Goal: Information Seeking & Learning: Learn about a topic

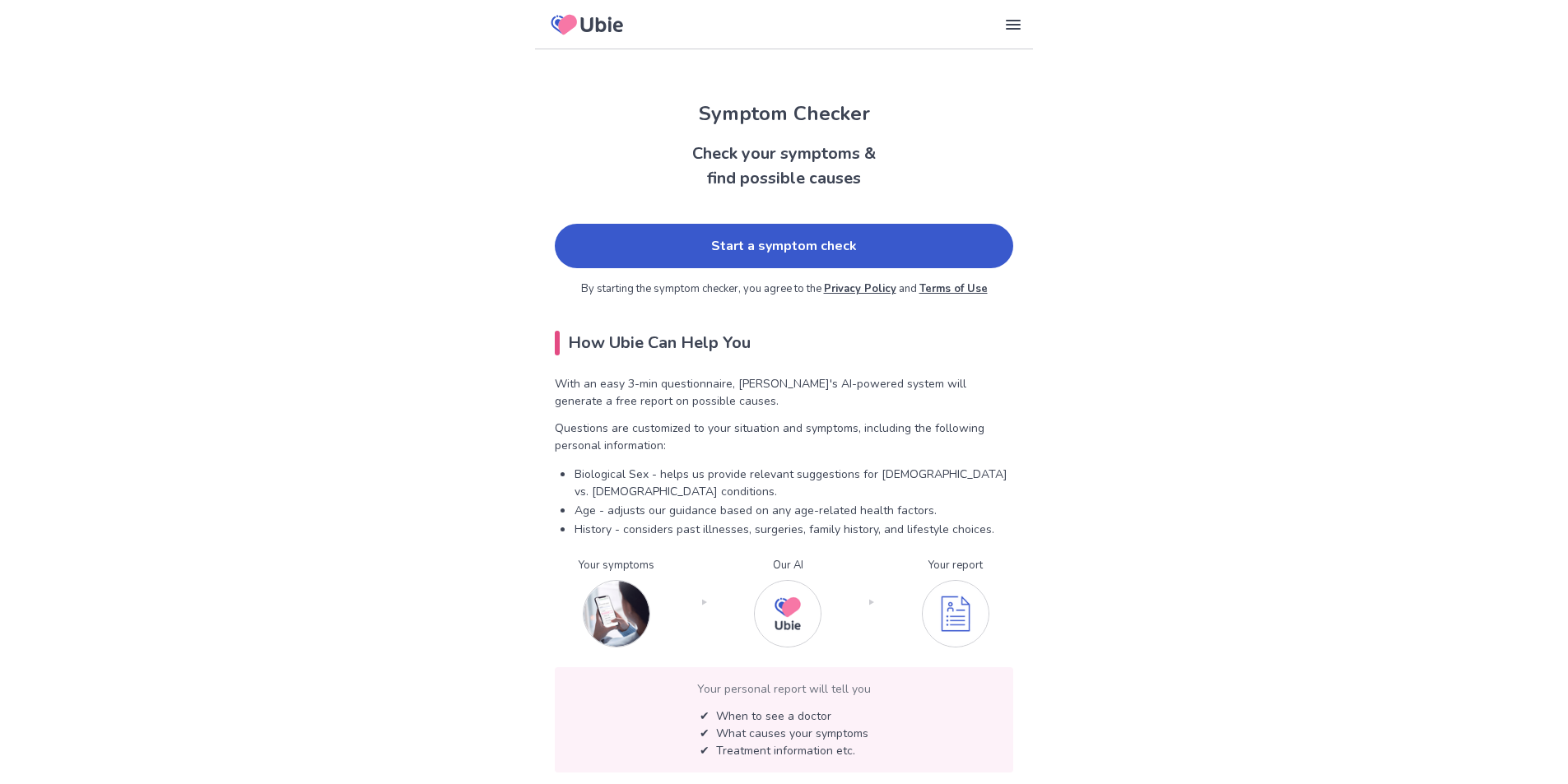
click at [810, 252] on link "Start a symptom check" at bounding box center [783, 245] width 458 height 44
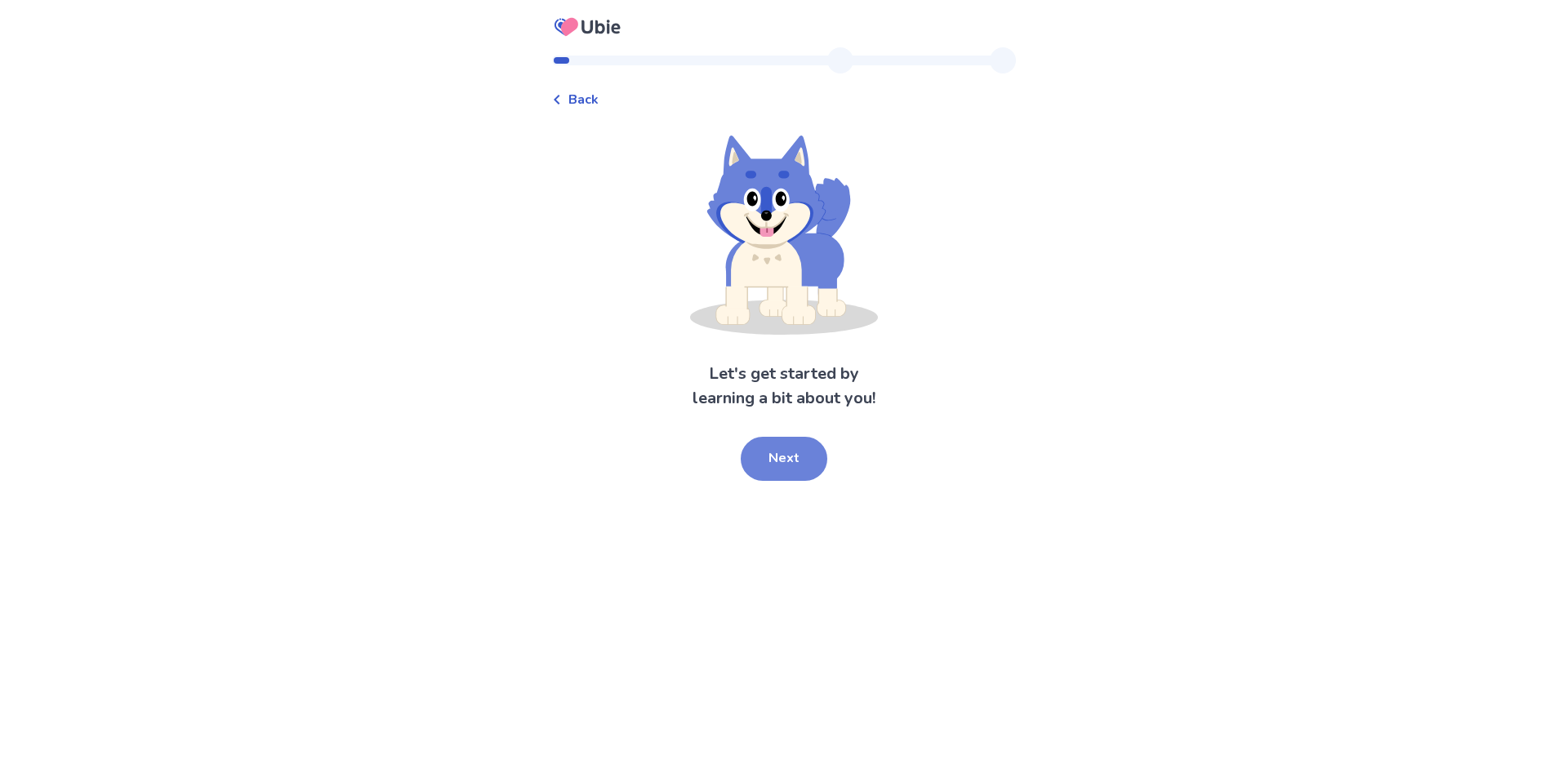
click at [790, 450] on button "Next" at bounding box center [784, 458] width 87 height 44
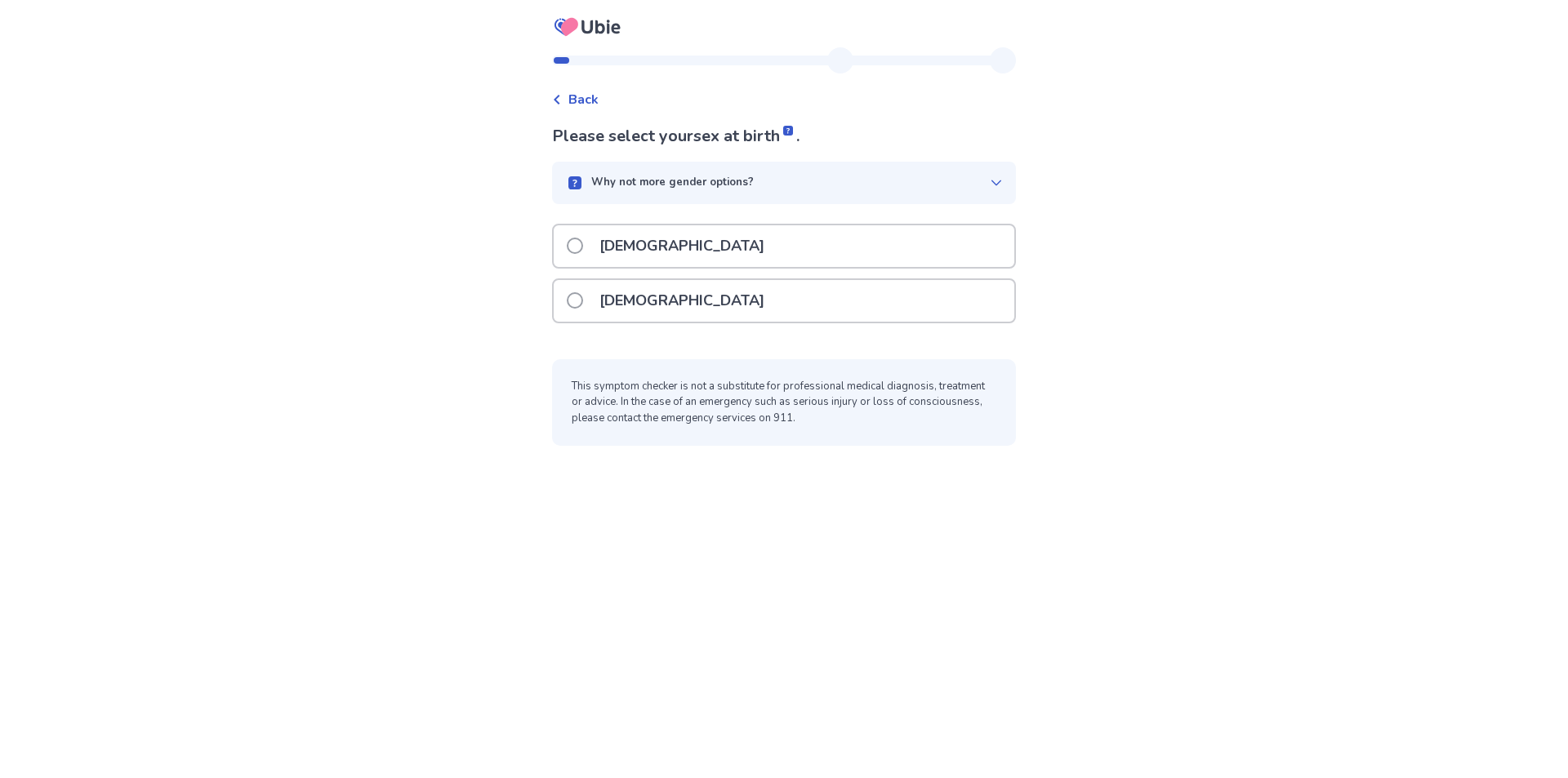
click at [564, 302] on div "[DEMOGRAPHIC_DATA]" at bounding box center [784, 301] width 460 height 42
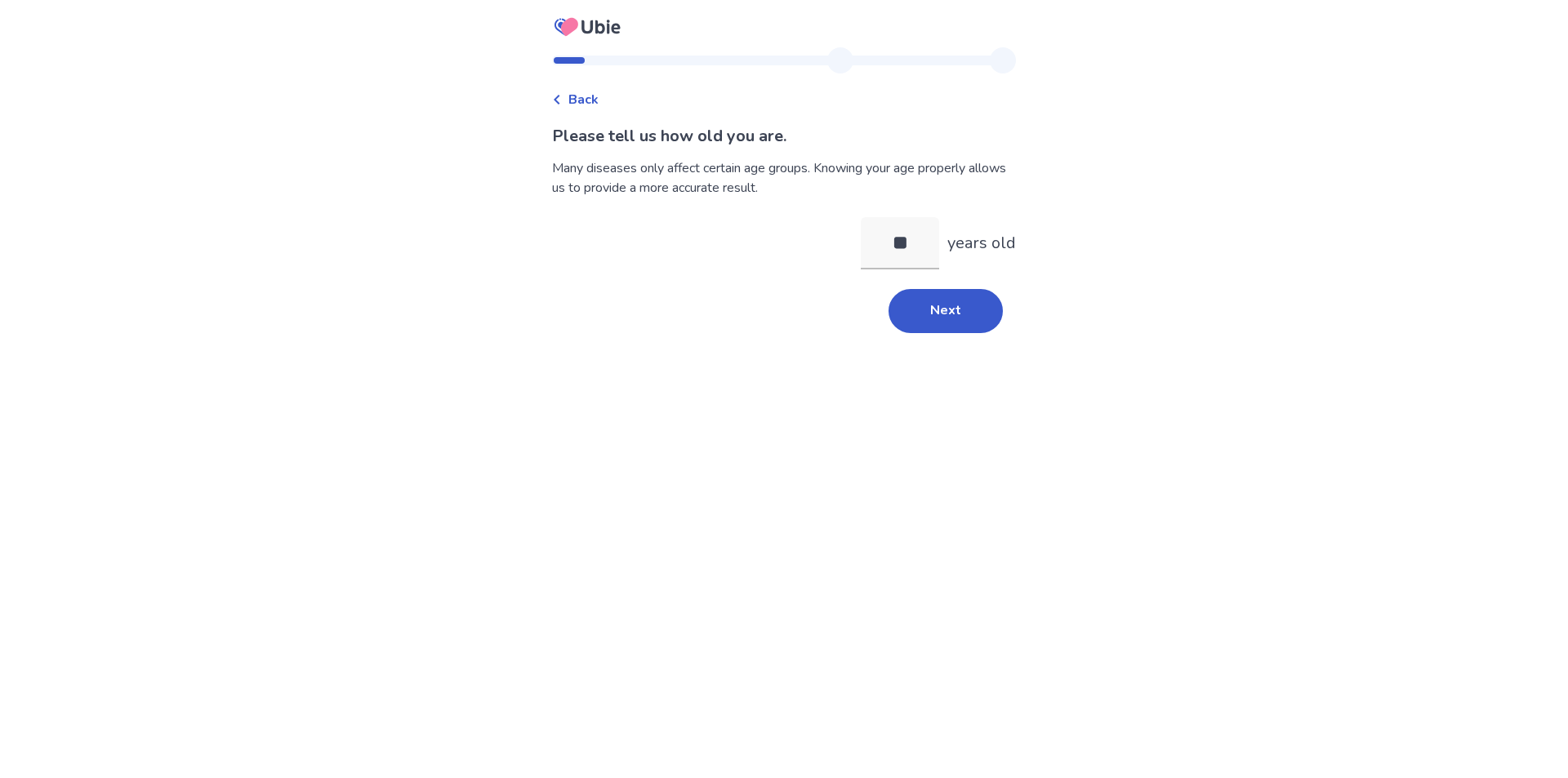
type input "**"
click at [1271, 224] on div "Back Please tell us how old you are. Many diseases only affect certain age grou…" at bounding box center [784, 389] width 1568 height 778
click at [930, 311] on button "Next" at bounding box center [945, 311] width 114 height 44
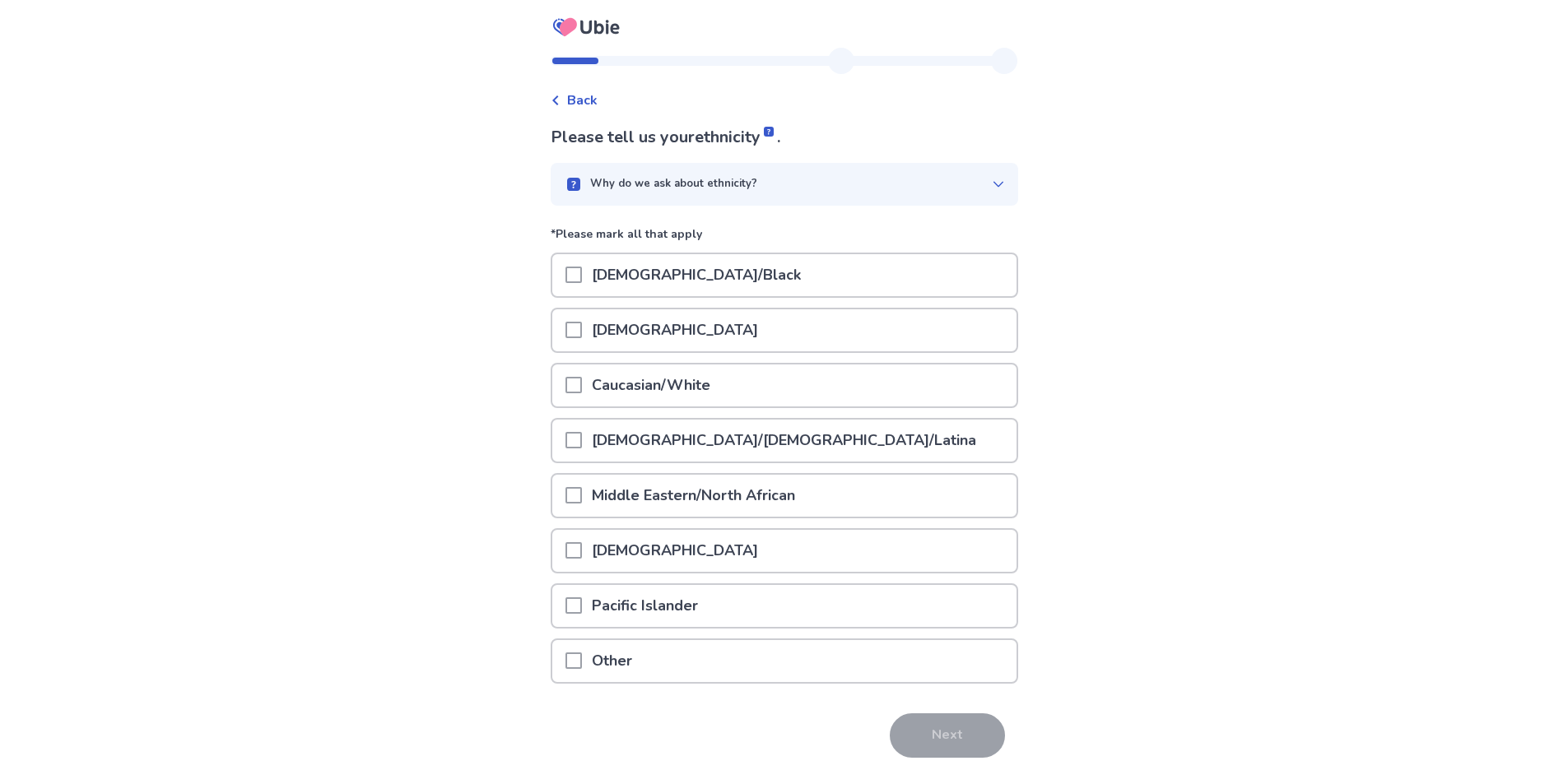
click at [582, 383] on span at bounding box center [573, 385] width 17 height 17
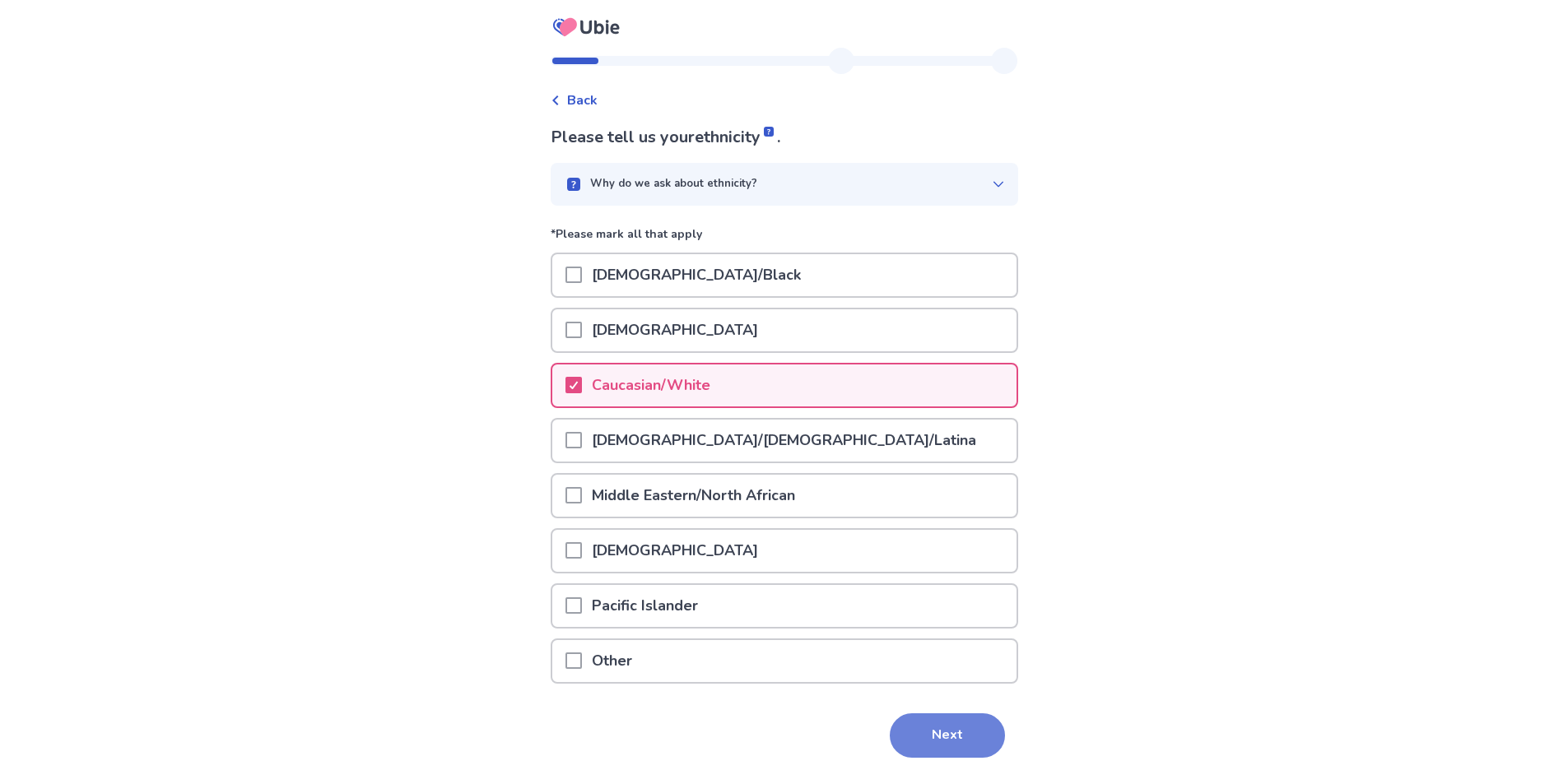
click at [940, 733] on button "Next" at bounding box center [947, 735] width 115 height 44
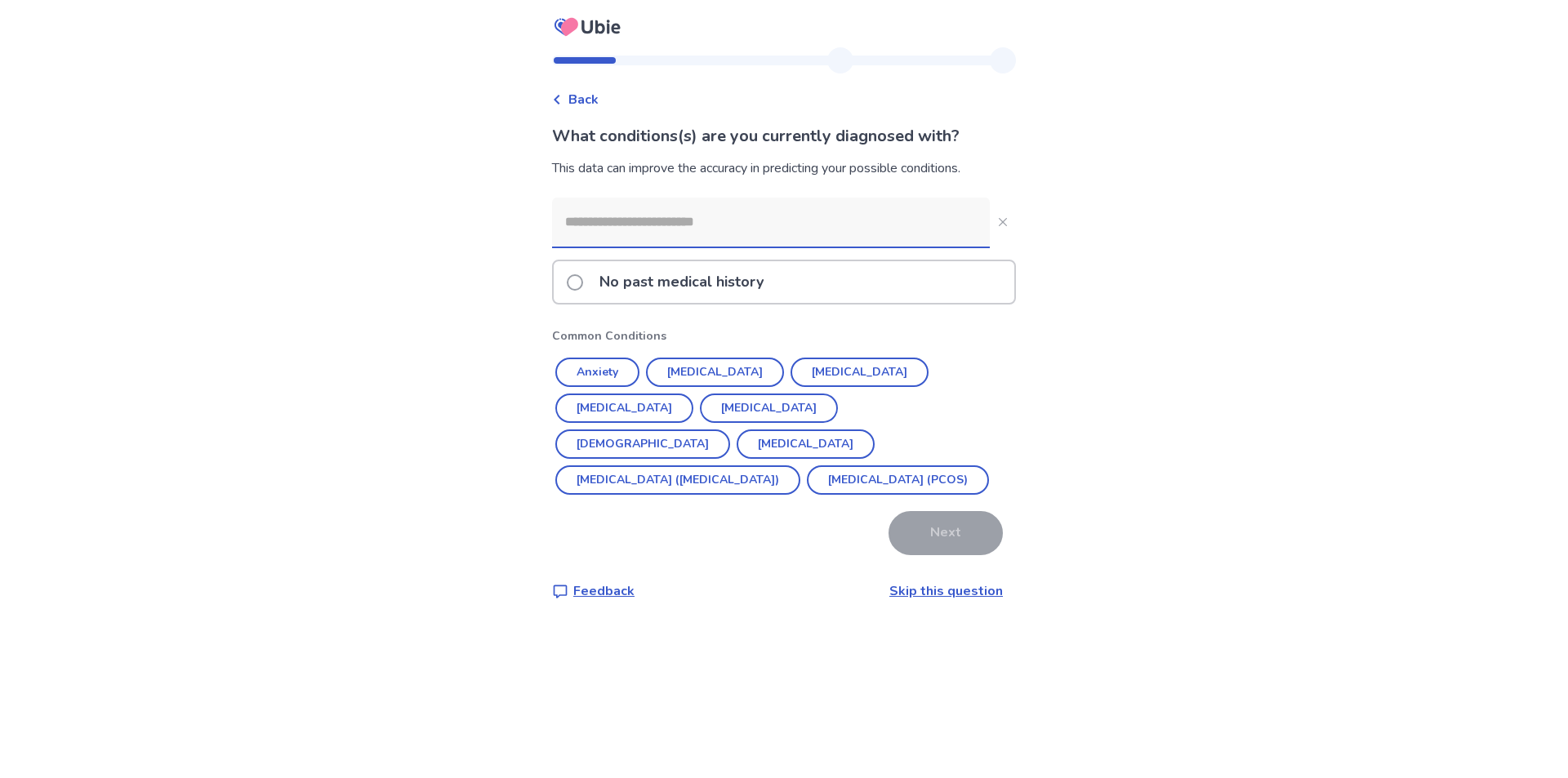
click at [608, 225] on input at bounding box center [771, 222] width 438 height 49
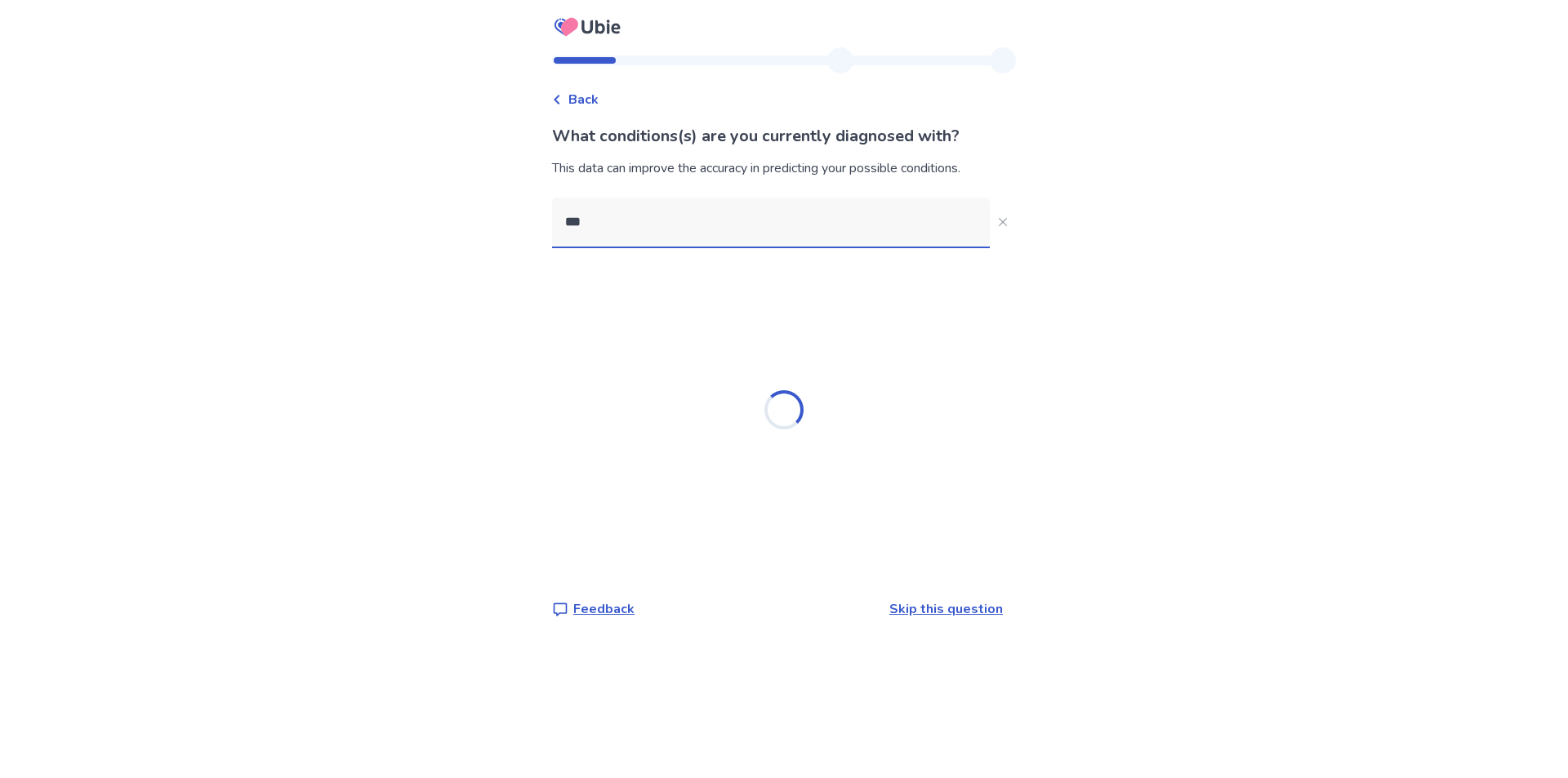
type input "****"
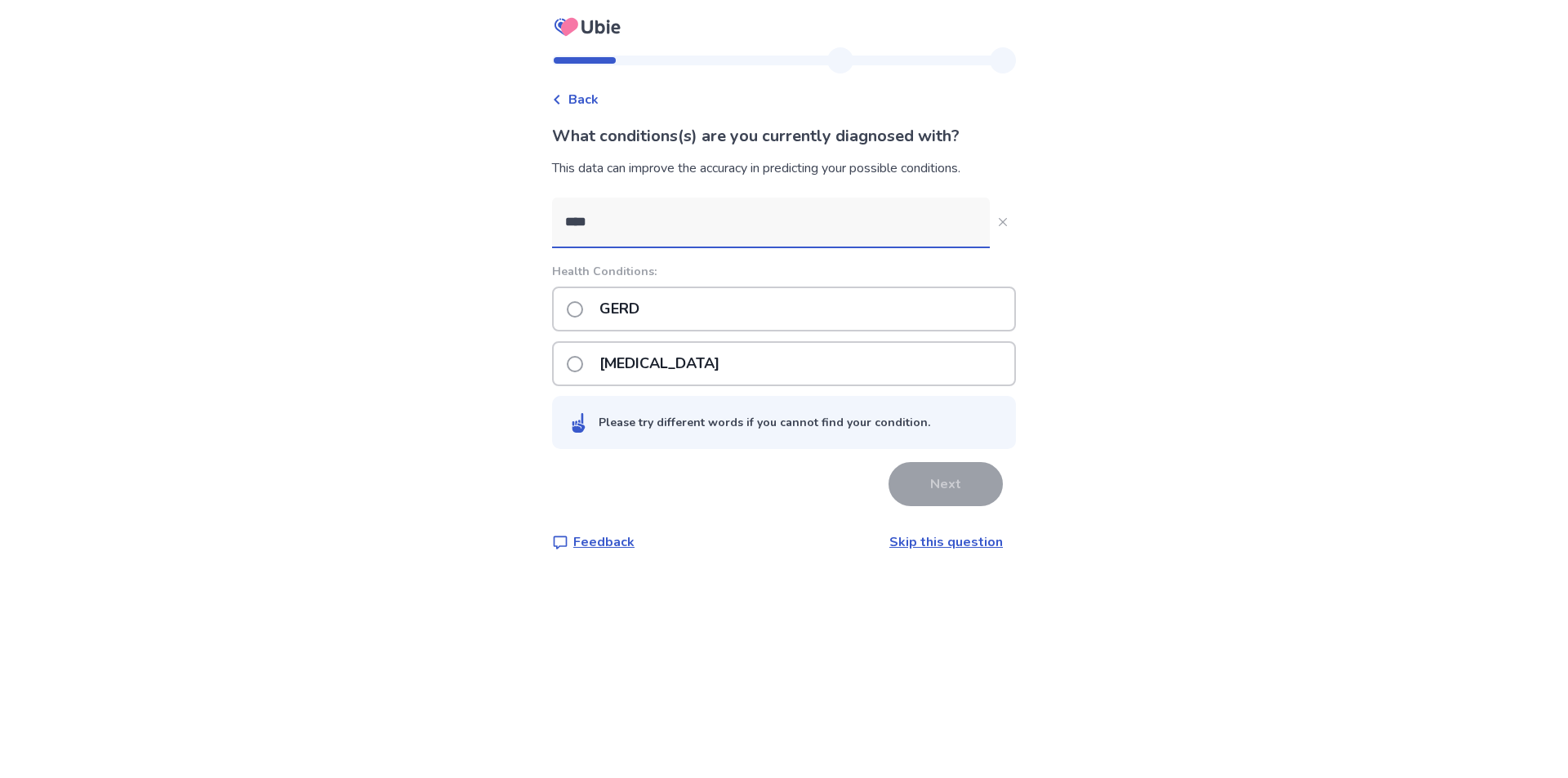
click at [619, 307] on p "GERD" at bounding box center [619, 309] width 60 height 42
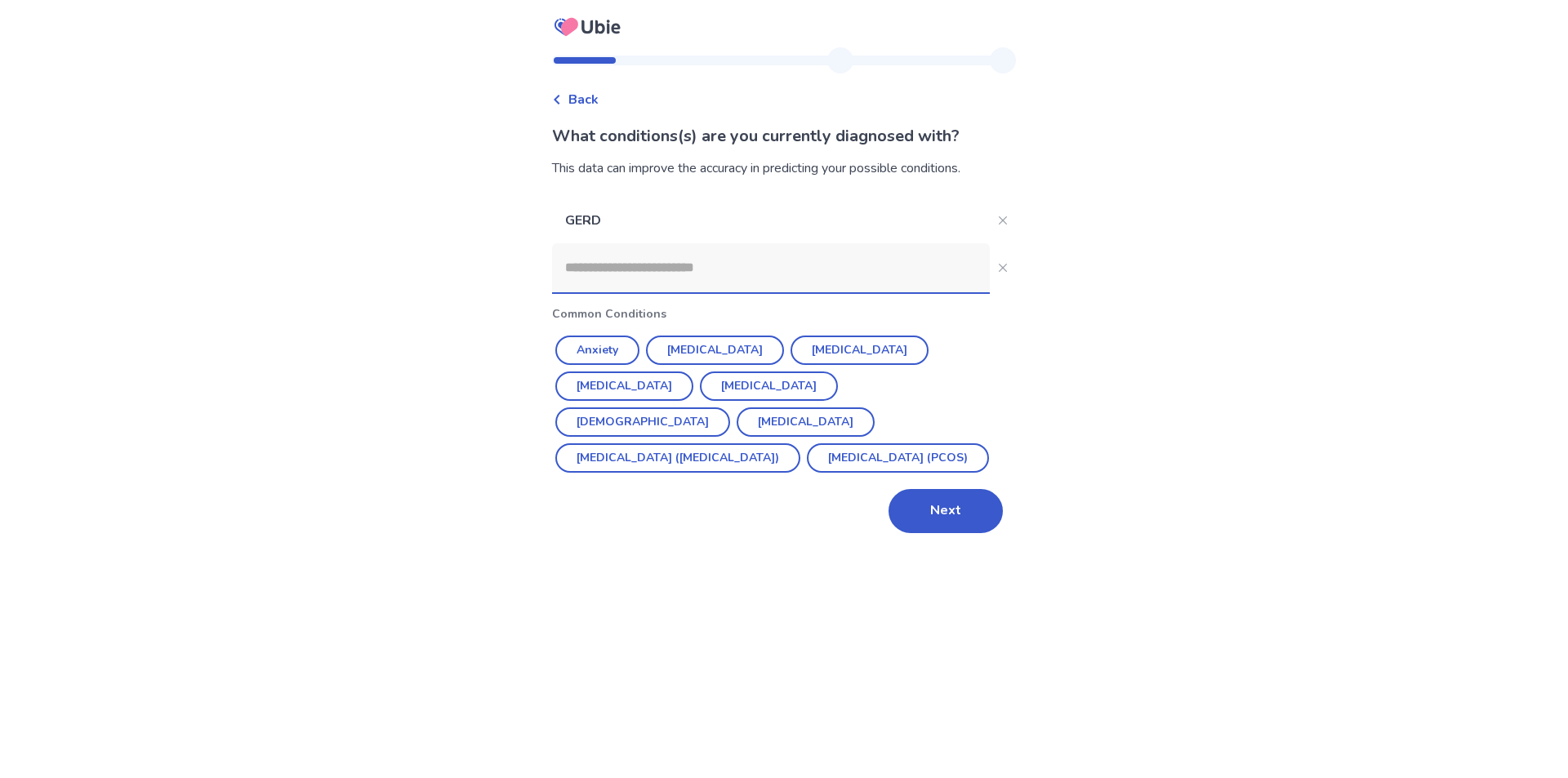
click at [674, 275] on input at bounding box center [771, 268] width 438 height 49
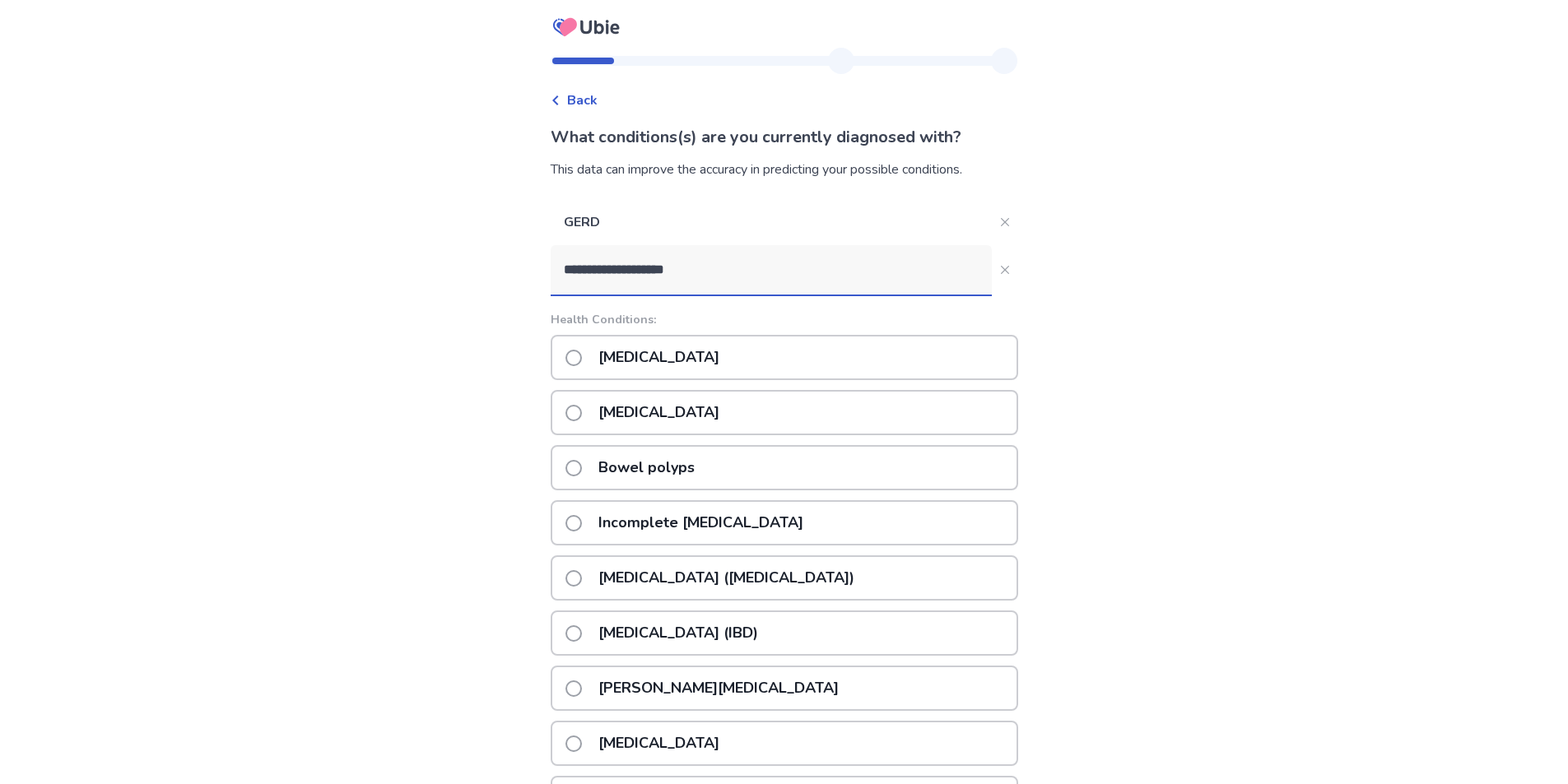
drag, startPoint x: 713, startPoint y: 265, endPoint x: 550, endPoint y: 258, distance: 163.2
click at [550, 258] on div "**********" at bounding box center [784, 532] width 493 height 969
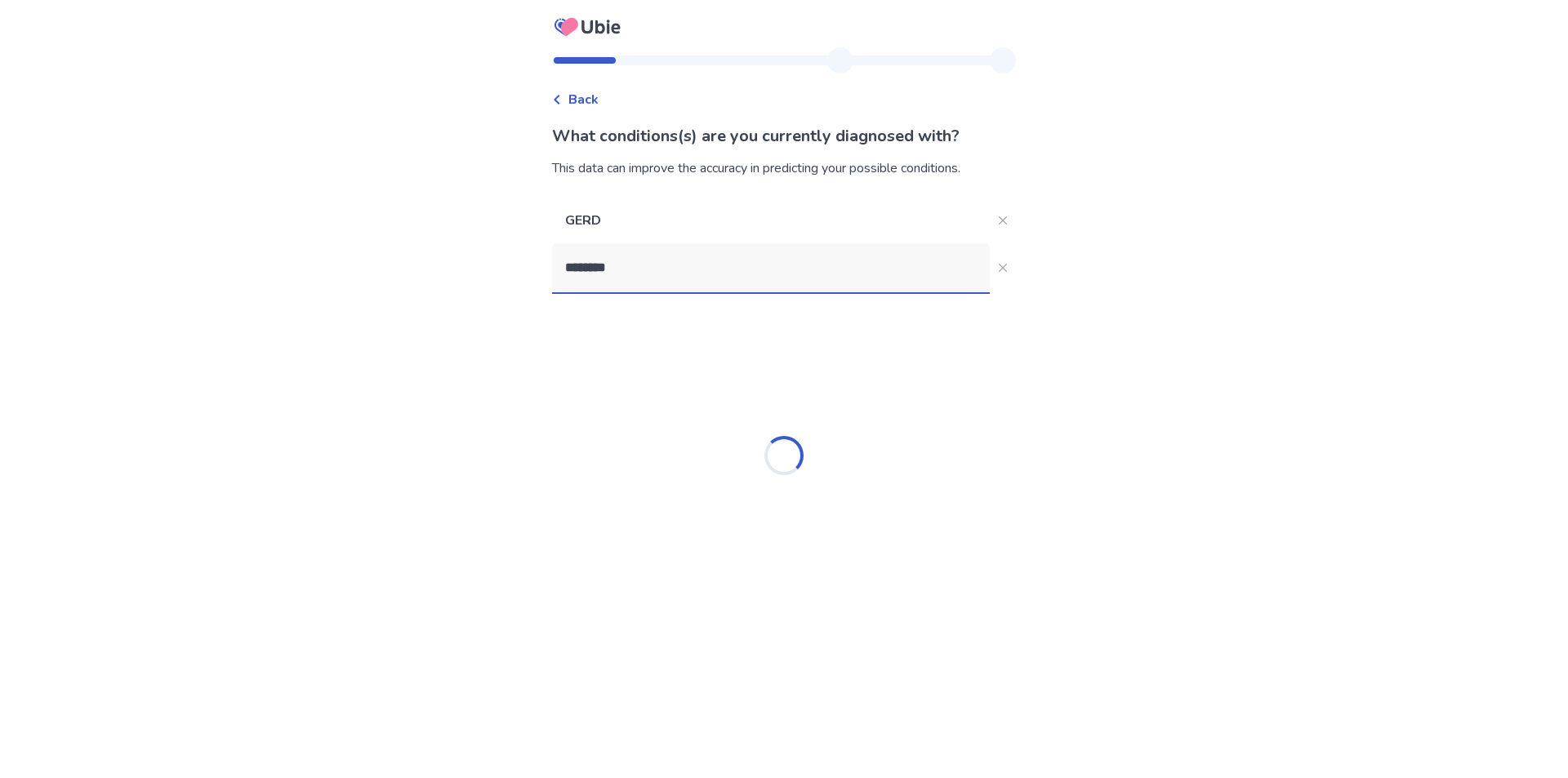
type input "*********"
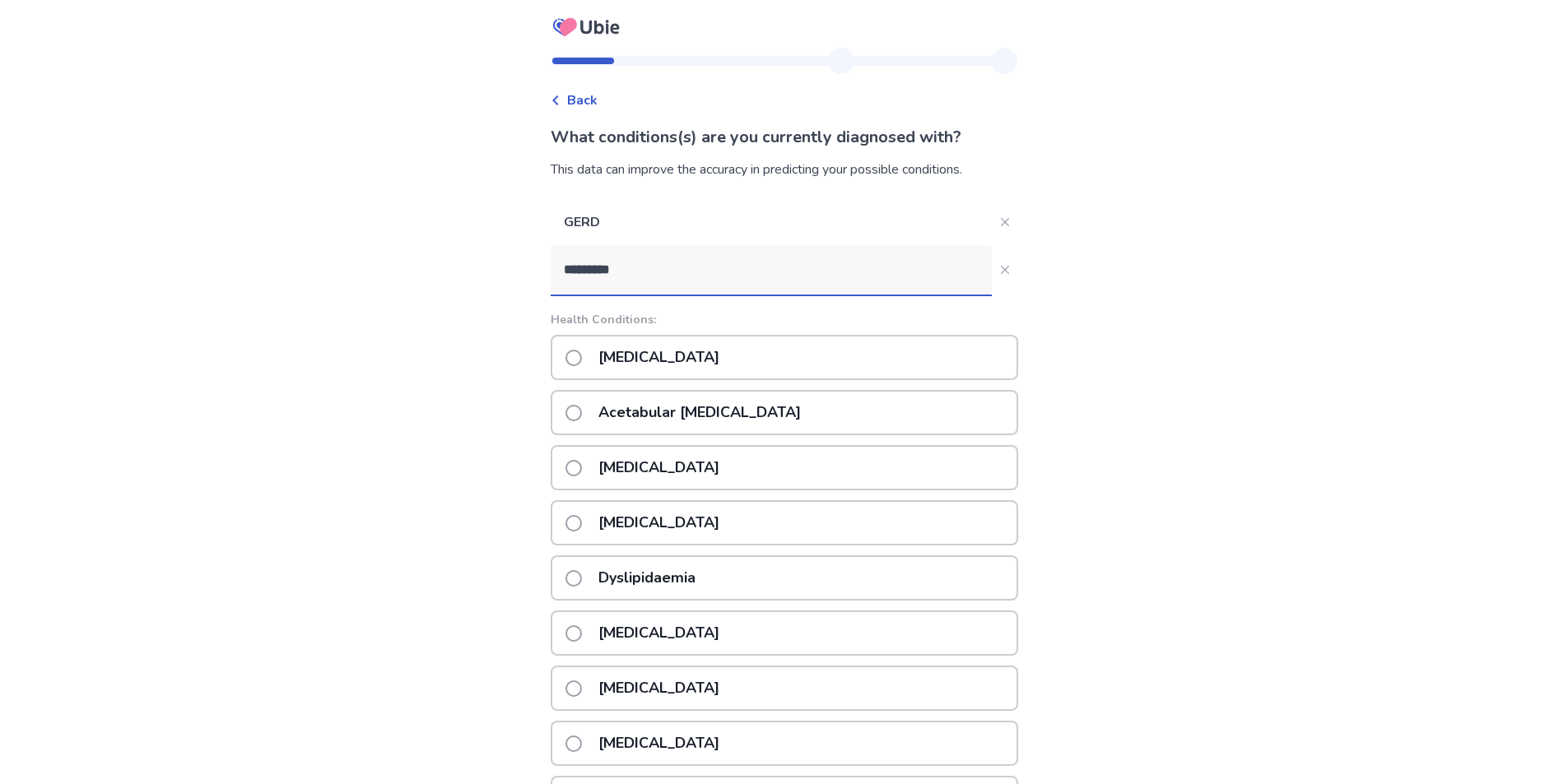
click at [643, 344] on p "[MEDICAL_DATA]" at bounding box center [658, 358] width 141 height 42
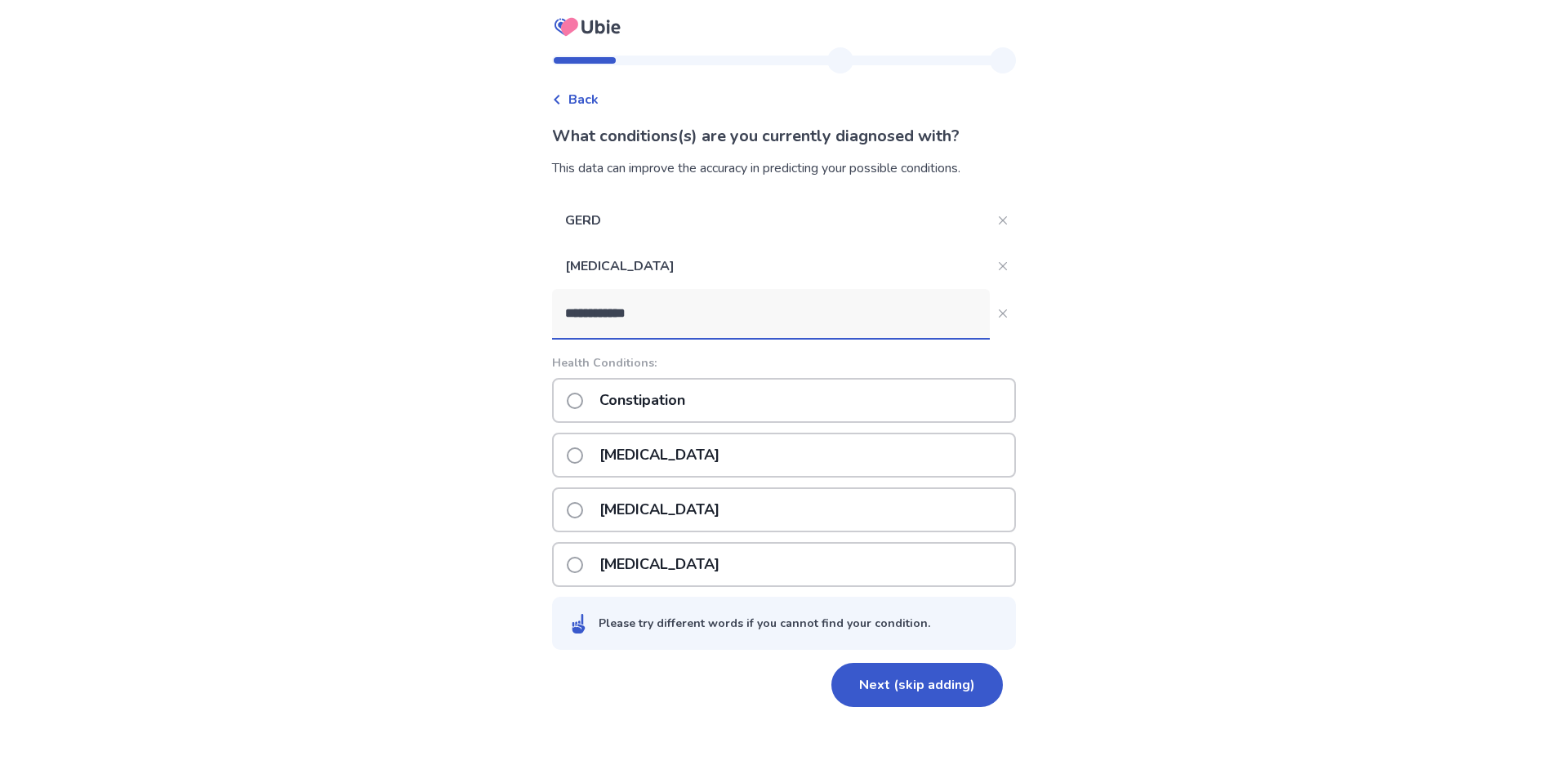
type input "**********"
click at [767, 411] on div "Constipation" at bounding box center [784, 401] width 464 height 45
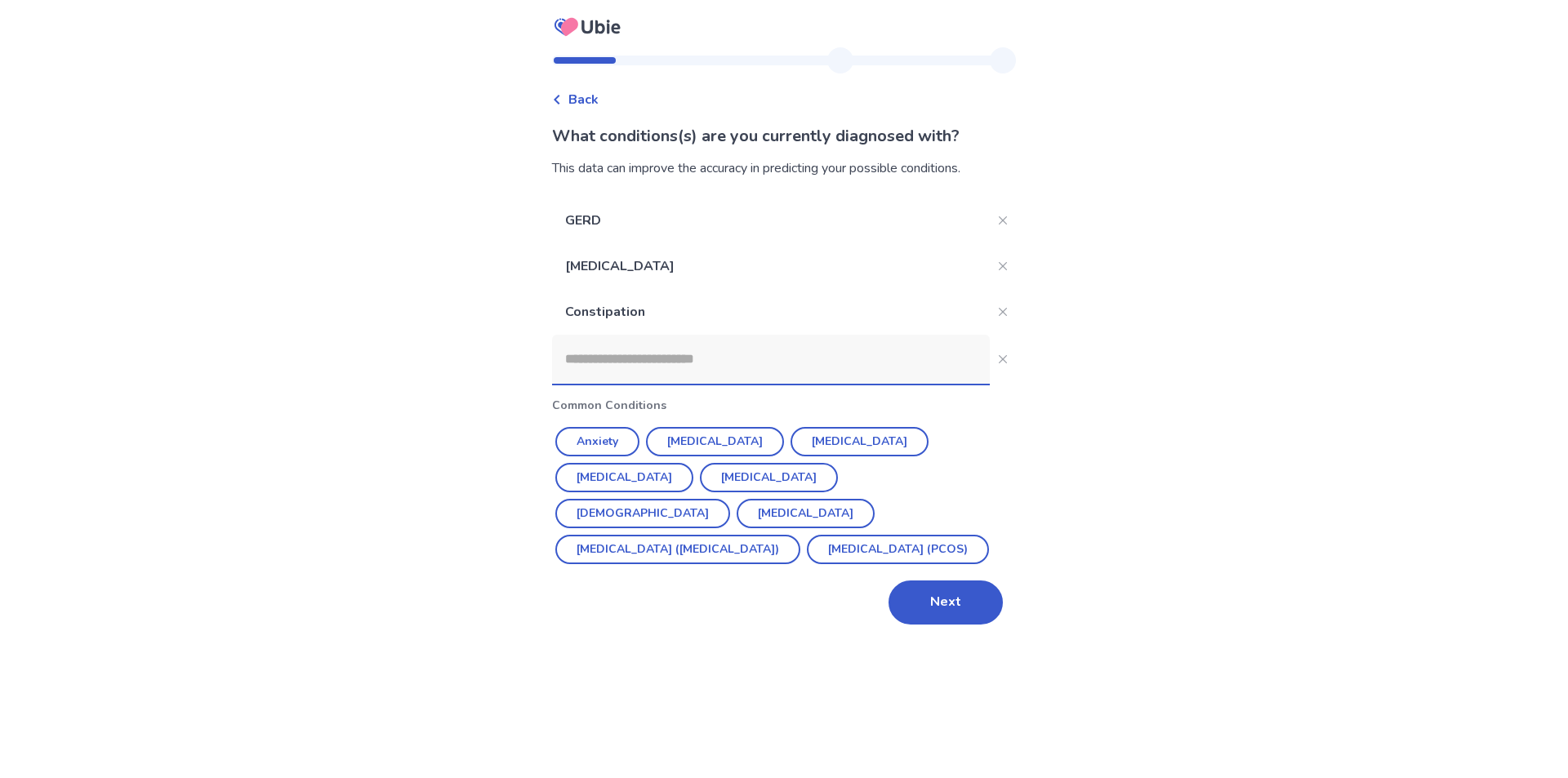
click at [661, 355] on input at bounding box center [771, 360] width 438 height 49
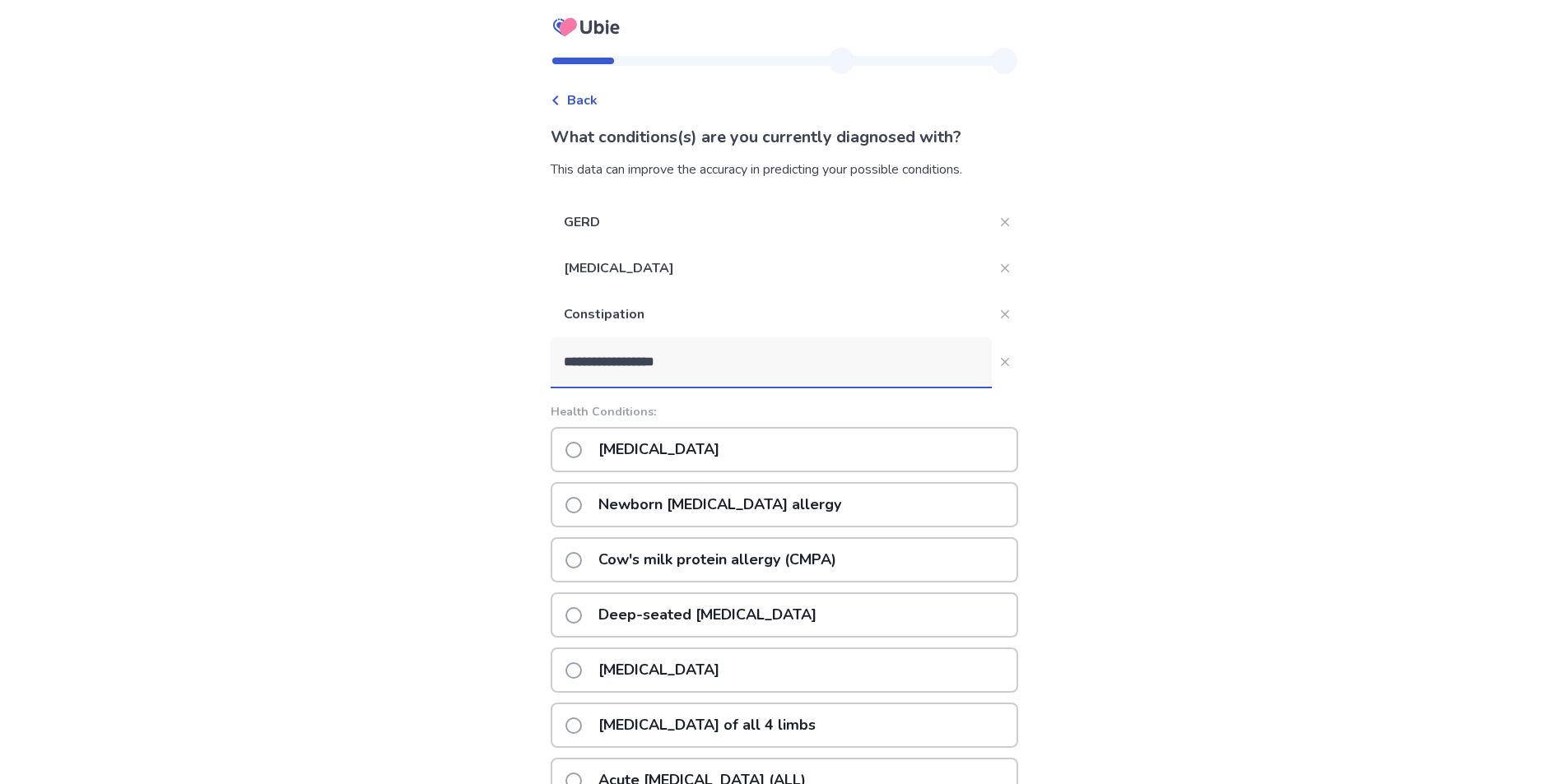
drag, startPoint x: 745, startPoint y: 358, endPoint x: 513, endPoint y: 323, distance: 234.6
click at [513, 323] on div "**********" at bounding box center [784, 472] width 1568 height 944
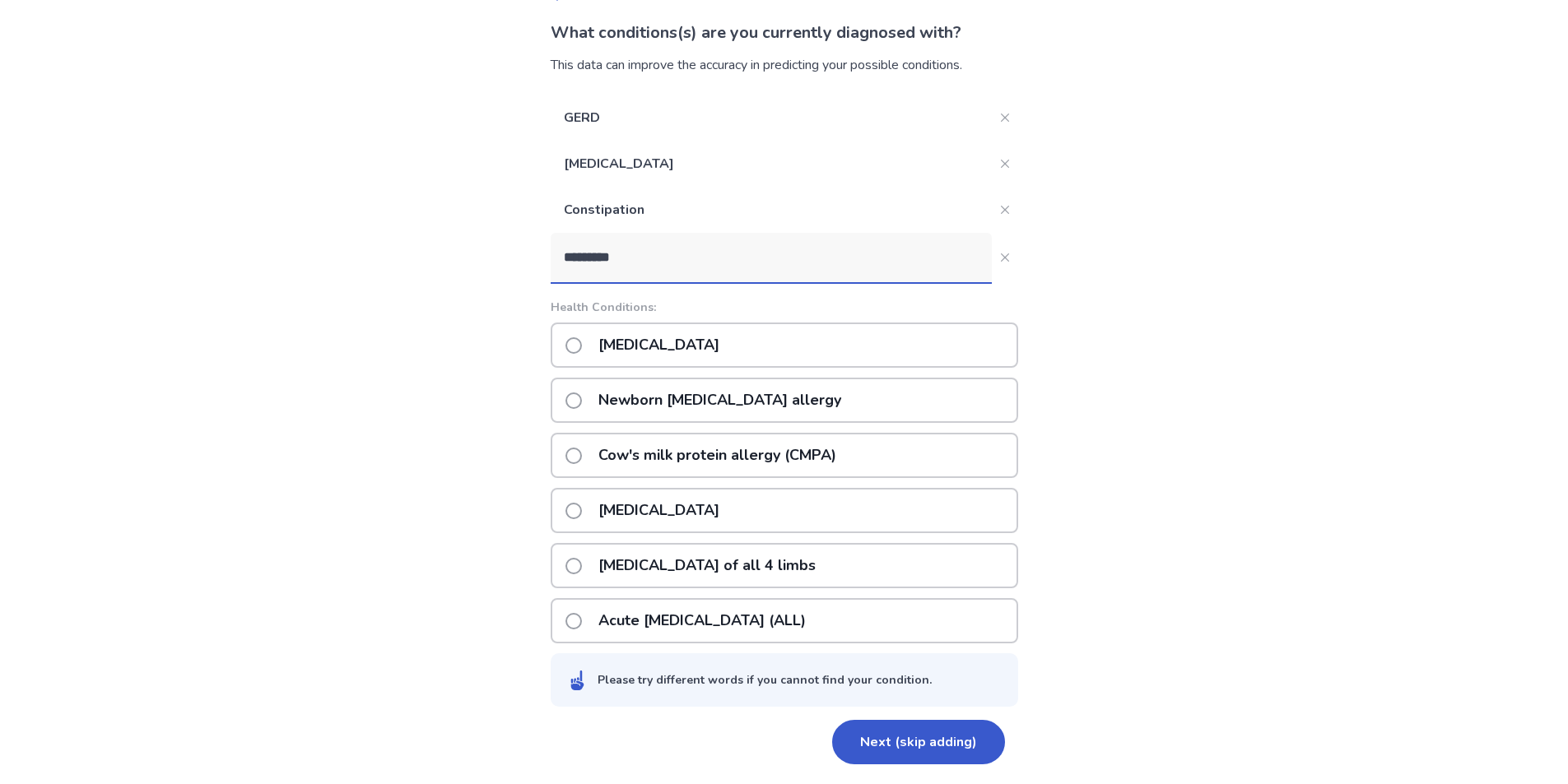
scroll to position [23, 0]
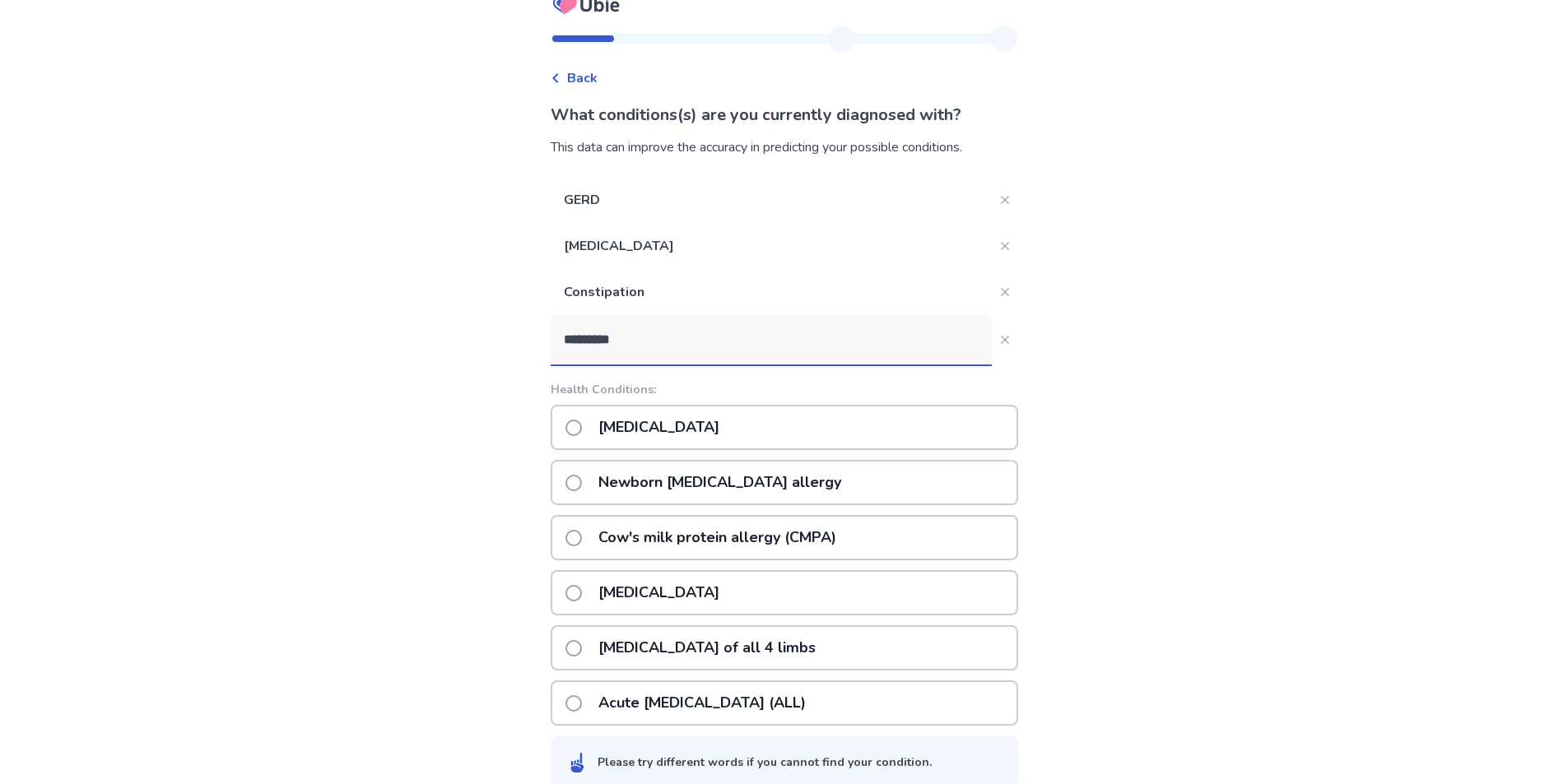
drag, startPoint x: 674, startPoint y: 341, endPoint x: 522, endPoint y: 323, distance: 153.1
click at [522, 323] on div "Back What conditions(s) are you currently diagnosed with? This data can improve…" at bounding box center [784, 422] width 1568 height 888
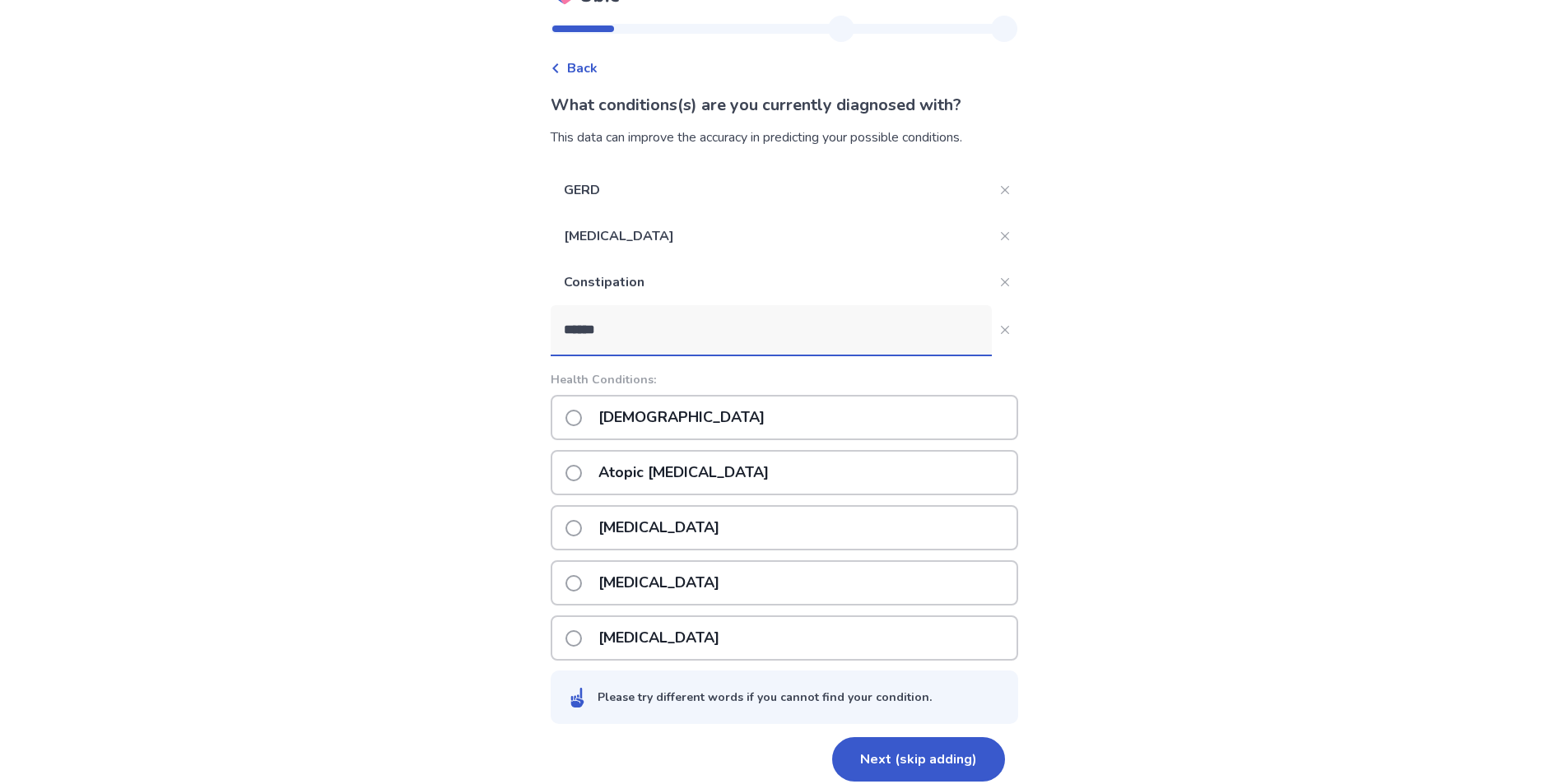
scroll to position [49, 0]
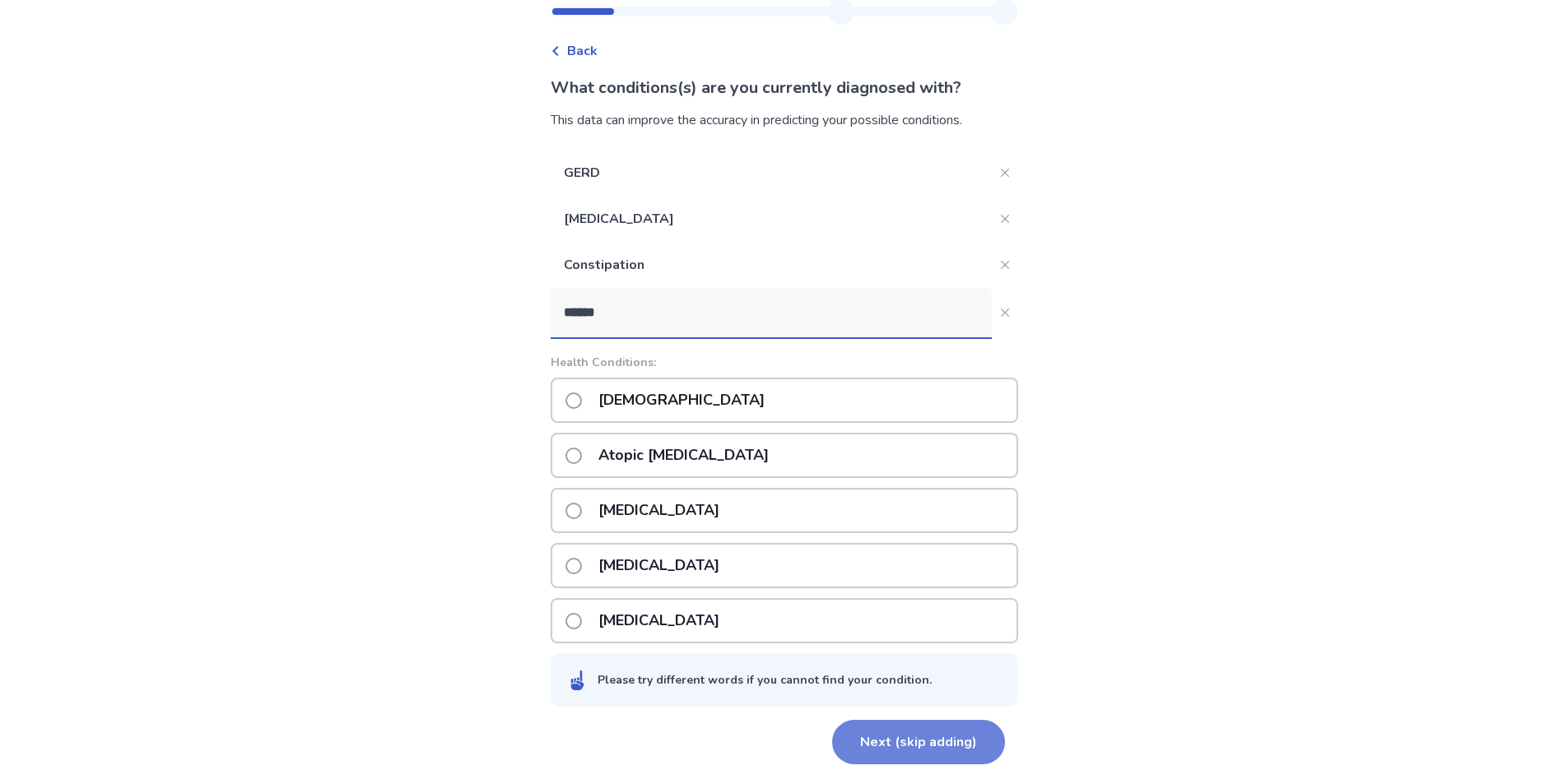
type input "******"
click at [931, 738] on button "Next (skip adding)" at bounding box center [918, 742] width 172 height 44
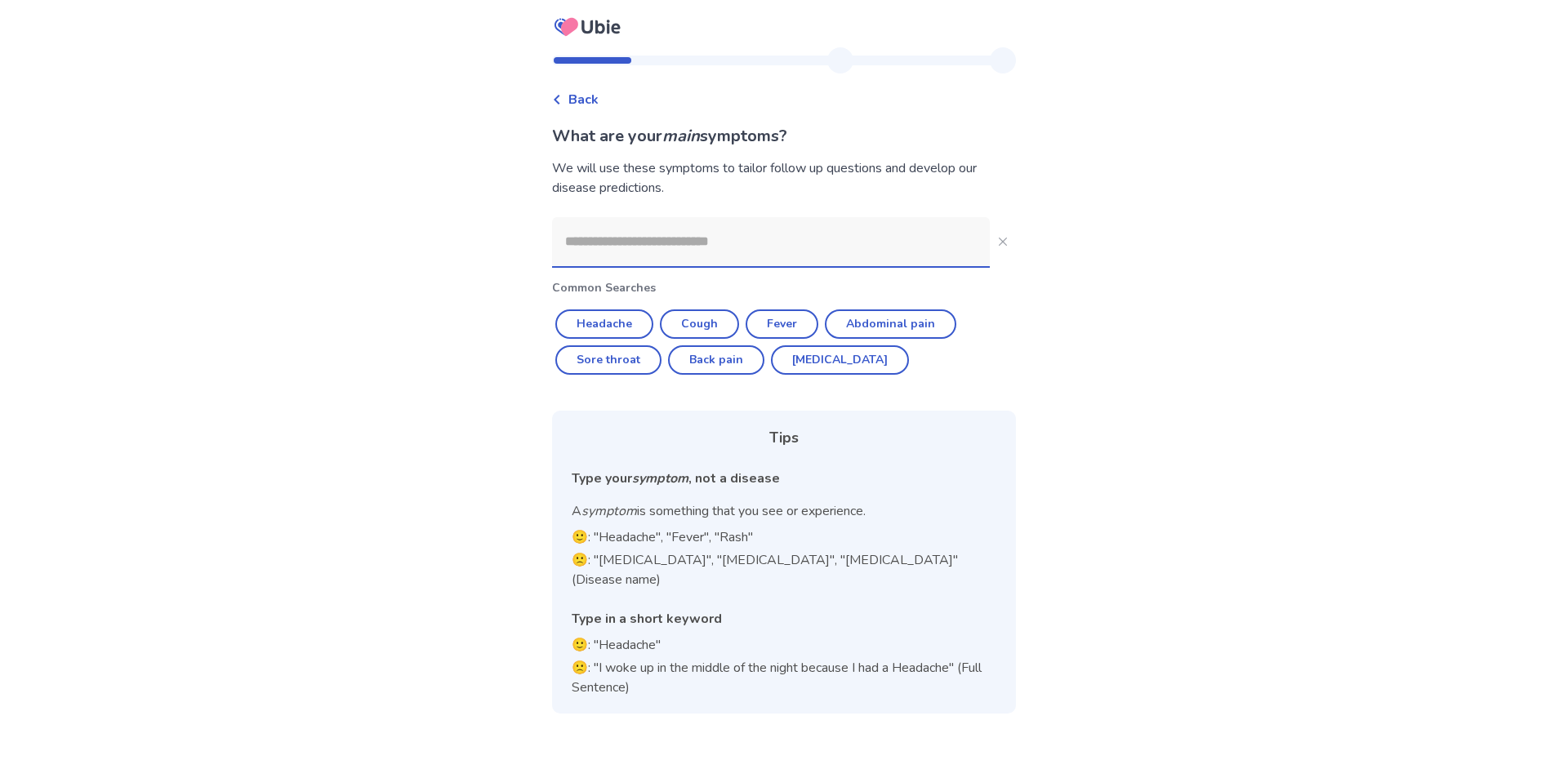
click at [727, 239] on input at bounding box center [771, 241] width 438 height 49
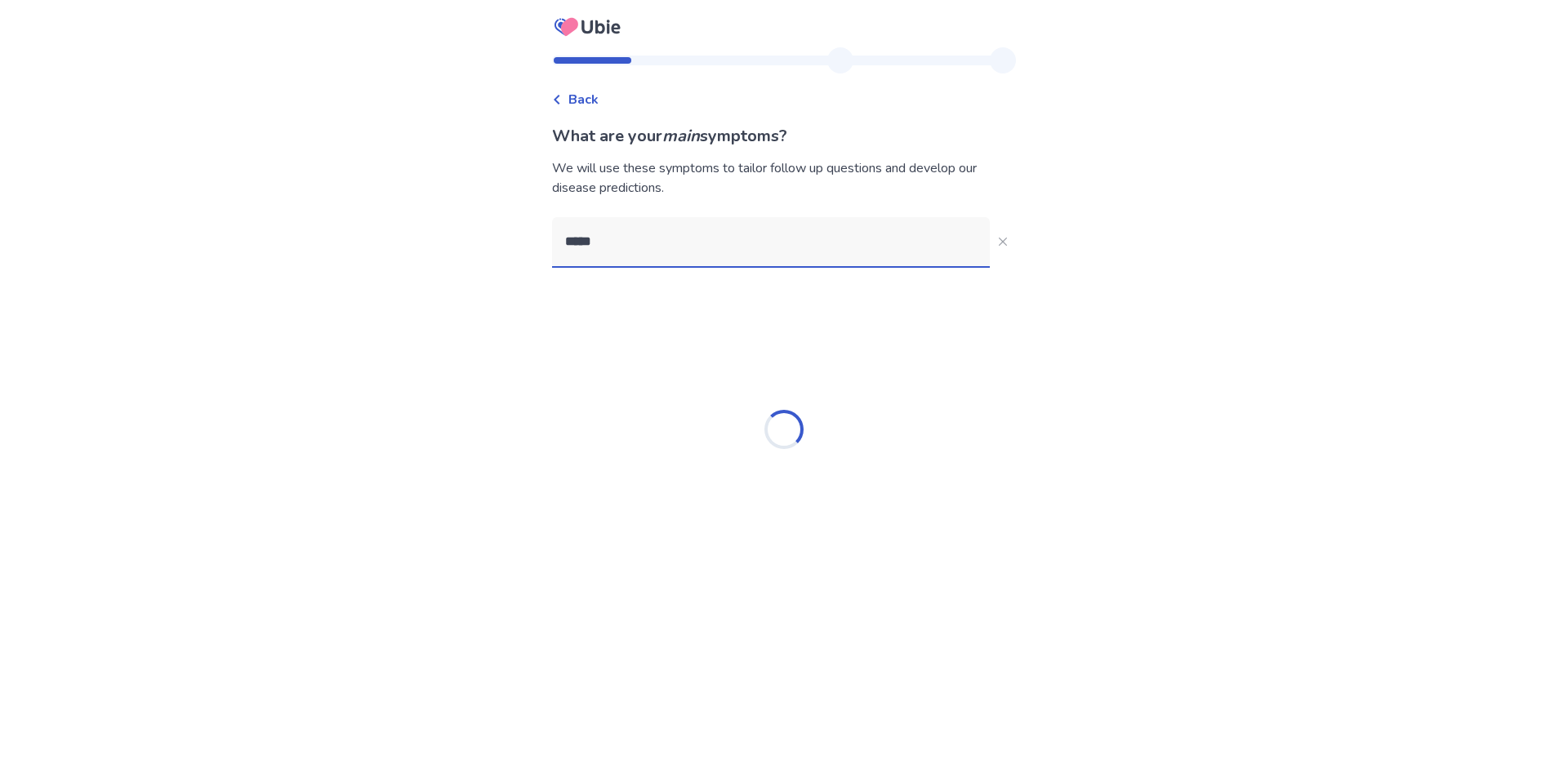
type input "******"
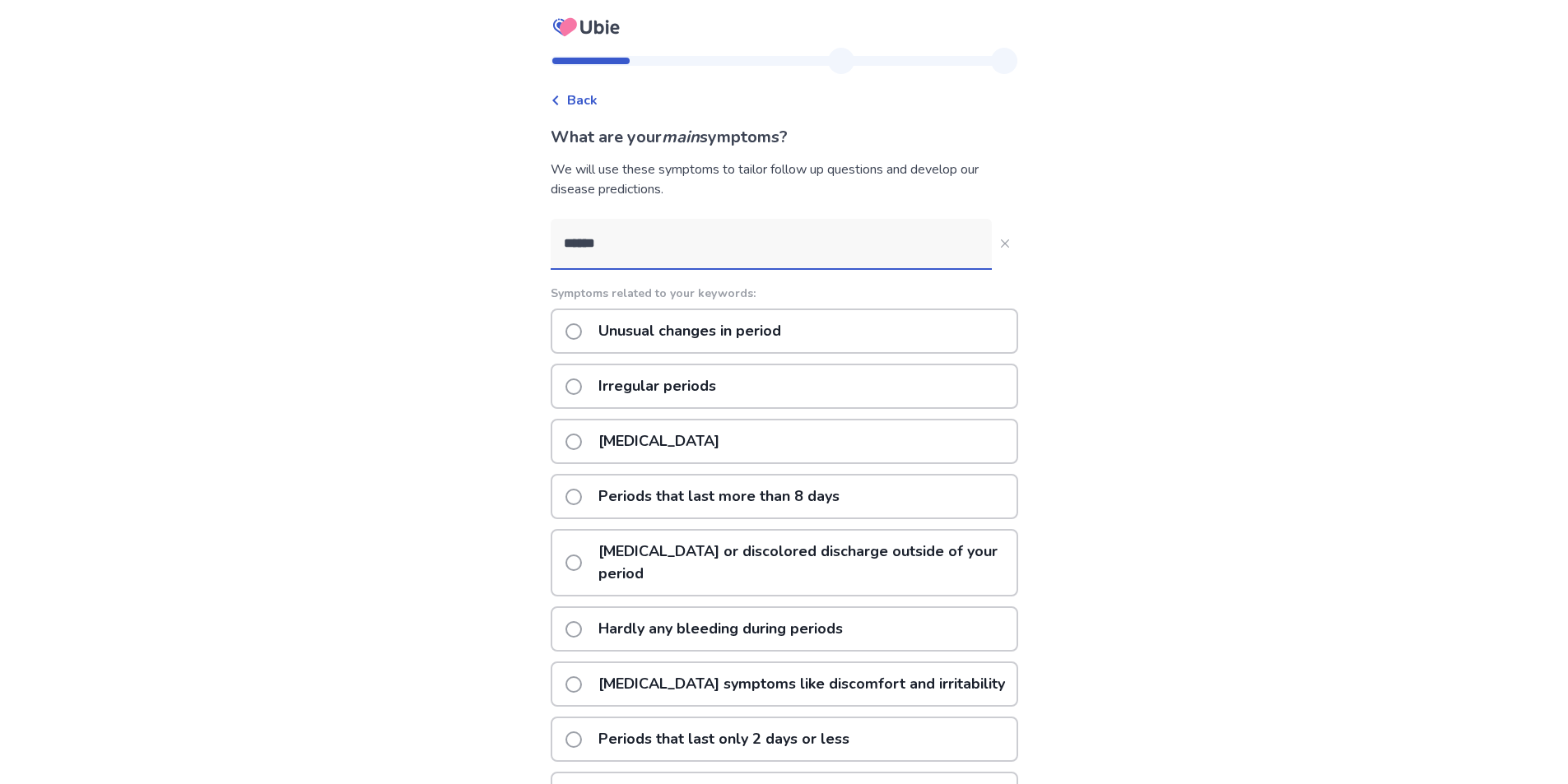
click at [668, 378] on p "Irregular periods" at bounding box center [657, 386] width 138 height 42
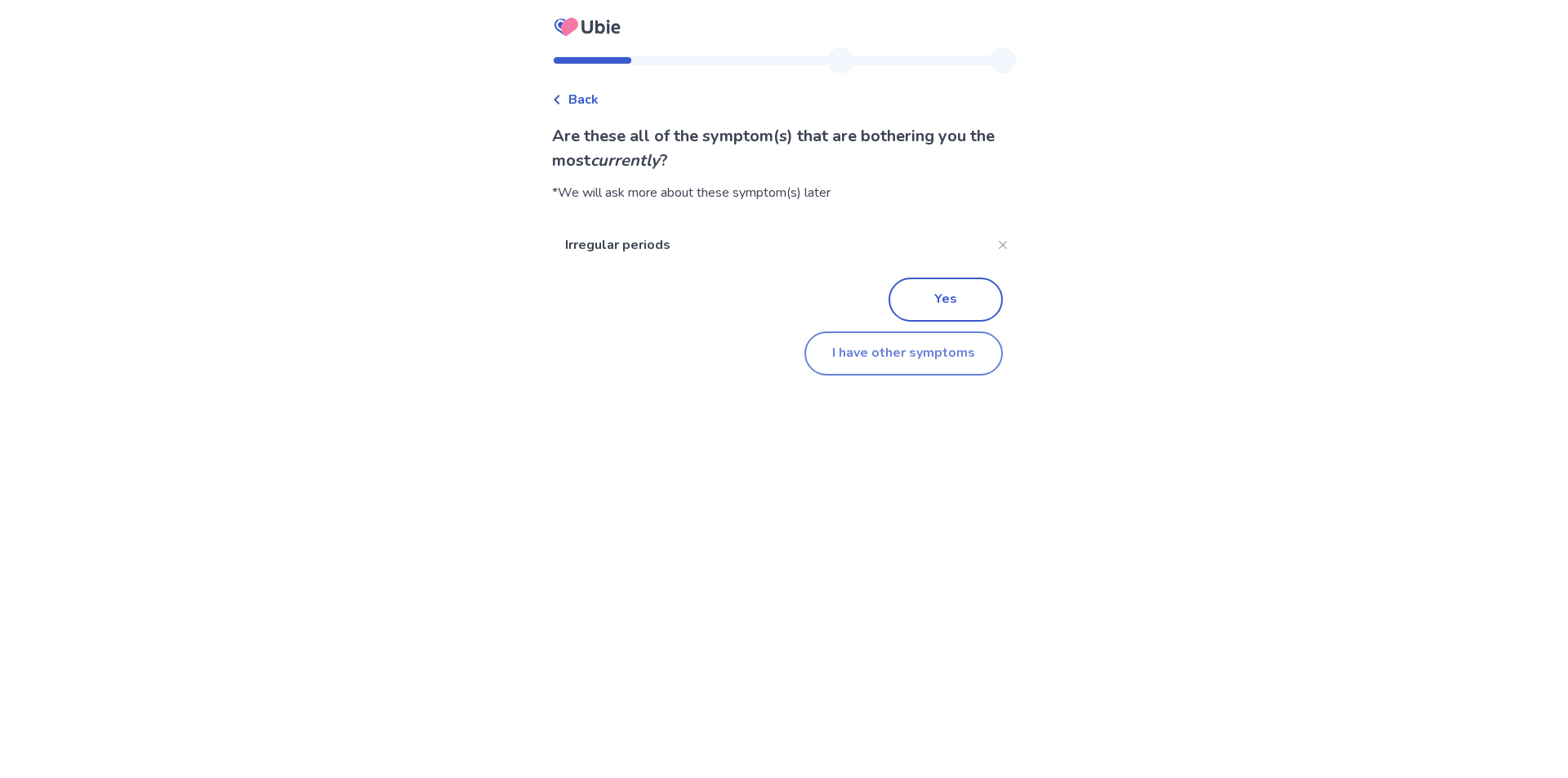
click at [830, 358] on button "I have other symptoms" at bounding box center [903, 353] width 198 height 44
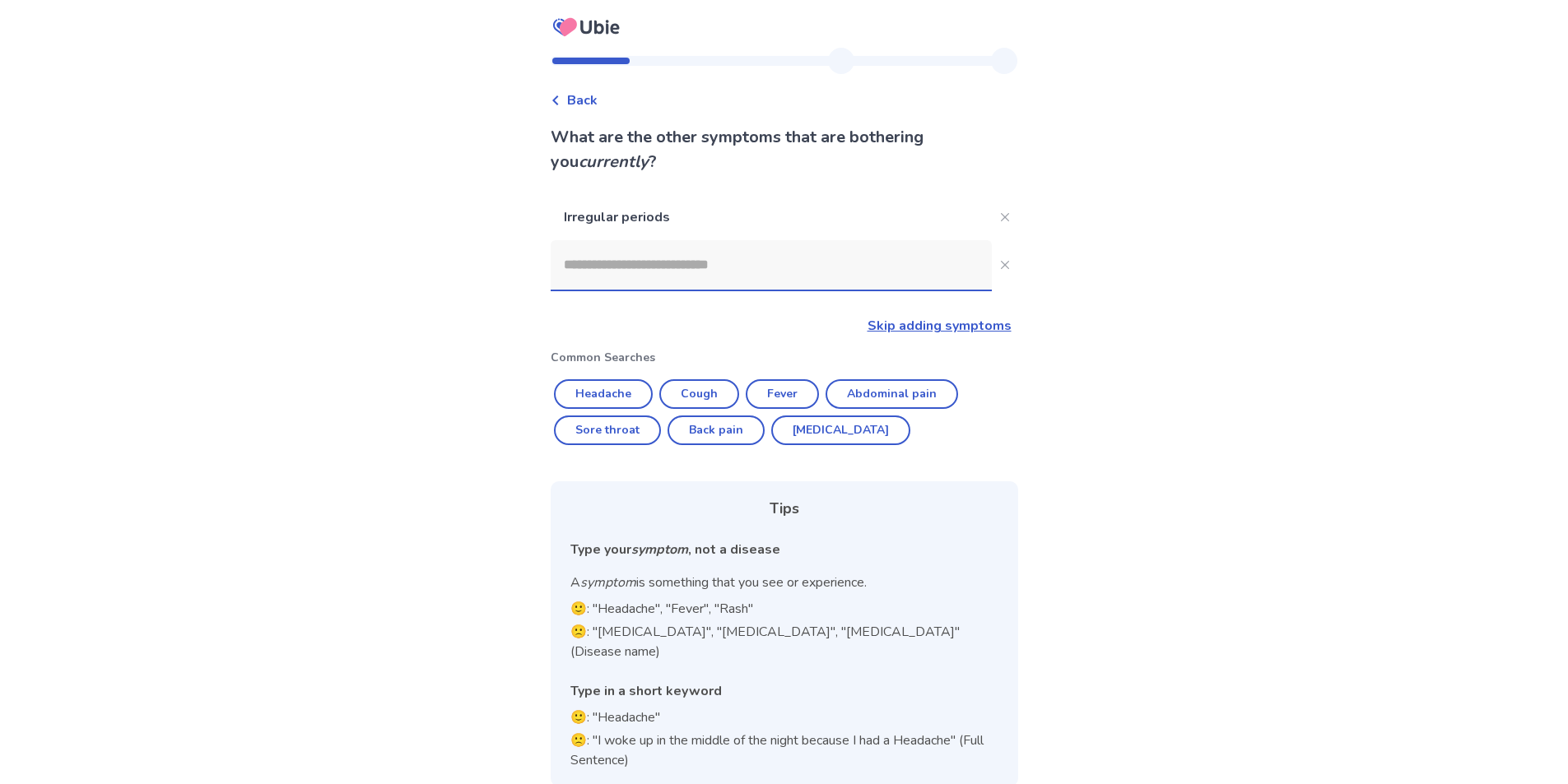
click at [703, 272] on input at bounding box center [771, 265] width 441 height 49
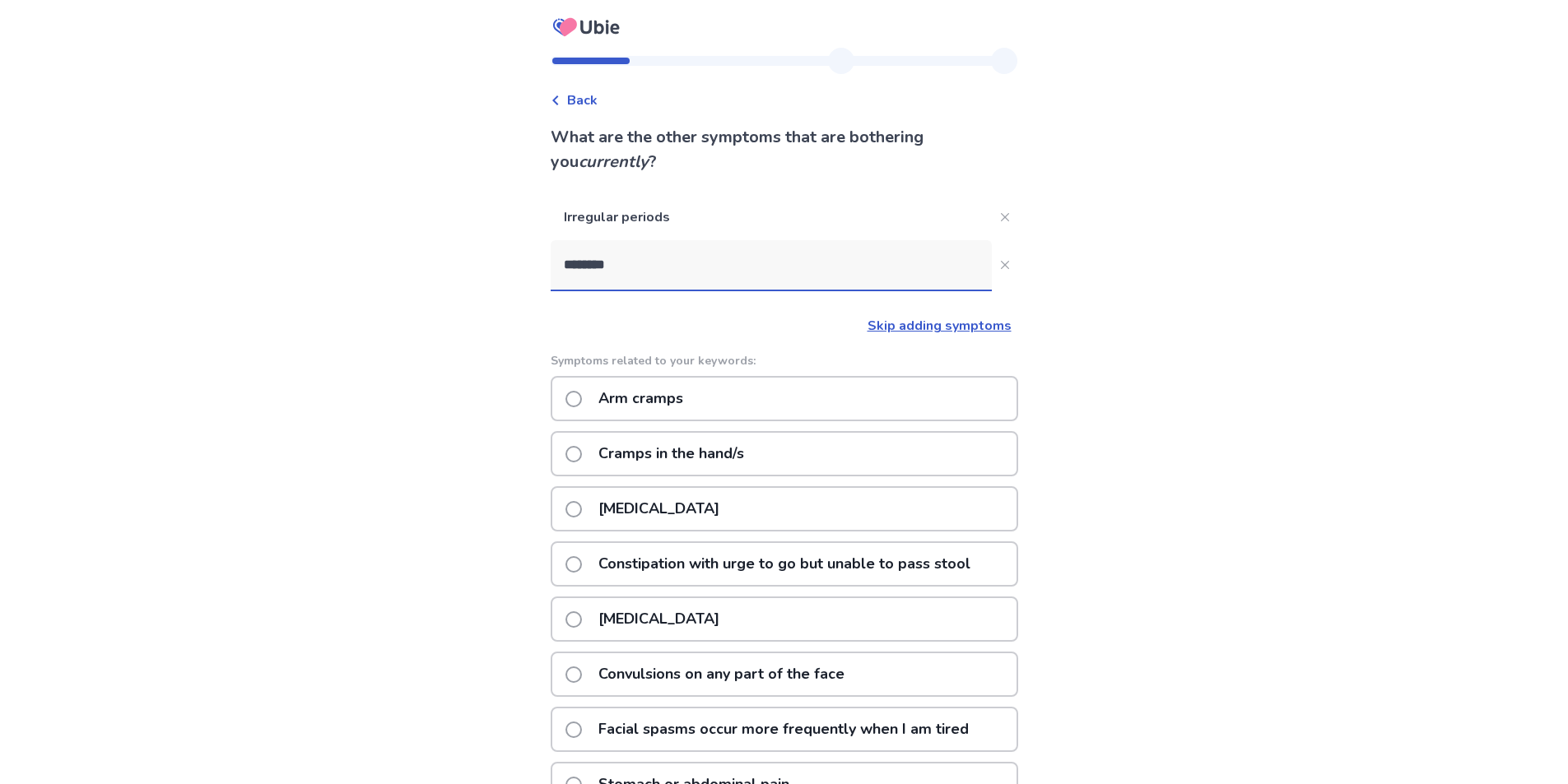
type input "********"
click at [581, 614] on span at bounding box center [573, 620] width 17 height 17
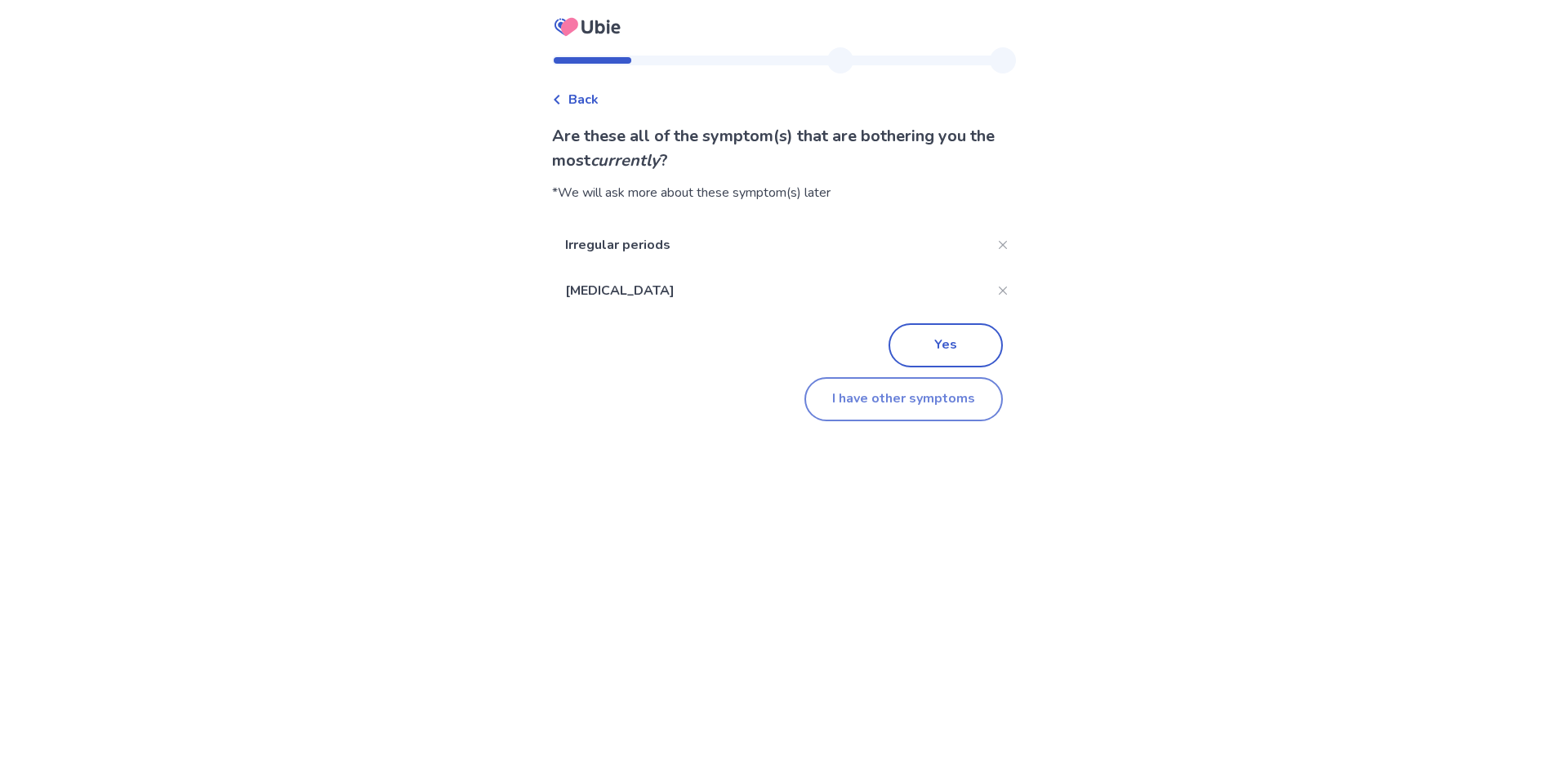
click at [912, 412] on button "I have other symptoms" at bounding box center [903, 399] width 198 height 44
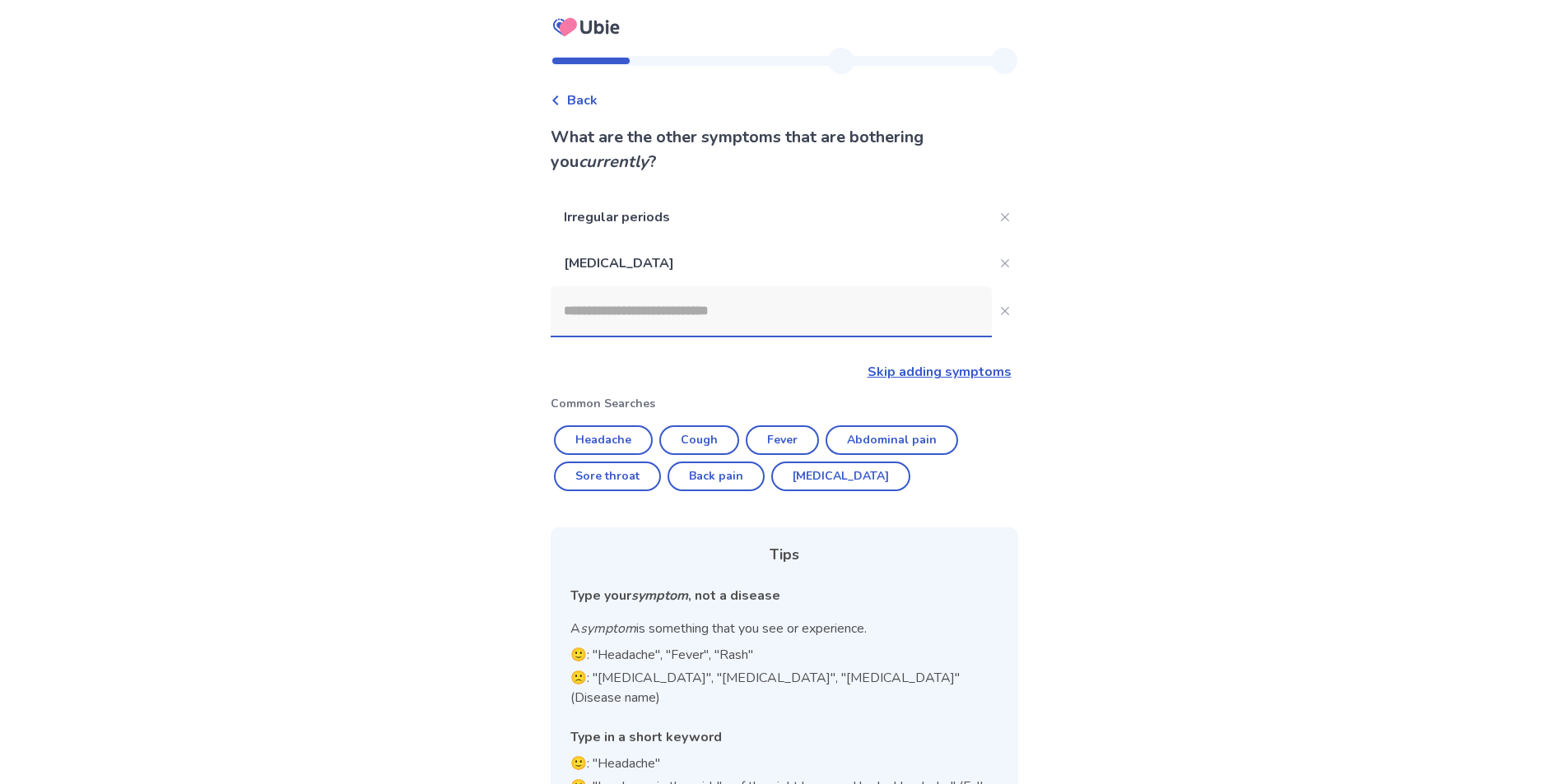
click at [643, 314] on input at bounding box center [771, 311] width 441 height 49
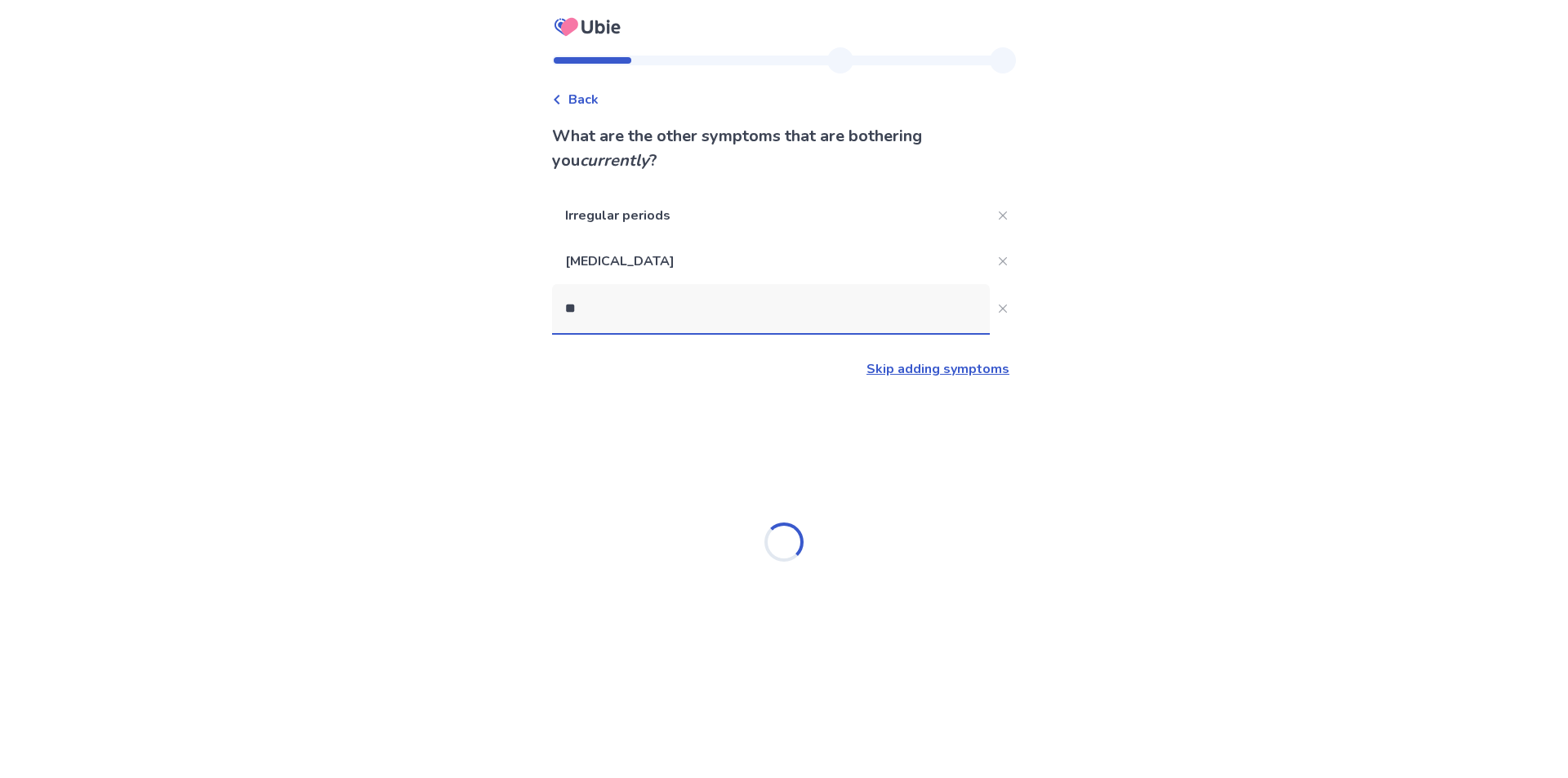
type input "*"
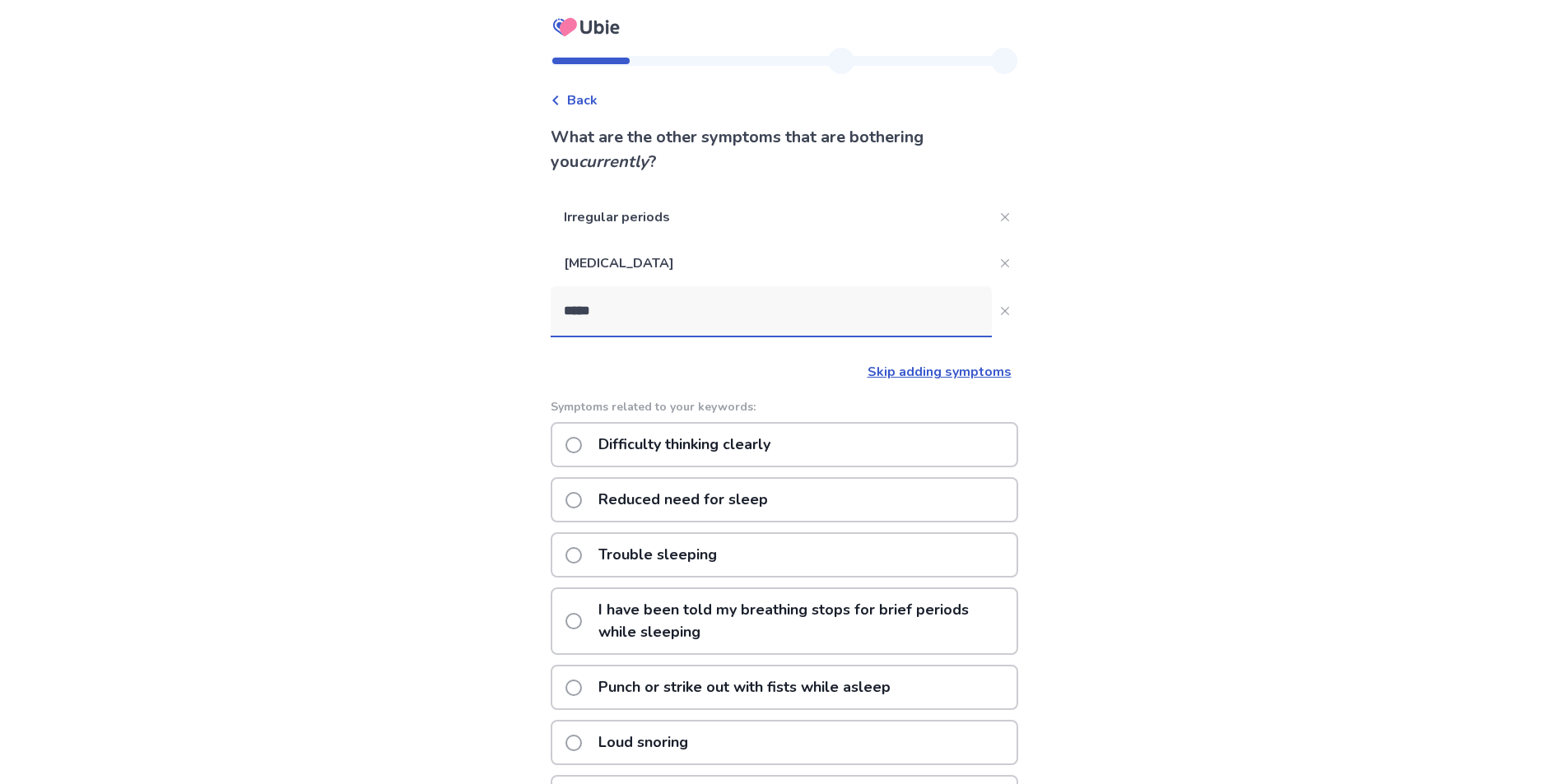
drag, startPoint x: 658, startPoint y: 314, endPoint x: 555, endPoint y: 299, distance: 104.1
click at [556, 299] on div "Back What are the other symptoms that are bothering you currently ? Irregular p…" at bounding box center [784, 557] width 493 height 1021
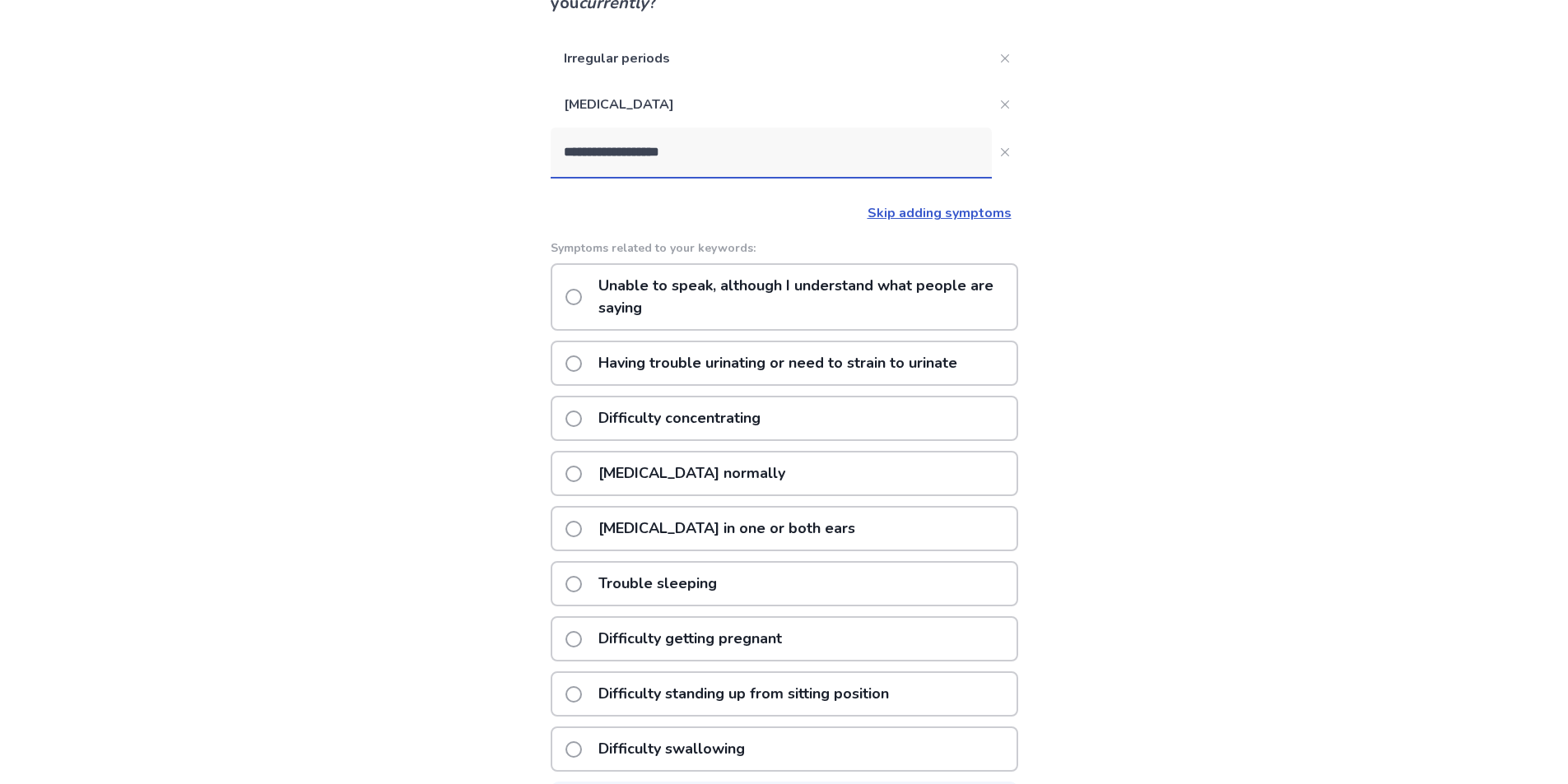
scroll to position [164, 0]
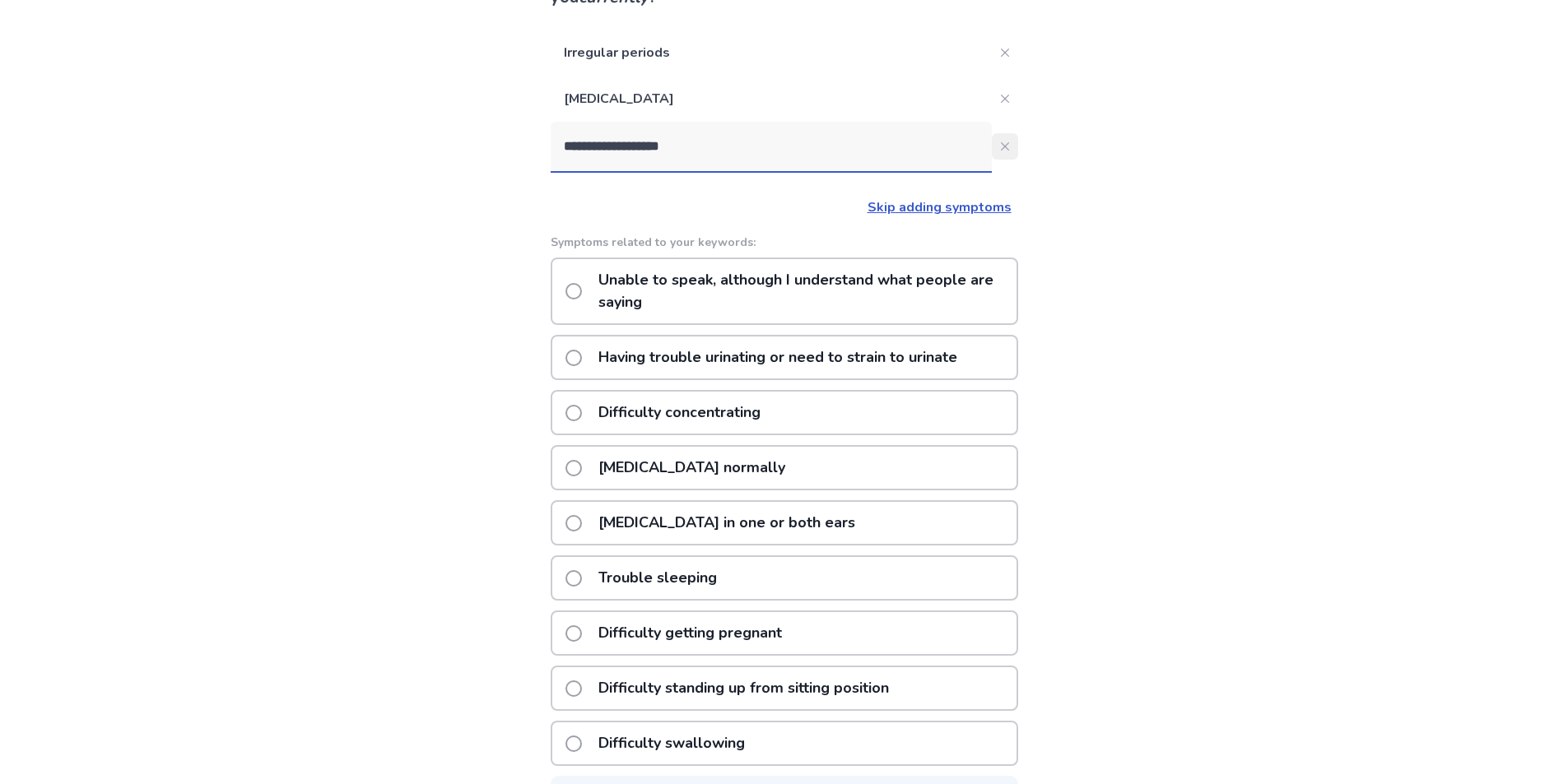
type input "**********"
click at [1004, 154] on button "**********" at bounding box center [1005, 146] width 27 height 27
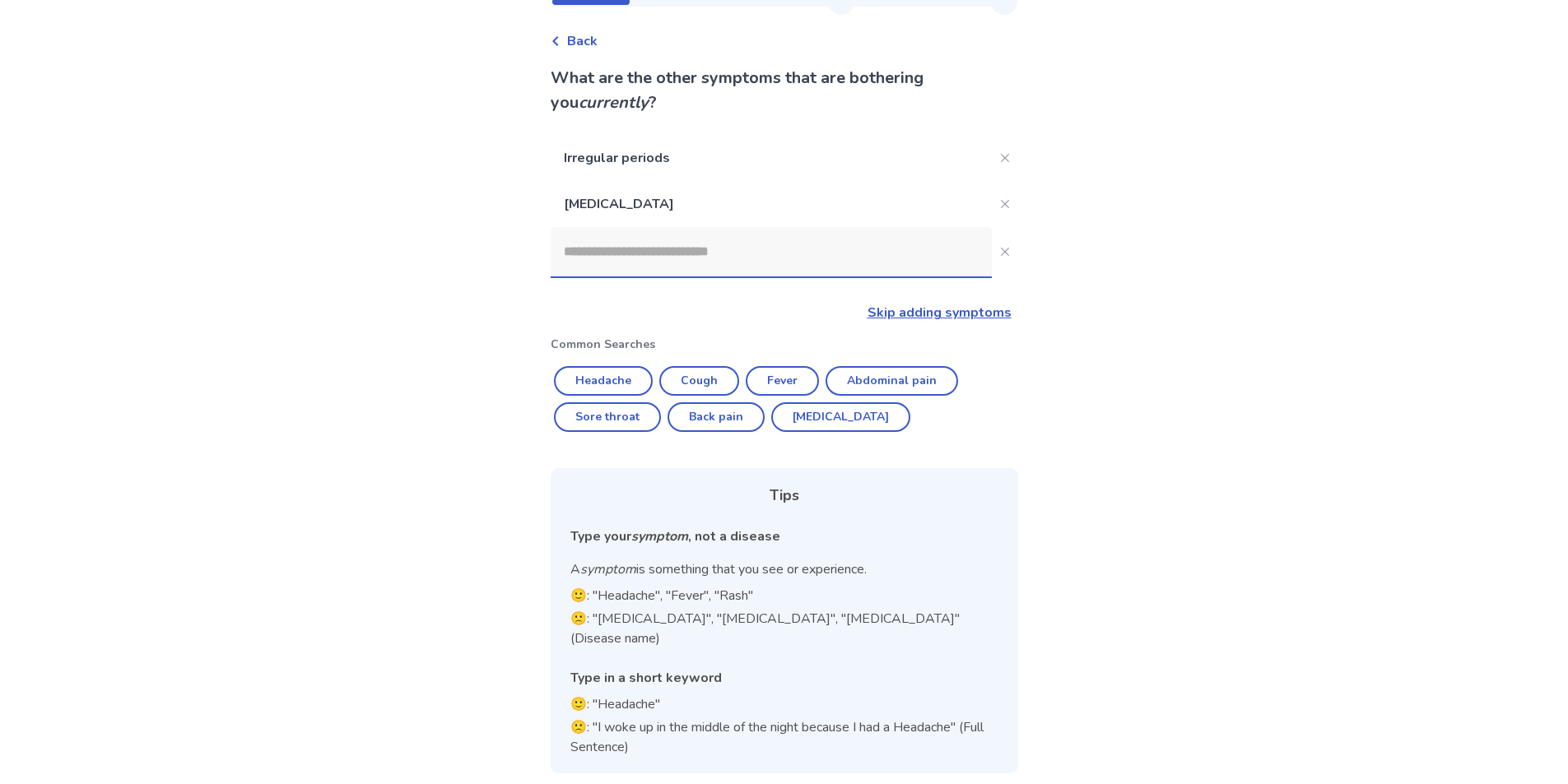
scroll to position [48, 0]
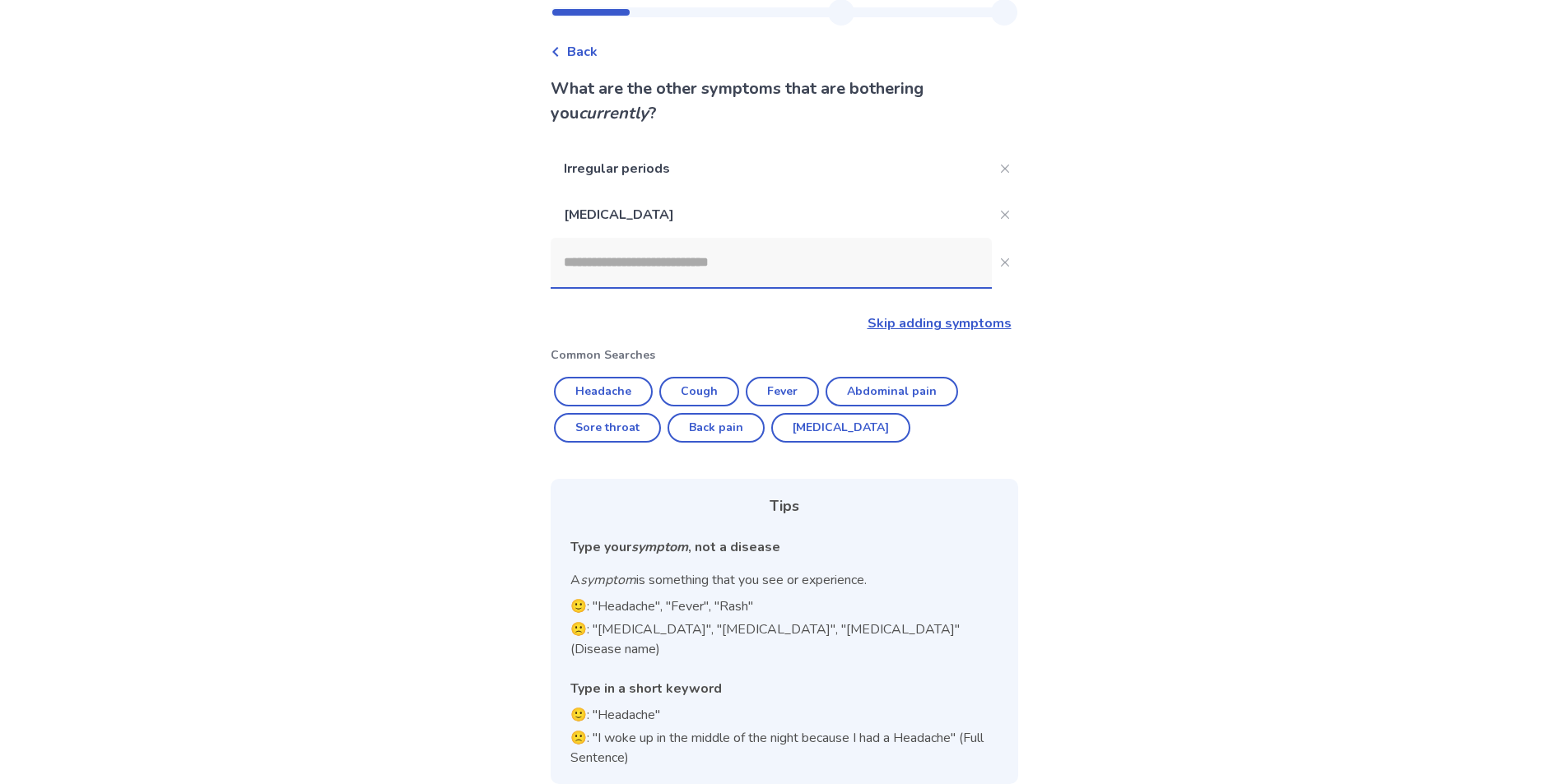
click at [758, 259] on input at bounding box center [771, 262] width 441 height 49
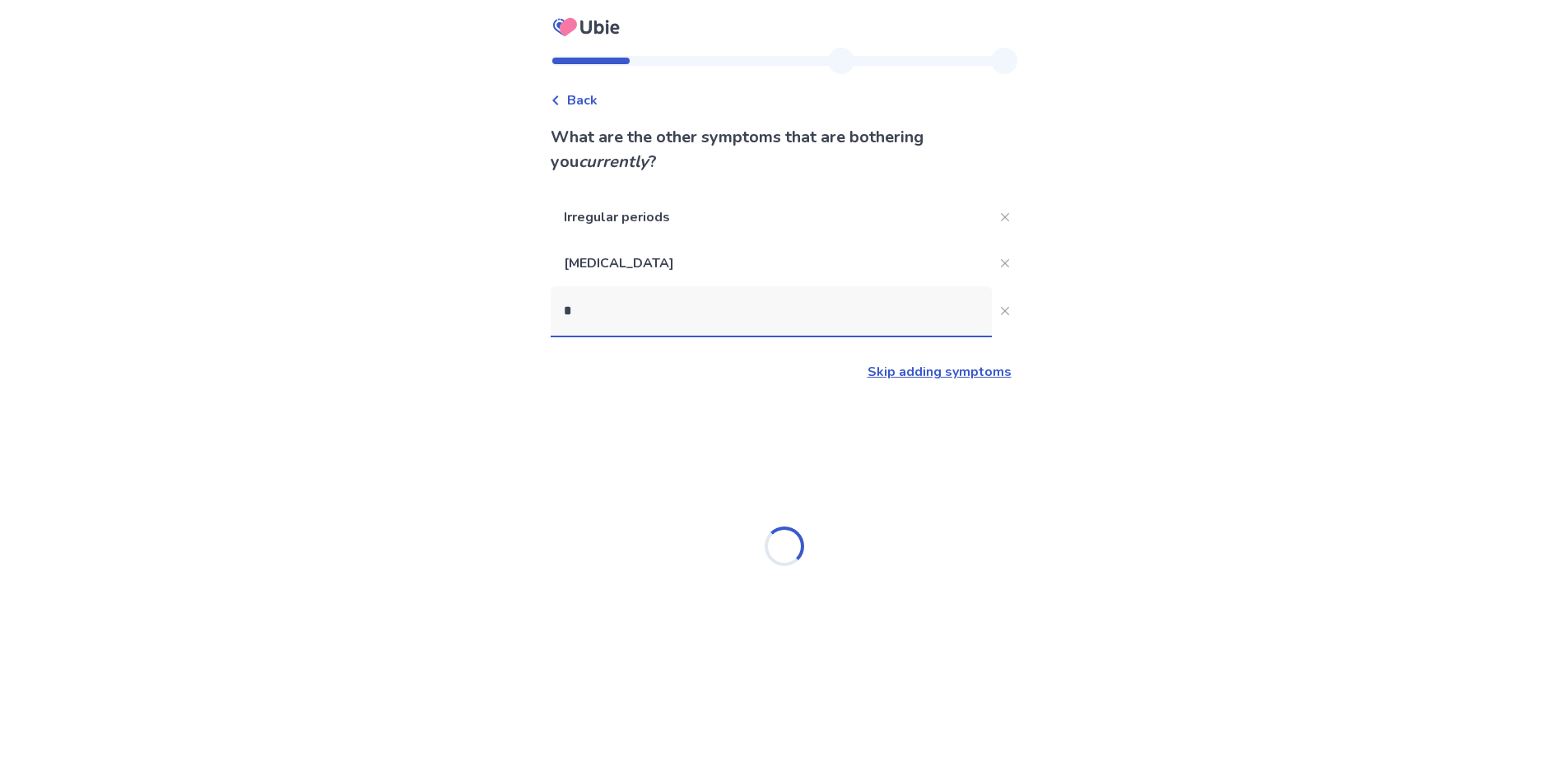
scroll to position [0, 0]
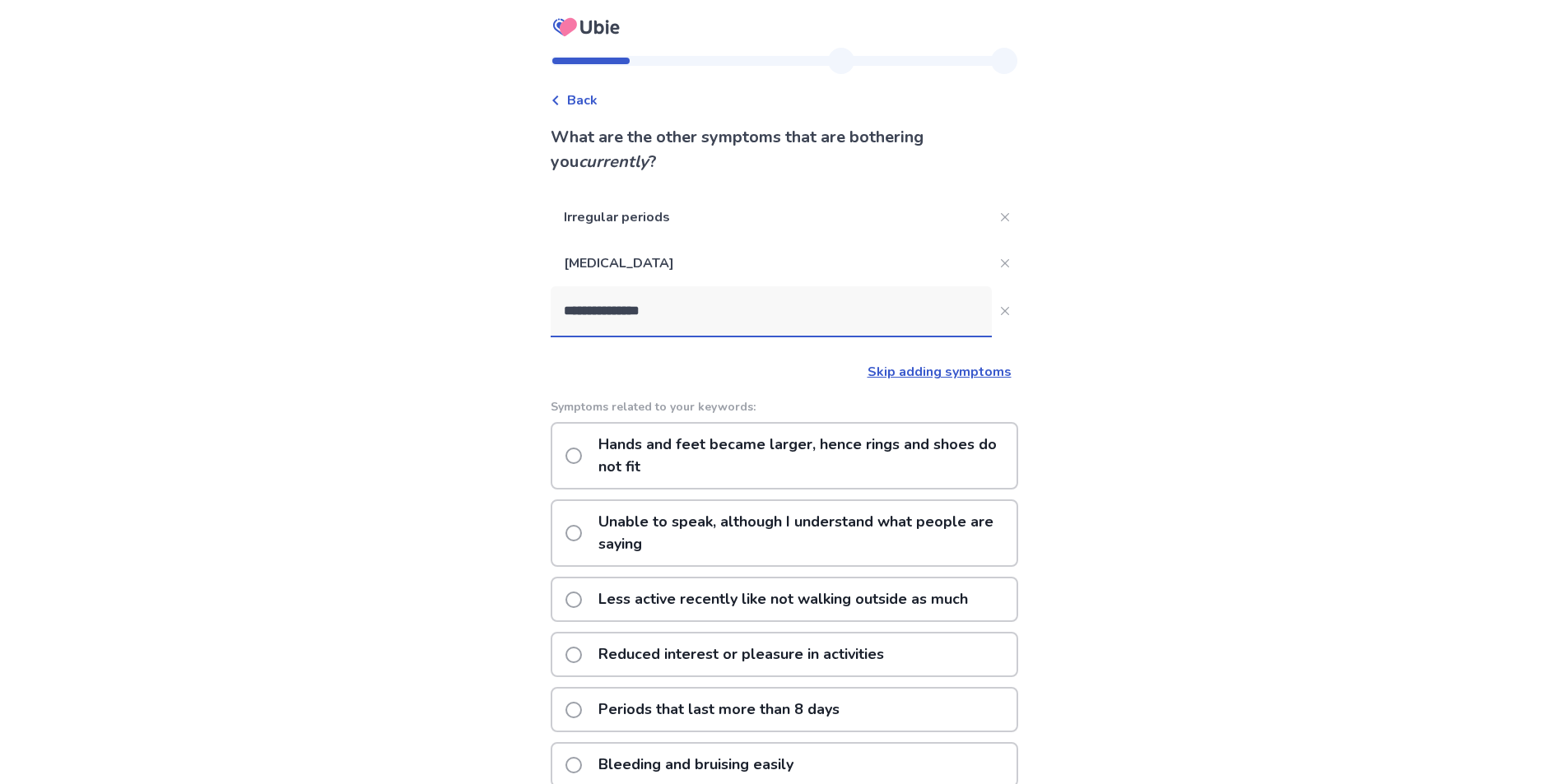
click at [1141, 303] on div "**********" at bounding box center [784, 546] width 1568 height 1091
drag, startPoint x: 769, startPoint y: 312, endPoint x: 532, endPoint y: 299, distance: 237.4
click at [532, 299] on div "**********" at bounding box center [784, 546] width 1568 height 1091
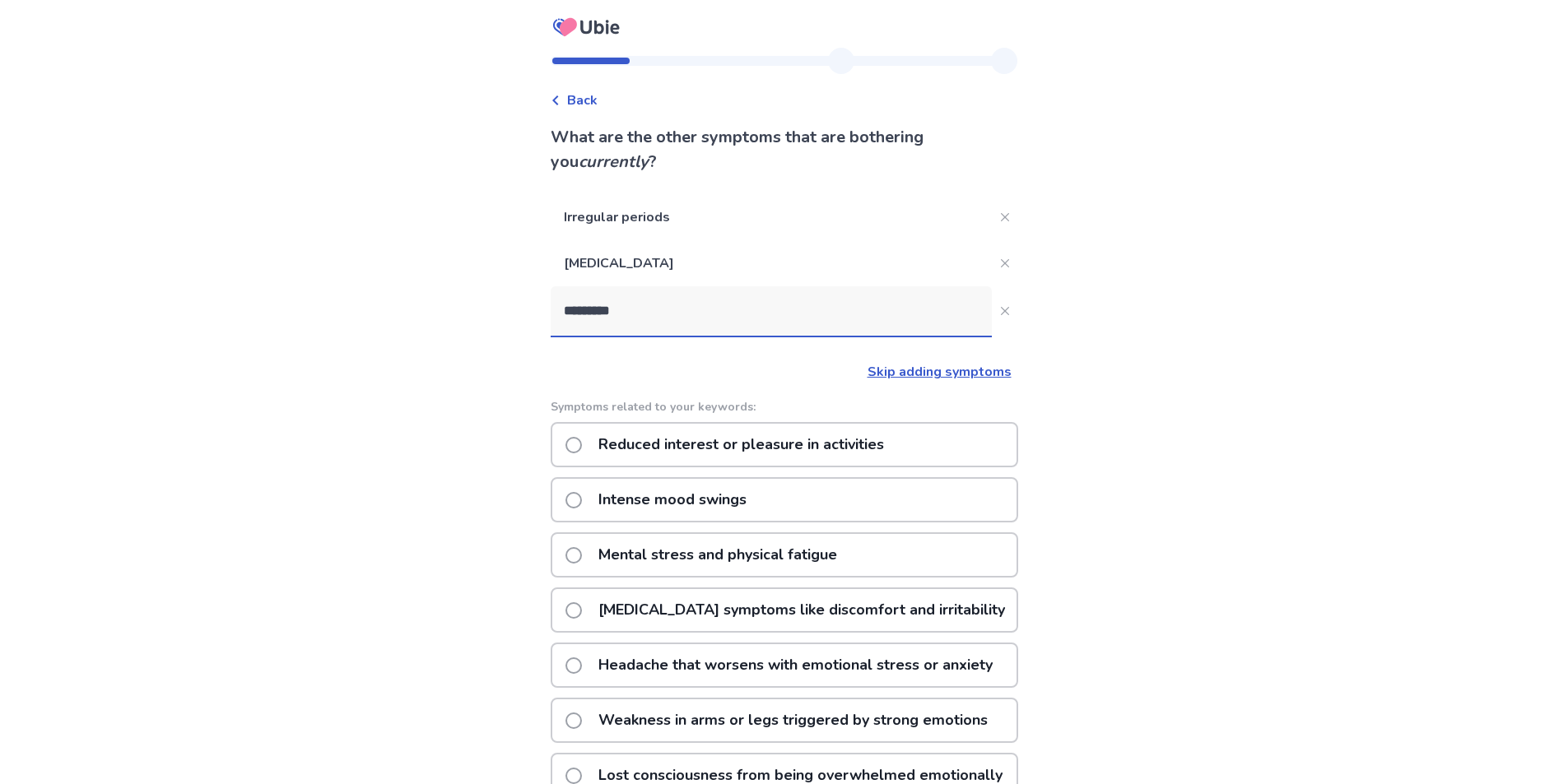
scroll to position [83, 0]
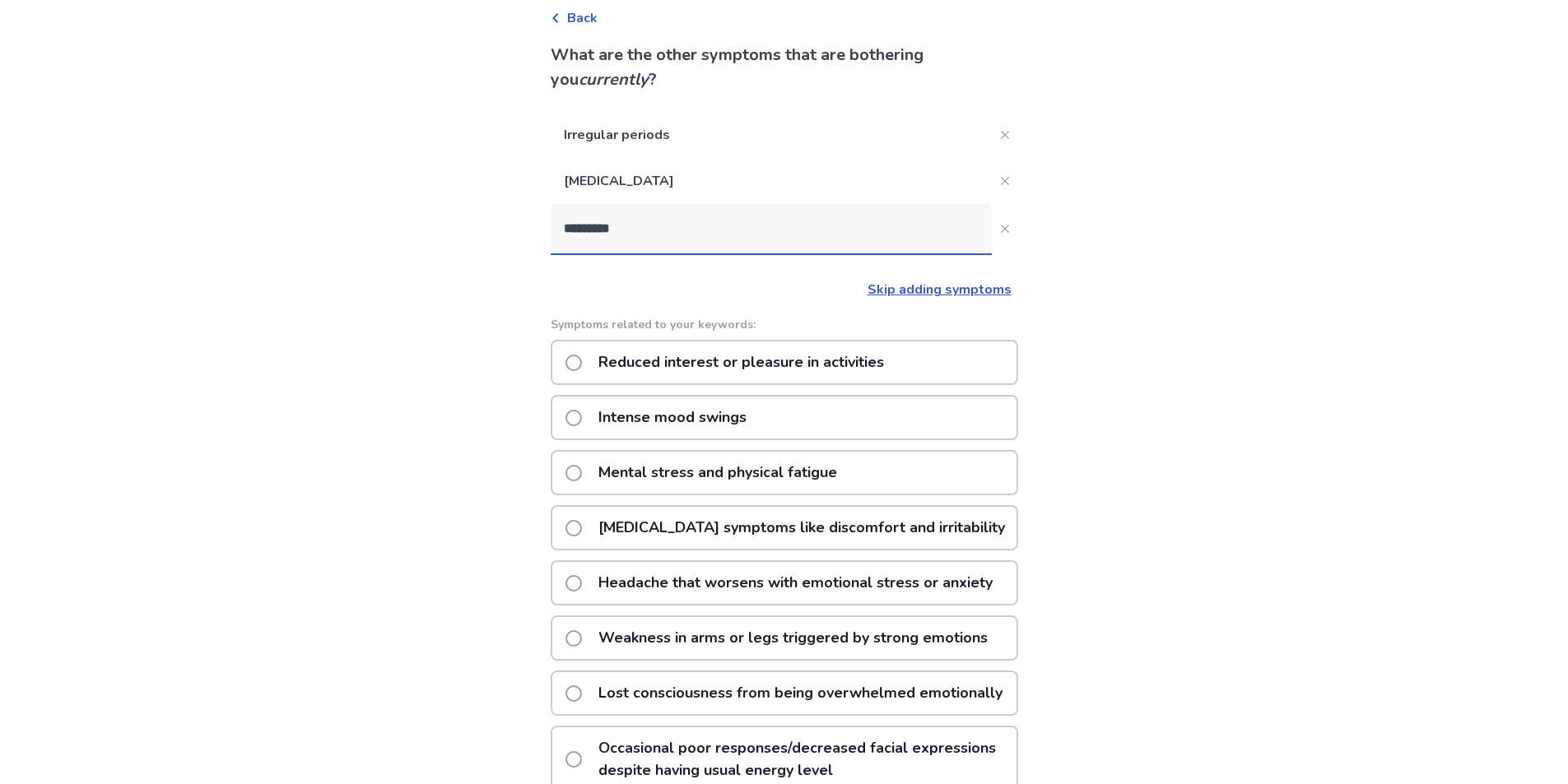
type input "*********"
click at [576, 537] on label "[MEDICAL_DATA] symptoms like discomfort and irritability" at bounding box center [790, 528] width 449 height 42
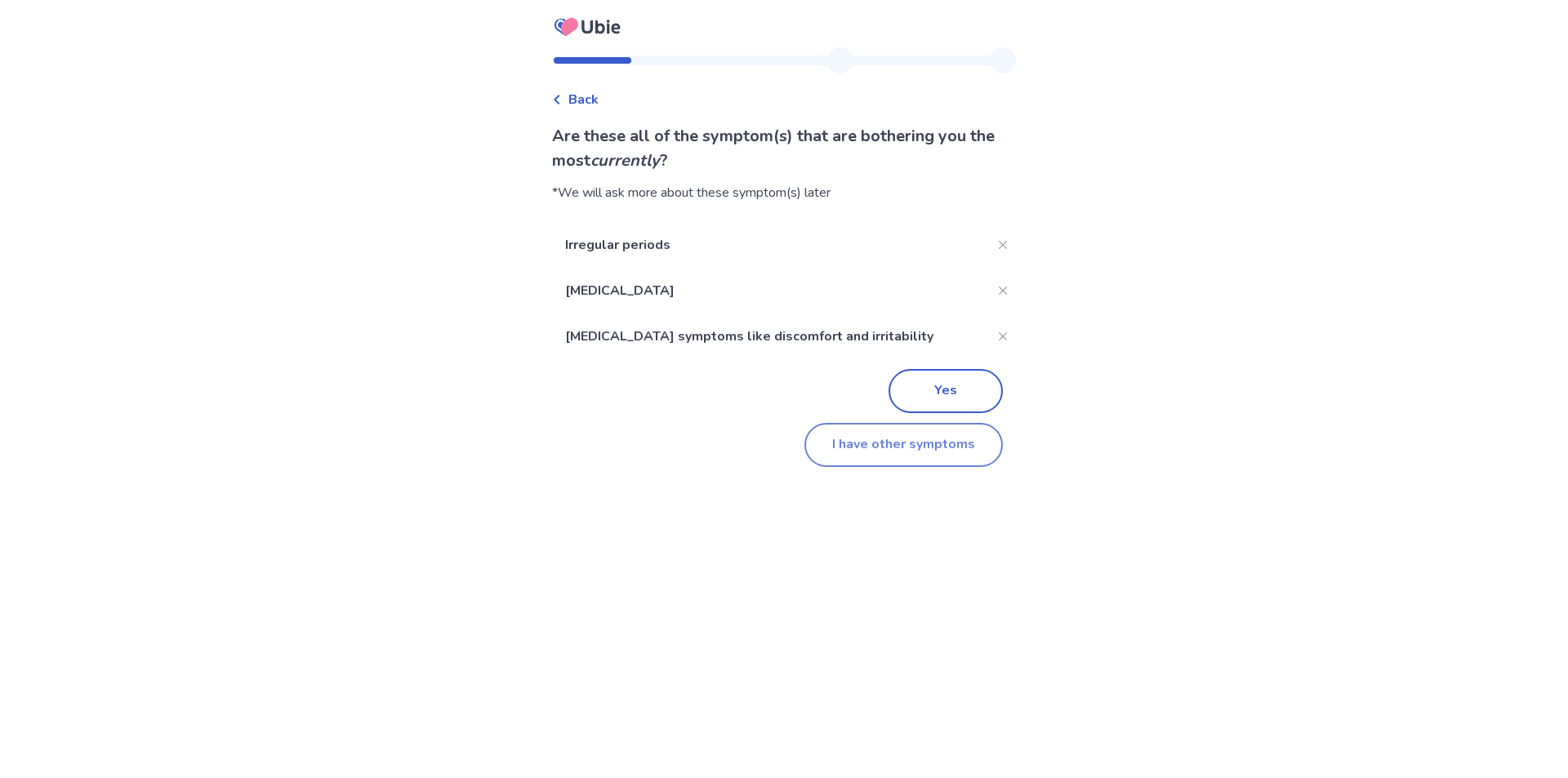
click at [923, 454] on button "I have other symptoms" at bounding box center [903, 445] width 198 height 44
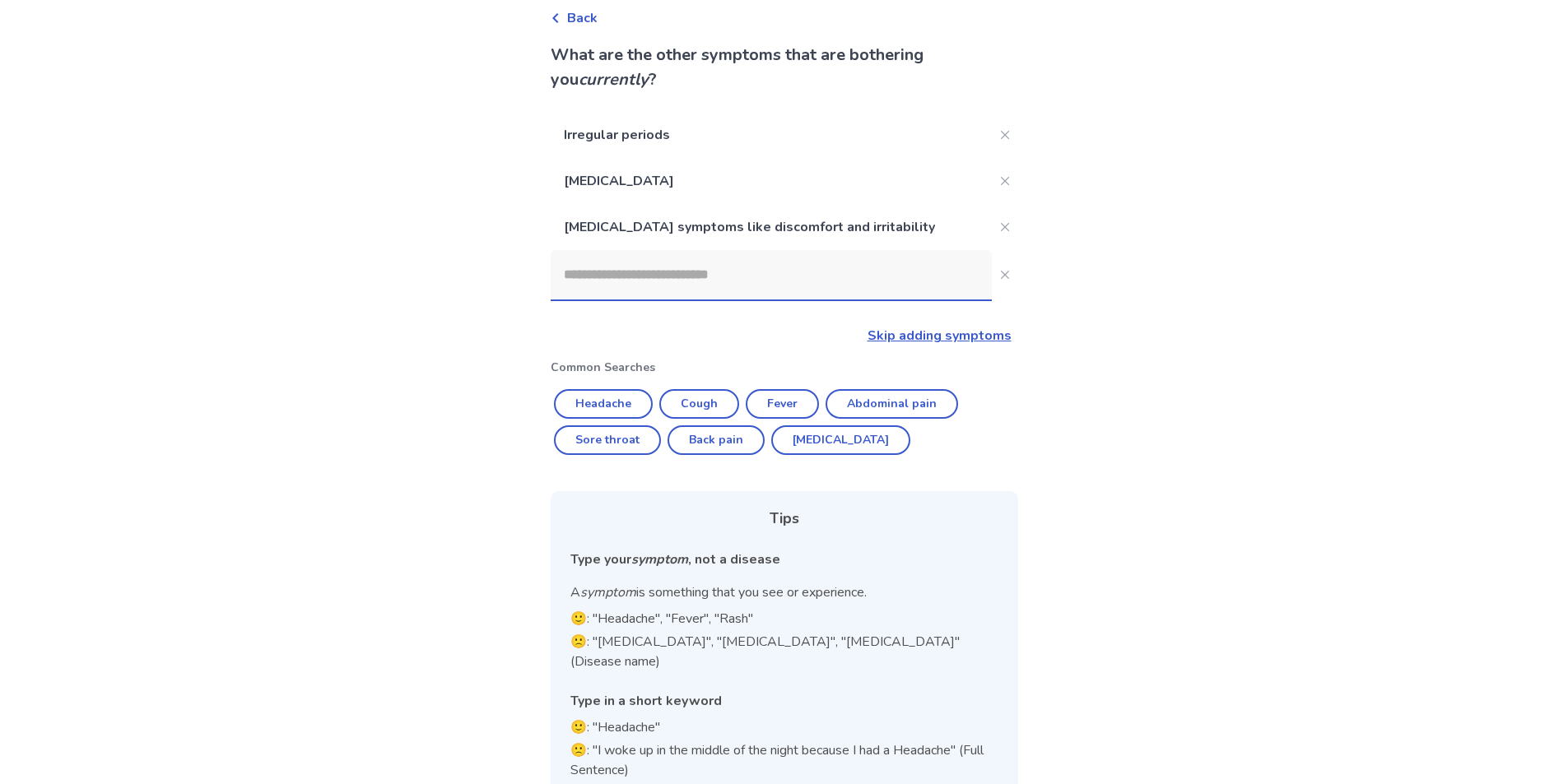
click at [698, 284] on input at bounding box center [771, 275] width 441 height 49
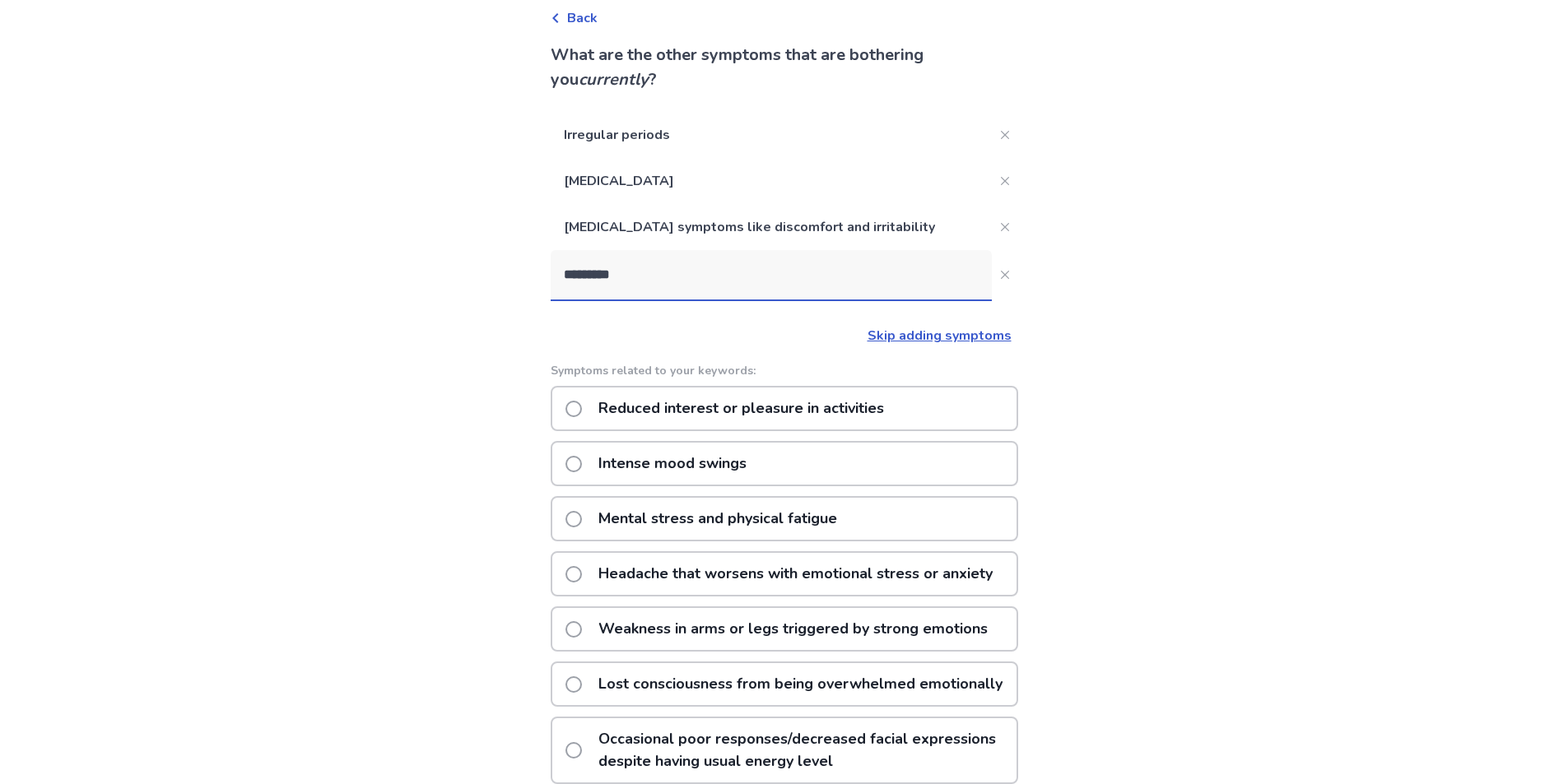
scroll to position [0, 0]
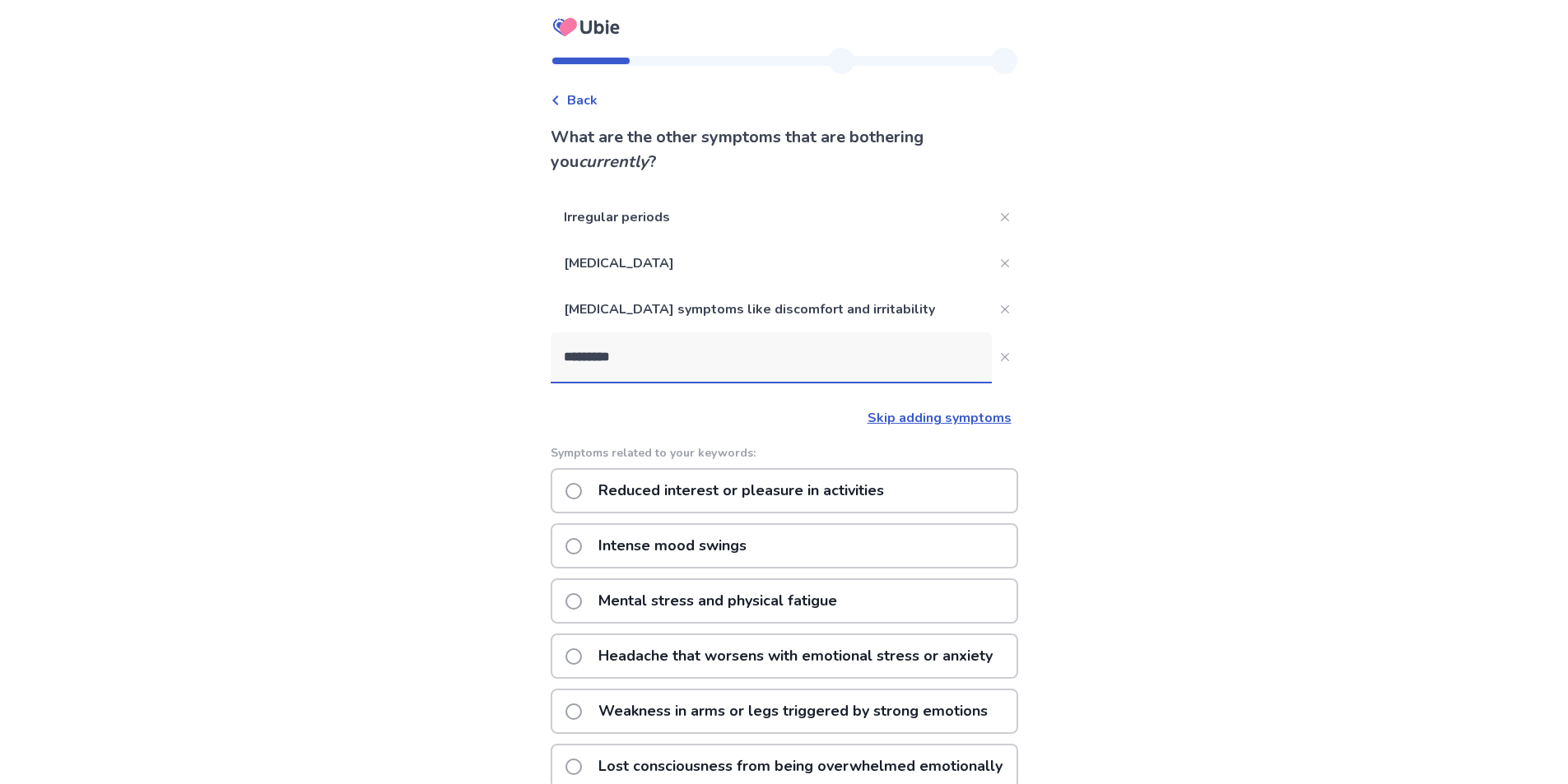
drag, startPoint x: 651, startPoint y: 352, endPoint x: 544, endPoint y: 342, distance: 107.5
click at [544, 342] on div "Back What are the other symptoms that are bothering you currently ? Irregular p…" at bounding box center [784, 513] width 1568 height 1027
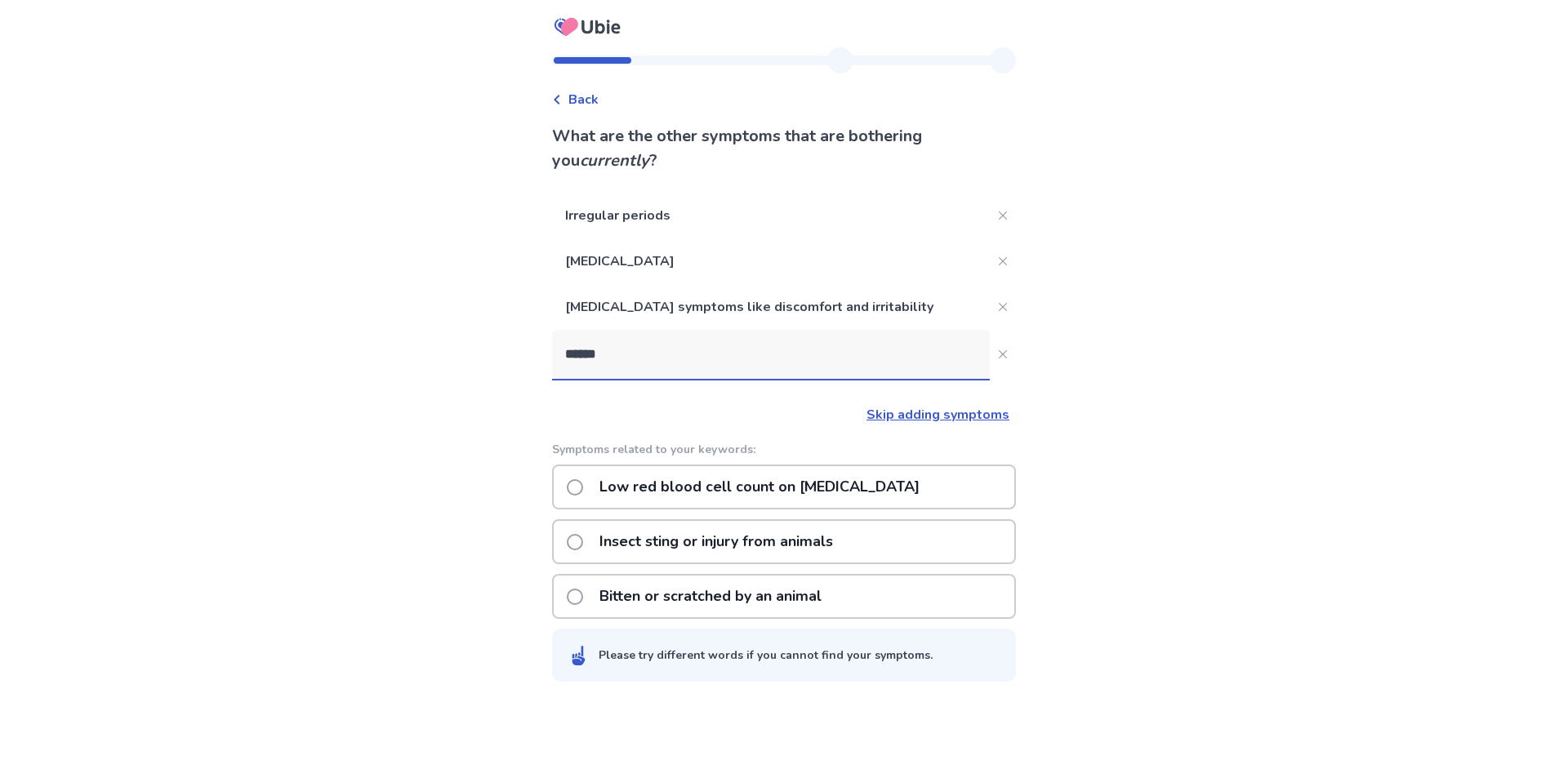
type input "******"
click at [759, 423] on p "Skip adding symptoms" at bounding box center [781, 414] width 457 height 20
click at [1001, 351] on button "******" at bounding box center [1003, 354] width 26 height 26
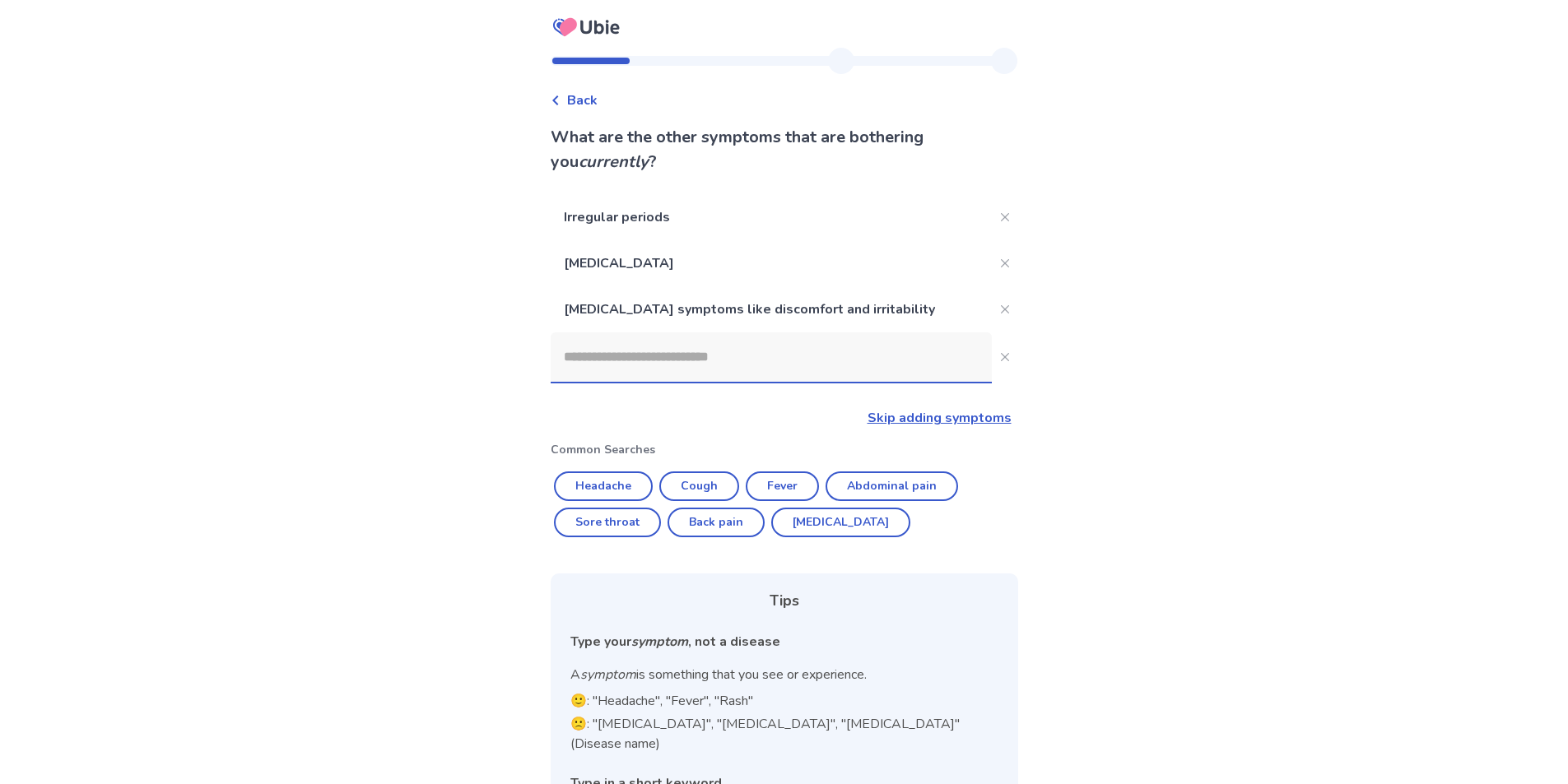
click at [593, 90] on div "Back" at bounding box center [784, 92] width 468 height 36
click at [593, 97] on span "Back" at bounding box center [582, 100] width 31 height 20
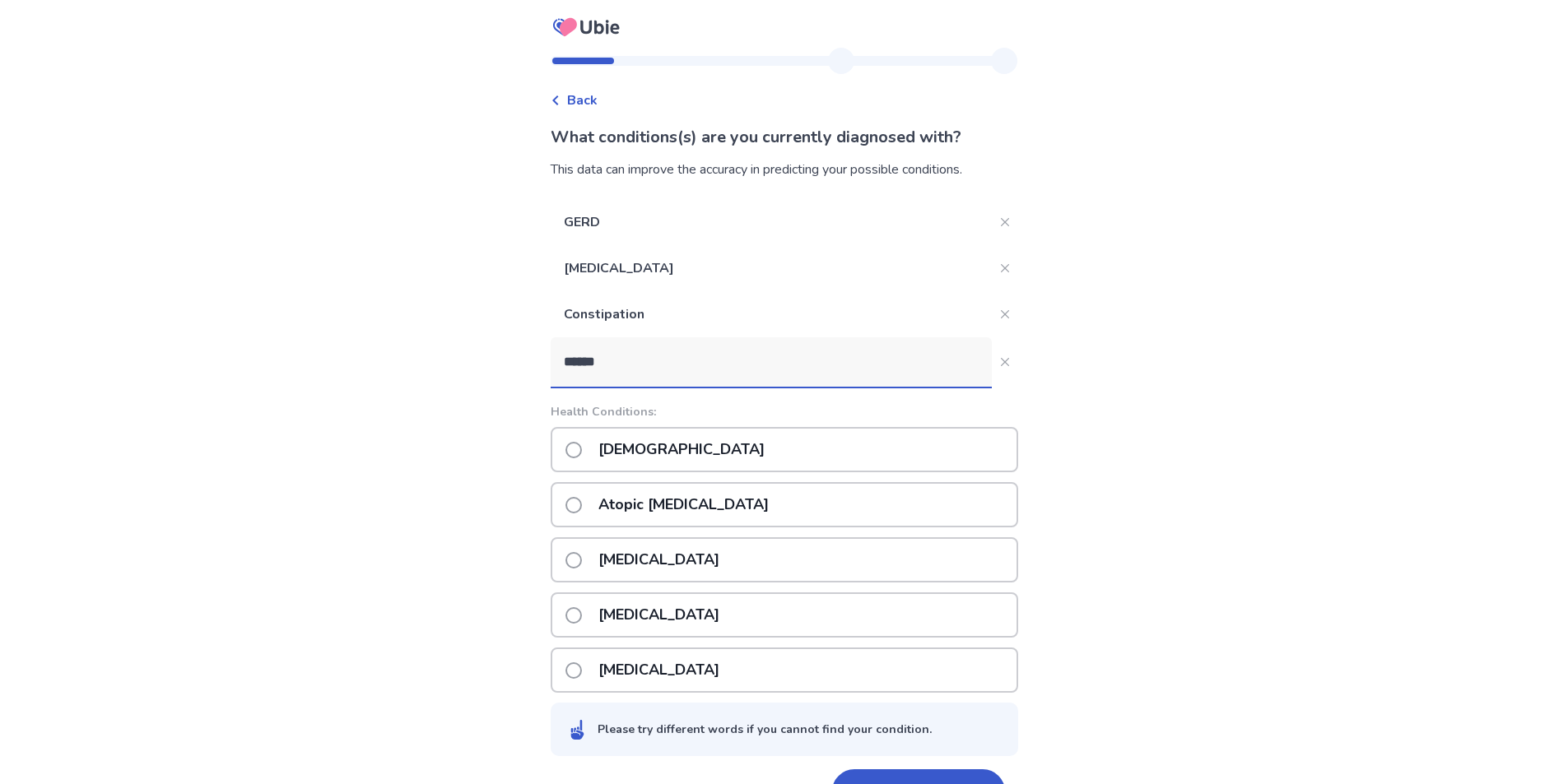
click at [673, 365] on input "******" at bounding box center [771, 362] width 441 height 49
drag, startPoint x: 654, startPoint y: 359, endPoint x: 465, endPoint y: 356, distance: 189.0
click at [465, 356] on div "Back What conditions(s) are you currently diagnosed with? This data can improve…" at bounding box center [784, 417] width 1568 height 833
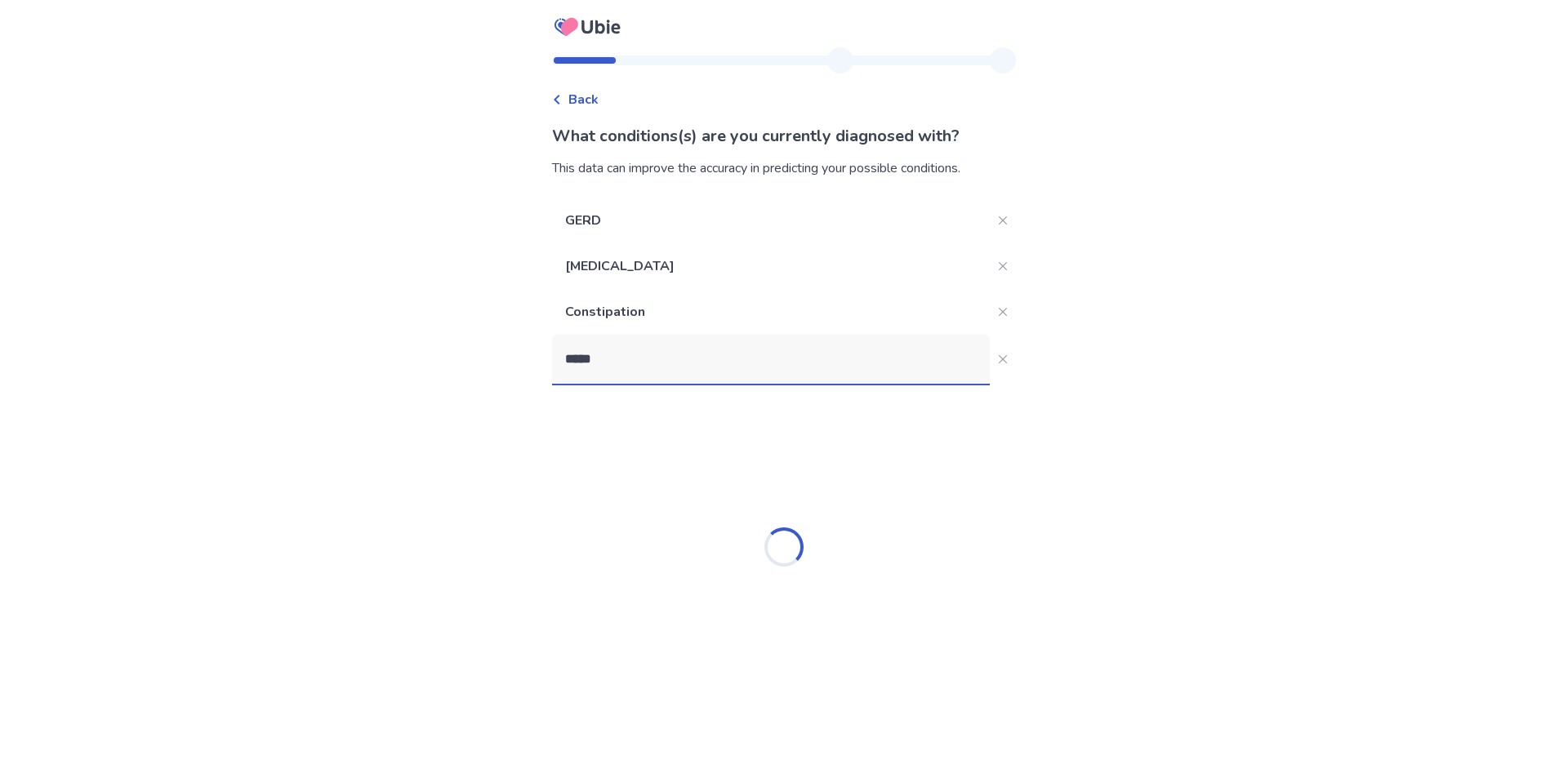
type input "******"
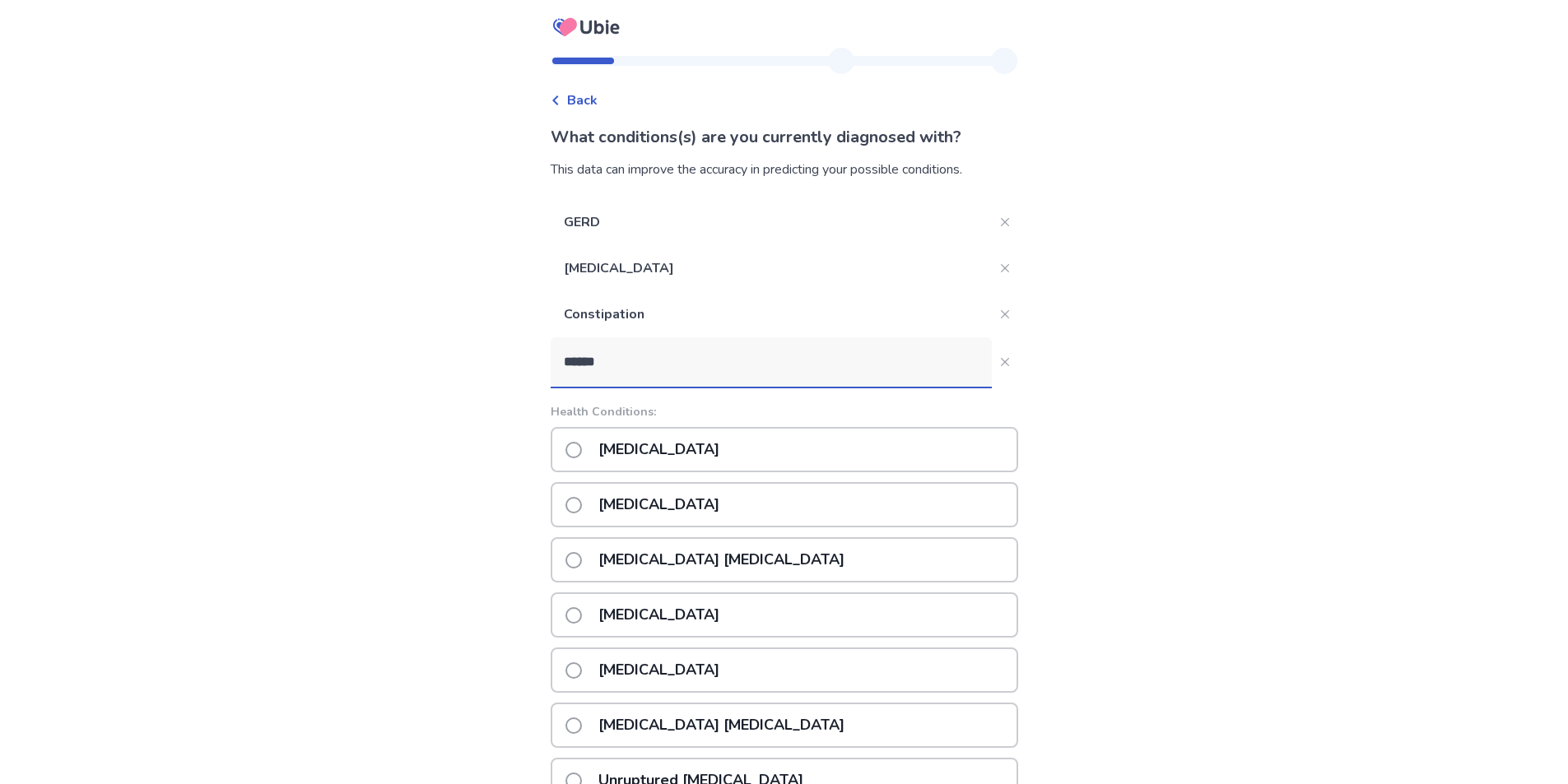
click at [645, 558] on p "Iron deficiency anemia" at bounding box center [721, 559] width 266 height 42
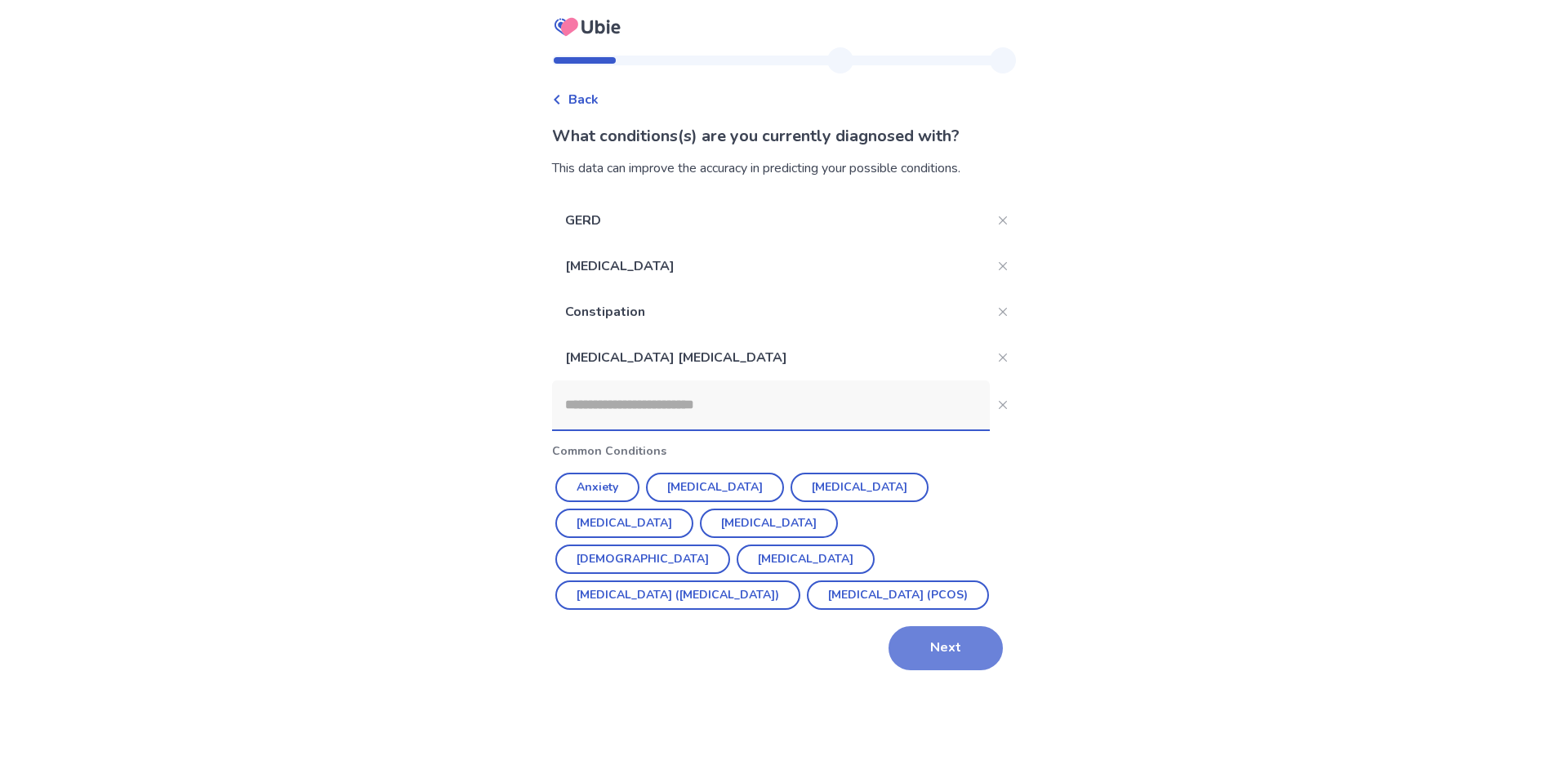
click at [917, 632] on button "Next" at bounding box center [945, 648] width 114 height 44
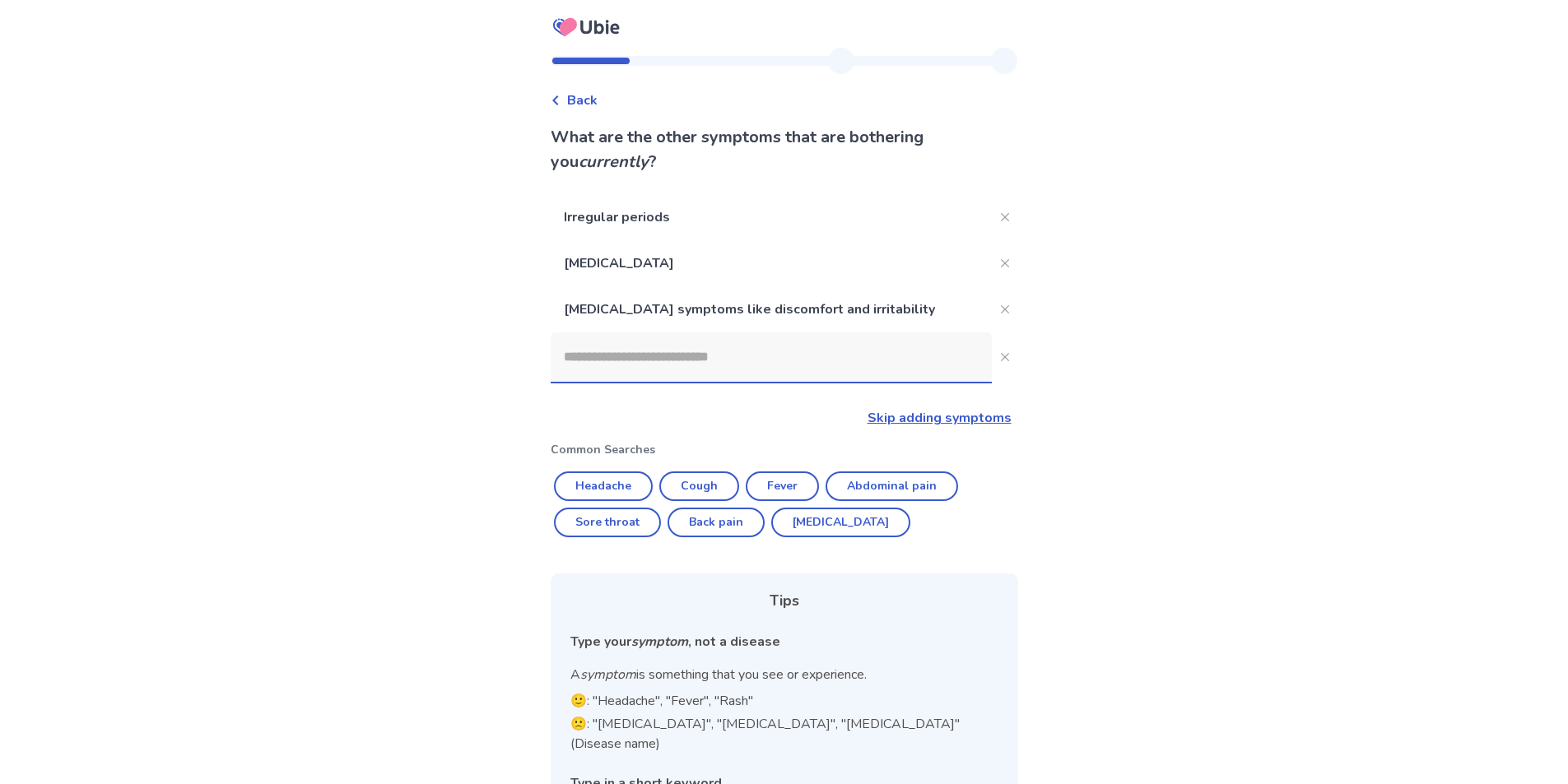
click at [928, 303] on p "[MEDICAL_DATA] symptoms like discomfort and irritability" at bounding box center [771, 309] width 441 height 46
click at [906, 335] on input at bounding box center [771, 358] width 441 height 49
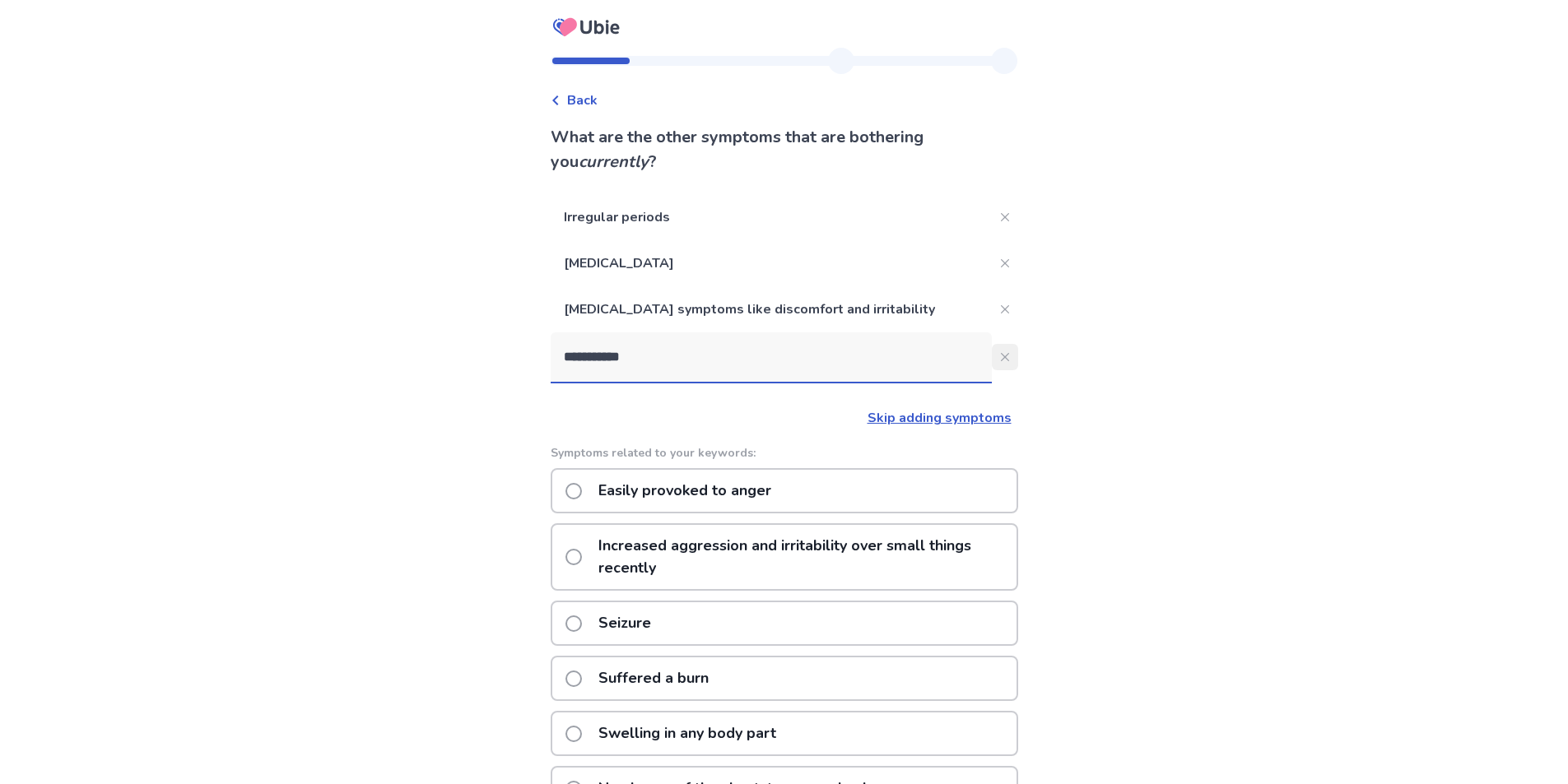
type input "**********"
click at [1001, 358] on icon "Close" at bounding box center [1005, 357] width 8 height 8
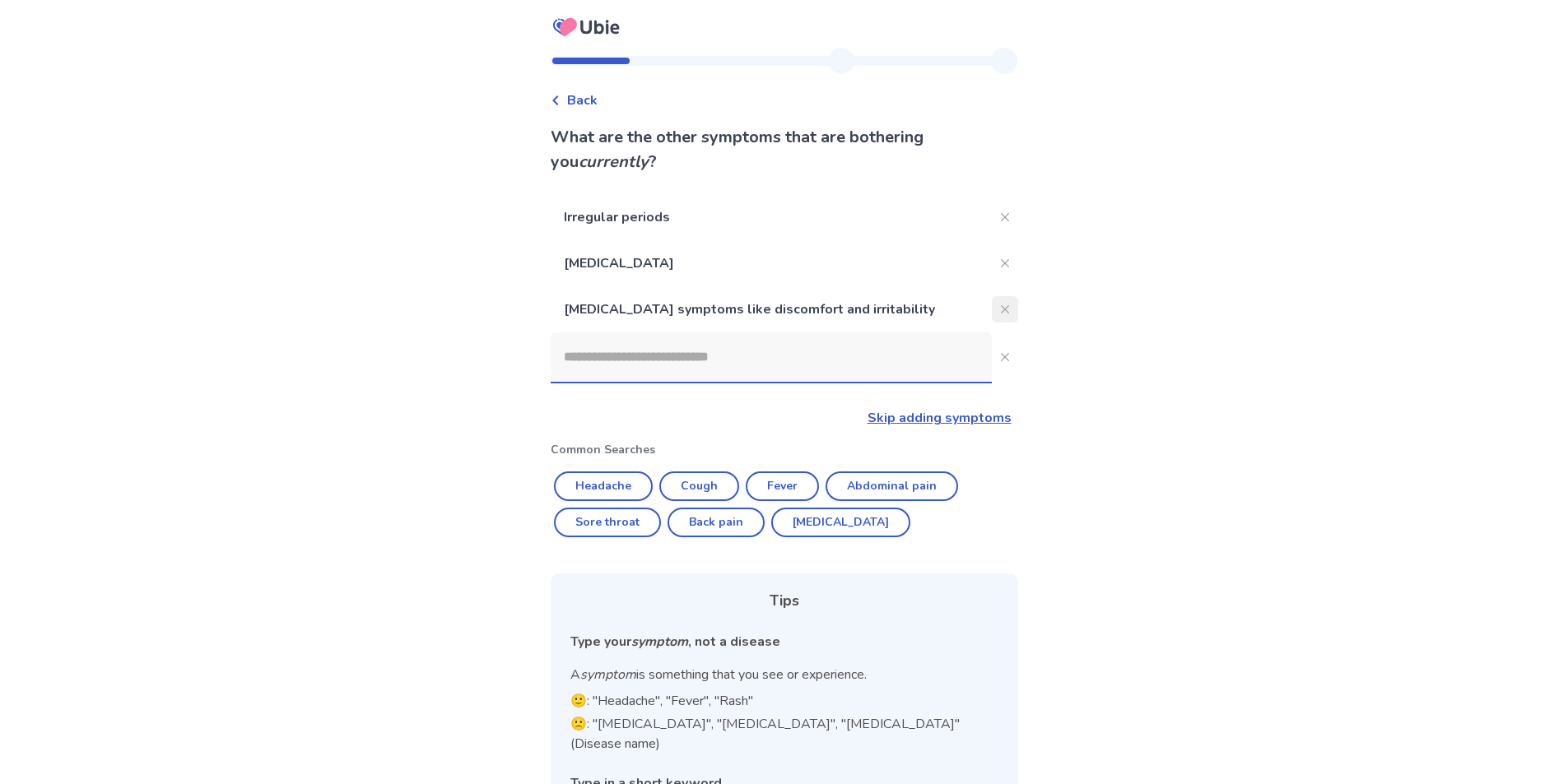
click at [1001, 309] on icon "Close" at bounding box center [1005, 309] width 8 height 8
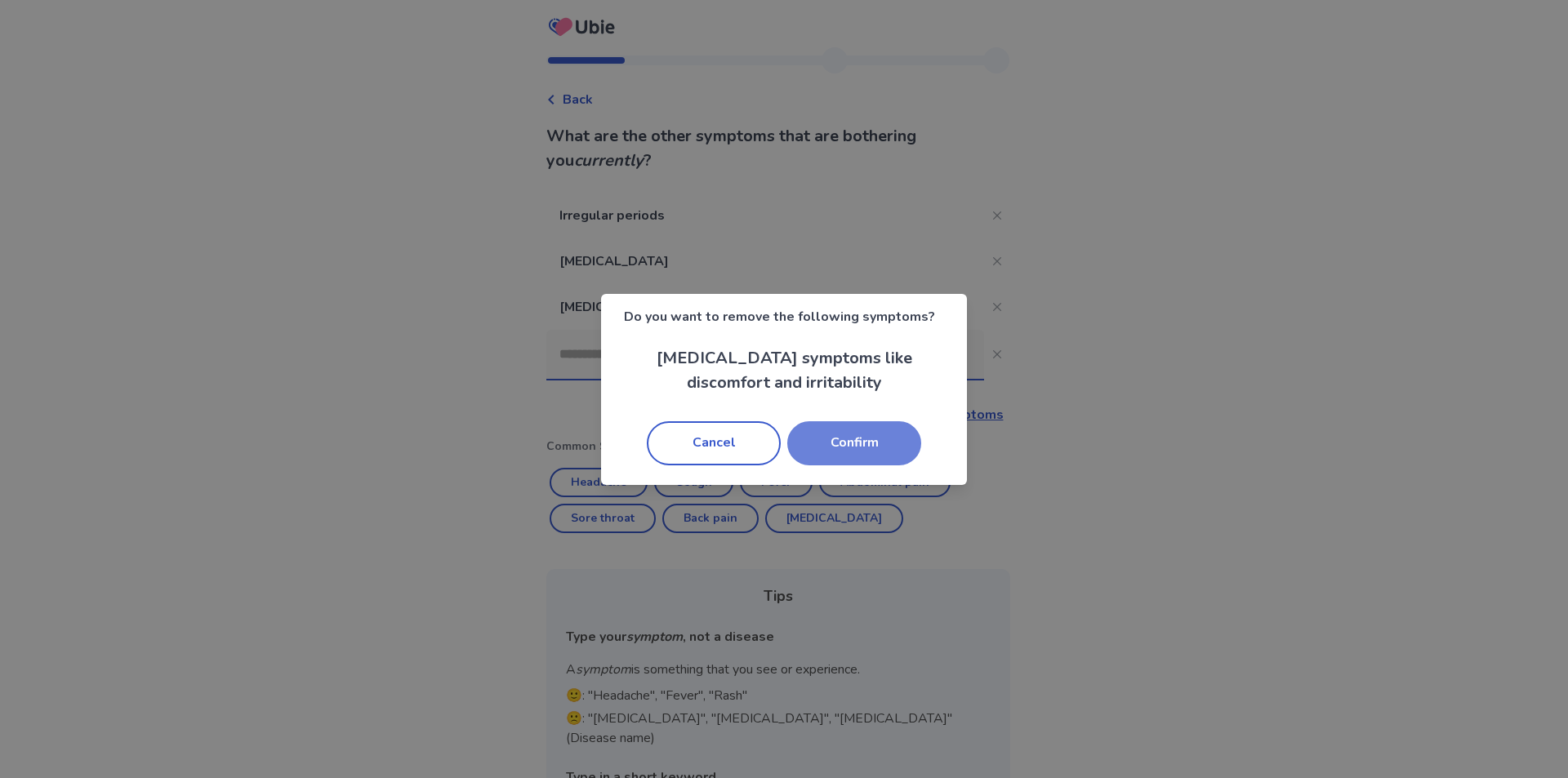
click at [817, 435] on button "Confirm" at bounding box center [853, 443] width 134 height 44
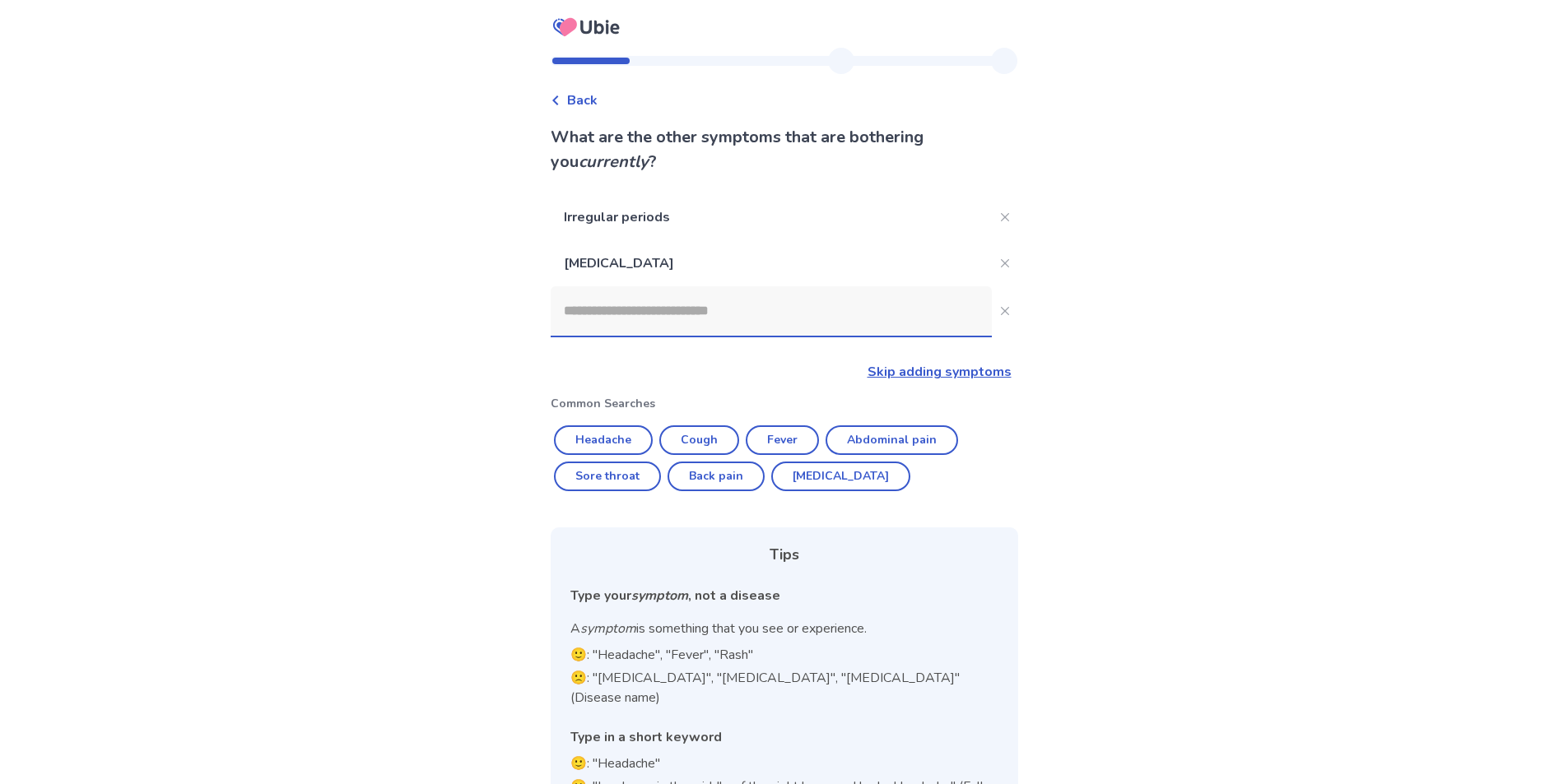
click at [723, 312] on input at bounding box center [771, 311] width 441 height 49
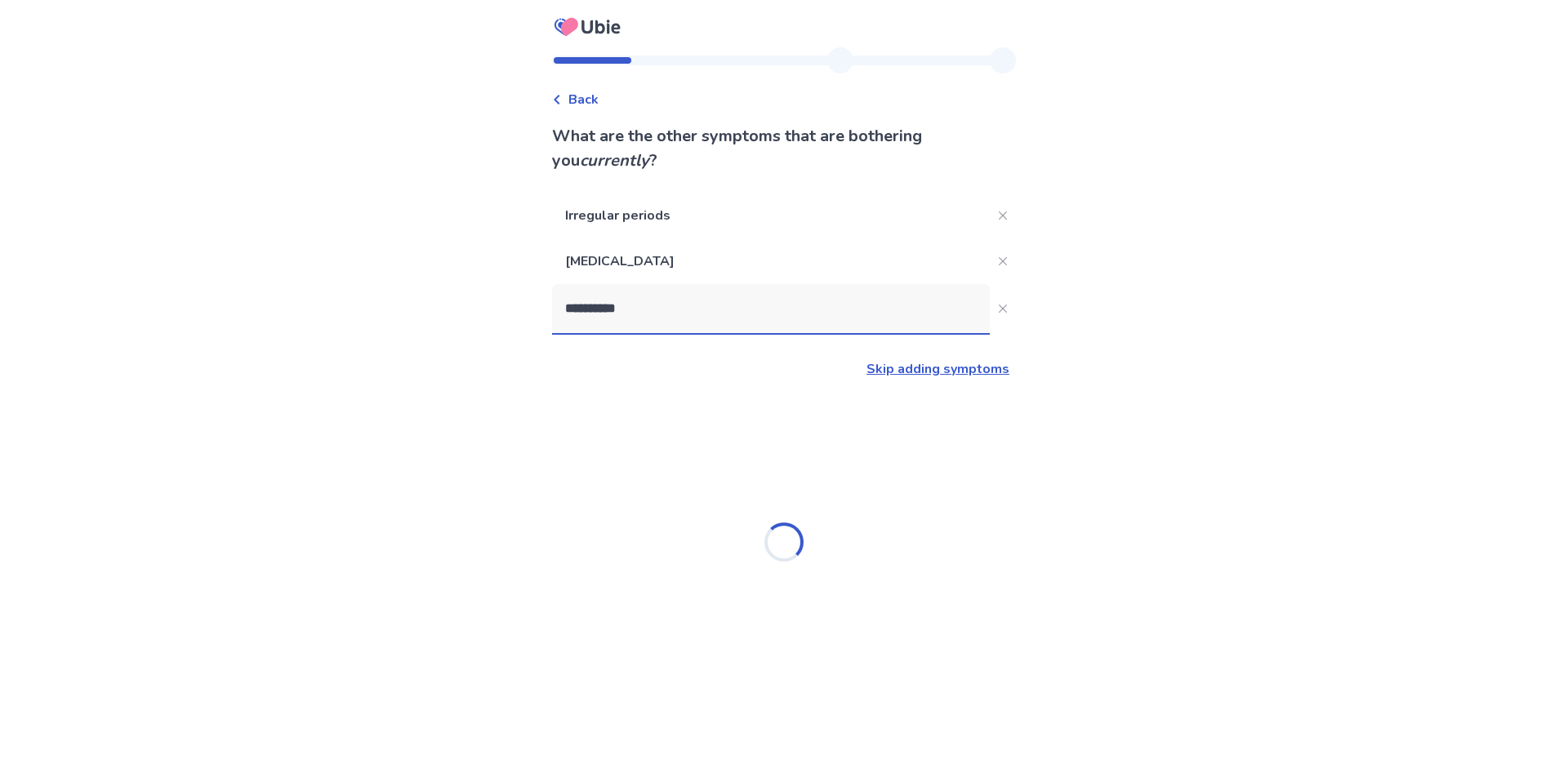
type input "**********"
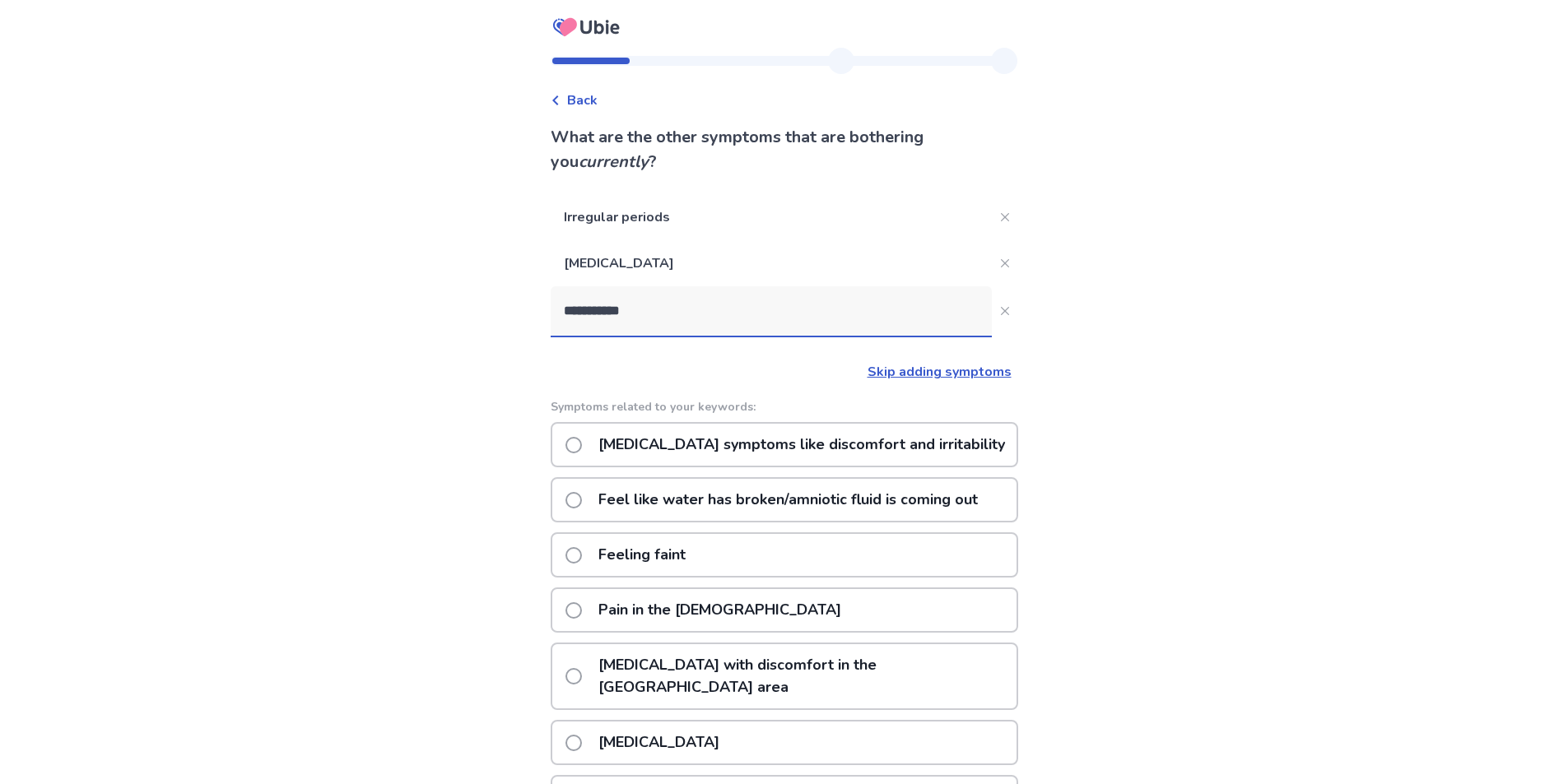
click at [772, 448] on p "[MEDICAL_DATA] symptoms like discomfort and irritability" at bounding box center [801, 444] width 426 height 42
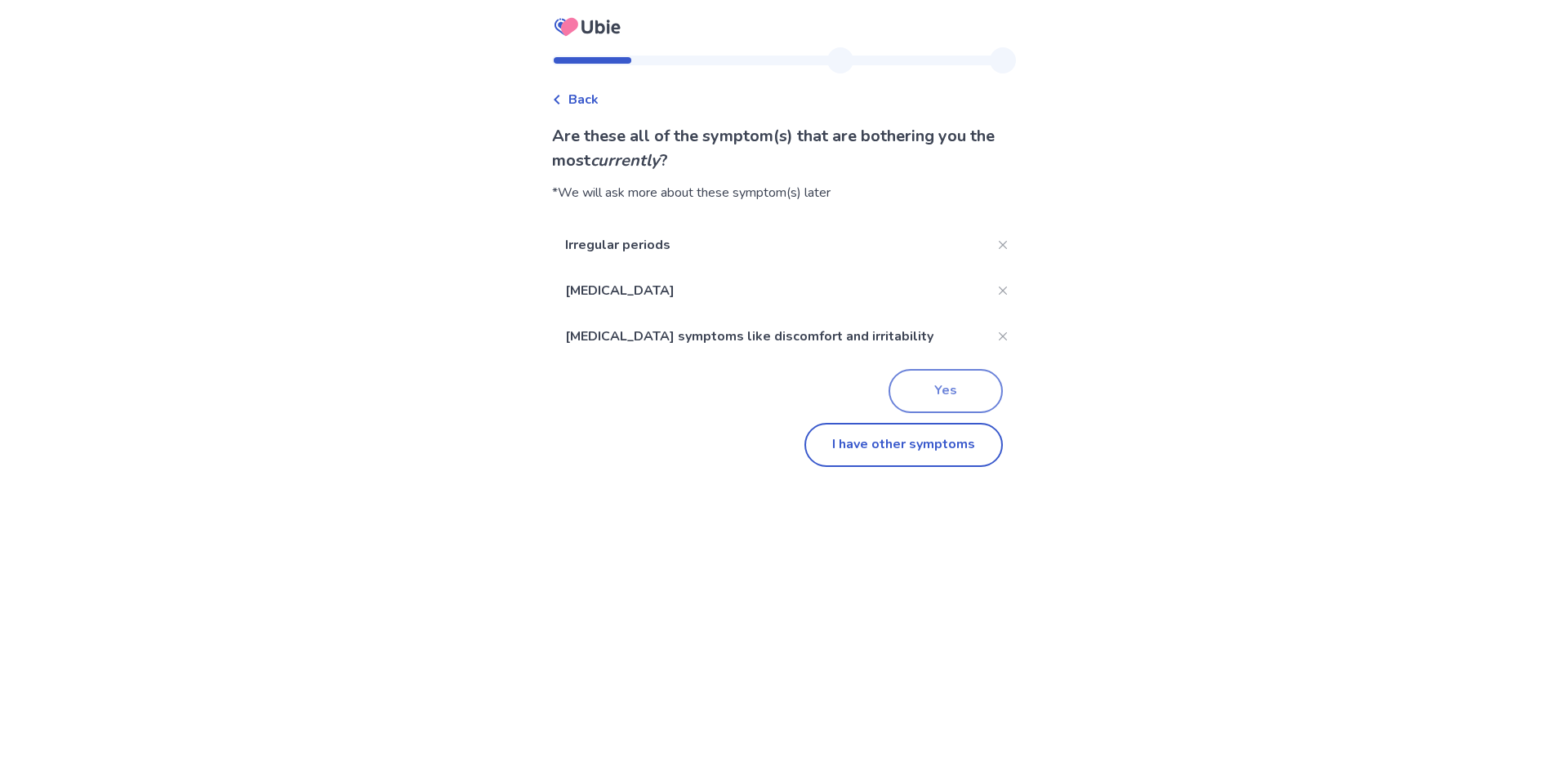
click at [908, 384] on button "Yes" at bounding box center [945, 391] width 114 height 44
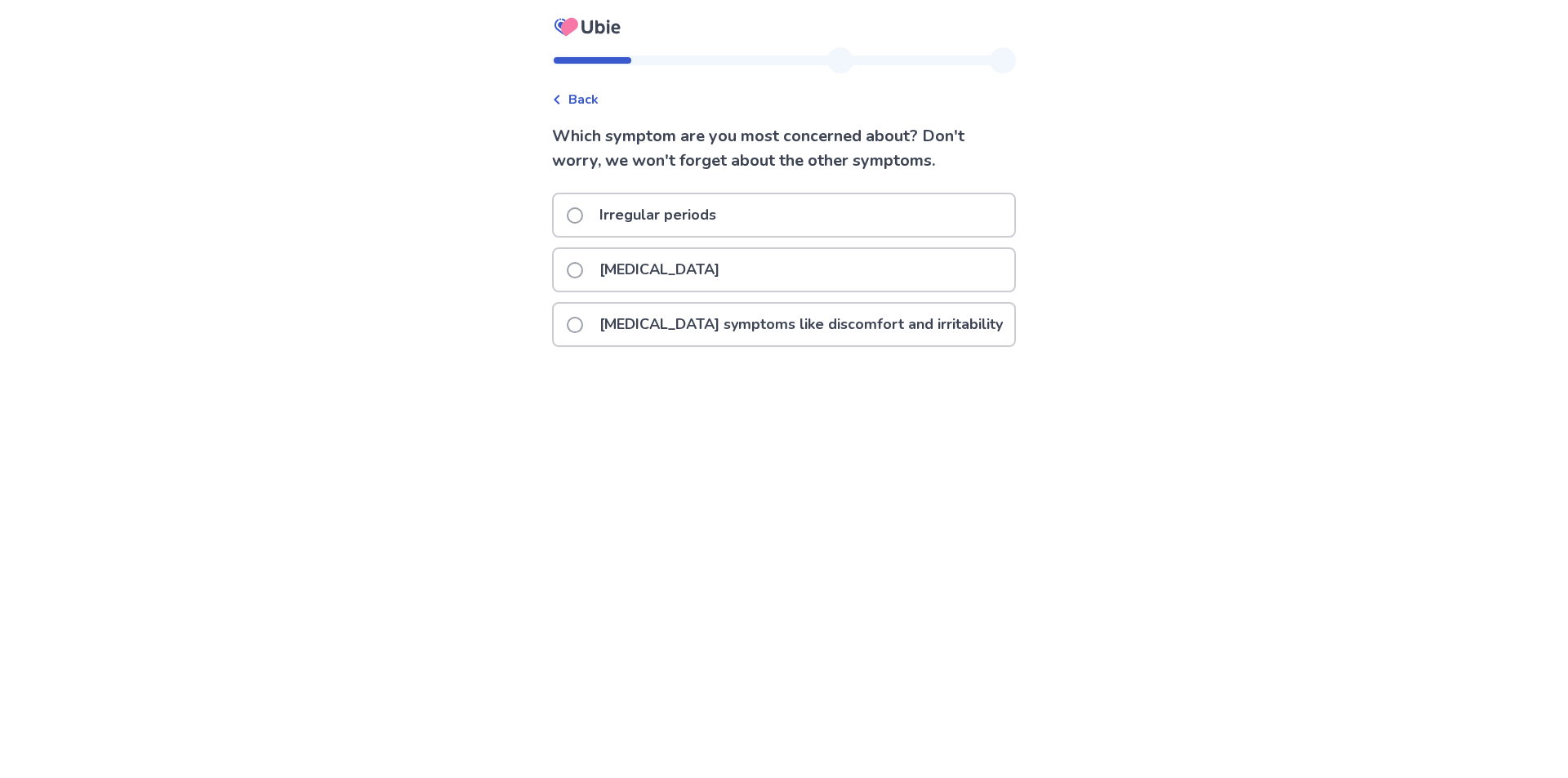
click at [584, 217] on span at bounding box center [575, 215] width 17 height 17
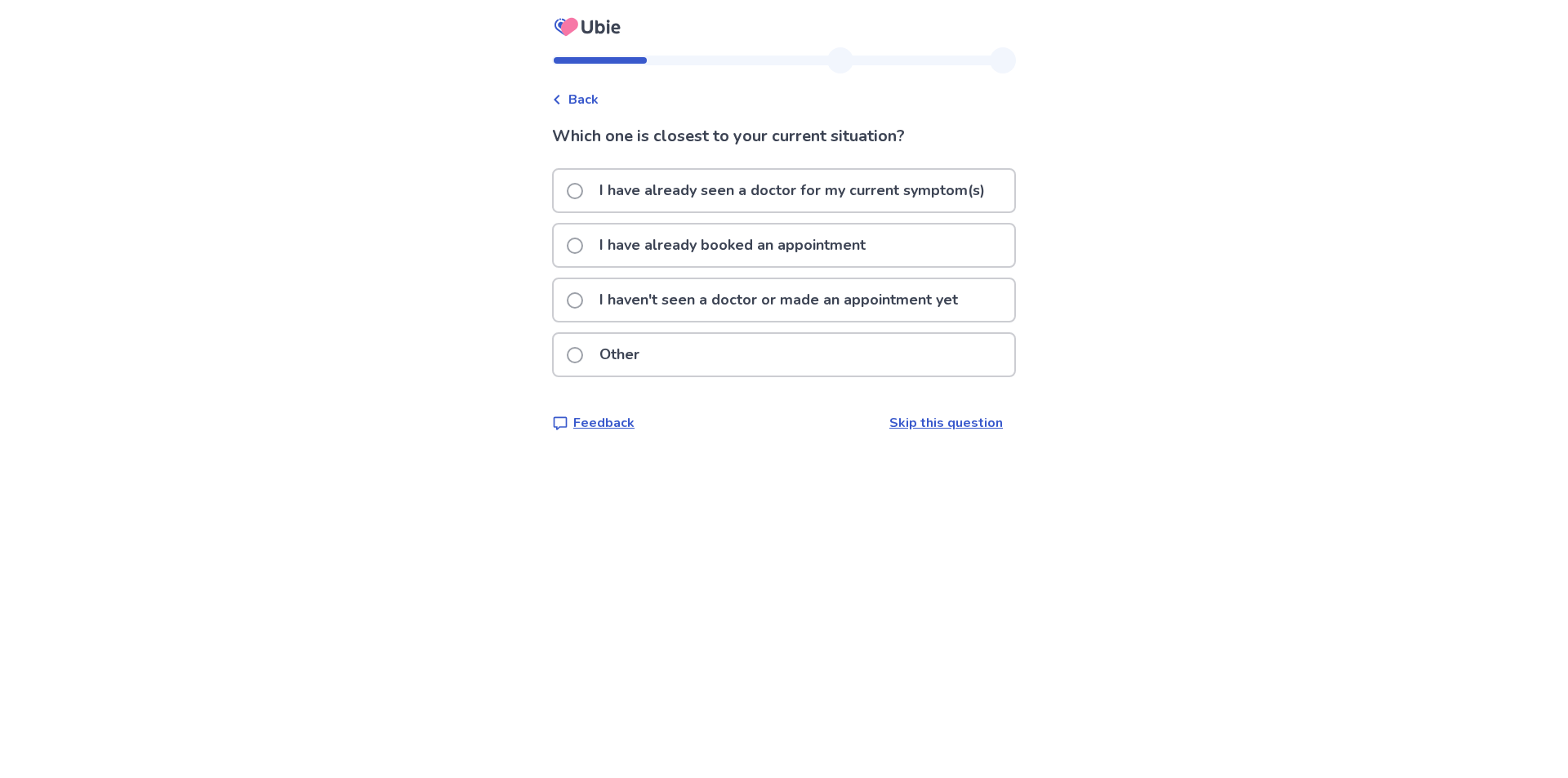
click at [746, 186] on p "I have already seen a doctor for my current symptom(s)" at bounding box center [792, 191] width 405 height 42
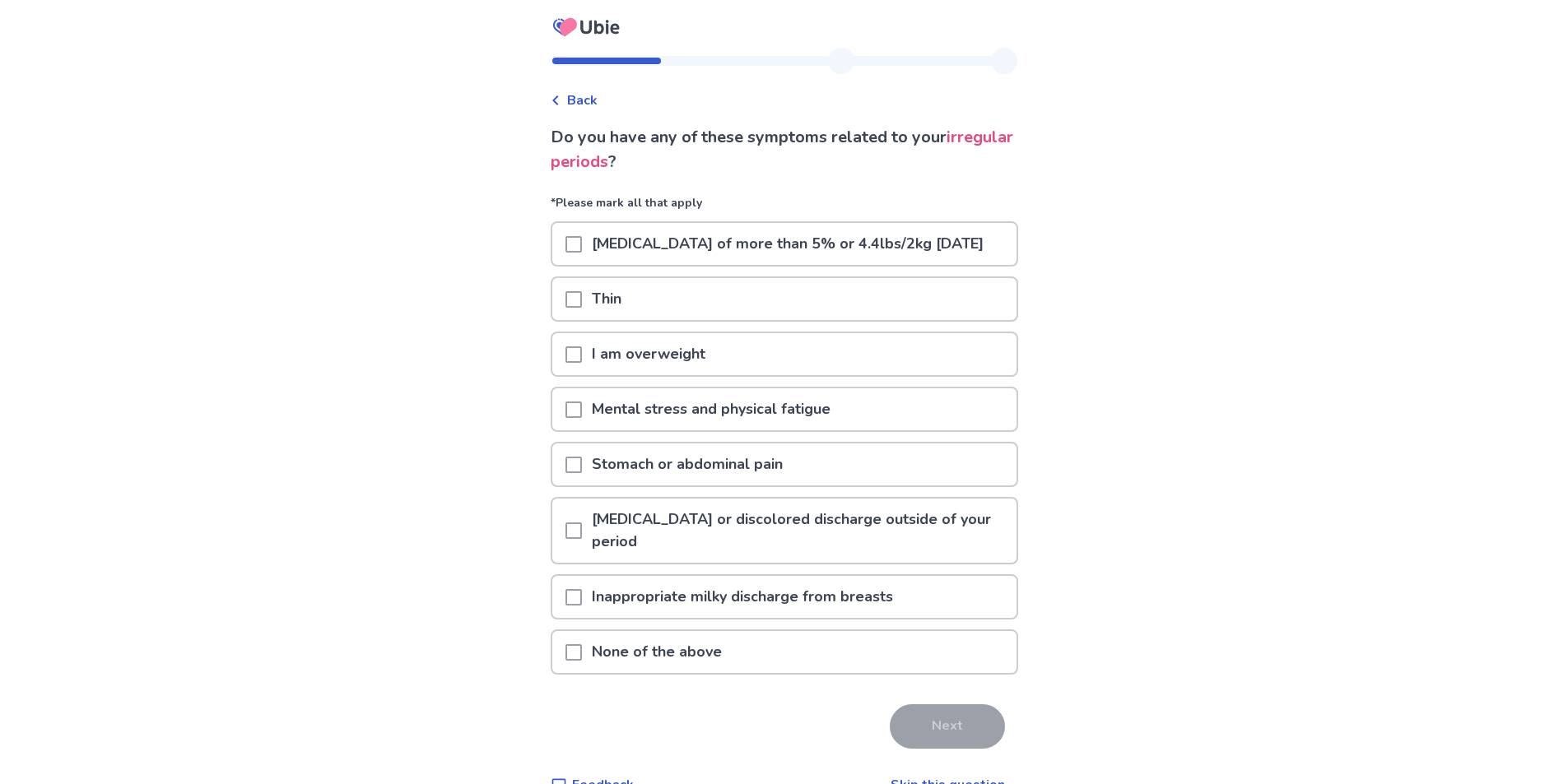
click at [582, 418] on span at bounding box center [573, 410] width 17 height 17
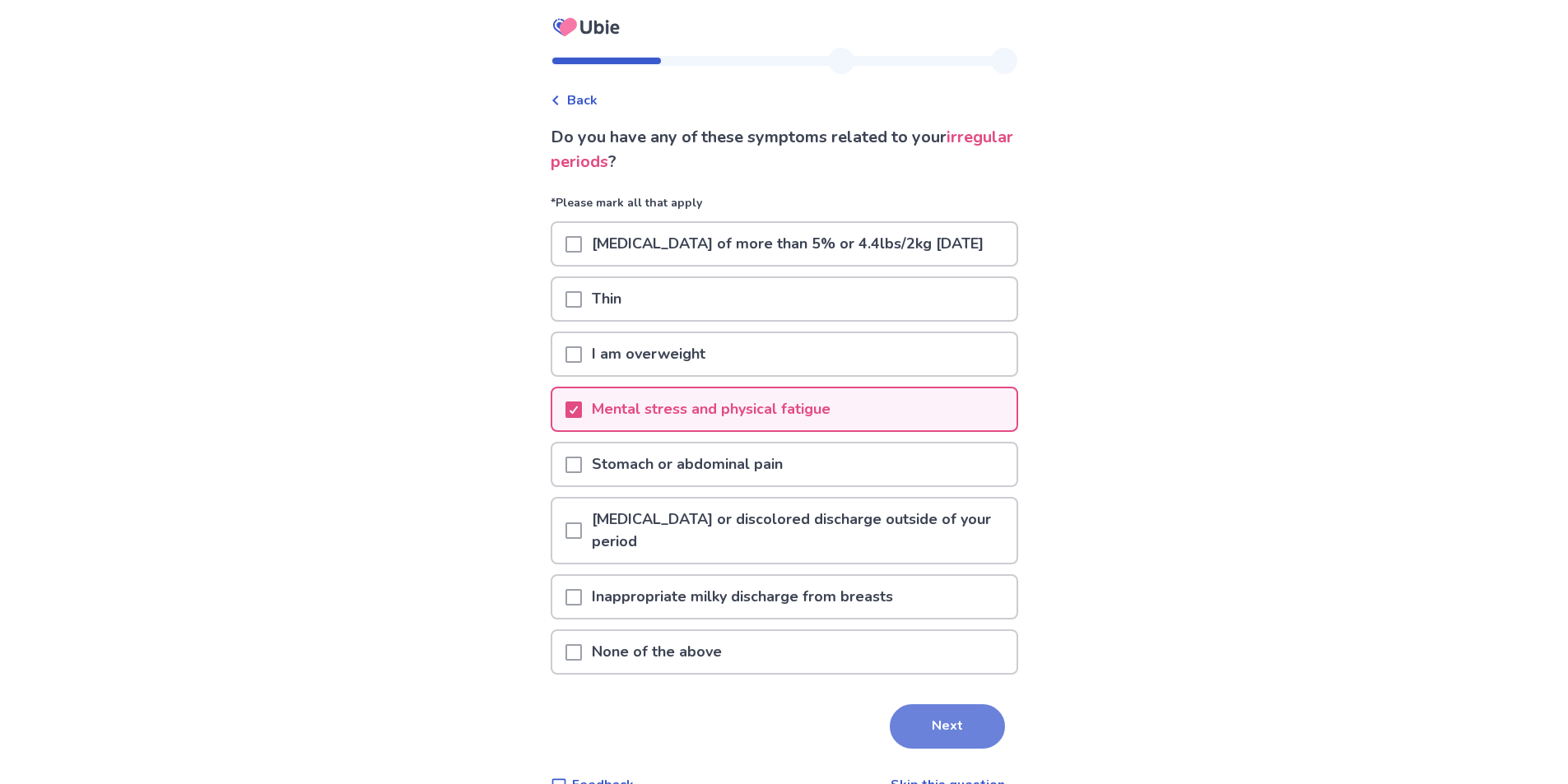
click at [905, 744] on button "Next" at bounding box center [947, 726] width 115 height 44
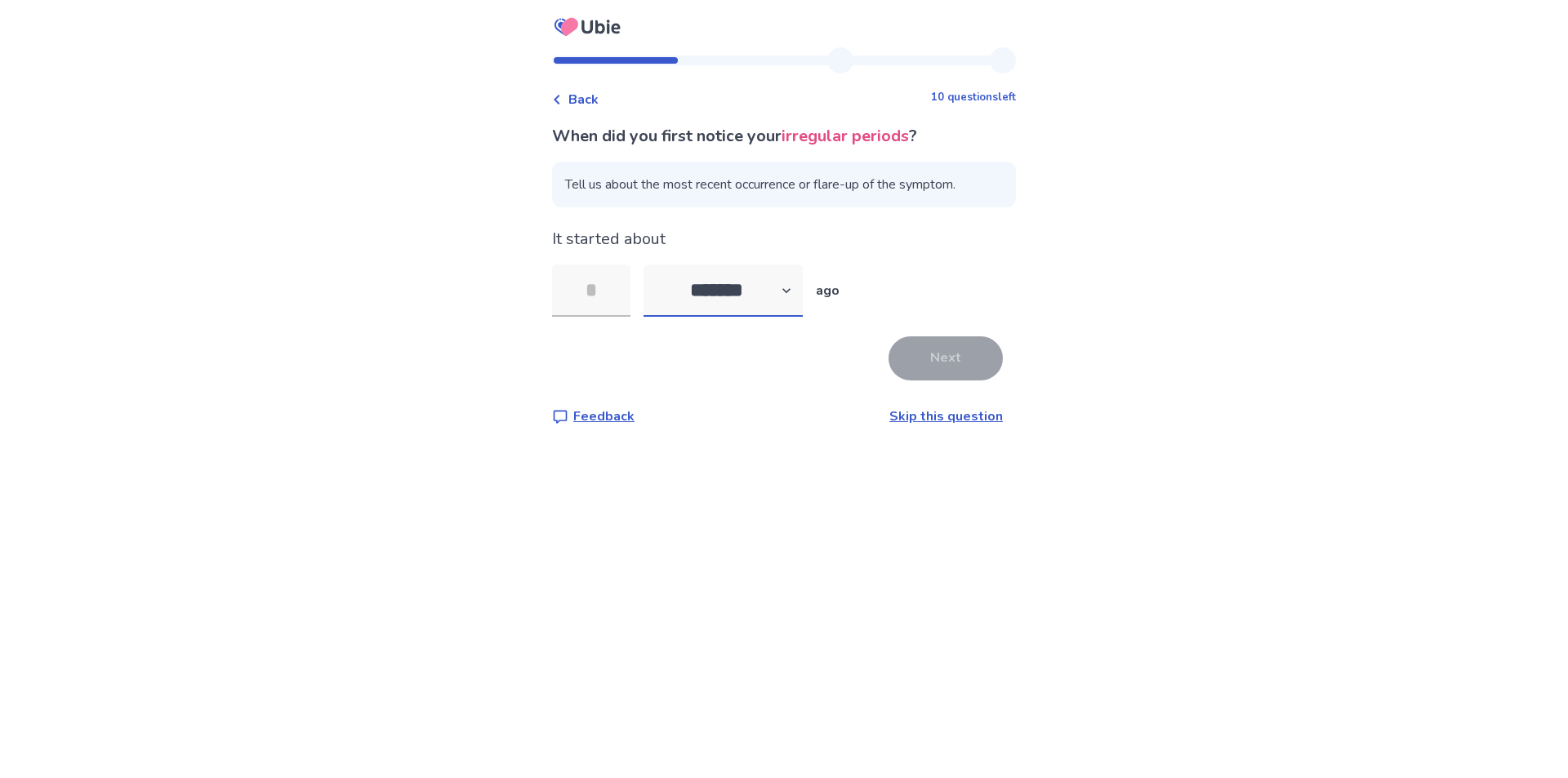
click at [798, 285] on select "******* ****** ******* ******** *******" at bounding box center [722, 290] width 159 height 52
select select "*"
click at [653, 265] on select "******* ****** ******* ******** *******" at bounding box center [722, 290] width 159 height 52
click at [614, 287] on input "tel" at bounding box center [591, 290] width 78 height 52
type input "*"
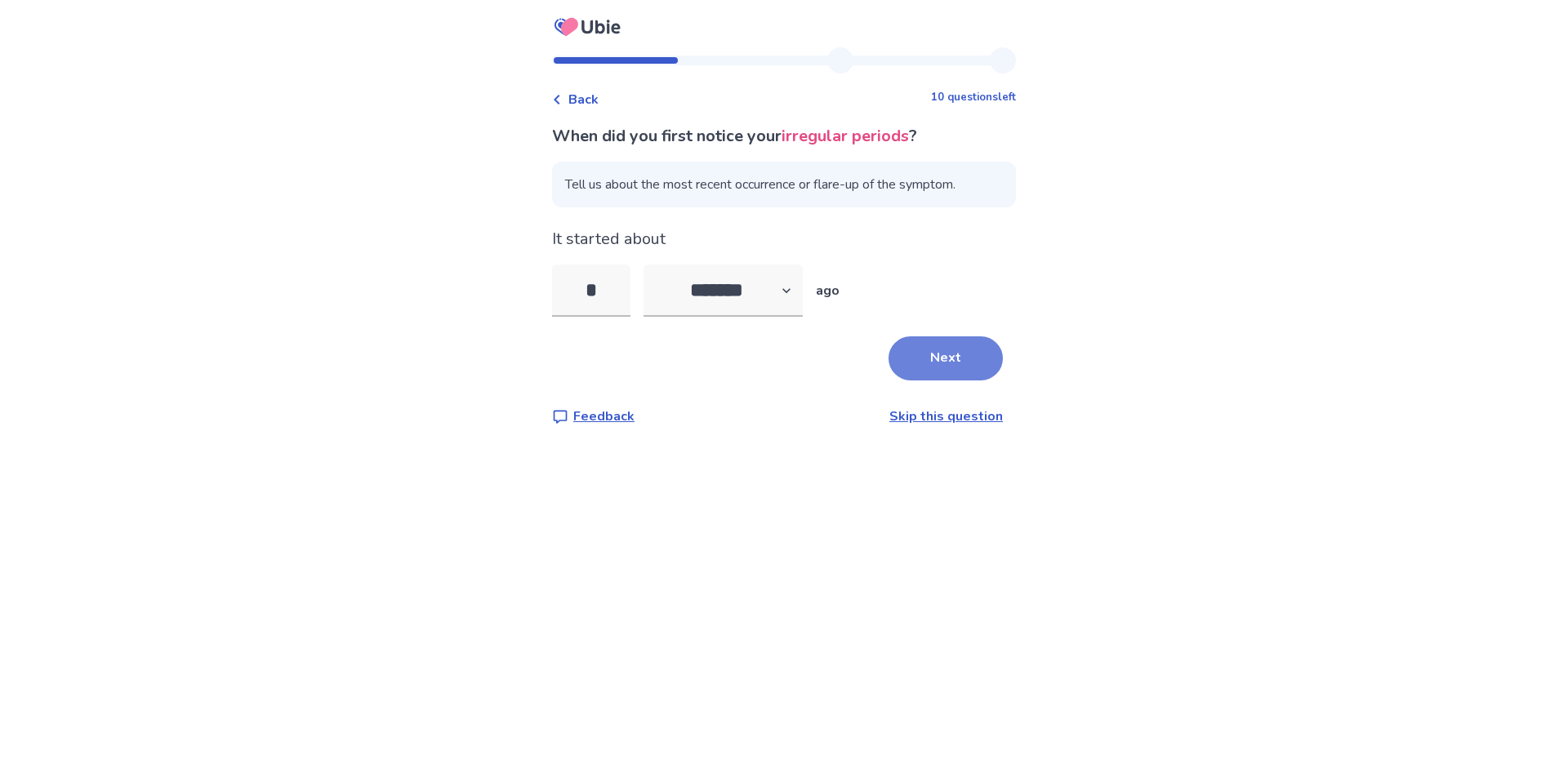
click at [963, 362] on button "Next" at bounding box center [945, 358] width 114 height 44
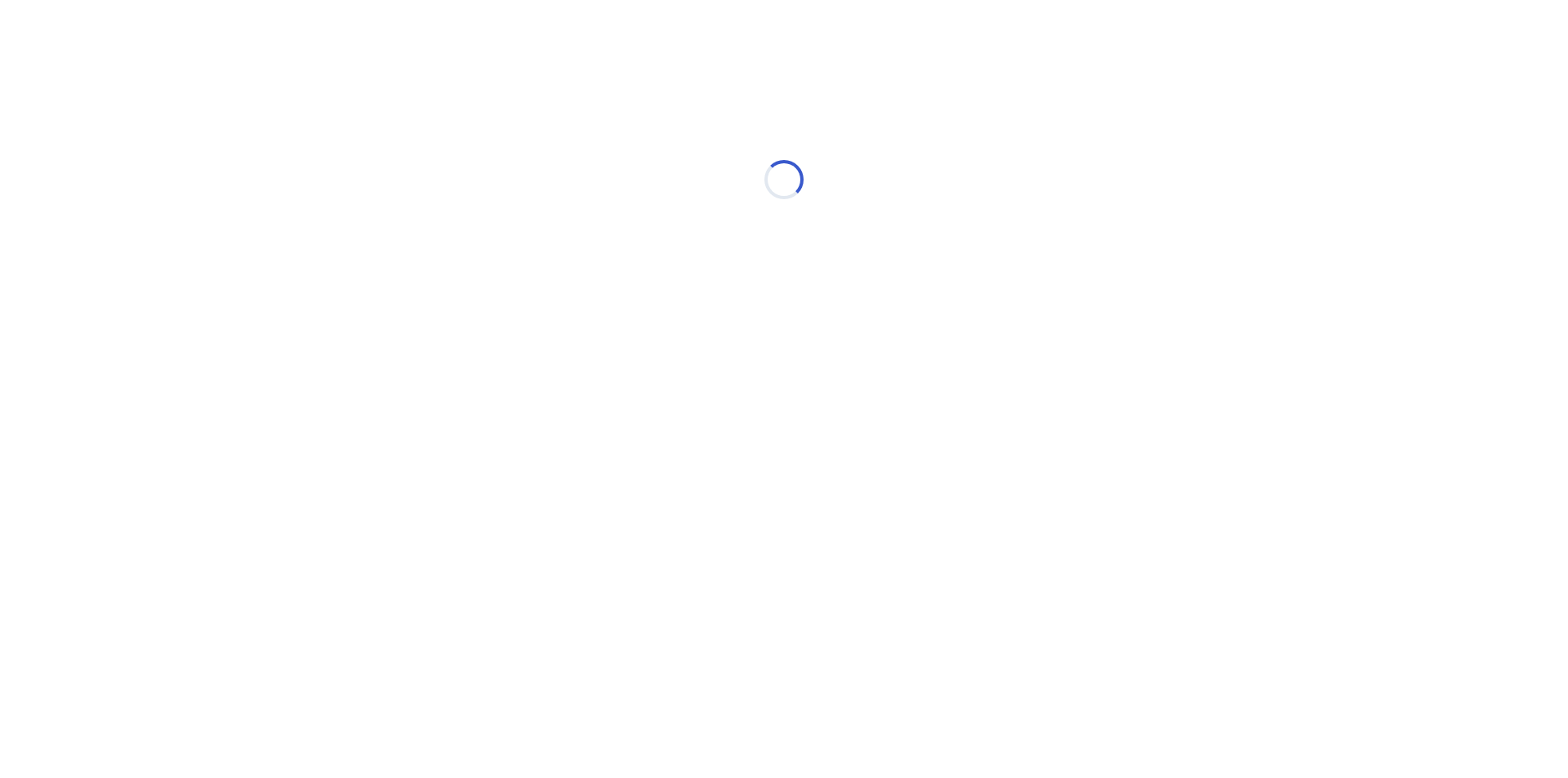
select select "*"
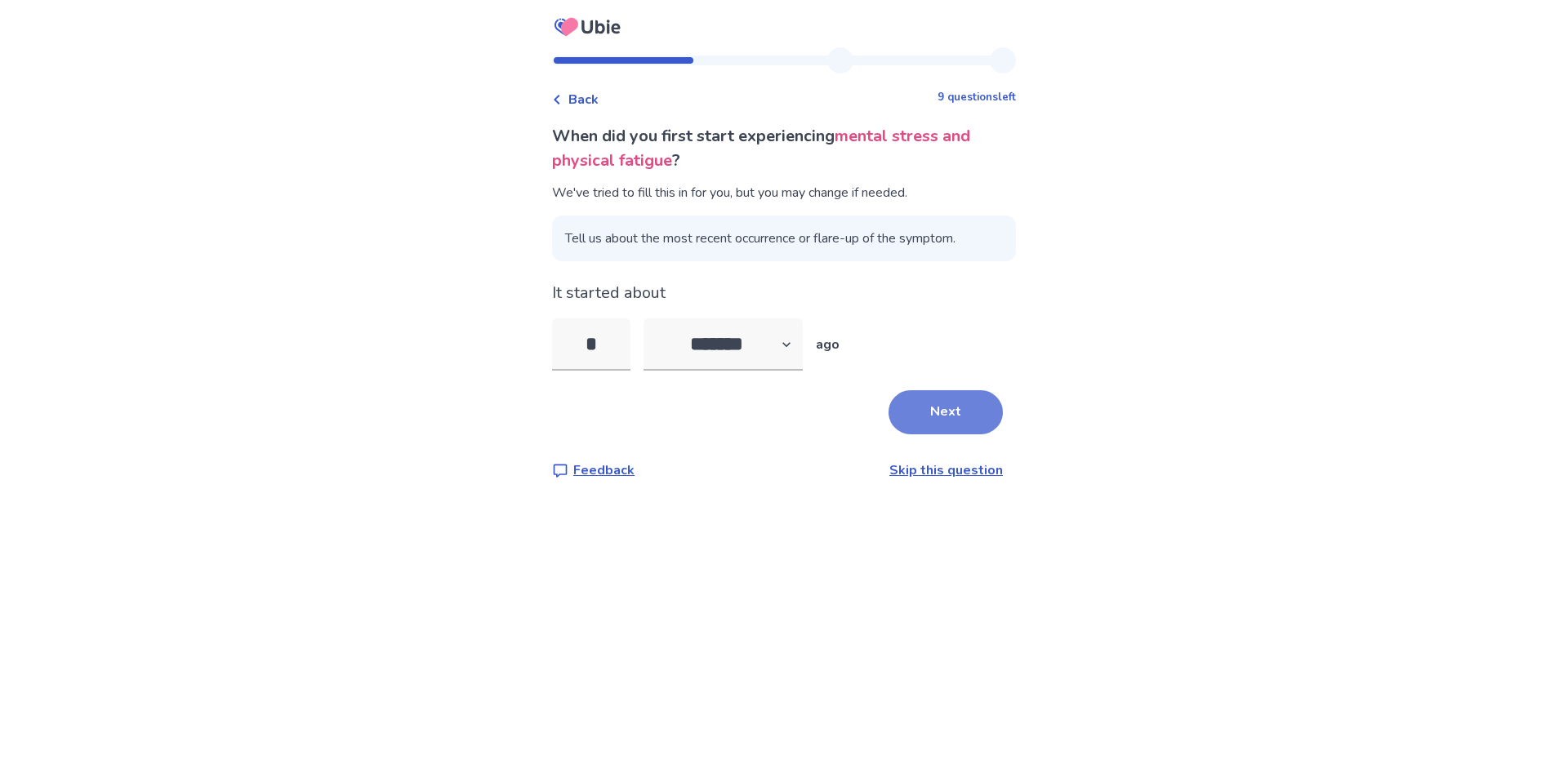
click at [971, 410] on button "Next" at bounding box center [945, 411] width 114 height 44
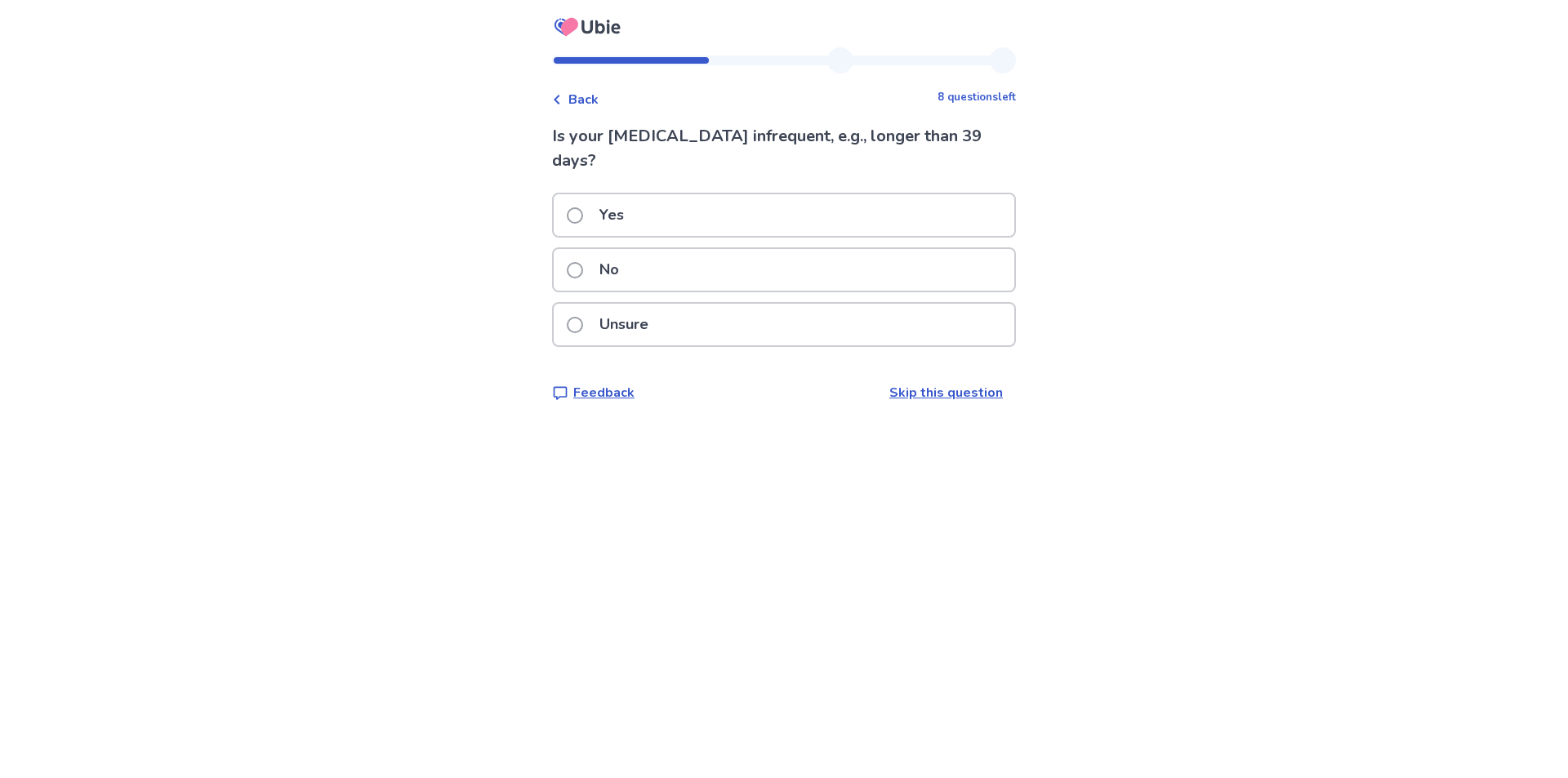
click at [626, 268] on p "No" at bounding box center [609, 270] width 39 height 42
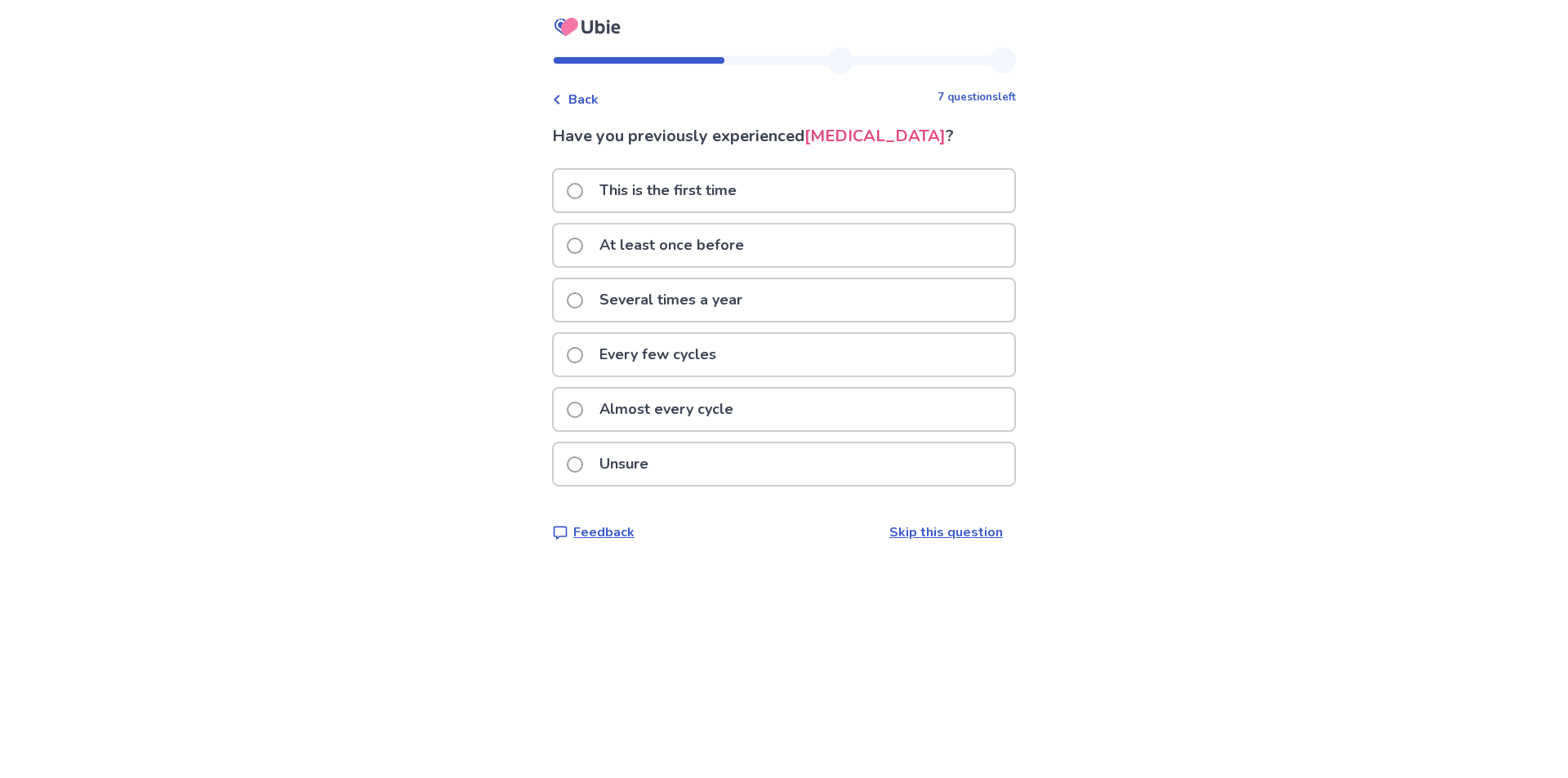
click at [638, 211] on p "This is the first time" at bounding box center [668, 191] width 156 height 42
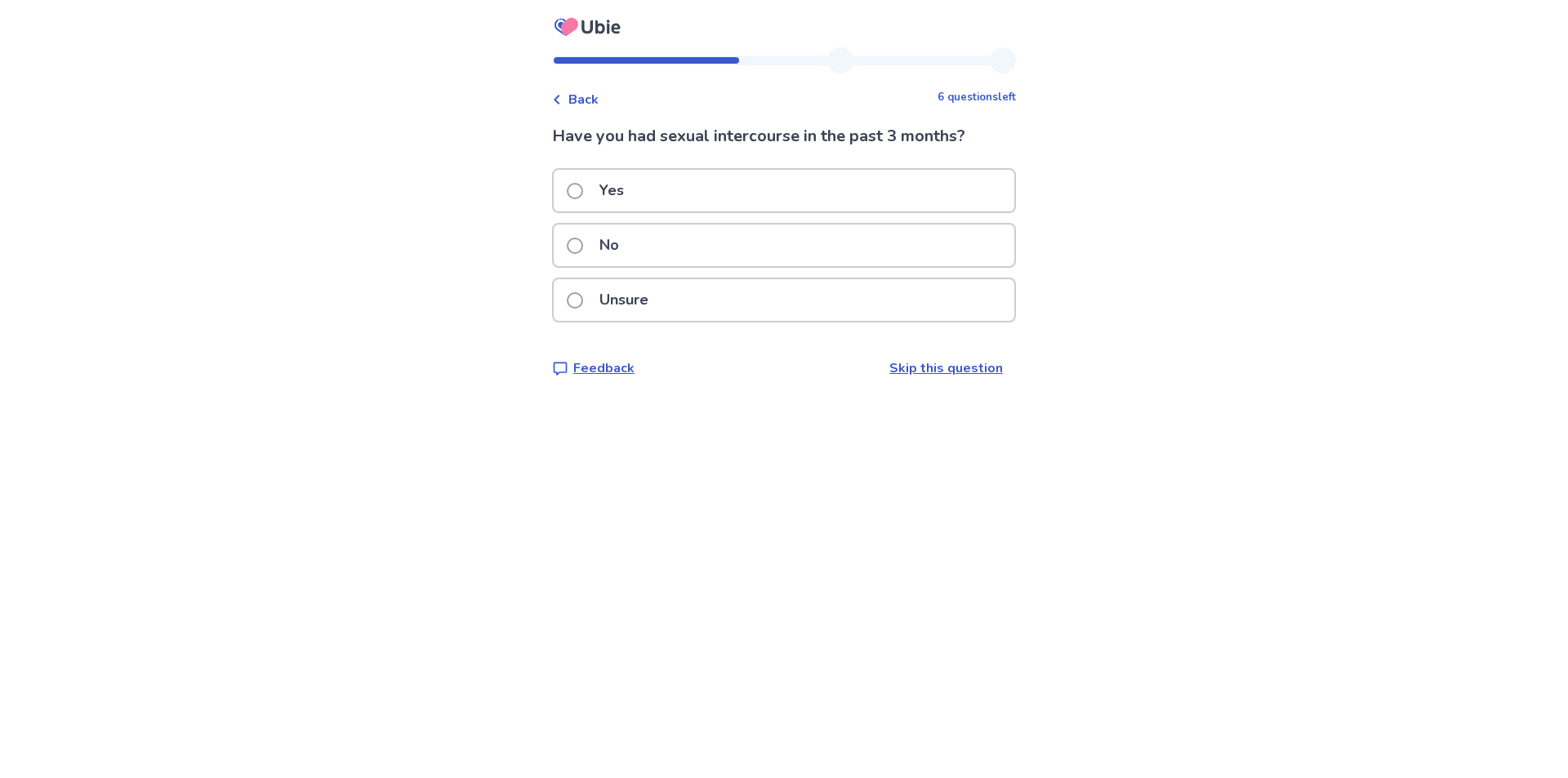
click at [706, 190] on div "Yes" at bounding box center [784, 191] width 460 height 42
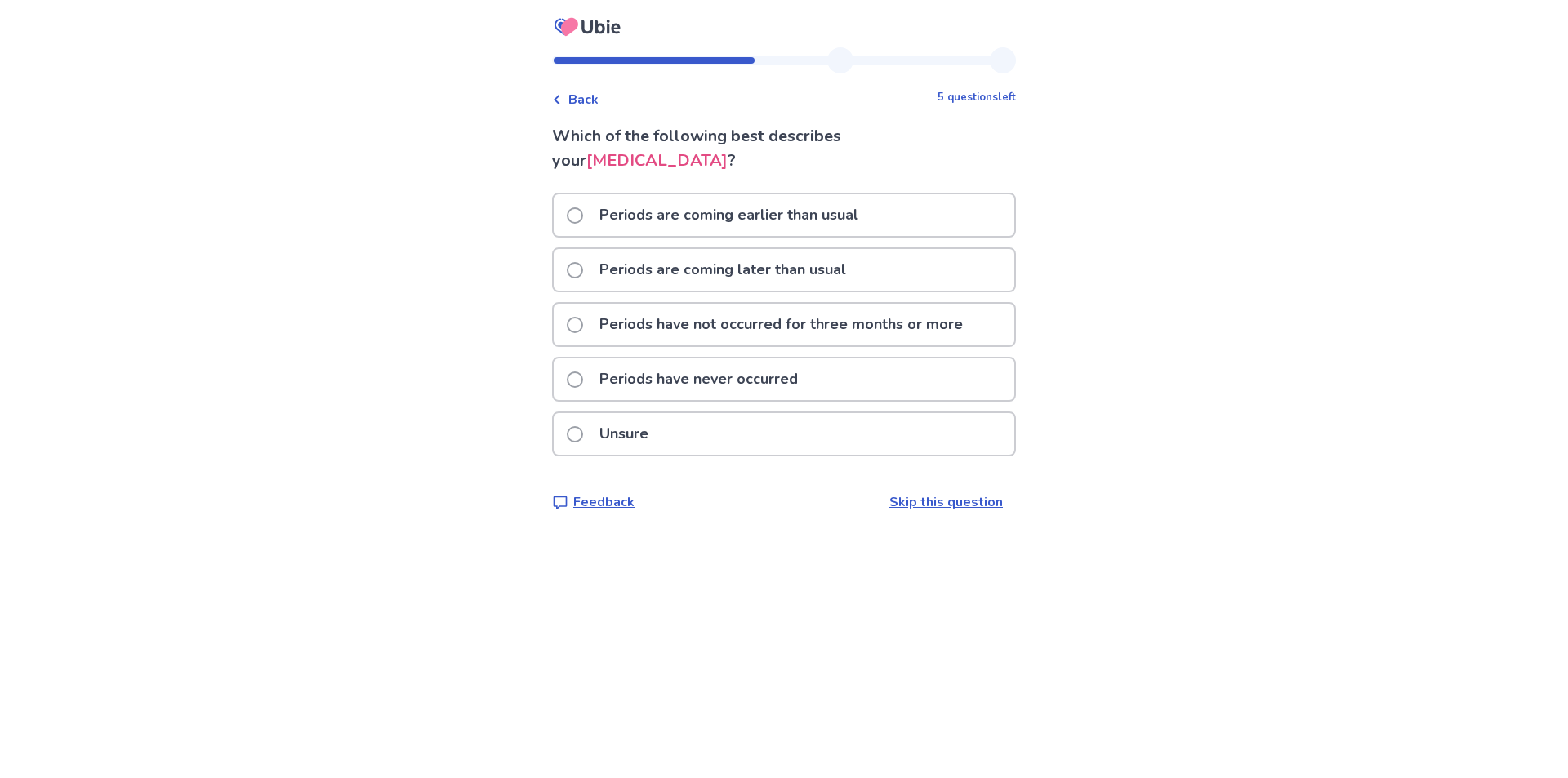
click at [664, 215] on p "Periods are coming earlier than usual" at bounding box center [728, 215] width 279 height 42
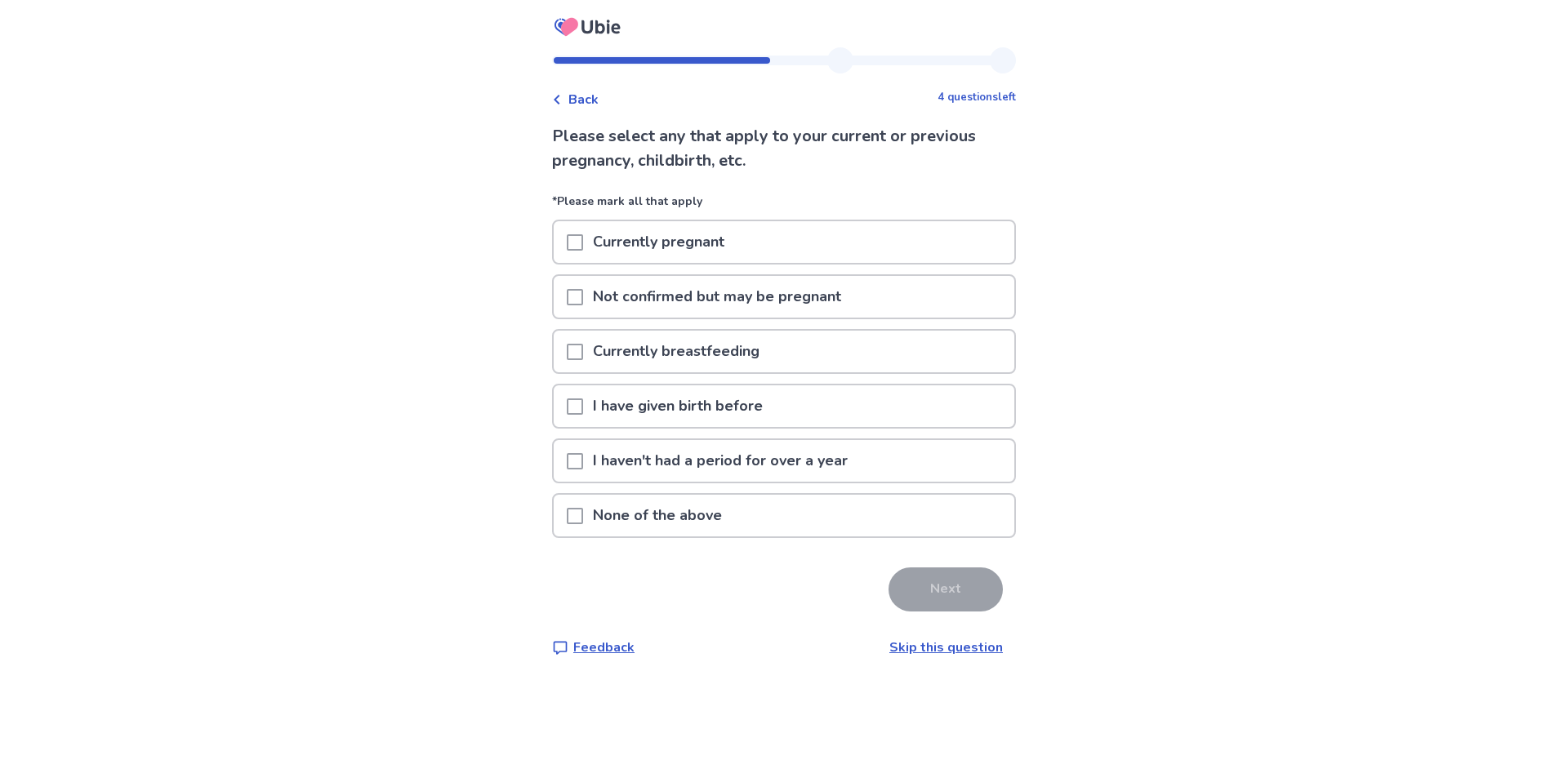
click at [644, 534] on p "None of the above" at bounding box center [658, 515] width 149 height 42
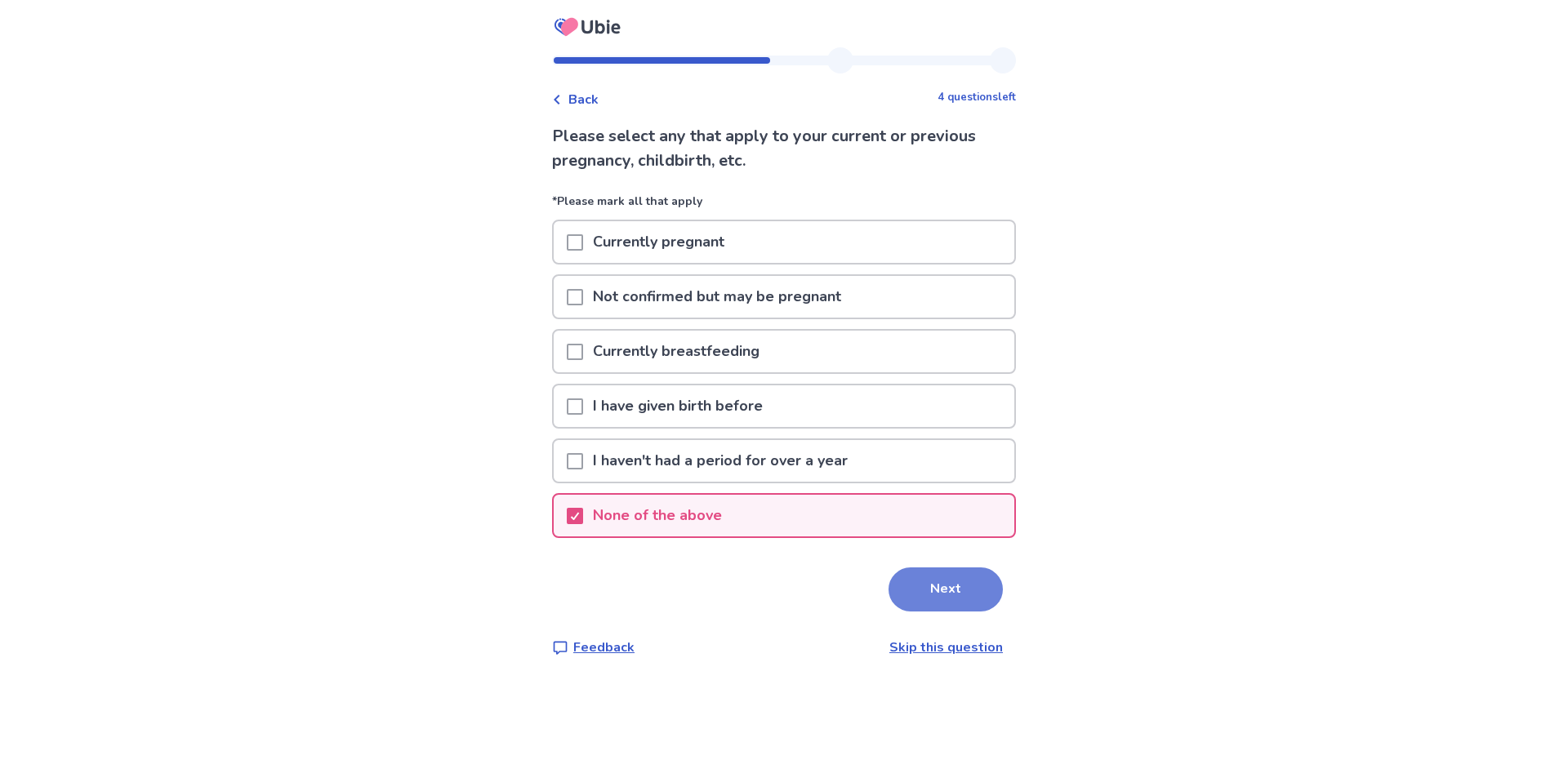
click at [980, 601] on button "Next" at bounding box center [945, 589] width 114 height 44
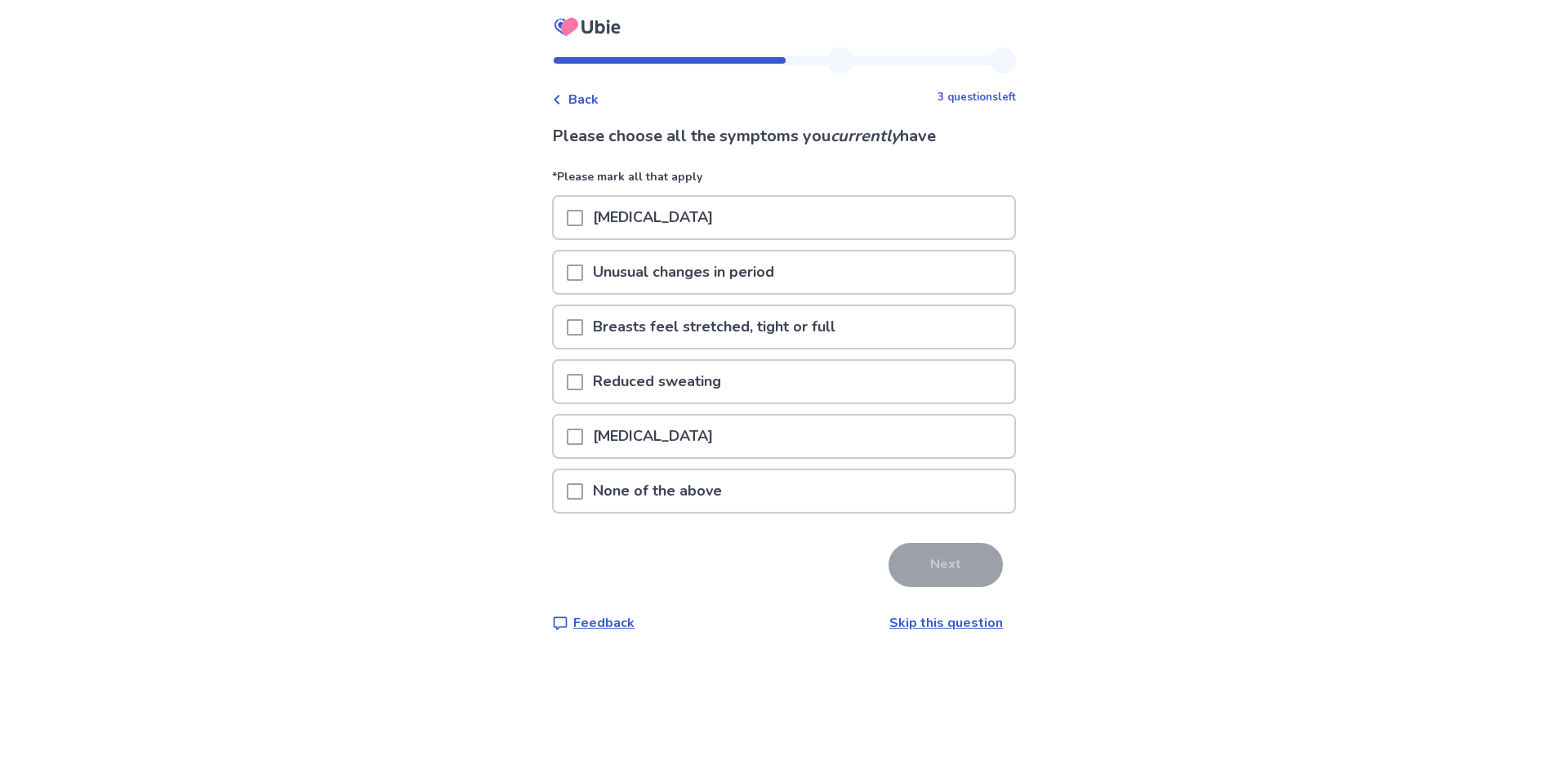
click at [584, 214] on span at bounding box center [575, 218] width 17 height 17
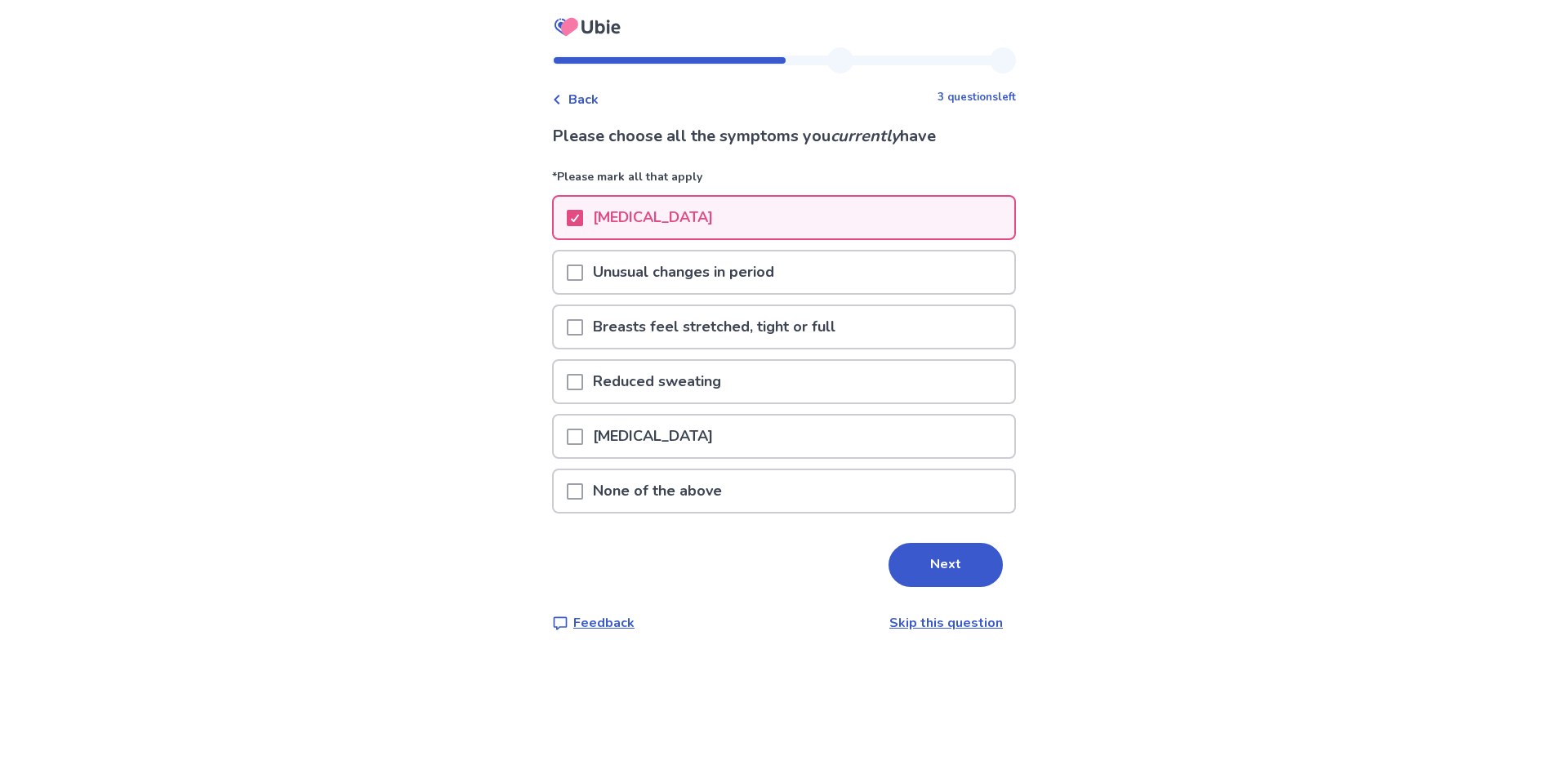
click at [584, 281] on div at bounding box center [575, 272] width 17 height 42
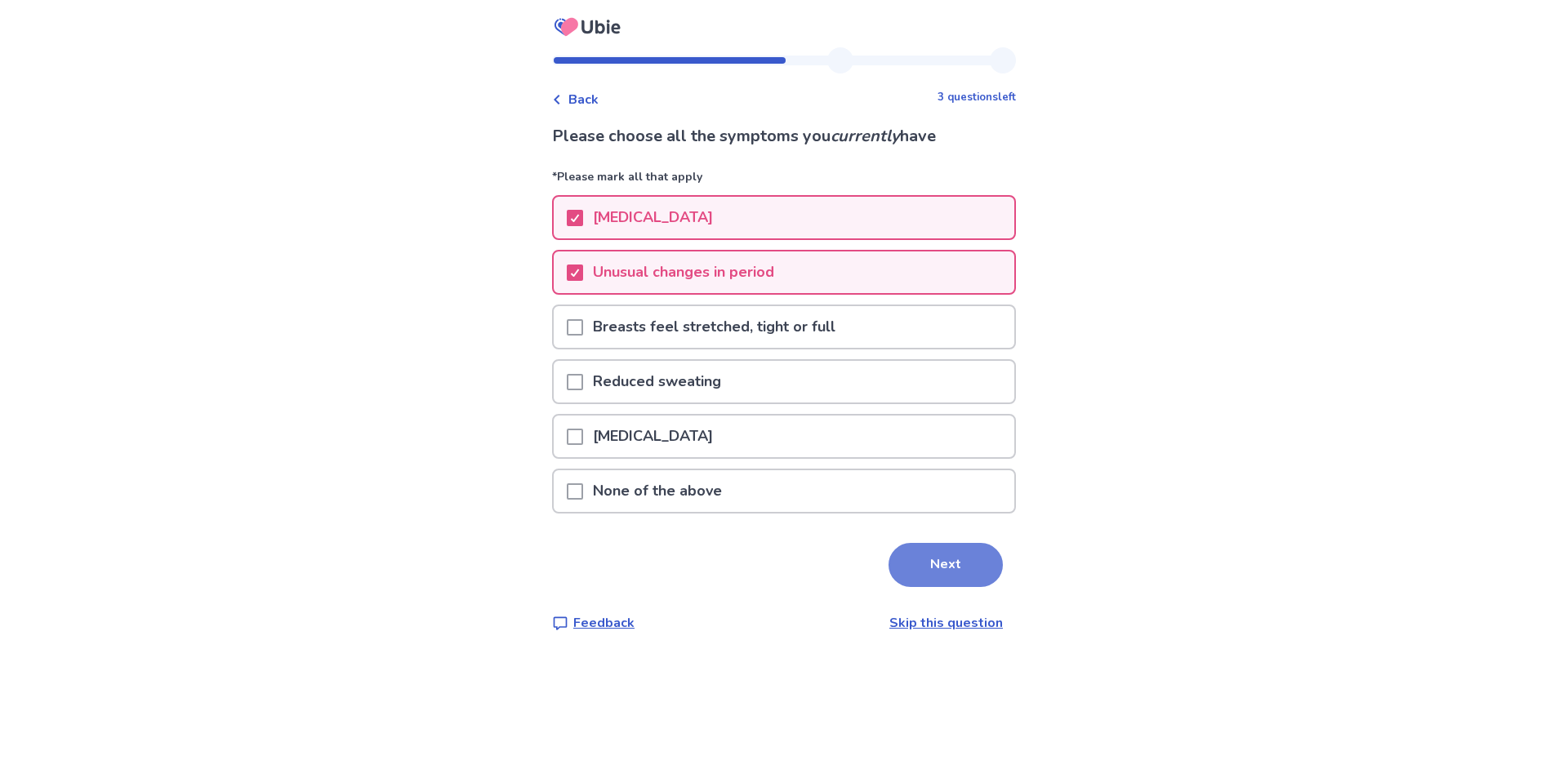
click at [889, 566] on button "Next" at bounding box center [945, 565] width 114 height 44
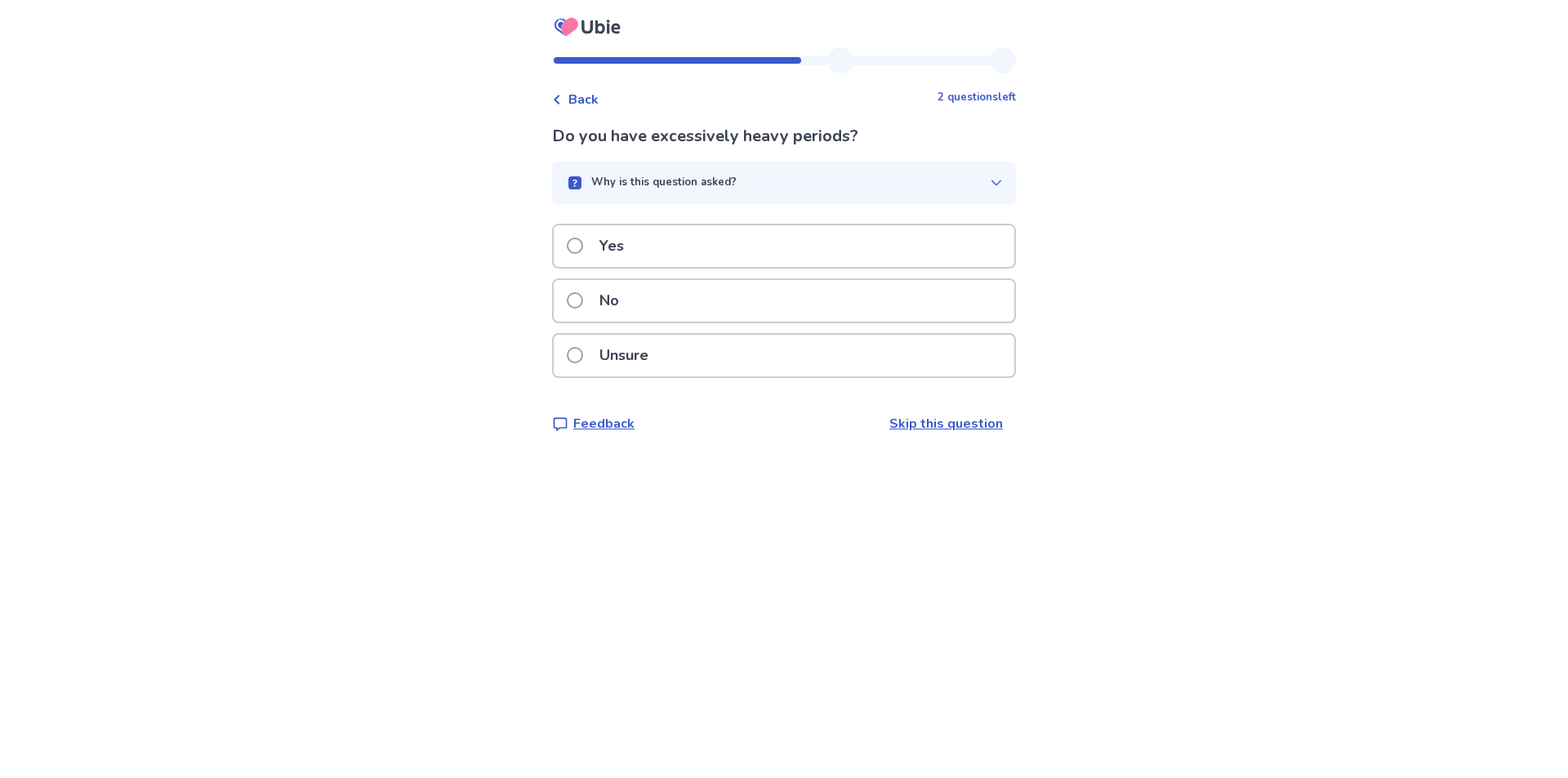
click at [694, 305] on div "No" at bounding box center [784, 301] width 460 height 42
click at [624, 240] on p "Yes" at bounding box center [611, 246] width 44 height 42
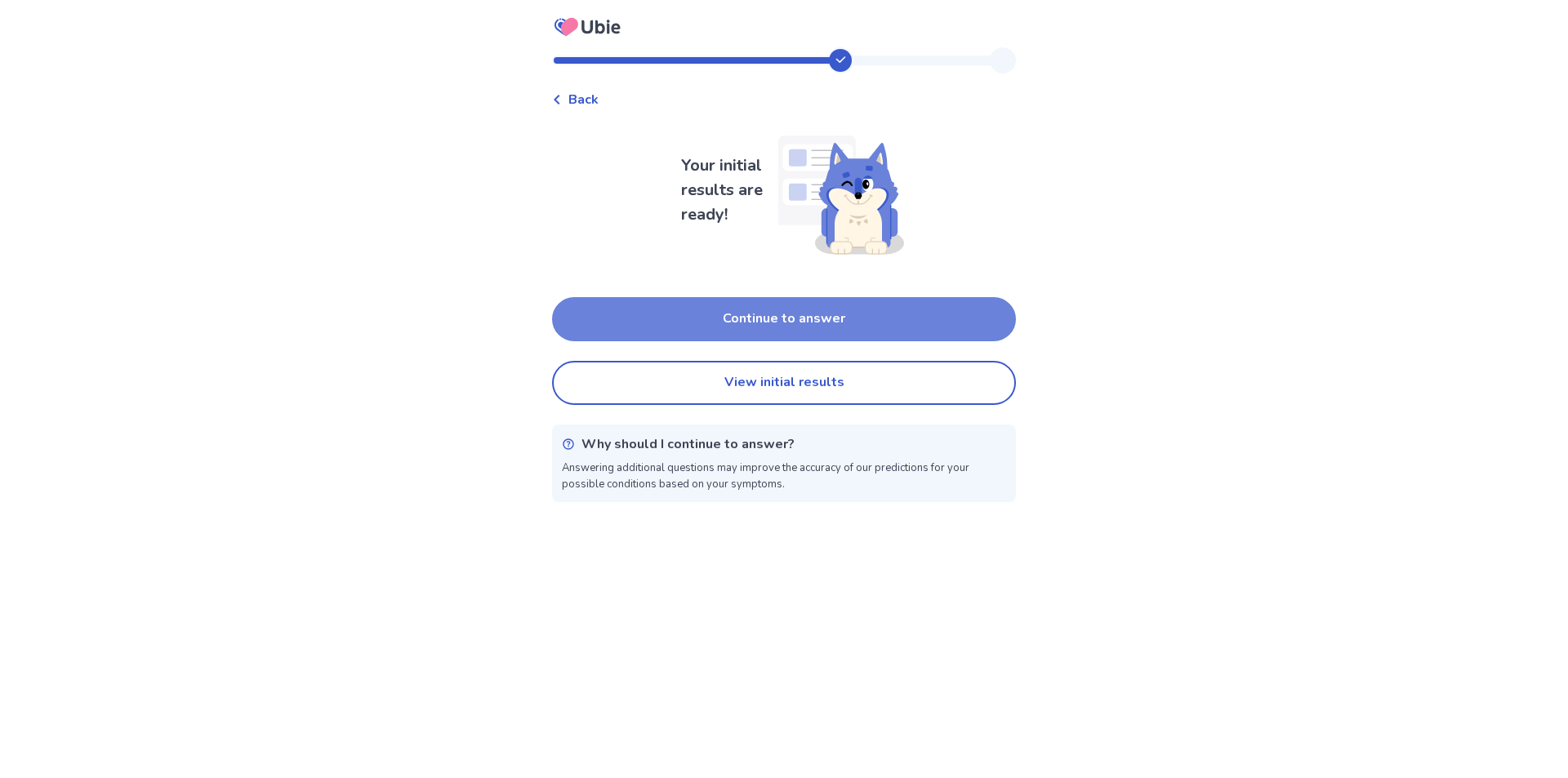
click at [647, 322] on button "Continue to answer" at bounding box center [784, 319] width 464 height 44
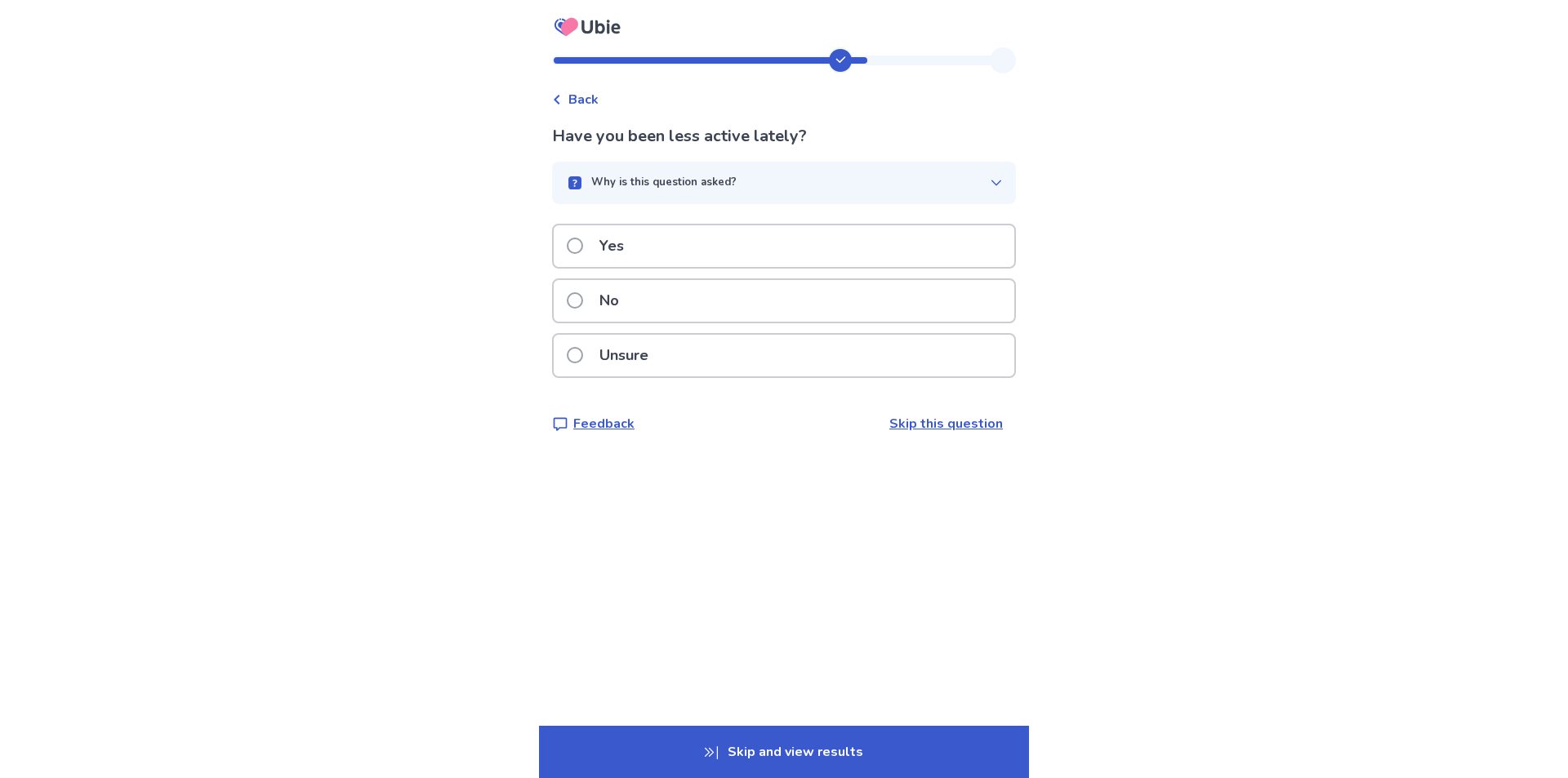
click at [580, 105] on span "Back" at bounding box center [584, 100] width 30 height 20
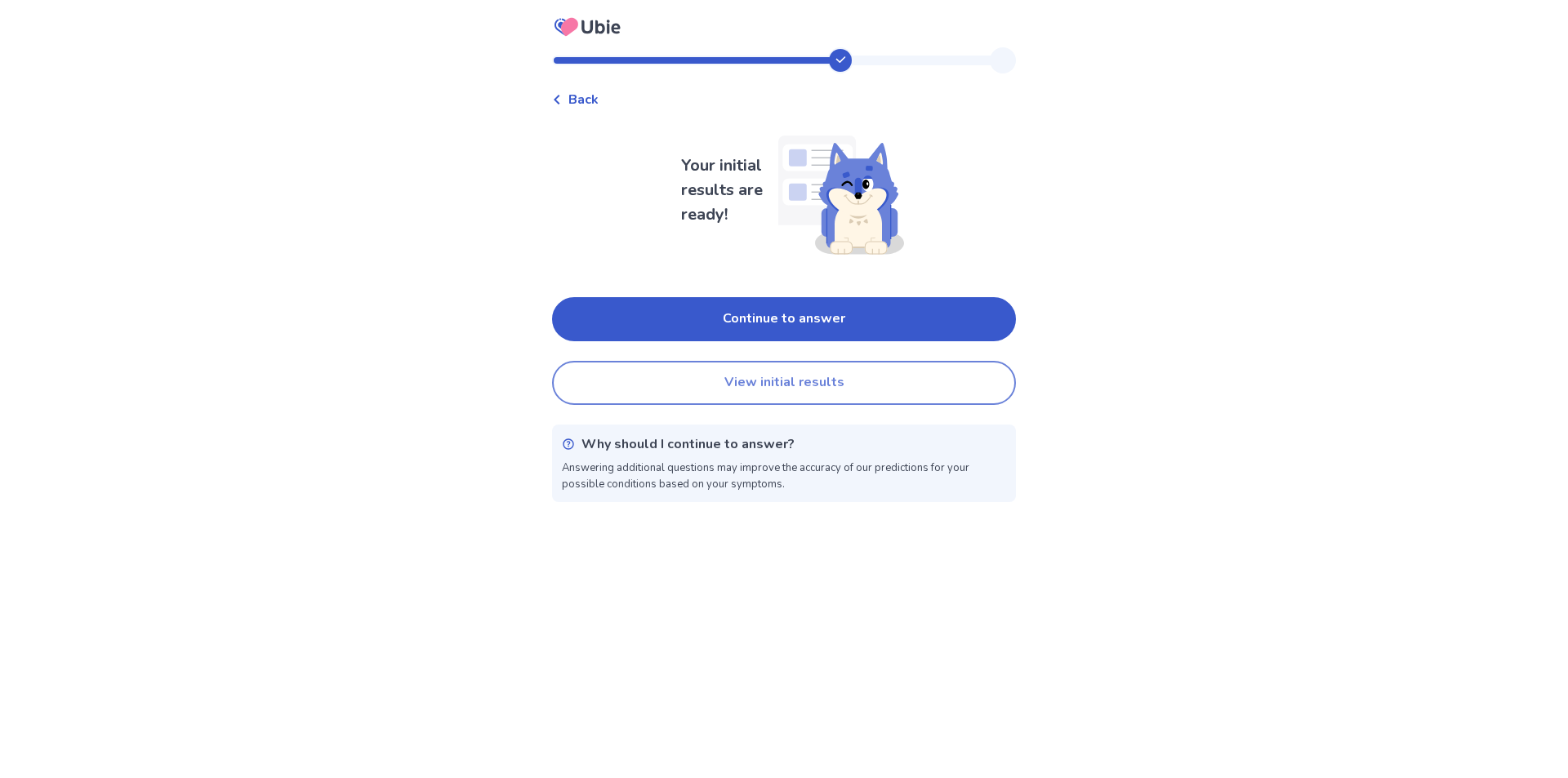
click at [708, 379] on button "View initial results" at bounding box center [784, 382] width 464 height 44
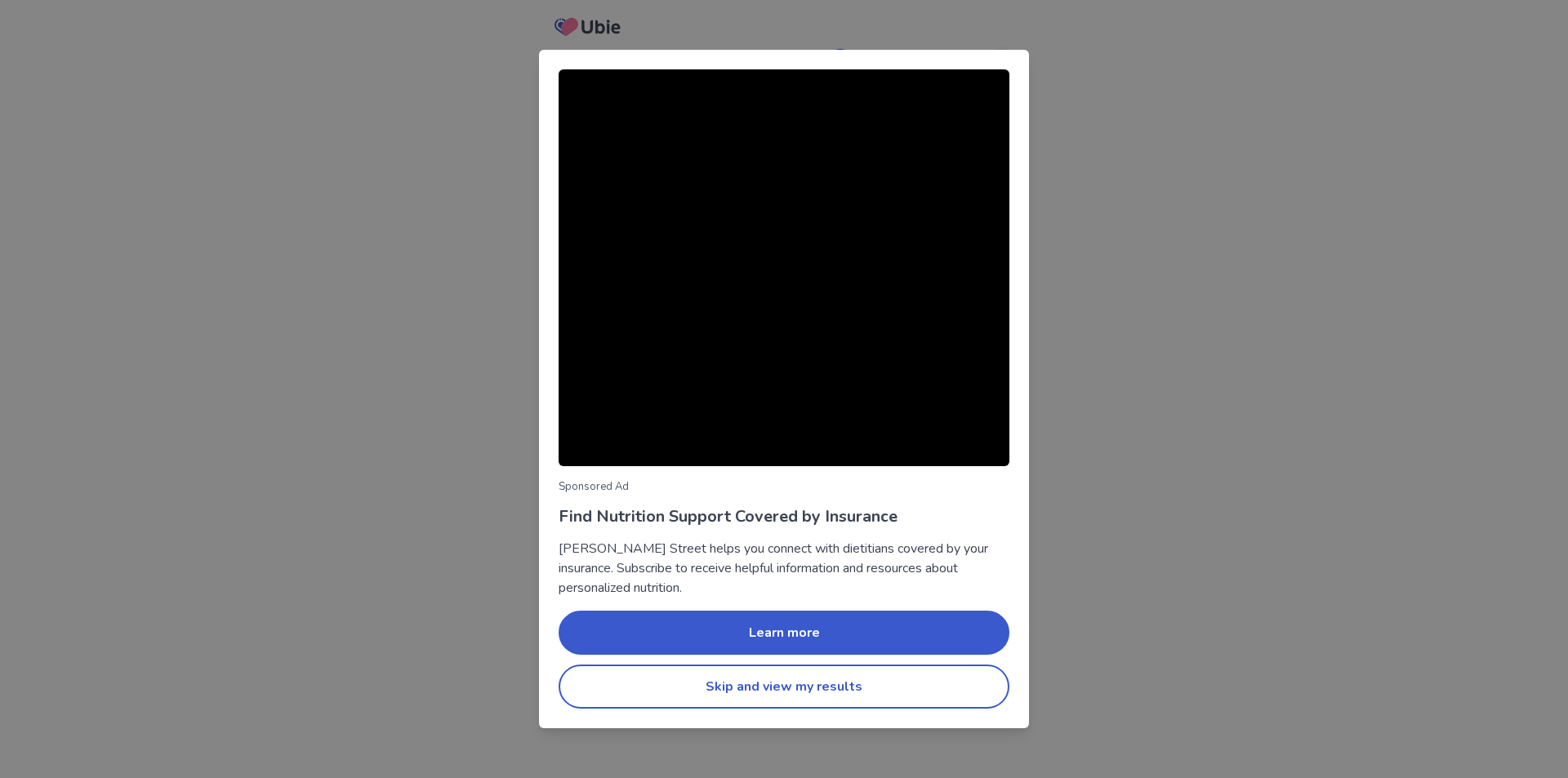
click at [1257, 592] on div "Sponsored Ad Find Nutrition Support Covered by Insurance Berry Street helps you…" at bounding box center [784, 389] width 1568 height 778
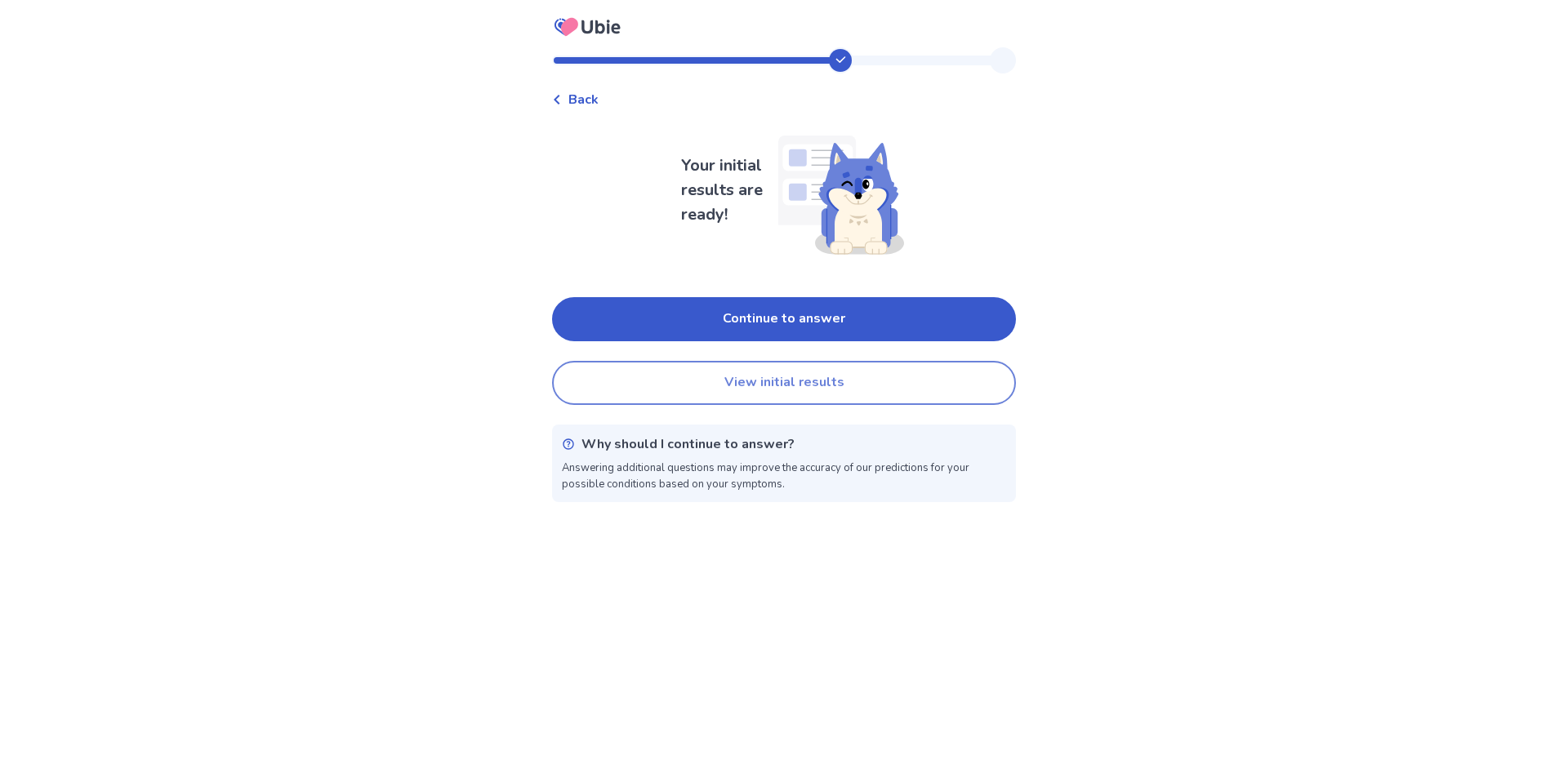
click at [807, 387] on button "View initial results" at bounding box center [784, 382] width 464 height 44
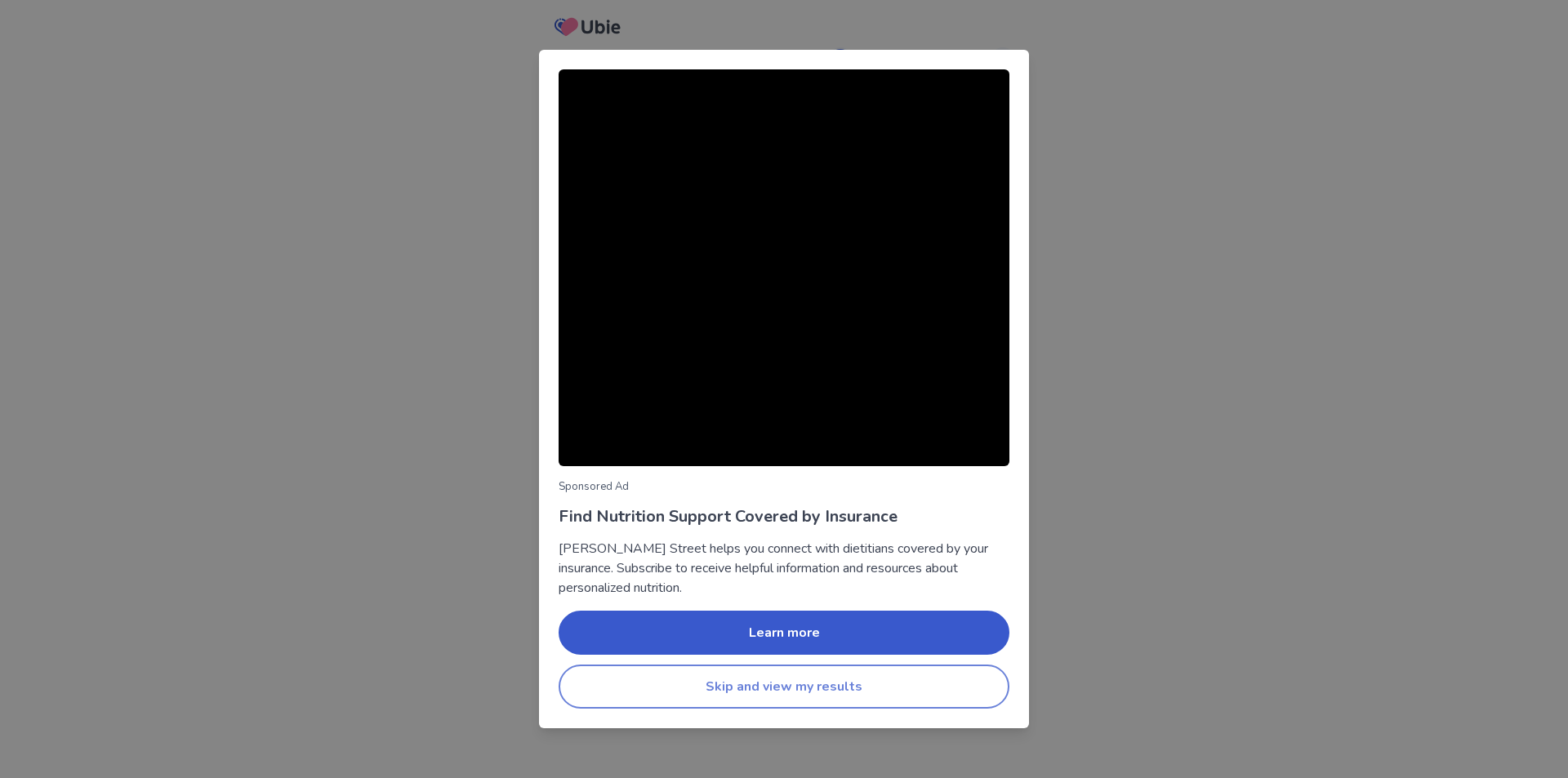
click at [784, 686] on button "Skip and view my results" at bounding box center [784, 686] width 451 height 44
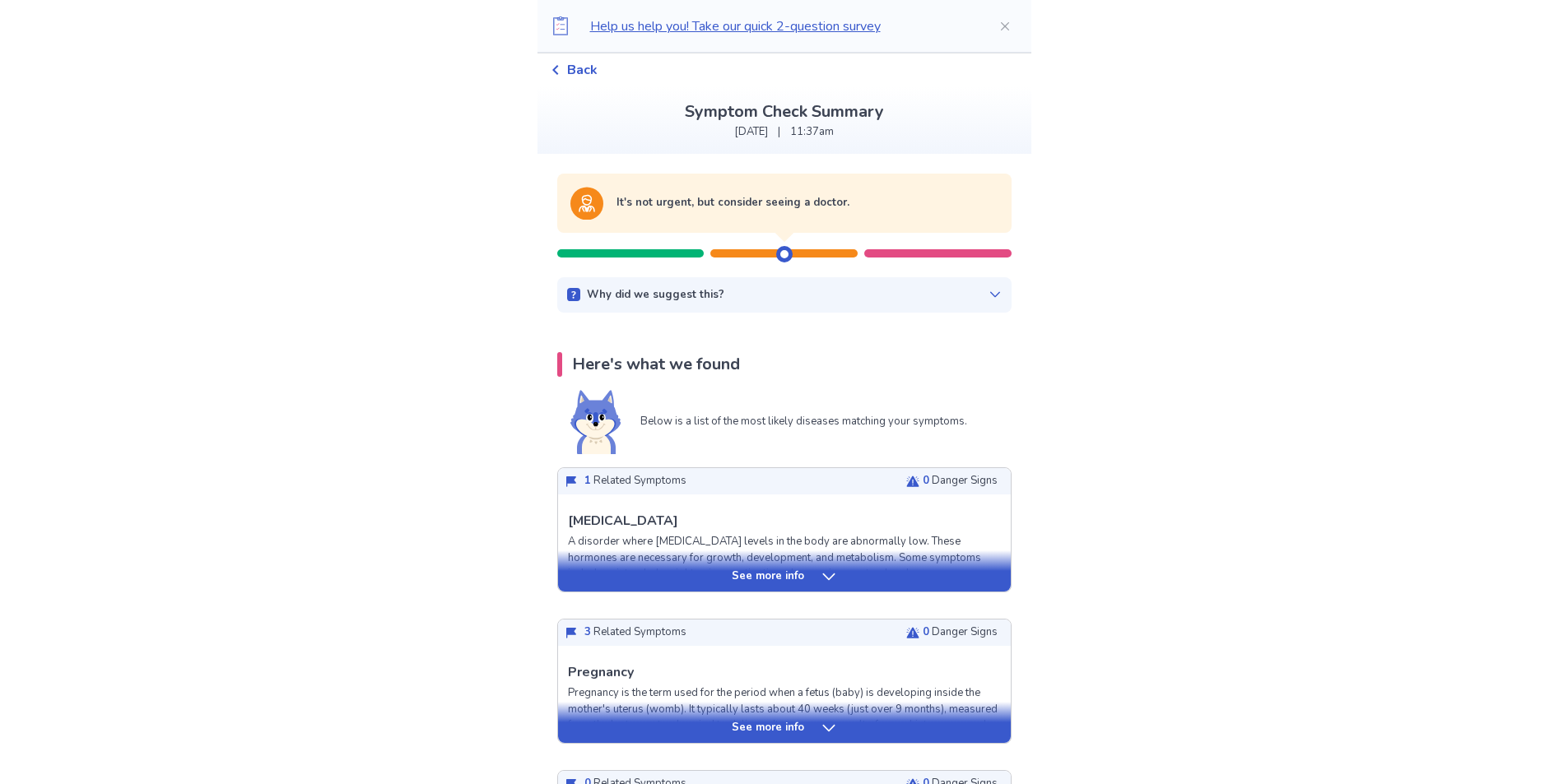
scroll to position [164, 0]
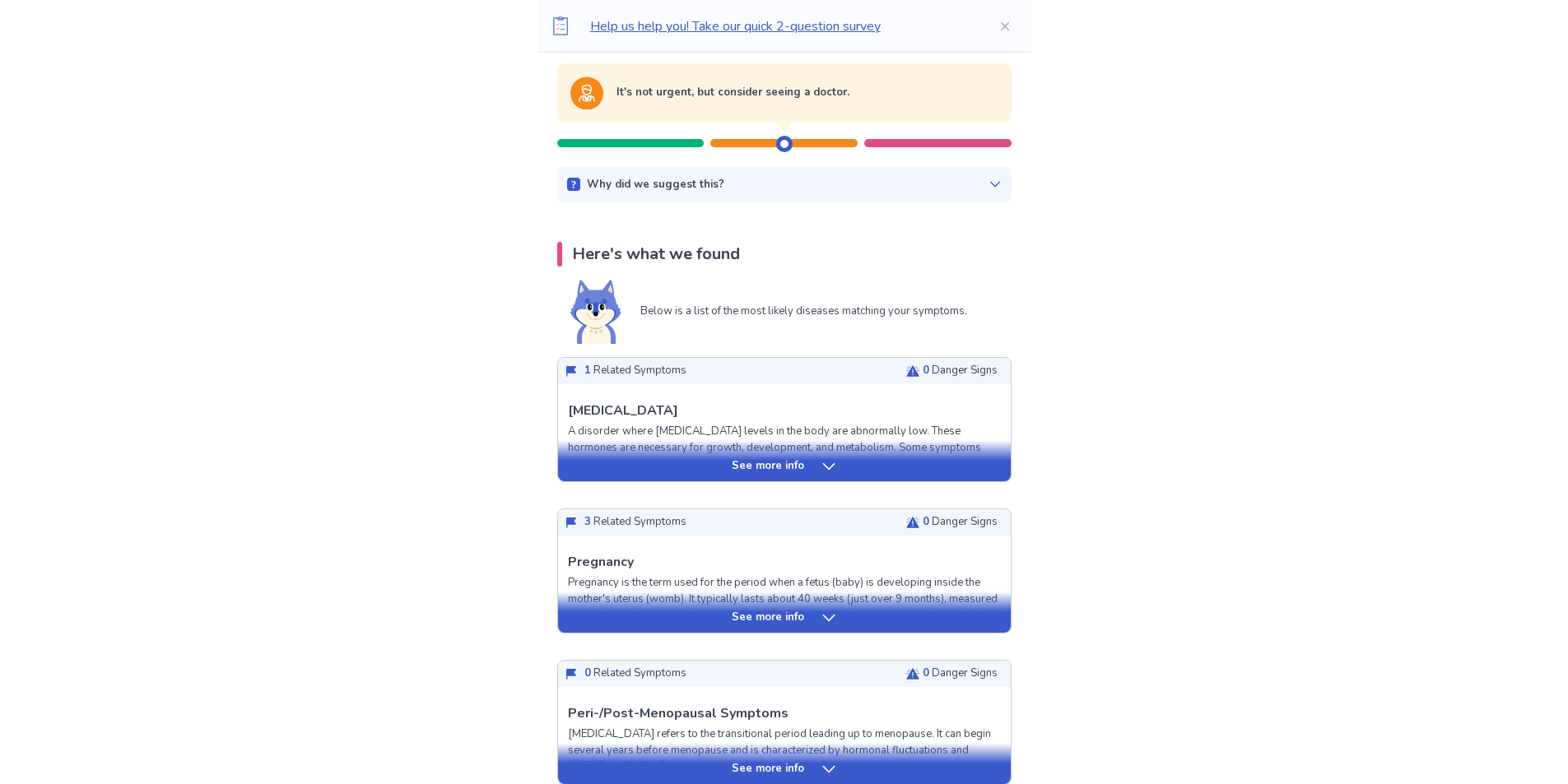
click at [754, 465] on p "See more info" at bounding box center [768, 466] width 73 height 17
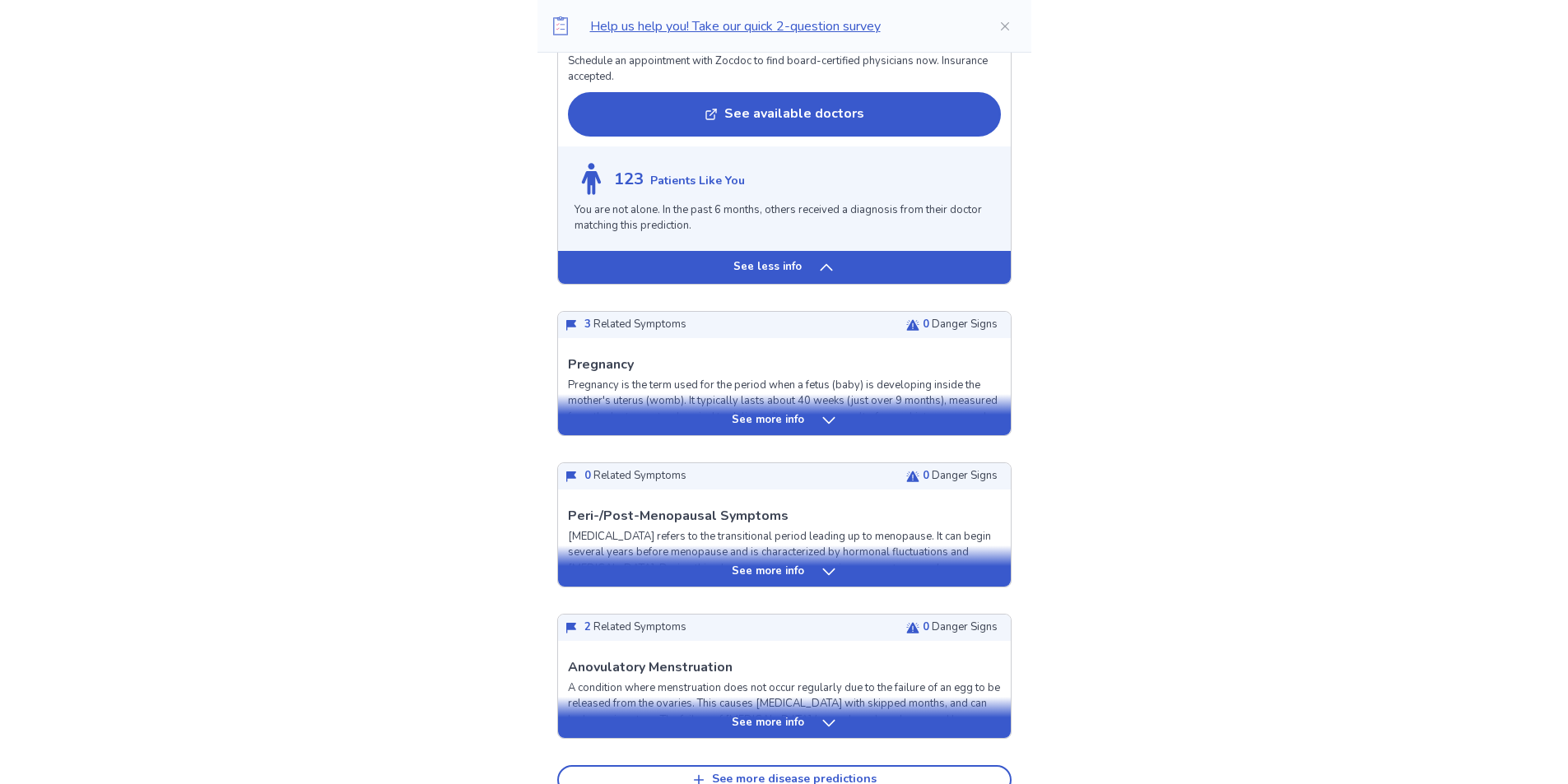
scroll to position [1646, 0]
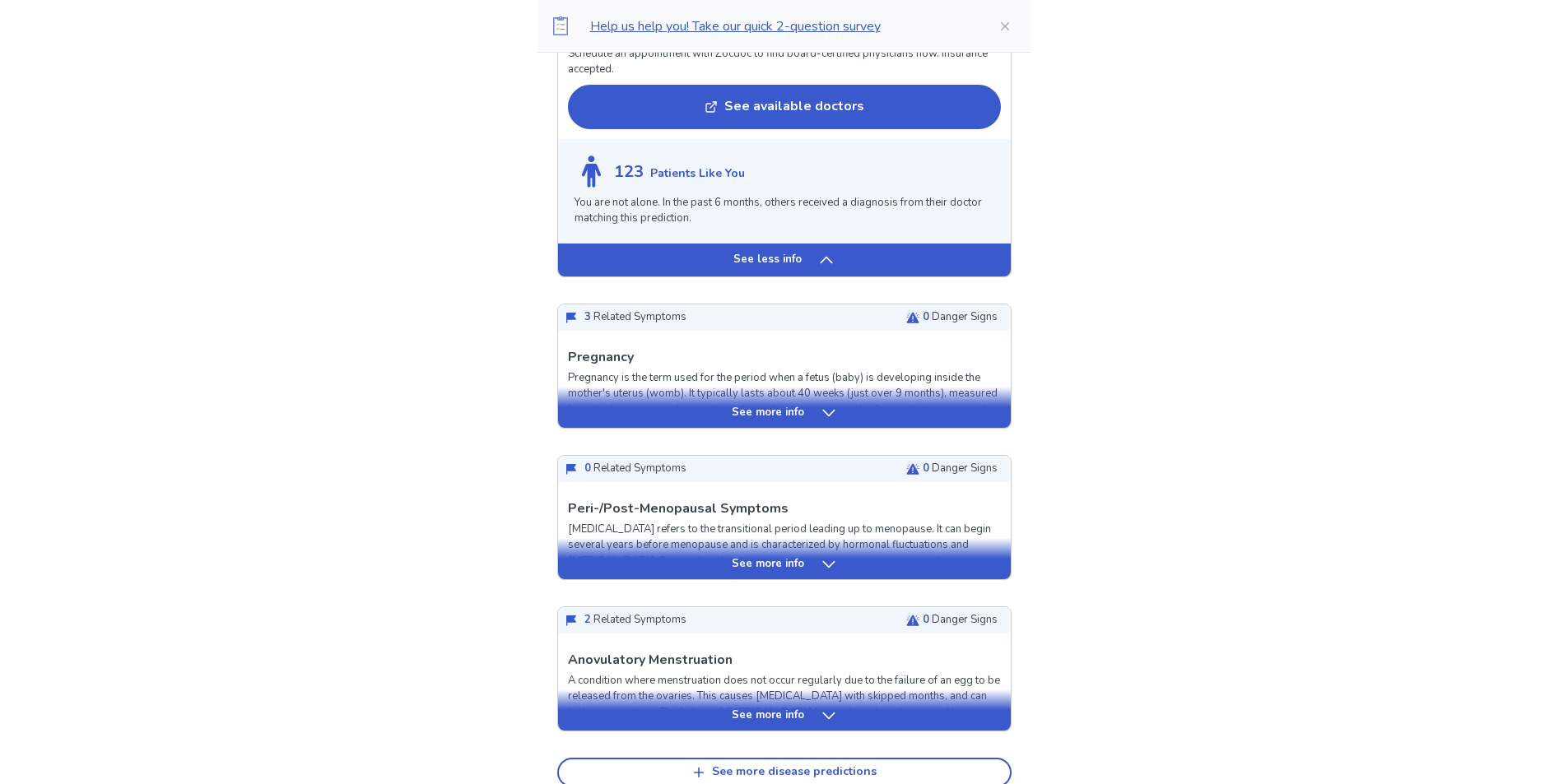
click at [738, 405] on p "See more info" at bounding box center [768, 413] width 73 height 17
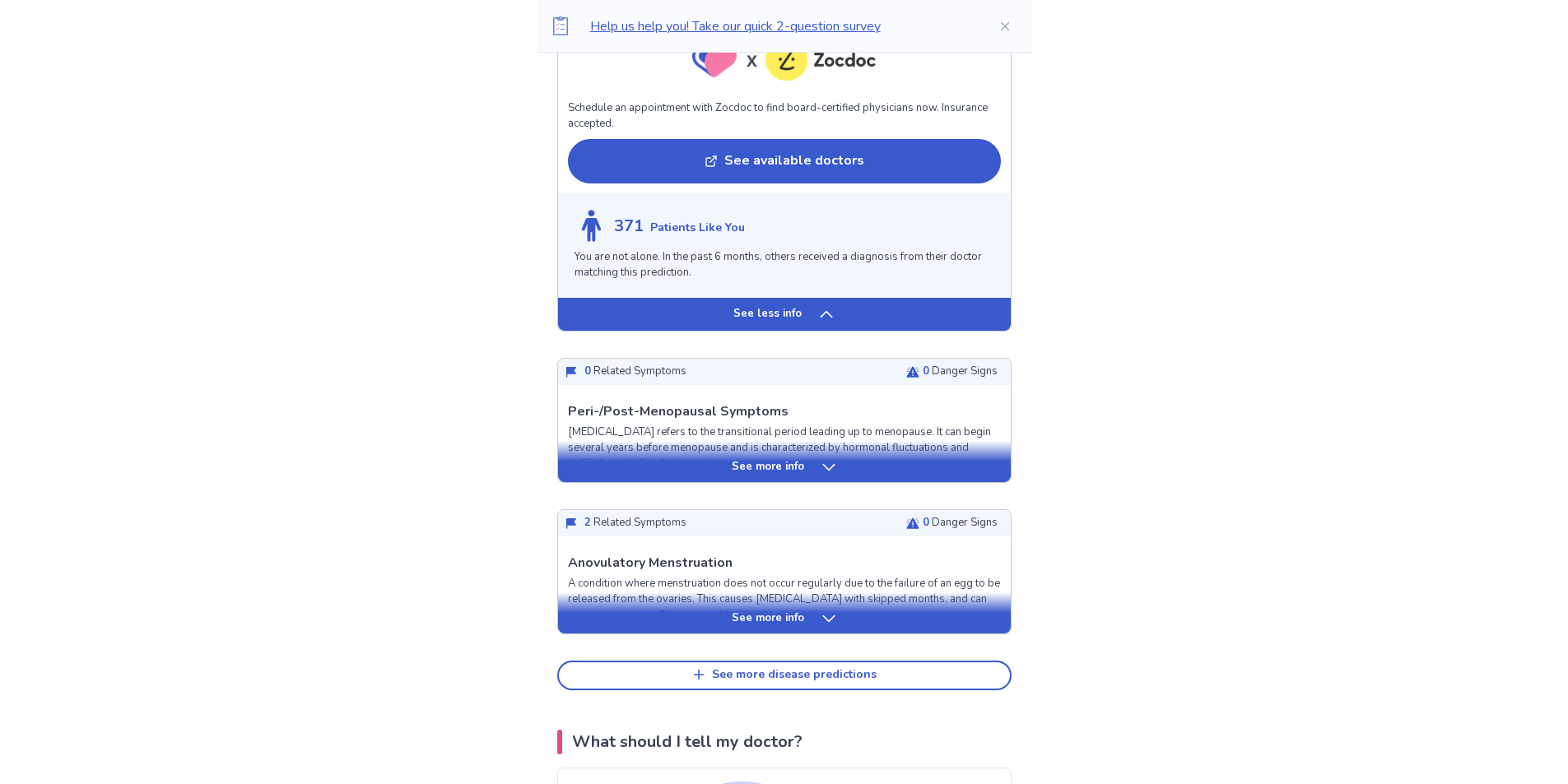
scroll to position [3045, 0]
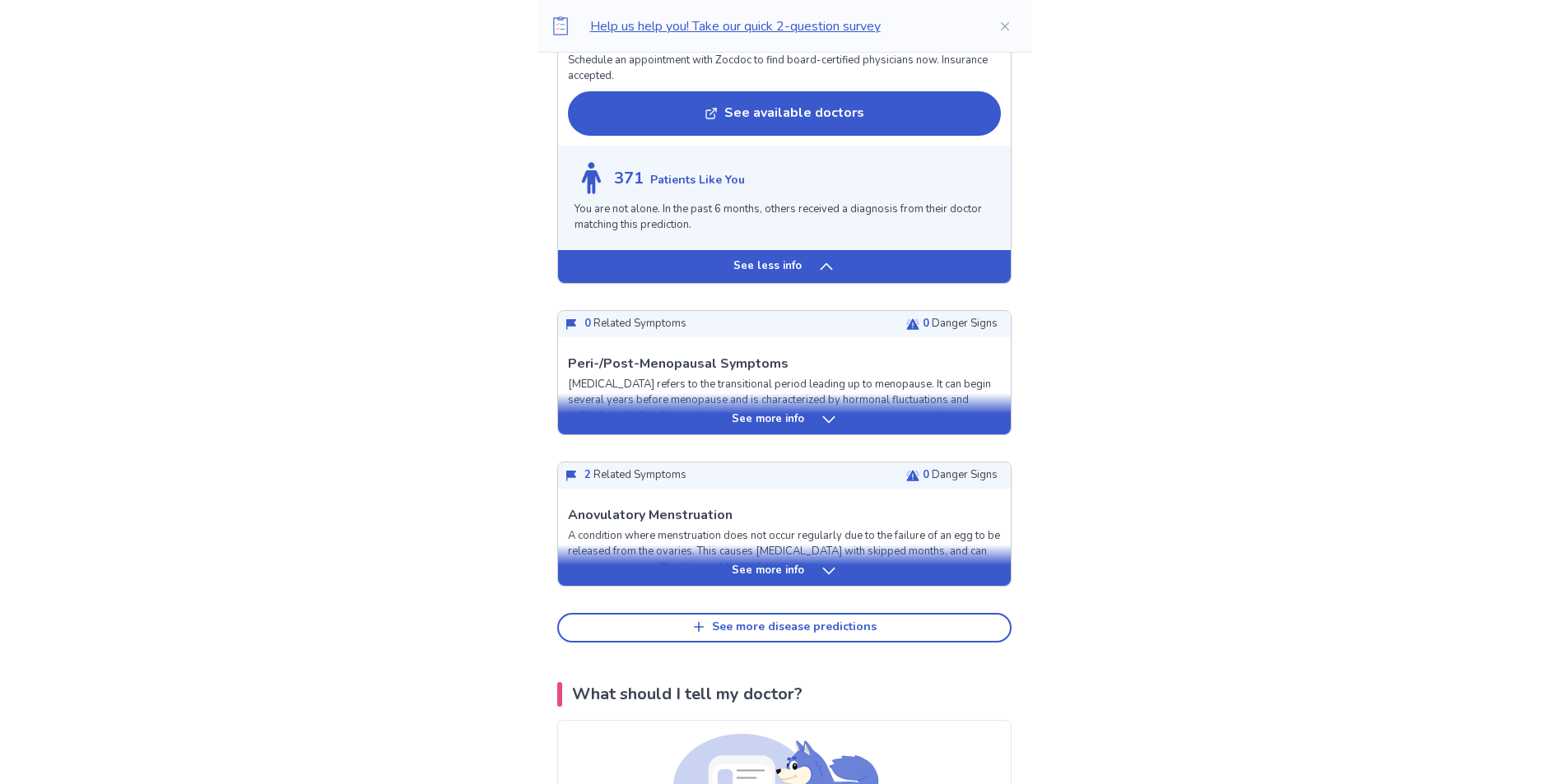
click at [807, 422] on div "See more info" at bounding box center [785, 420] width 453 height 17
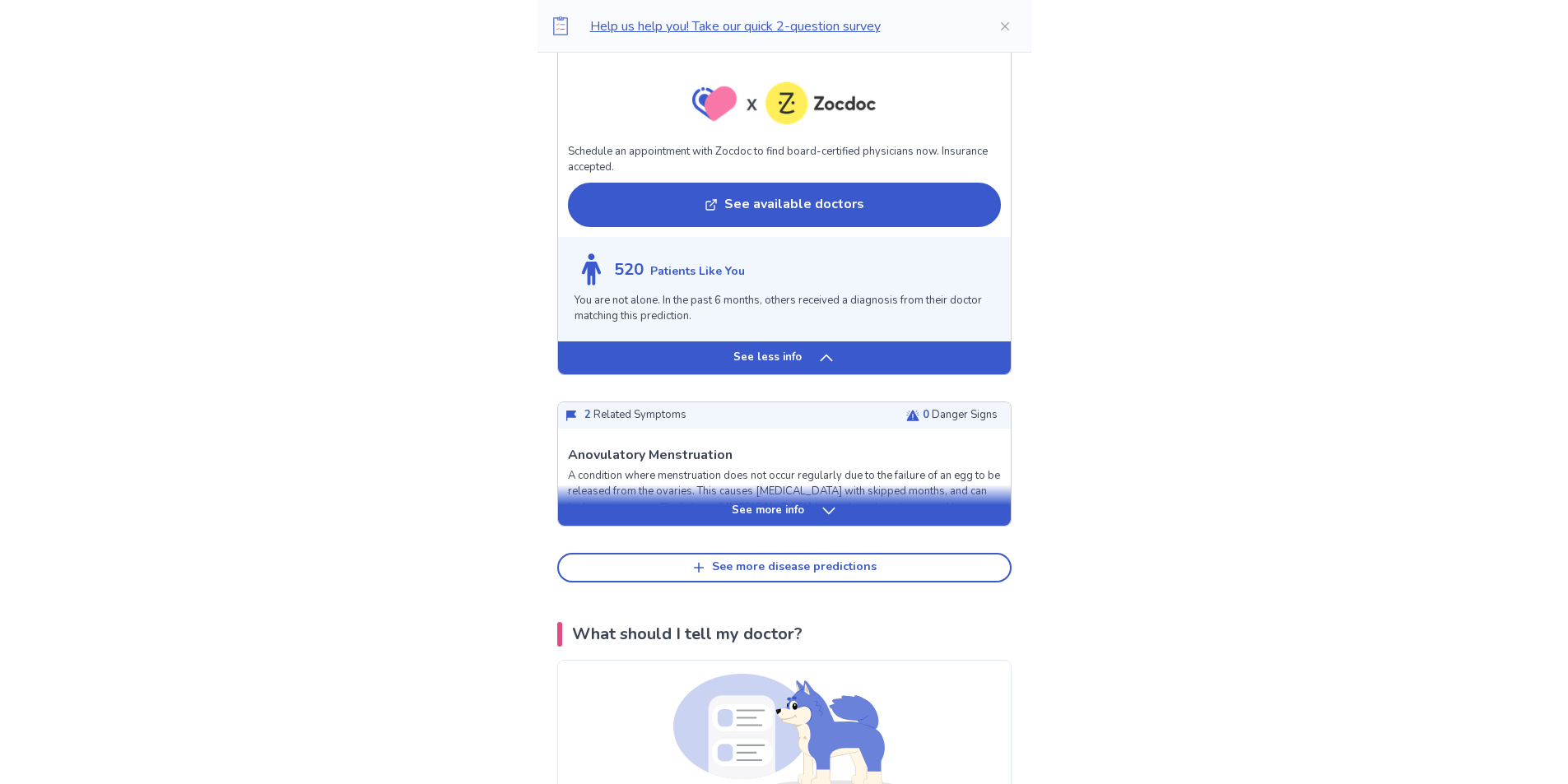
scroll to position [4608, 0]
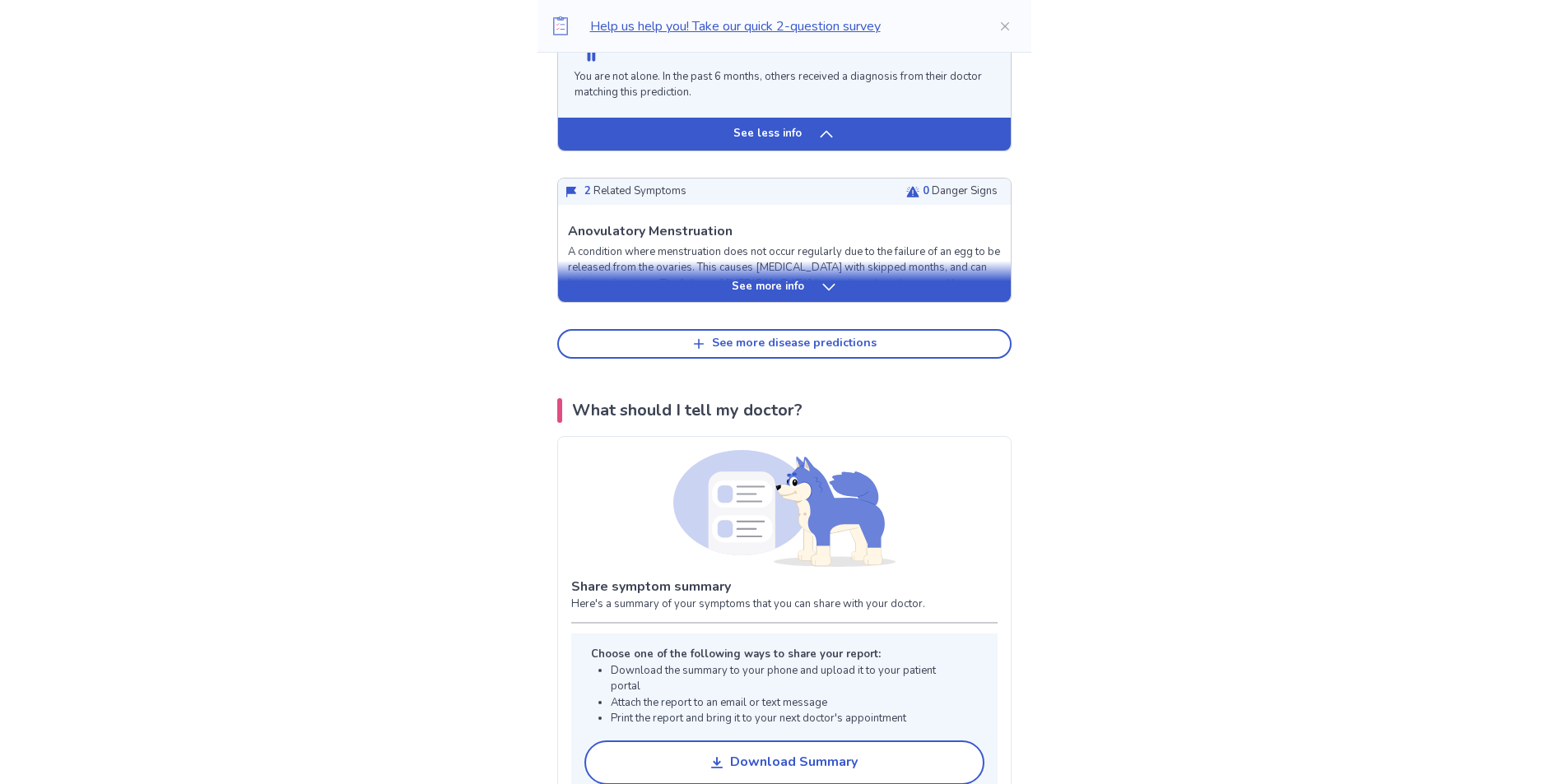
click at [743, 298] on div "See more info" at bounding box center [785, 282] width 453 height 41
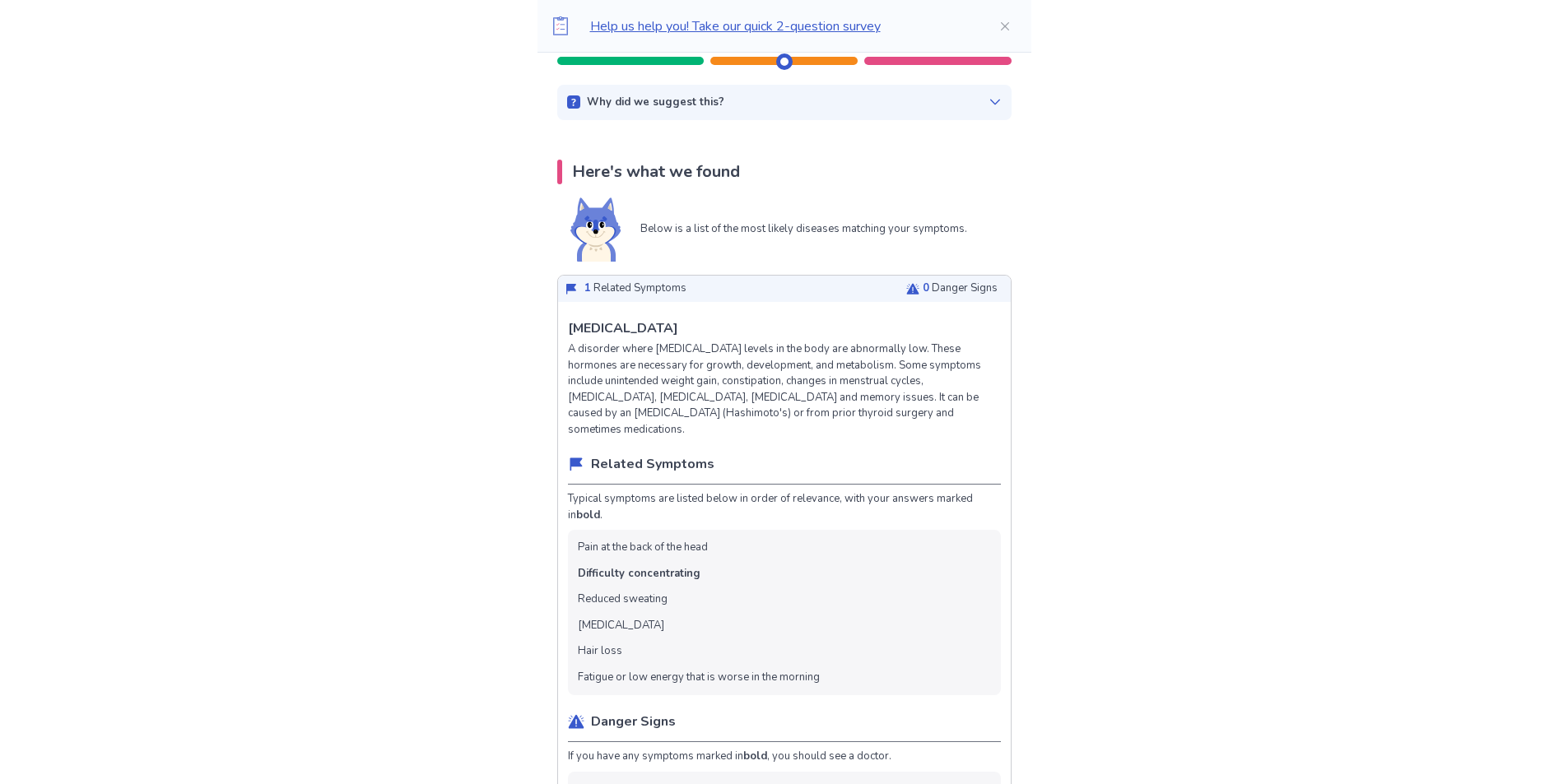
scroll to position [0, 0]
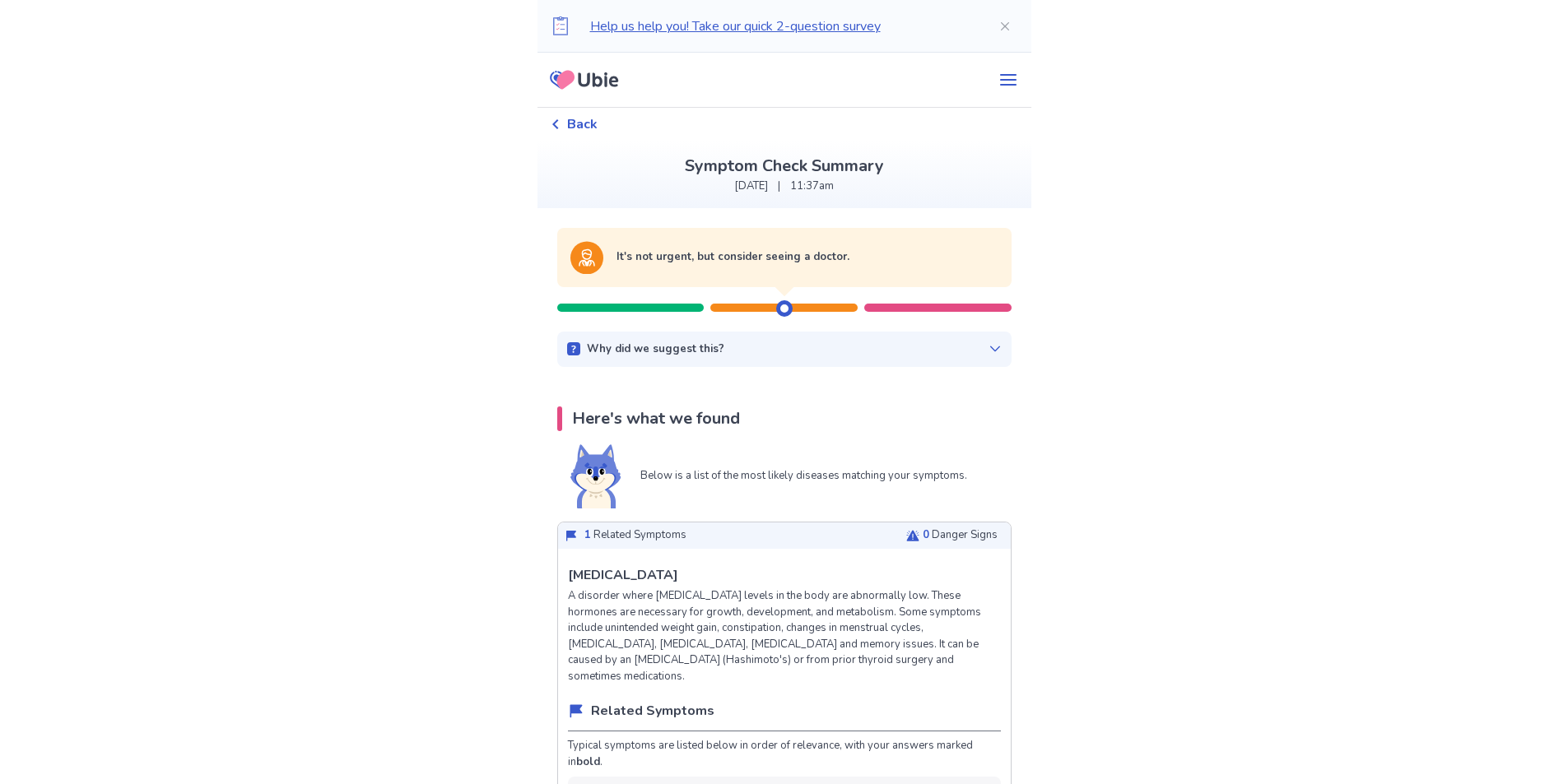
click at [619, 83] on icon at bounding box center [584, 80] width 81 height 41
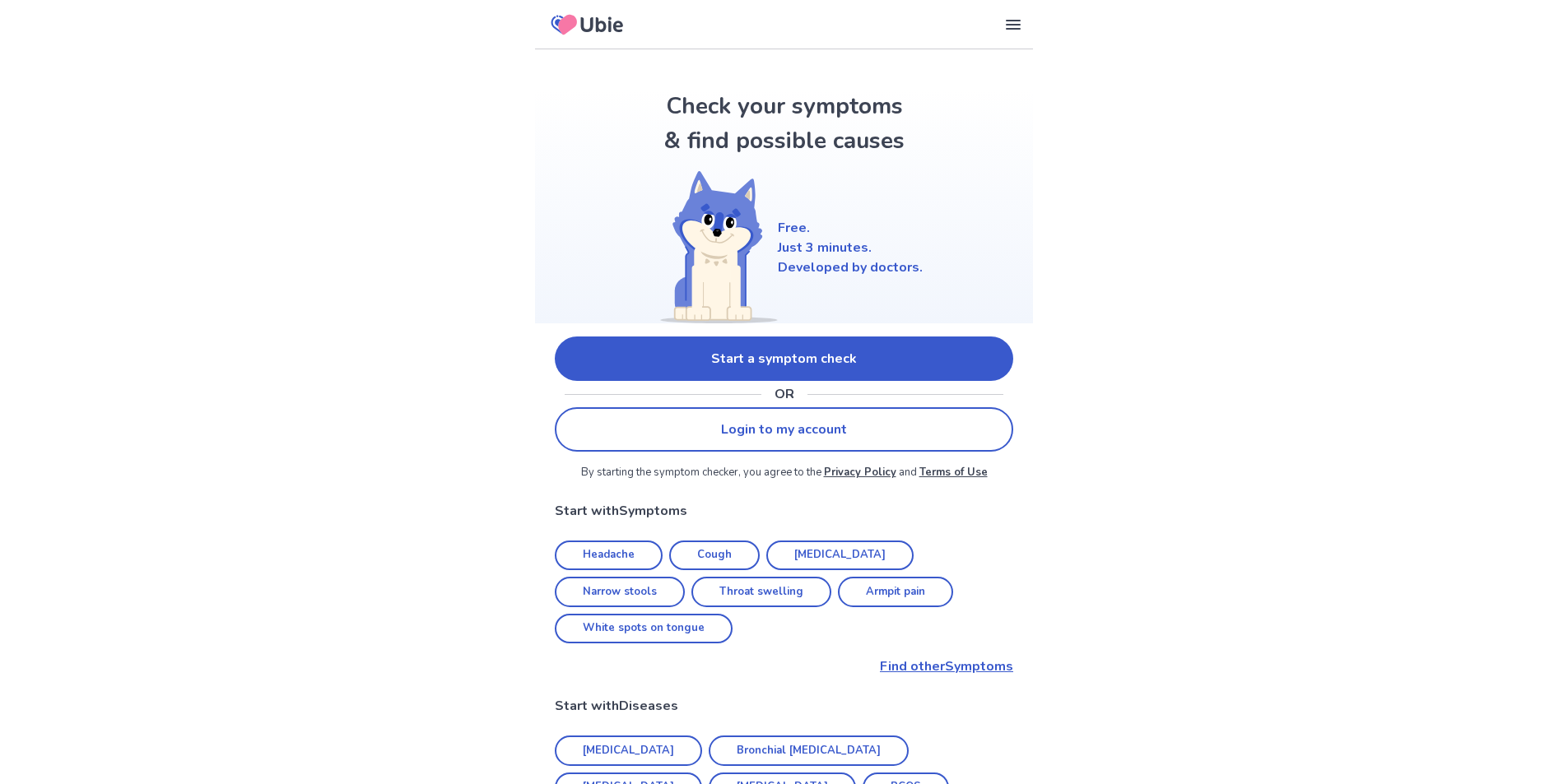
click at [838, 354] on link "Start a symptom check" at bounding box center [783, 359] width 458 height 44
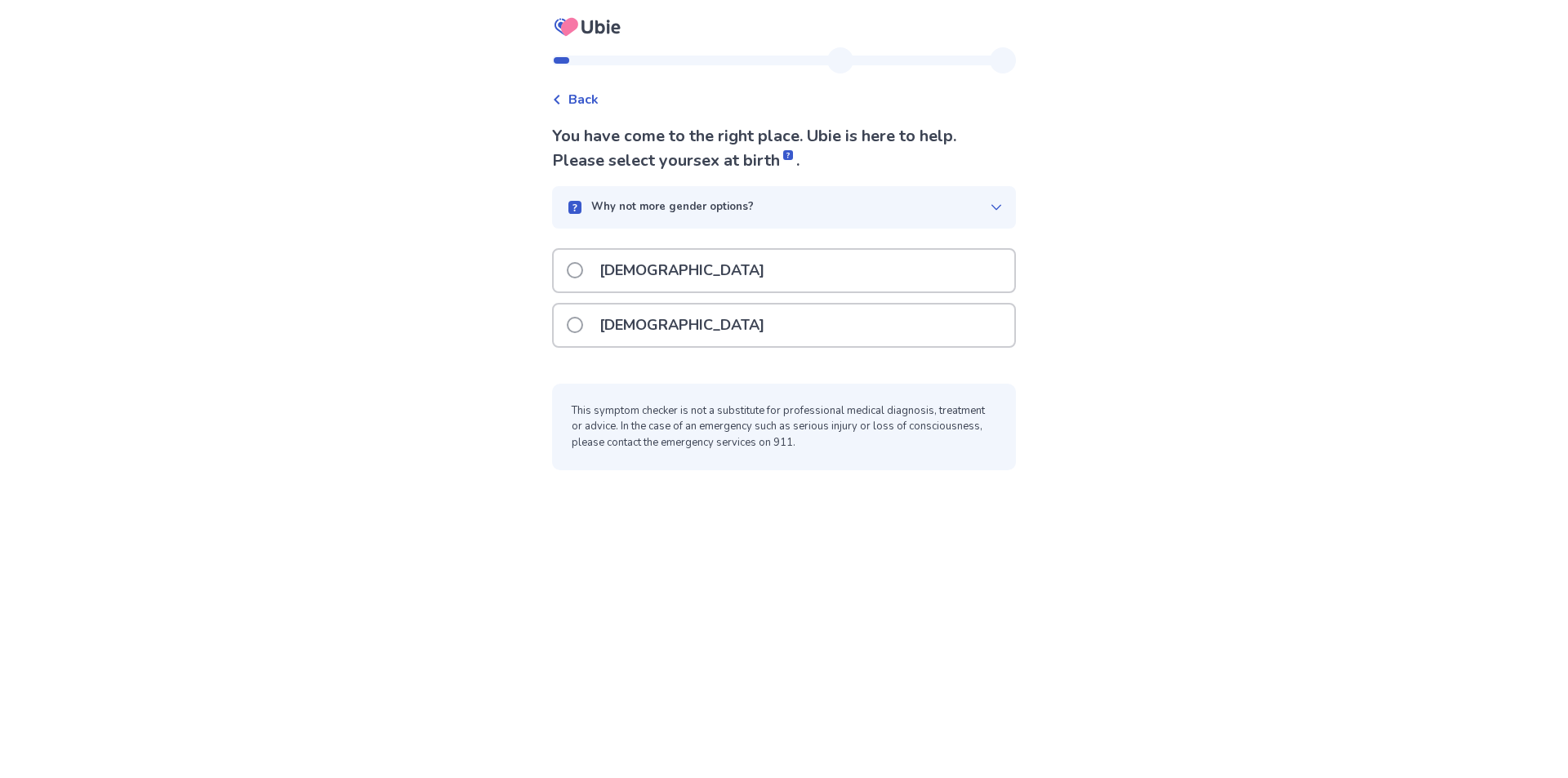
click at [678, 316] on div "[DEMOGRAPHIC_DATA]" at bounding box center [784, 325] width 460 height 42
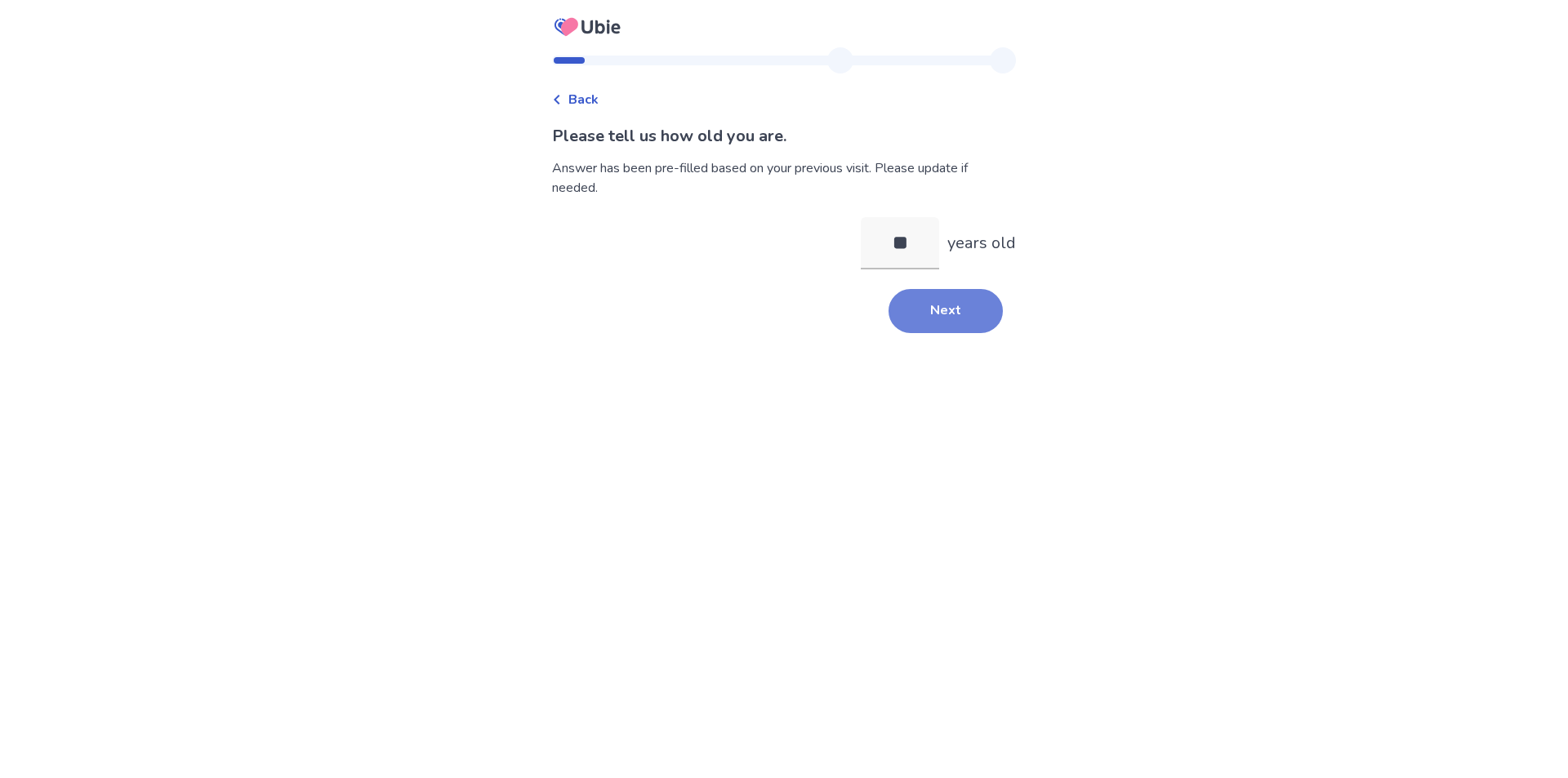
click at [889, 317] on button "Next" at bounding box center [945, 311] width 114 height 44
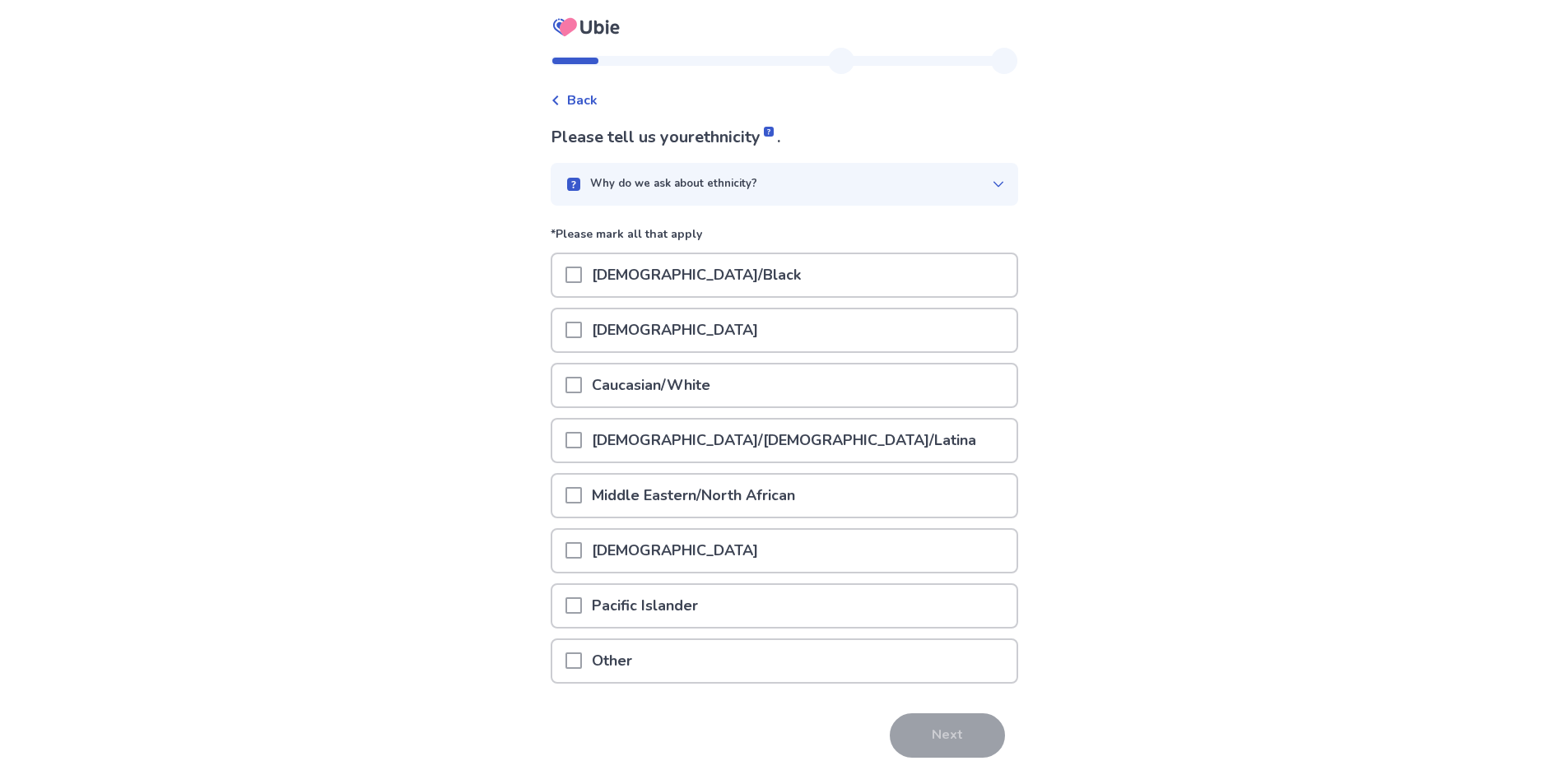
click at [582, 391] on span at bounding box center [573, 385] width 17 height 17
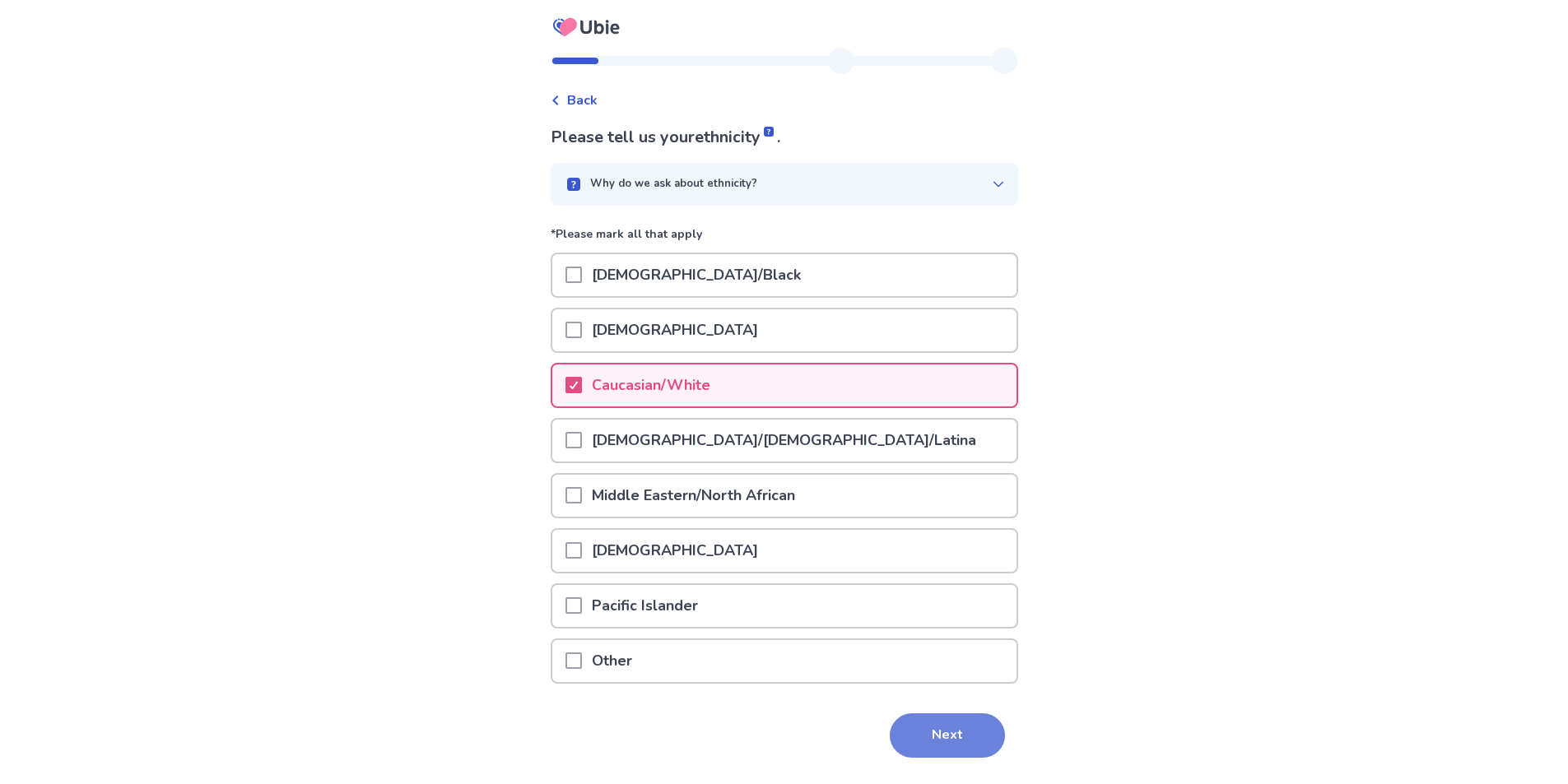
click at [937, 729] on button "Next" at bounding box center [947, 735] width 115 height 44
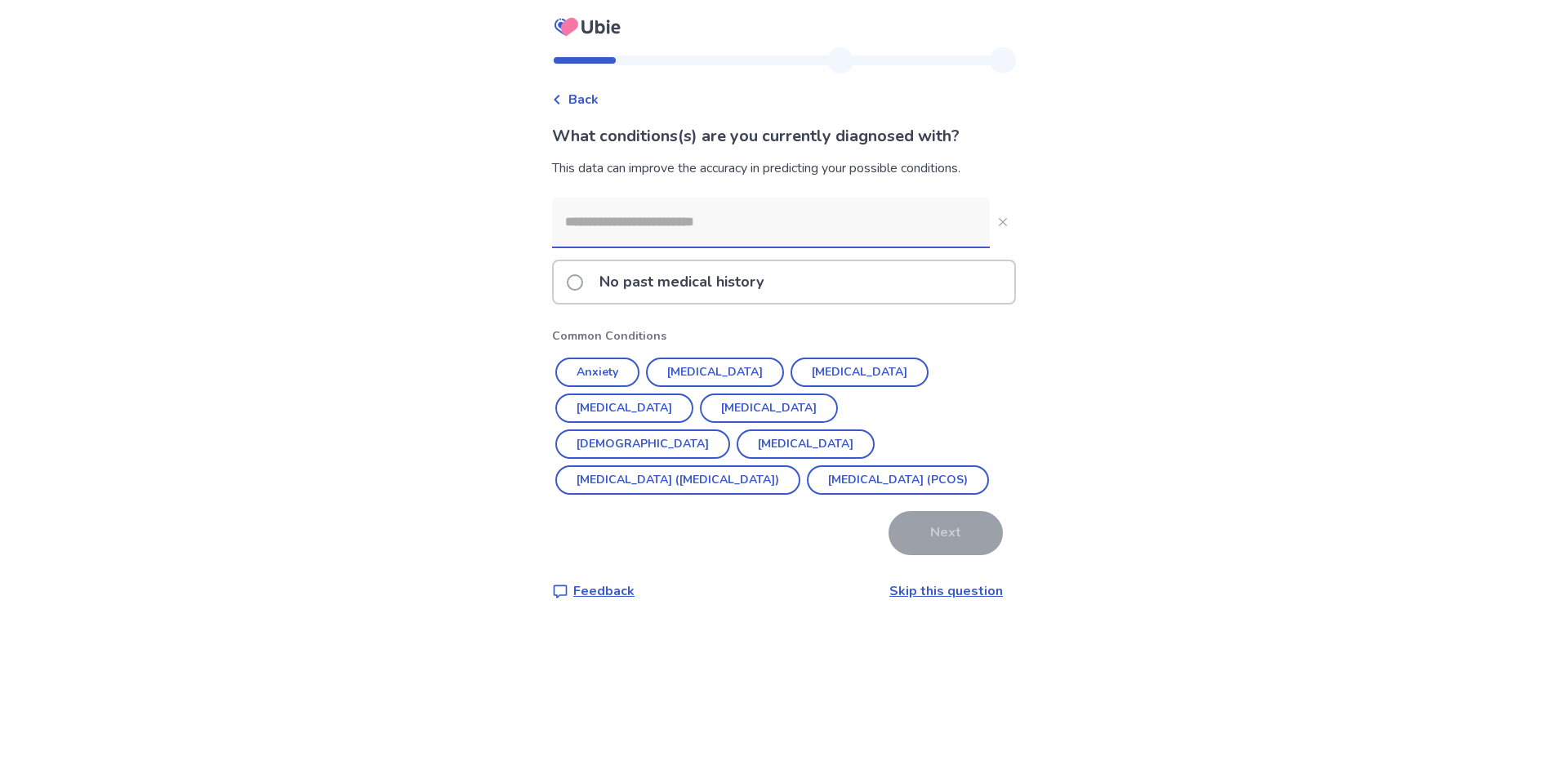
click at [713, 222] on input at bounding box center [771, 222] width 438 height 49
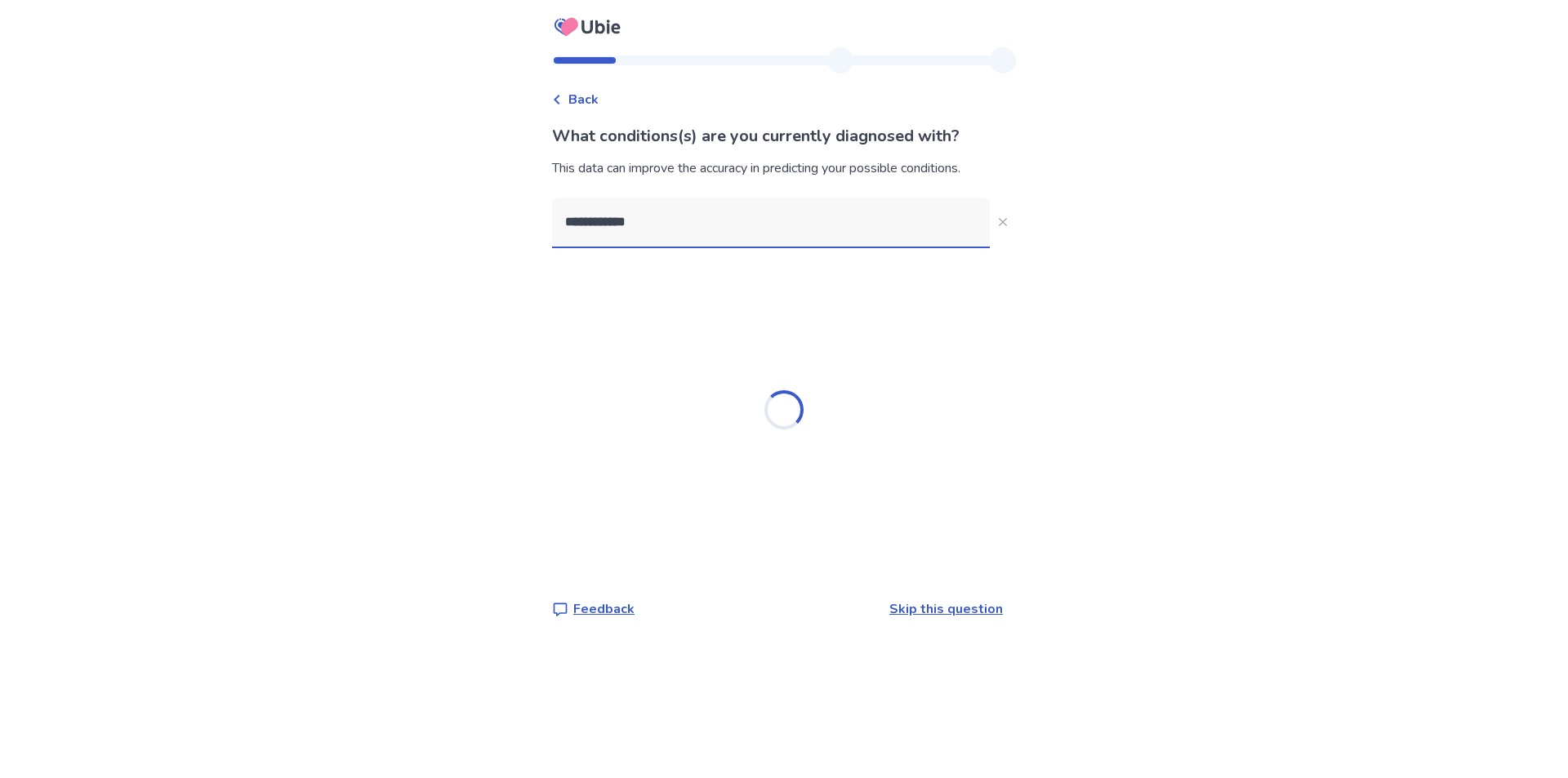
type input "**********"
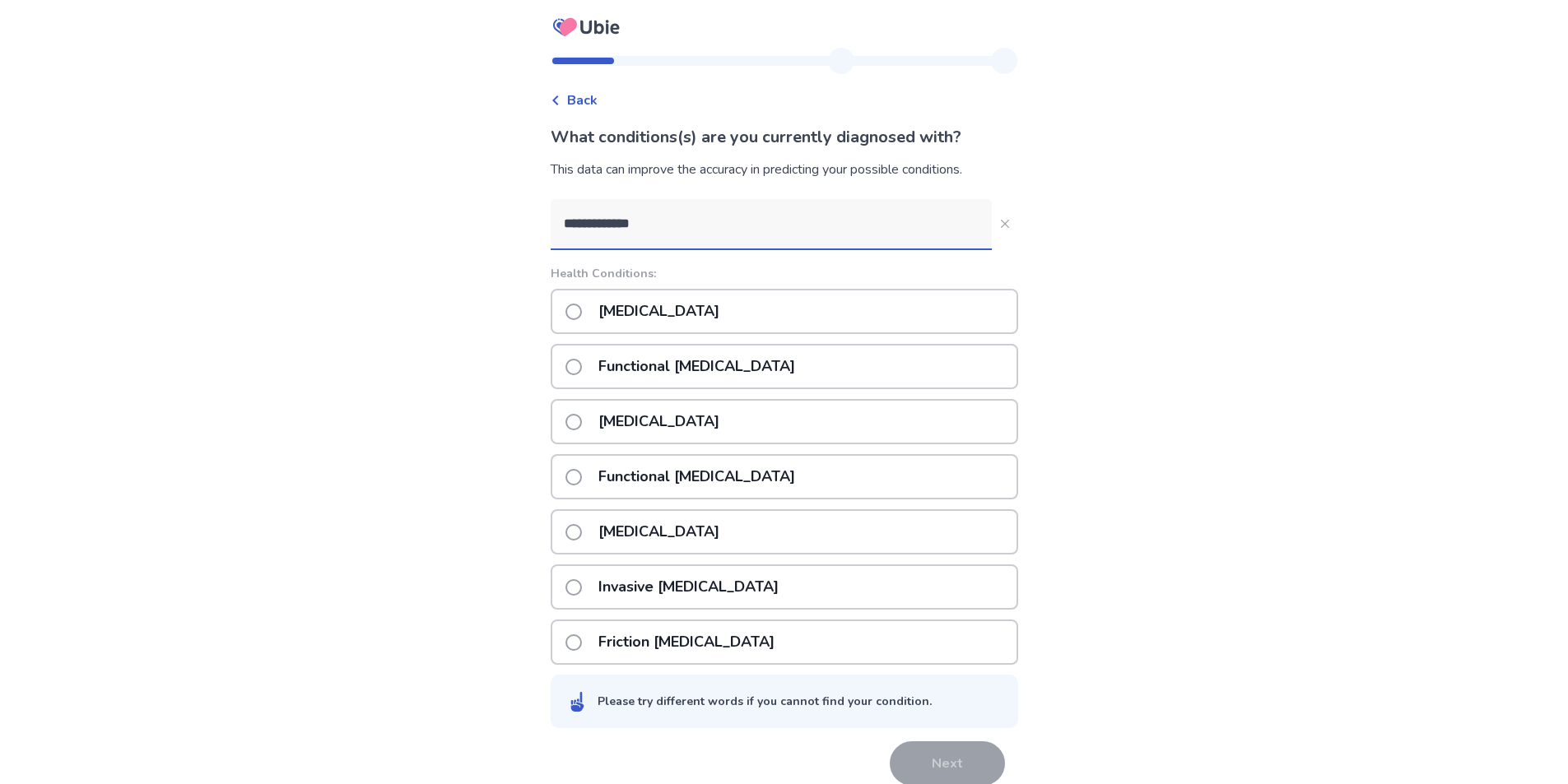
click at [673, 418] on p "[MEDICAL_DATA]" at bounding box center [658, 422] width 141 height 42
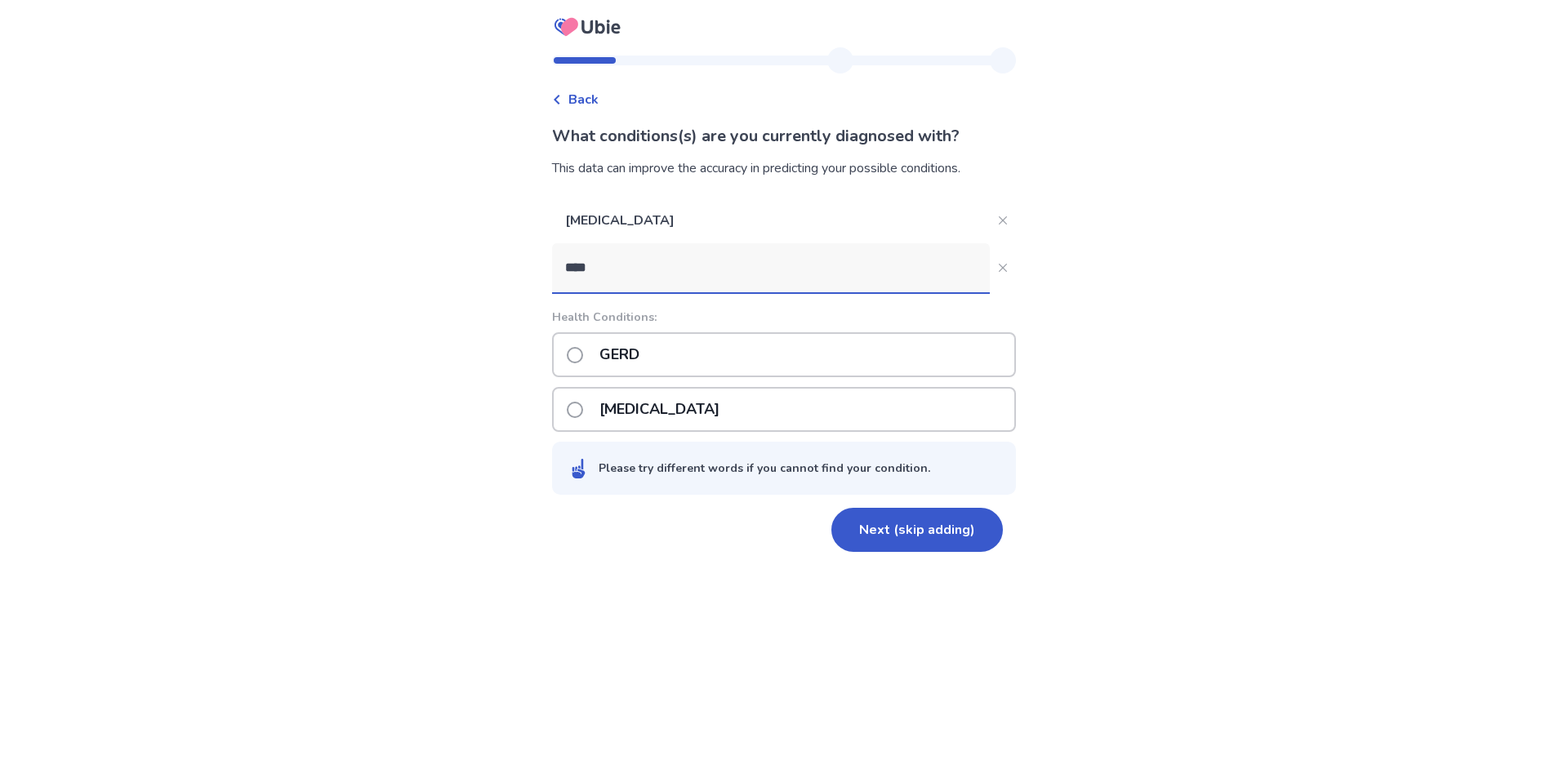
type input "****"
click at [674, 350] on div "GERD" at bounding box center [784, 355] width 464 height 45
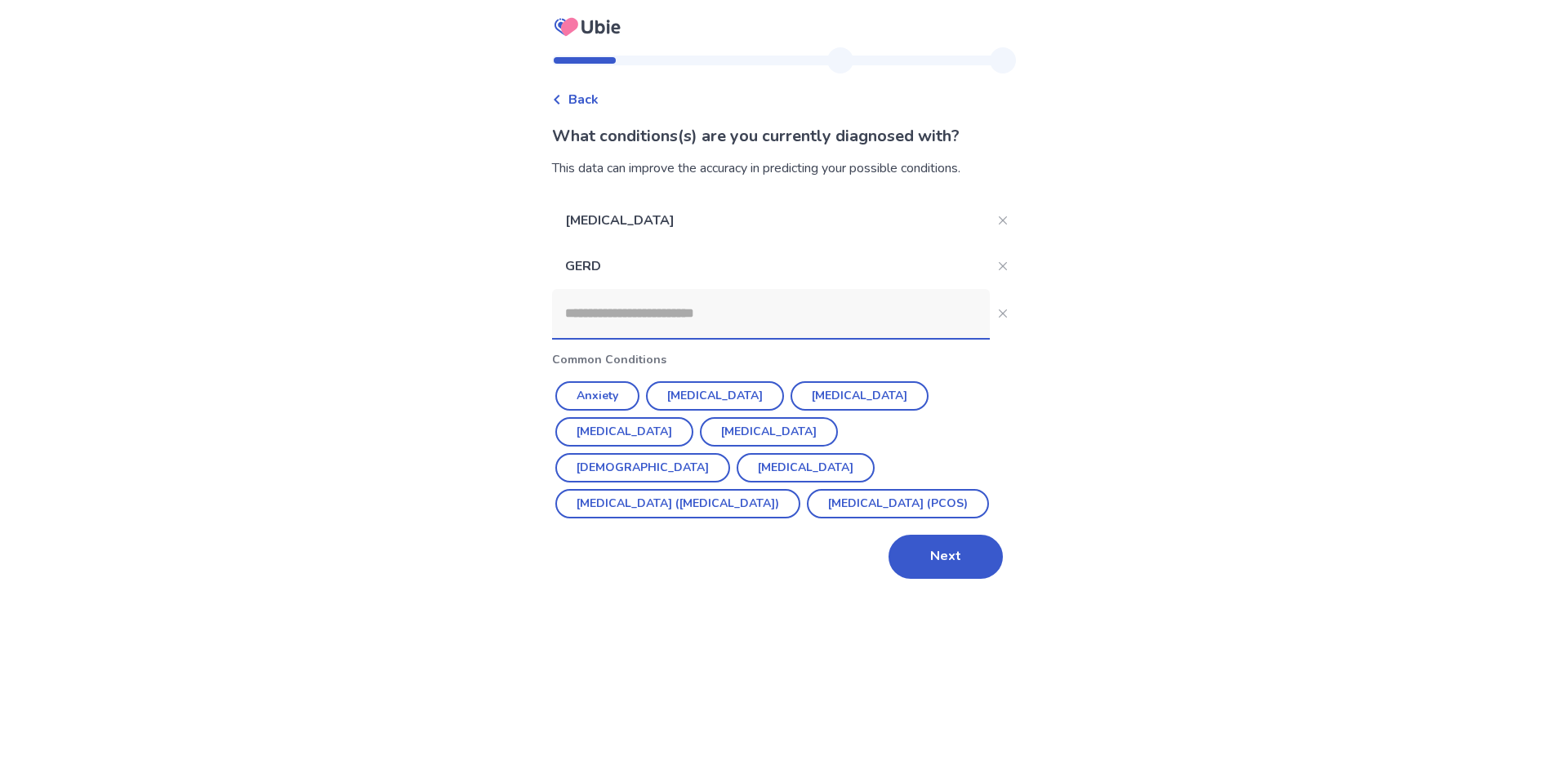
click at [674, 303] on input at bounding box center [771, 314] width 438 height 49
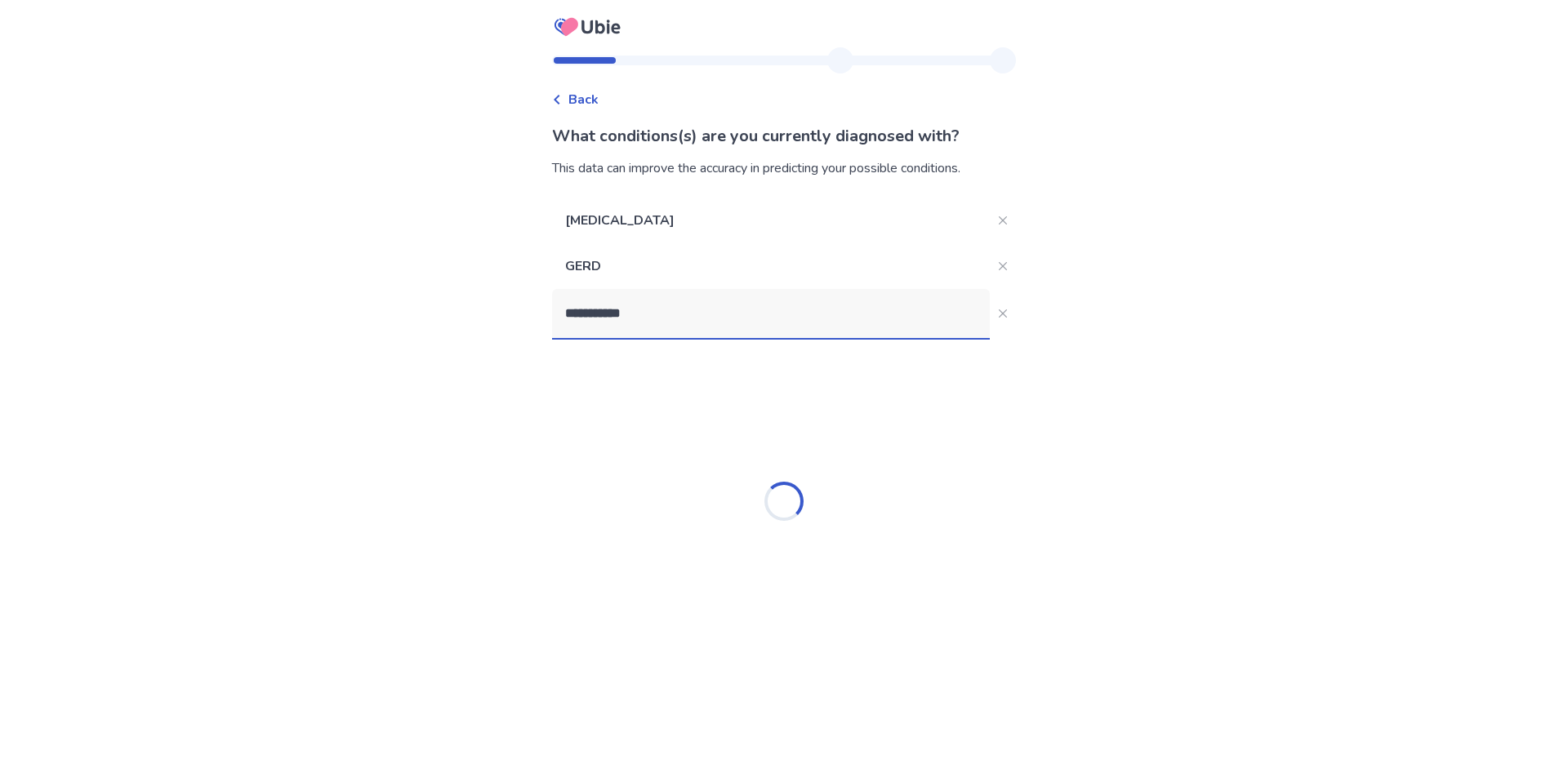
type input "**********"
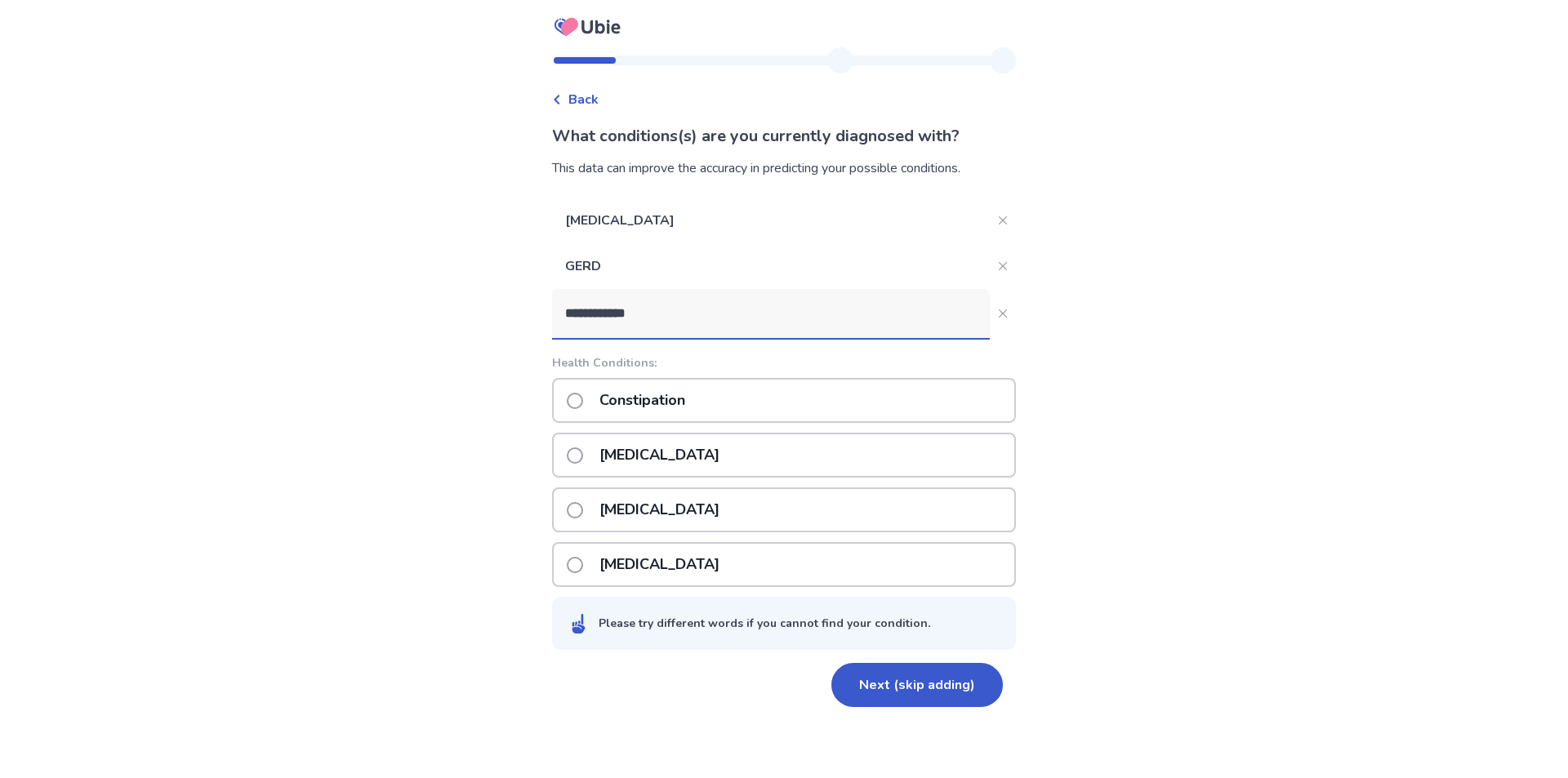
click at [684, 416] on p "Constipation" at bounding box center [642, 401] width 106 height 42
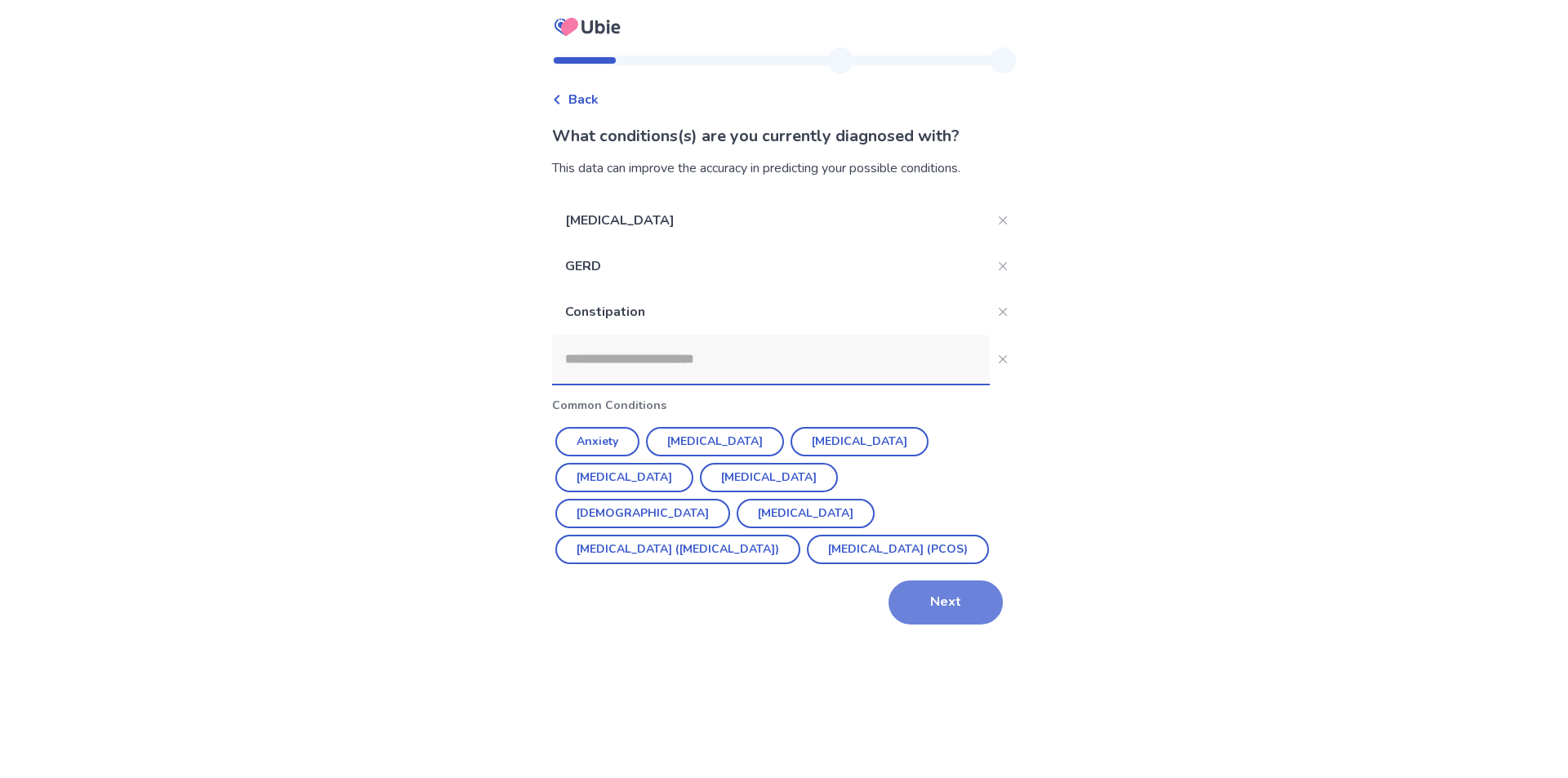
click at [913, 601] on button "Next" at bounding box center [945, 602] width 114 height 44
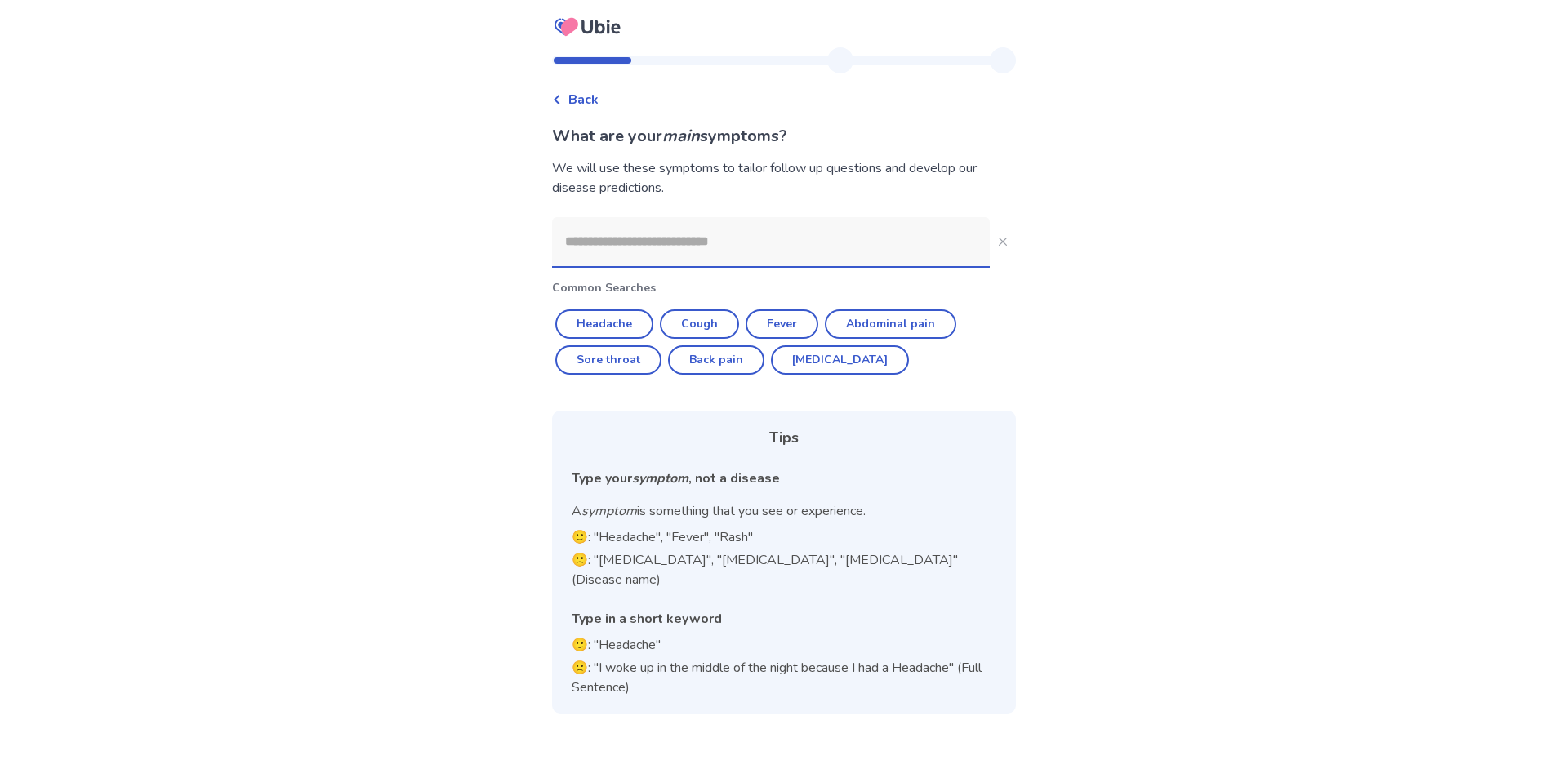
click at [708, 231] on input at bounding box center [771, 241] width 438 height 49
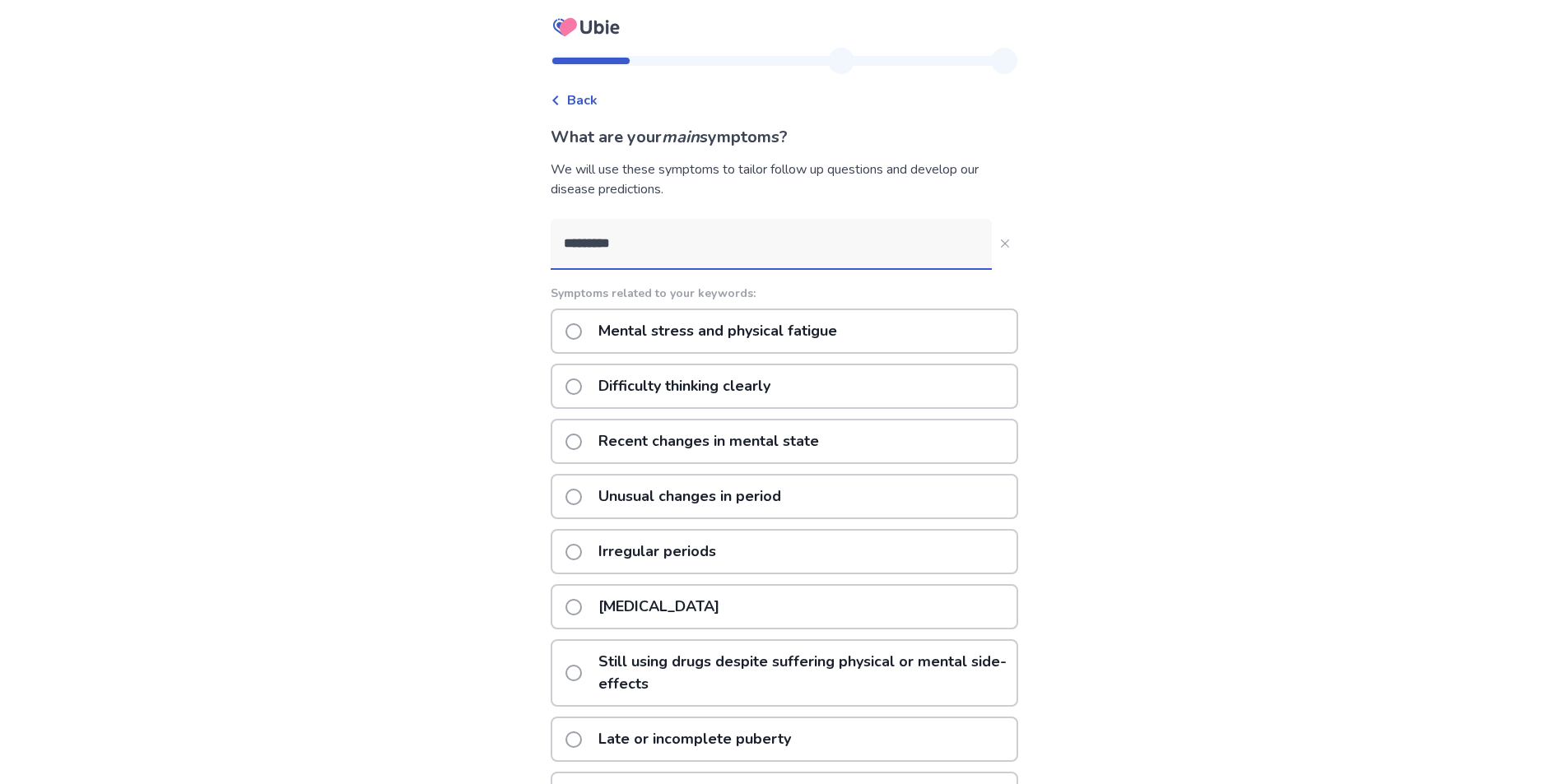
type input "*********"
click at [583, 505] on label "Unusual changes in period" at bounding box center [678, 496] width 226 height 42
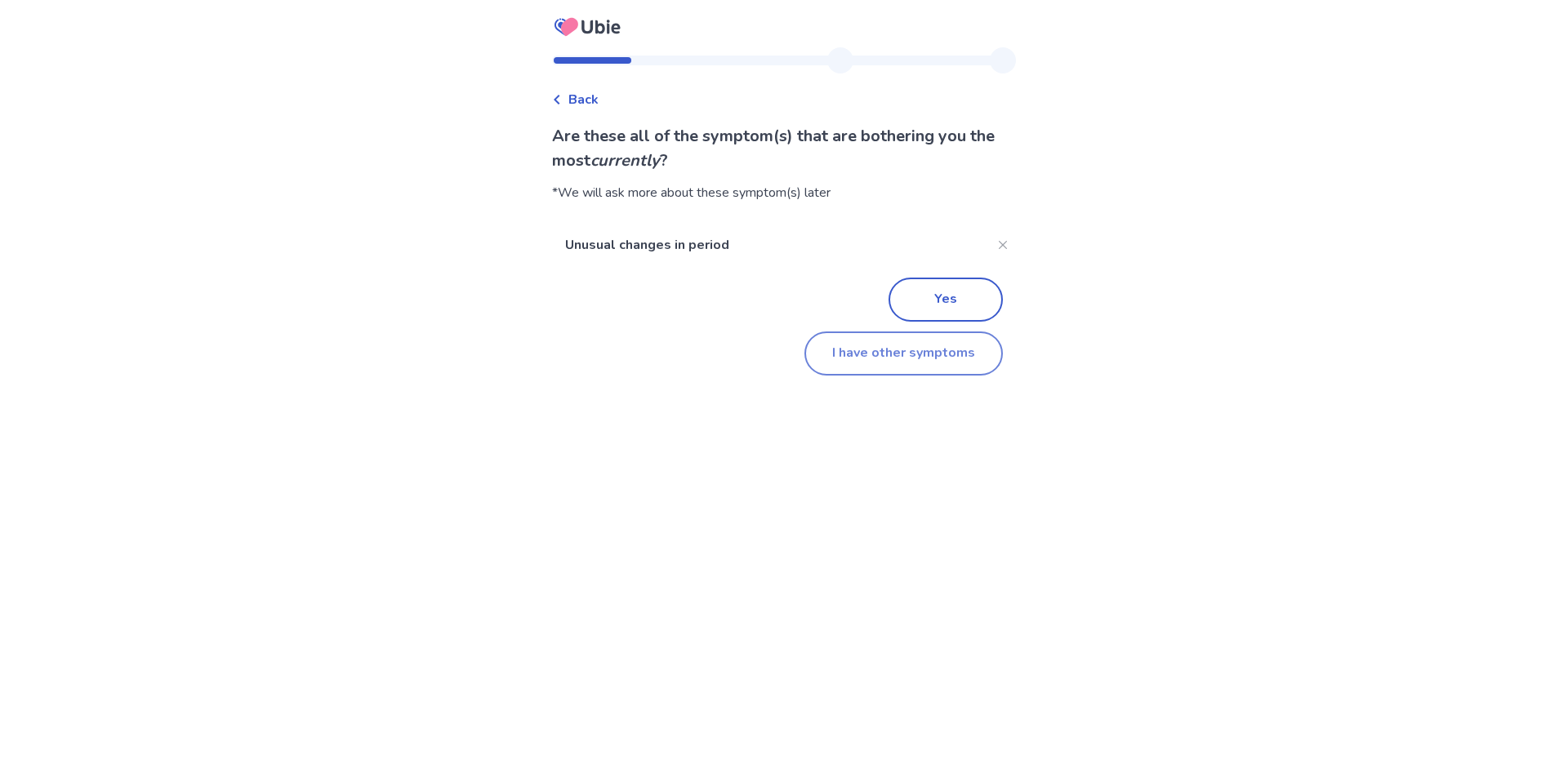
click at [894, 350] on button "I have other symptoms" at bounding box center [903, 353] width 198 height 44
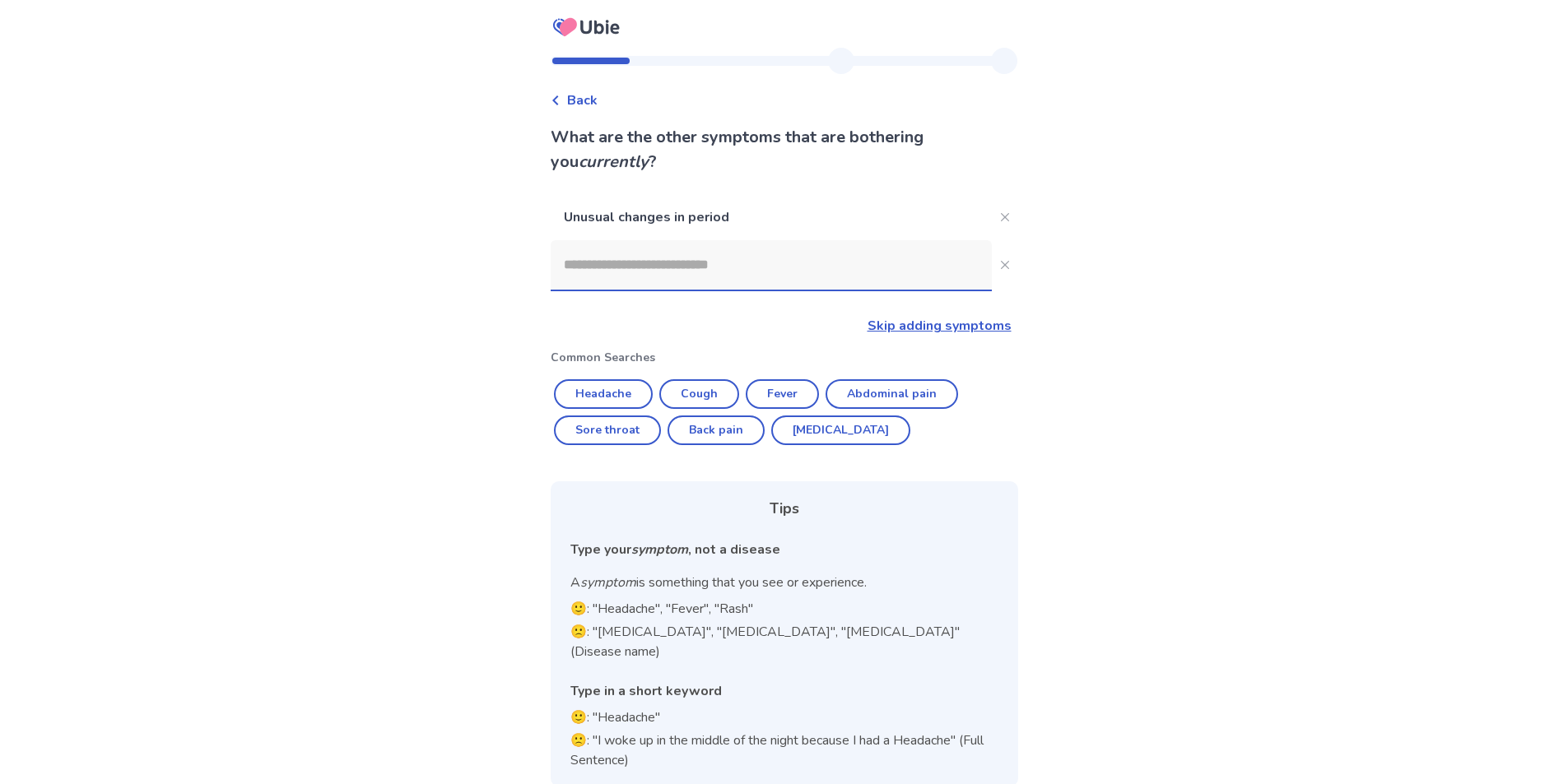
click at [700, 264] on input at bounding box center [771, 265] width 441 height 49
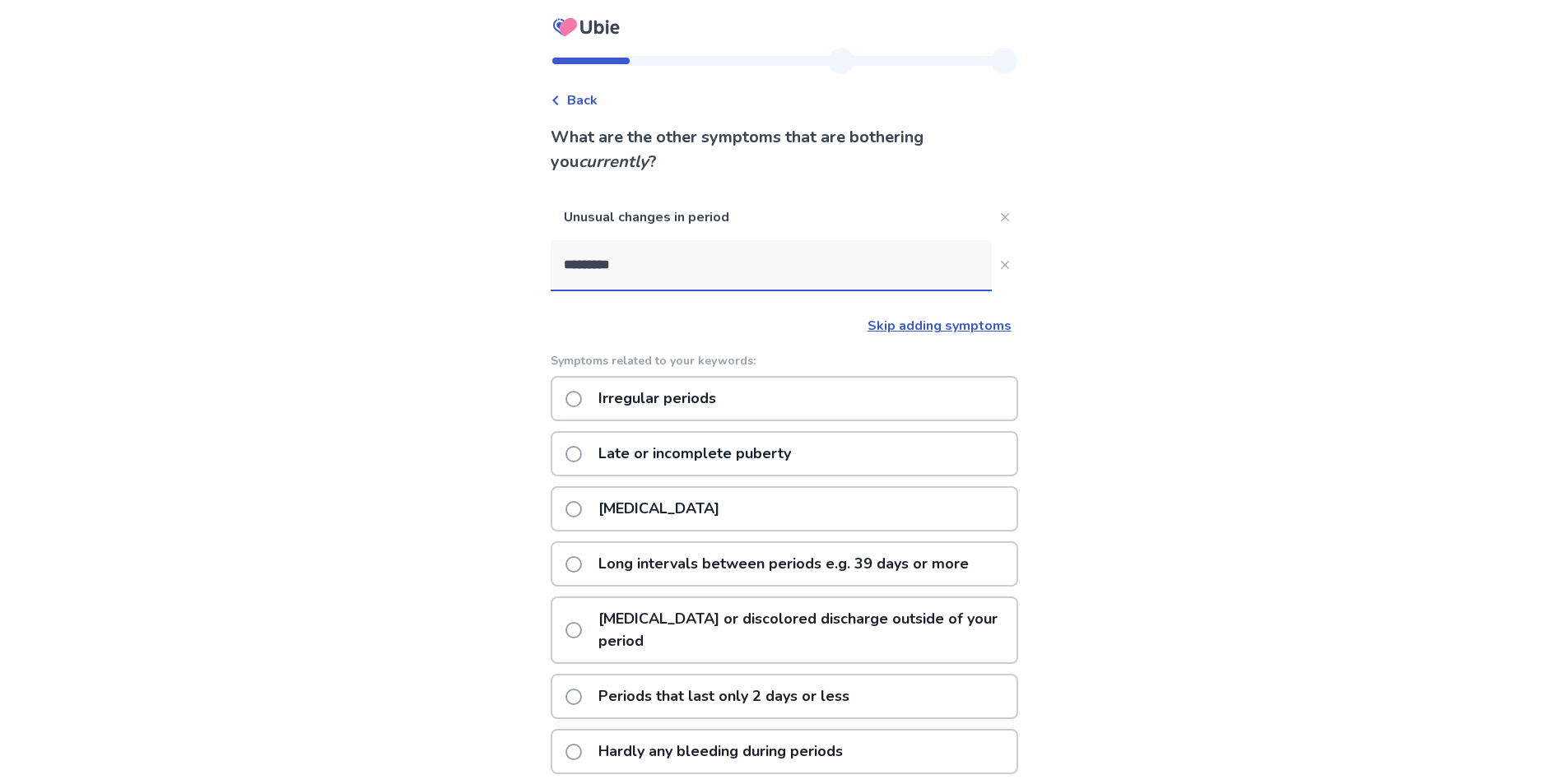
type input "*********"
click at [582, 511] on span at bounding box center [573, 509] width 17 height 17
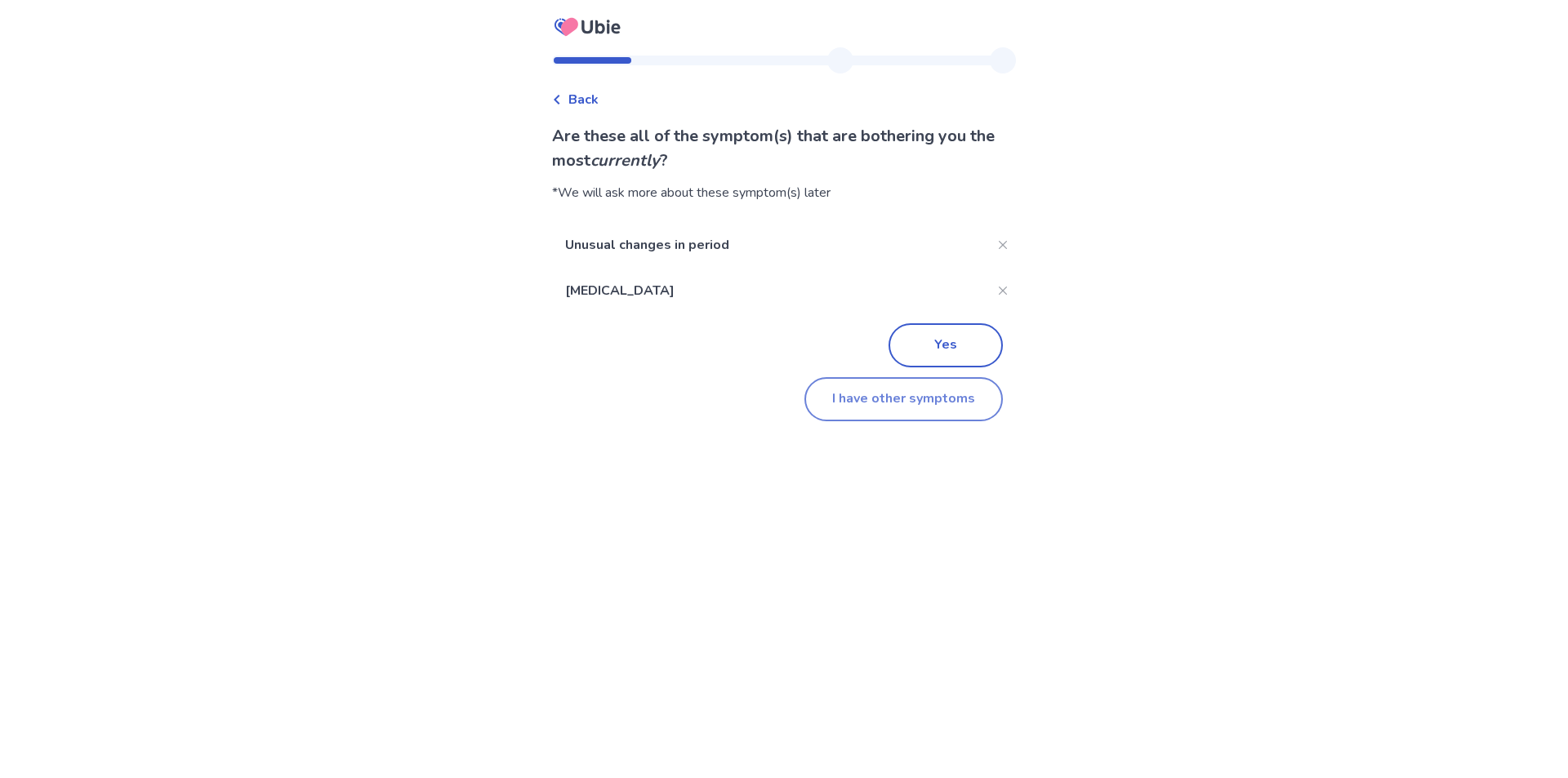
click at [904, 400] on button "I have other symptoms" at bounding box center [903, 399] width 198 height 44
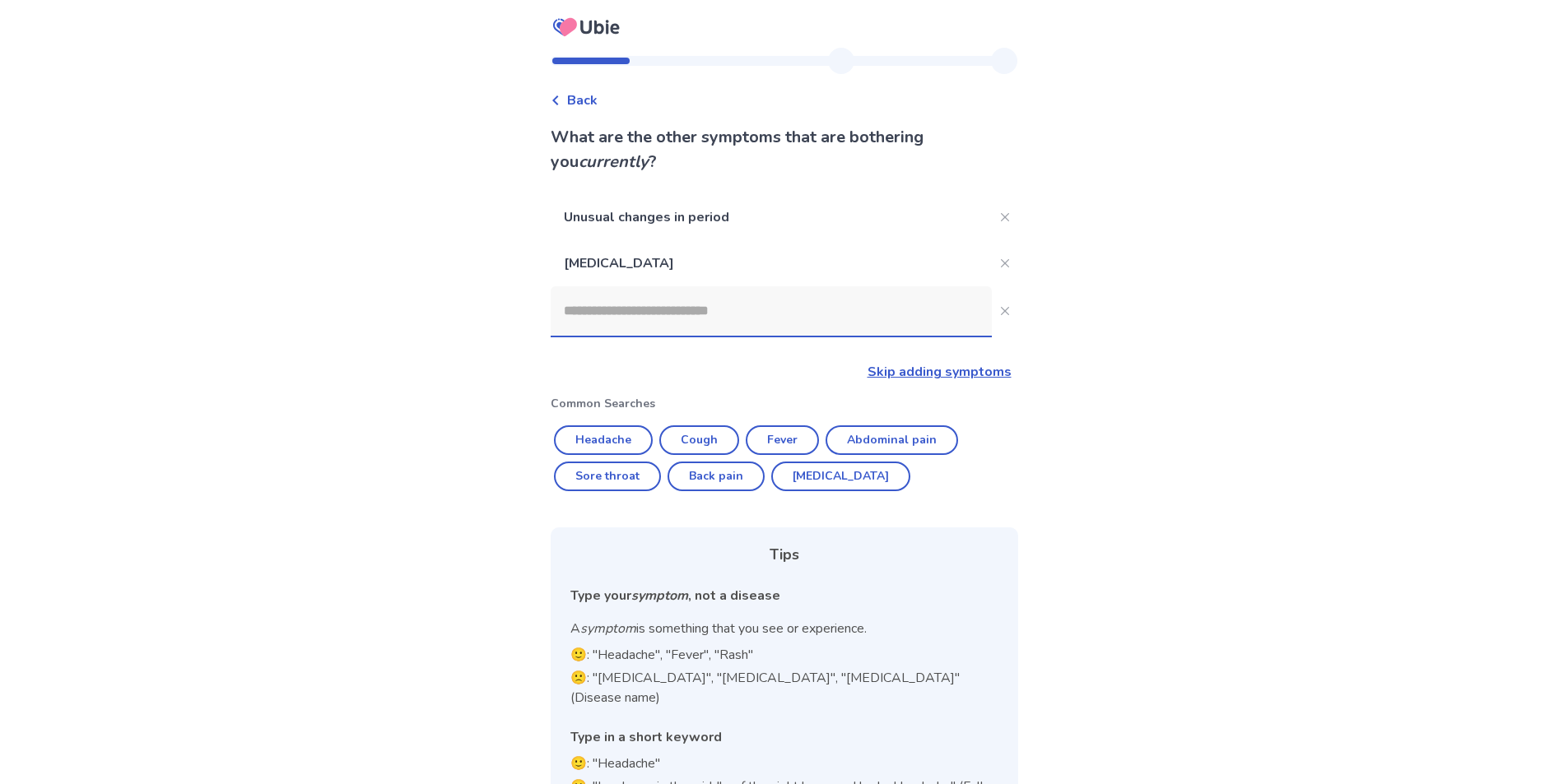
click at [714, 328] on input at bounding box center [771, 311] width 441 height 49
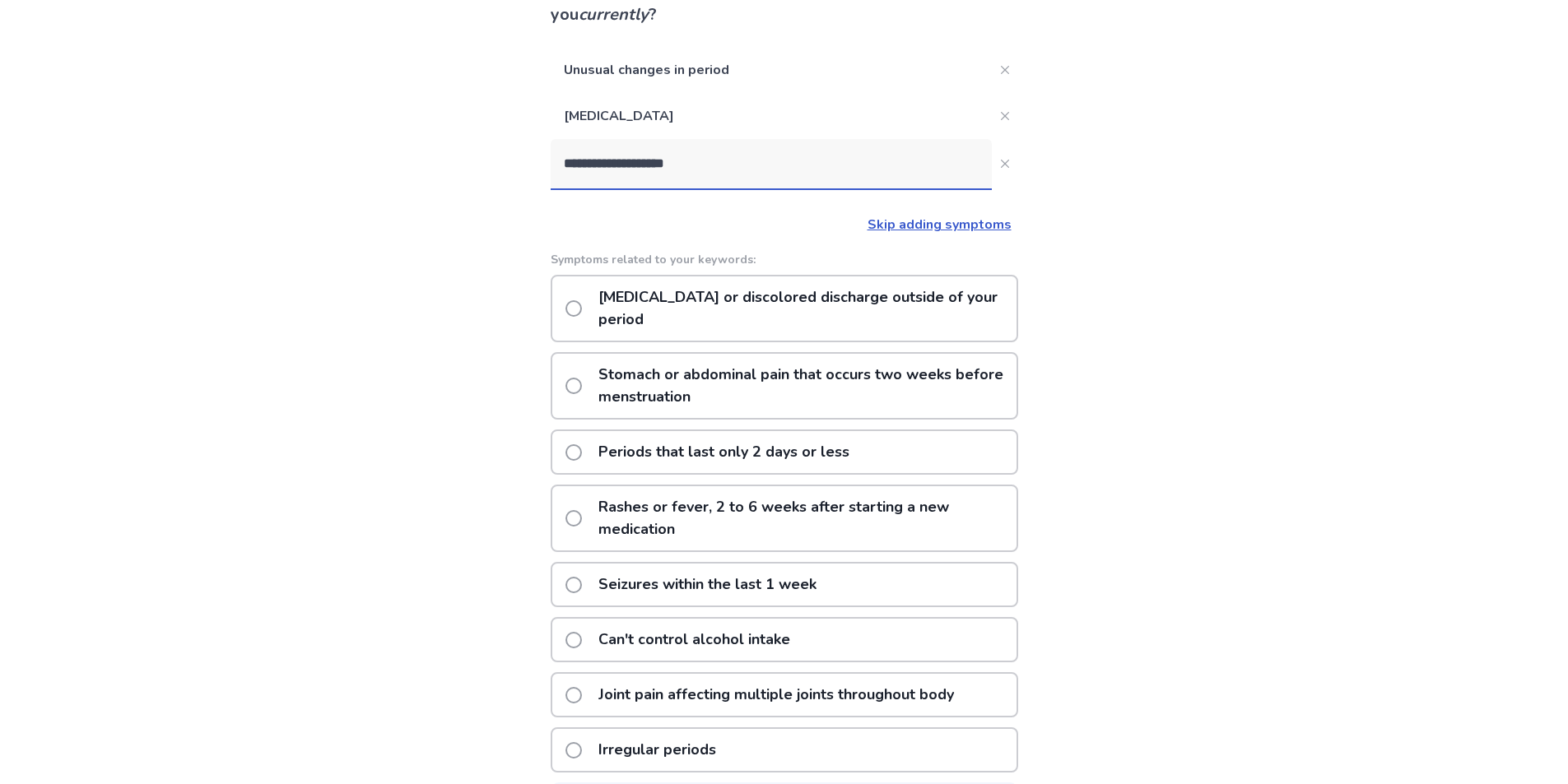
scroll to position [219, 0]
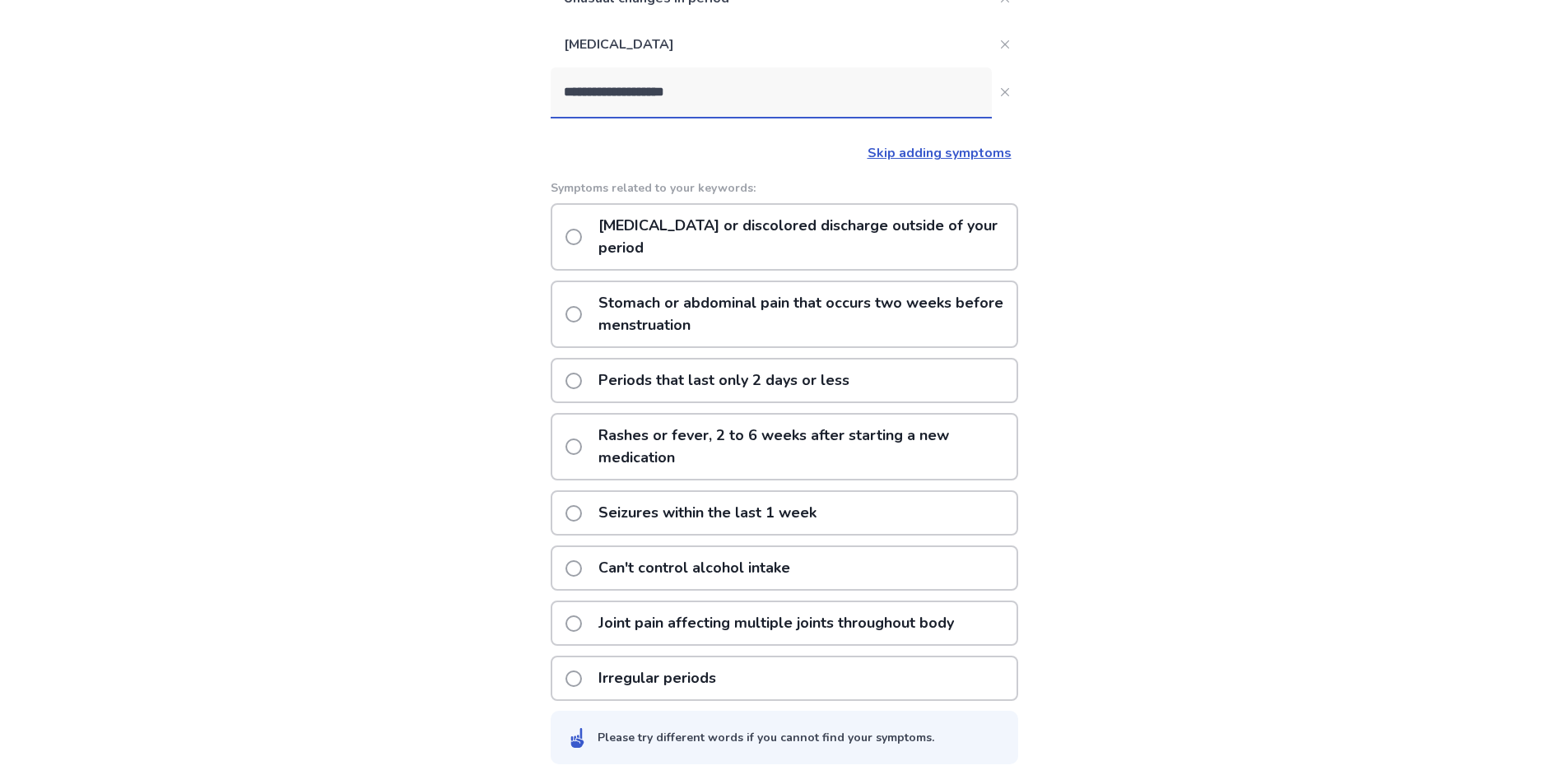
type input "**********"
click at [591, 684] on label "Irregular periods" at bounding box center [645, 679] width 161 height 42
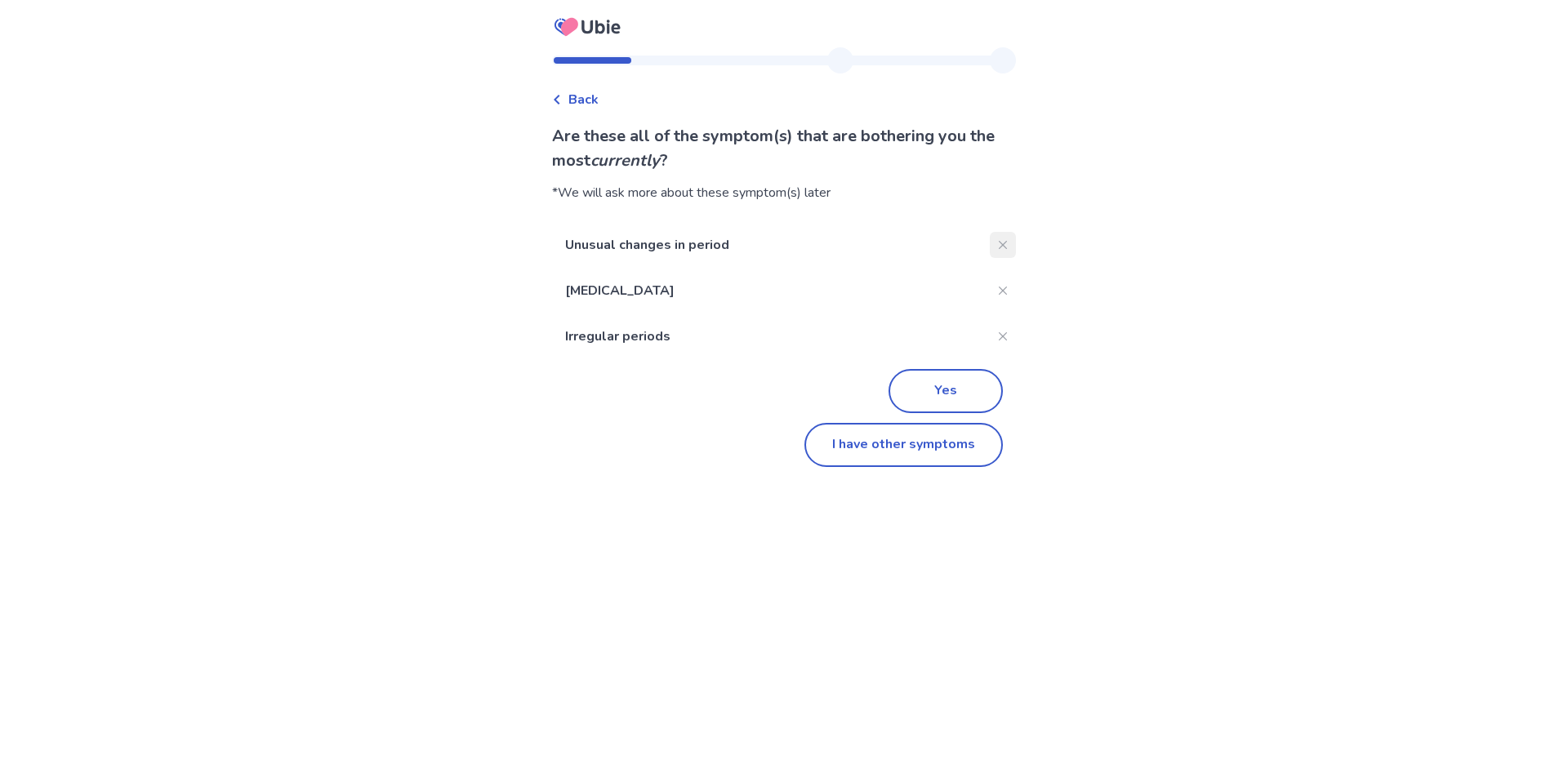
click at [999, 240] on button "Close" at bounding box center [1003, 244] width 26 height 26
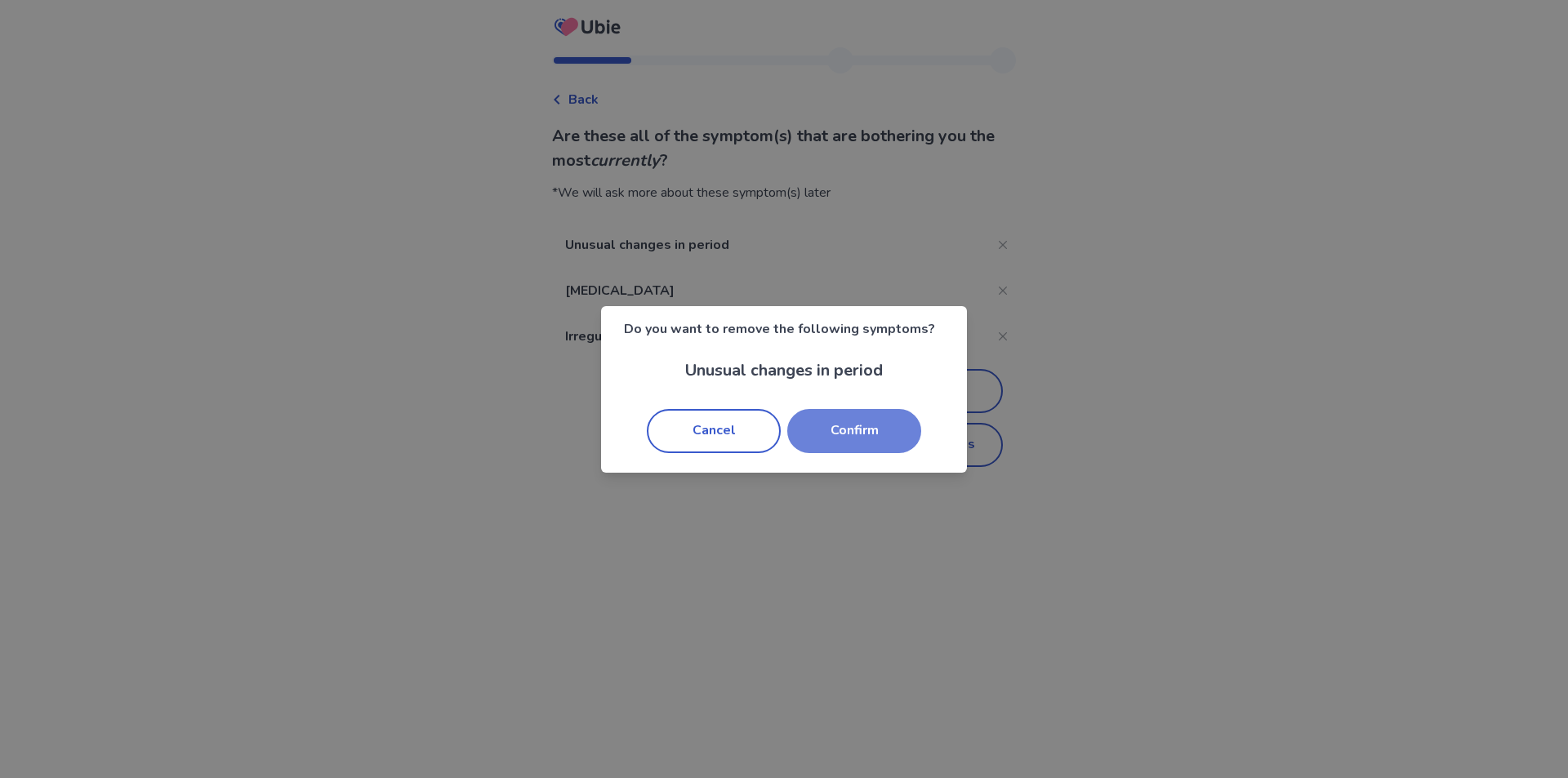
click at [822, 430] on button "Confirm" at bounding box center [853, 431] width 134 height 44
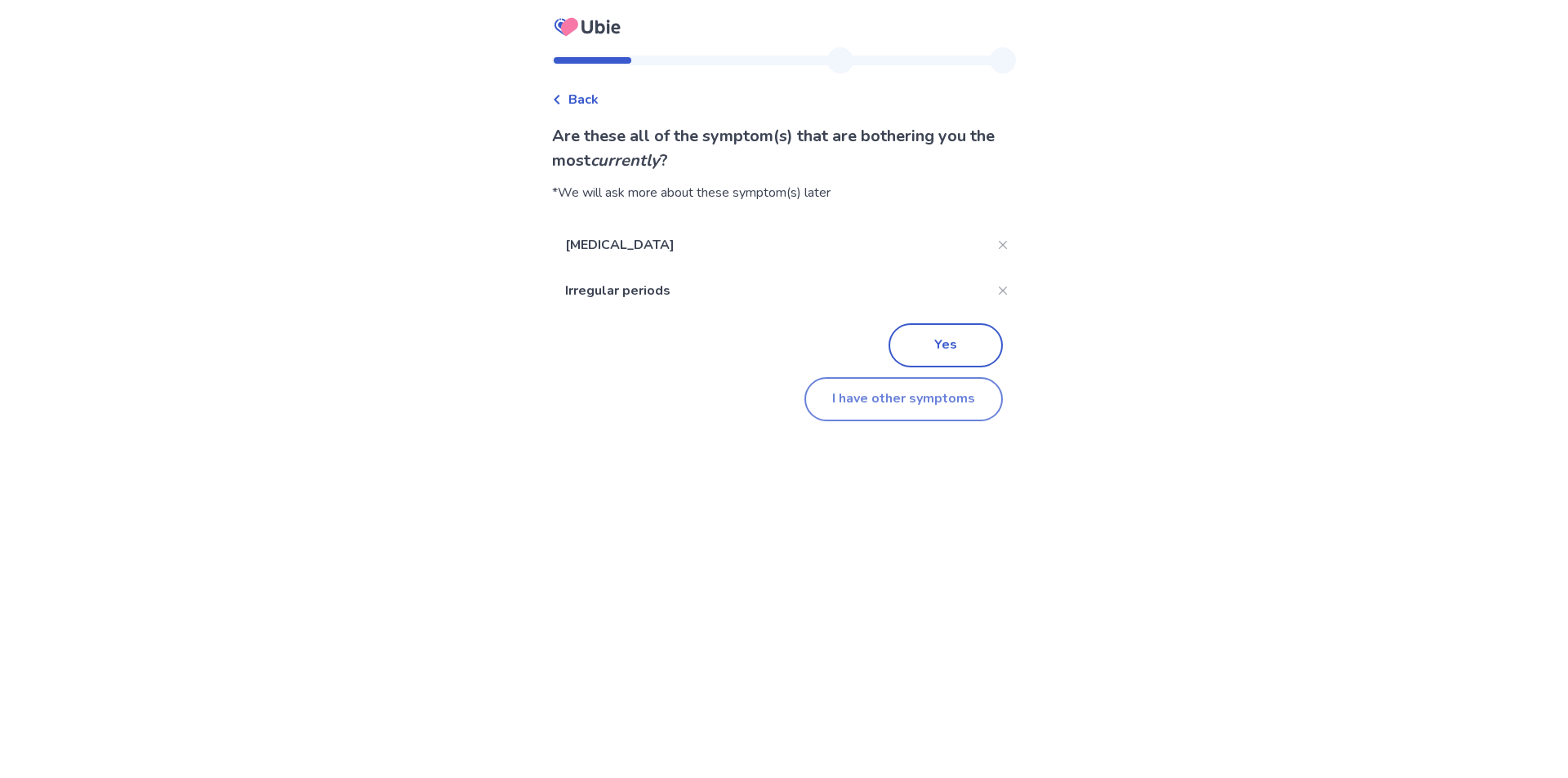
click at [946, 397] on button "I have other symptoms" at bounding box center [903, 399] width 198 height 44
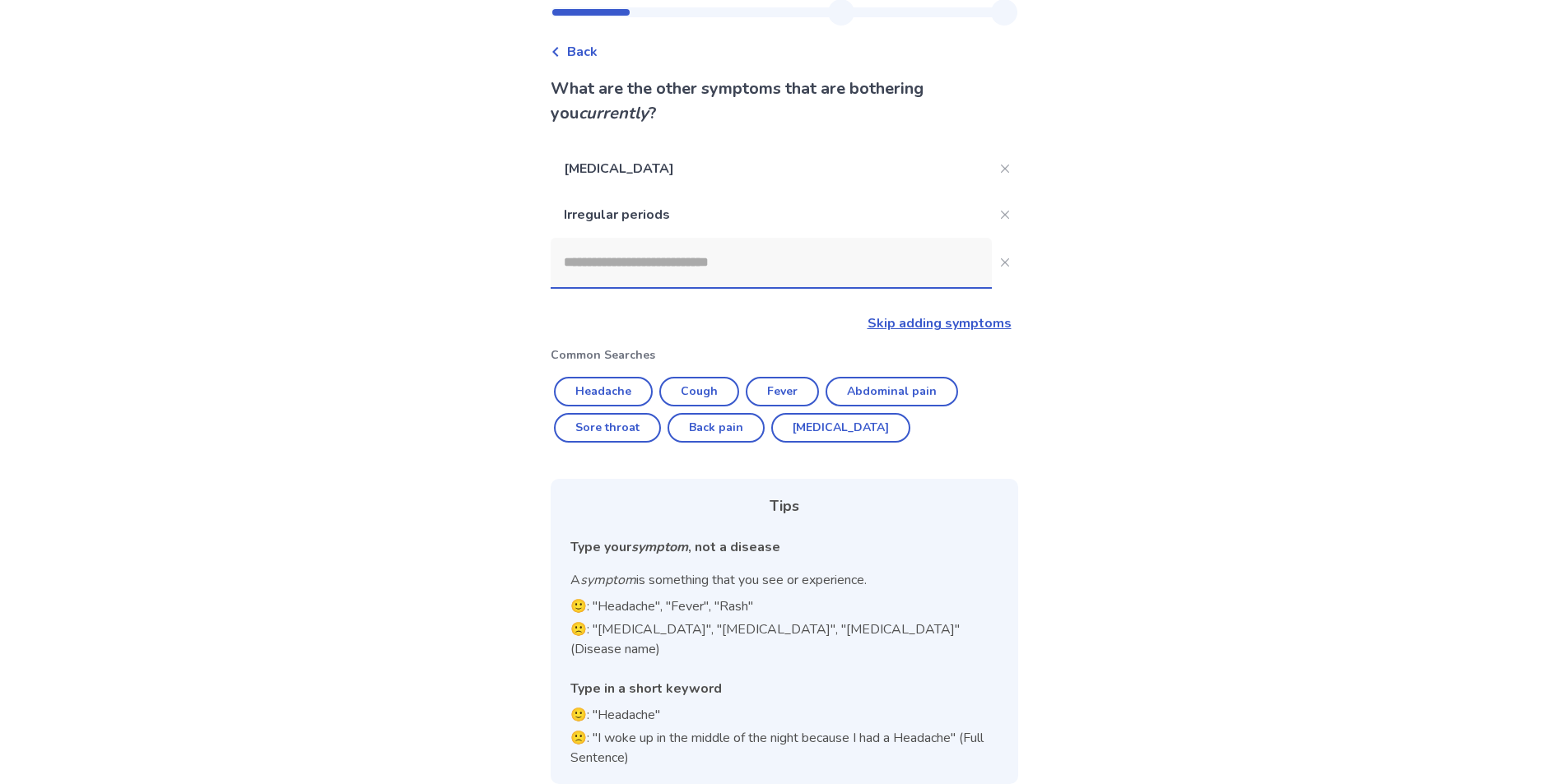
click at [694, 268] on input at bounding box center [771, 262] width 441 height 49
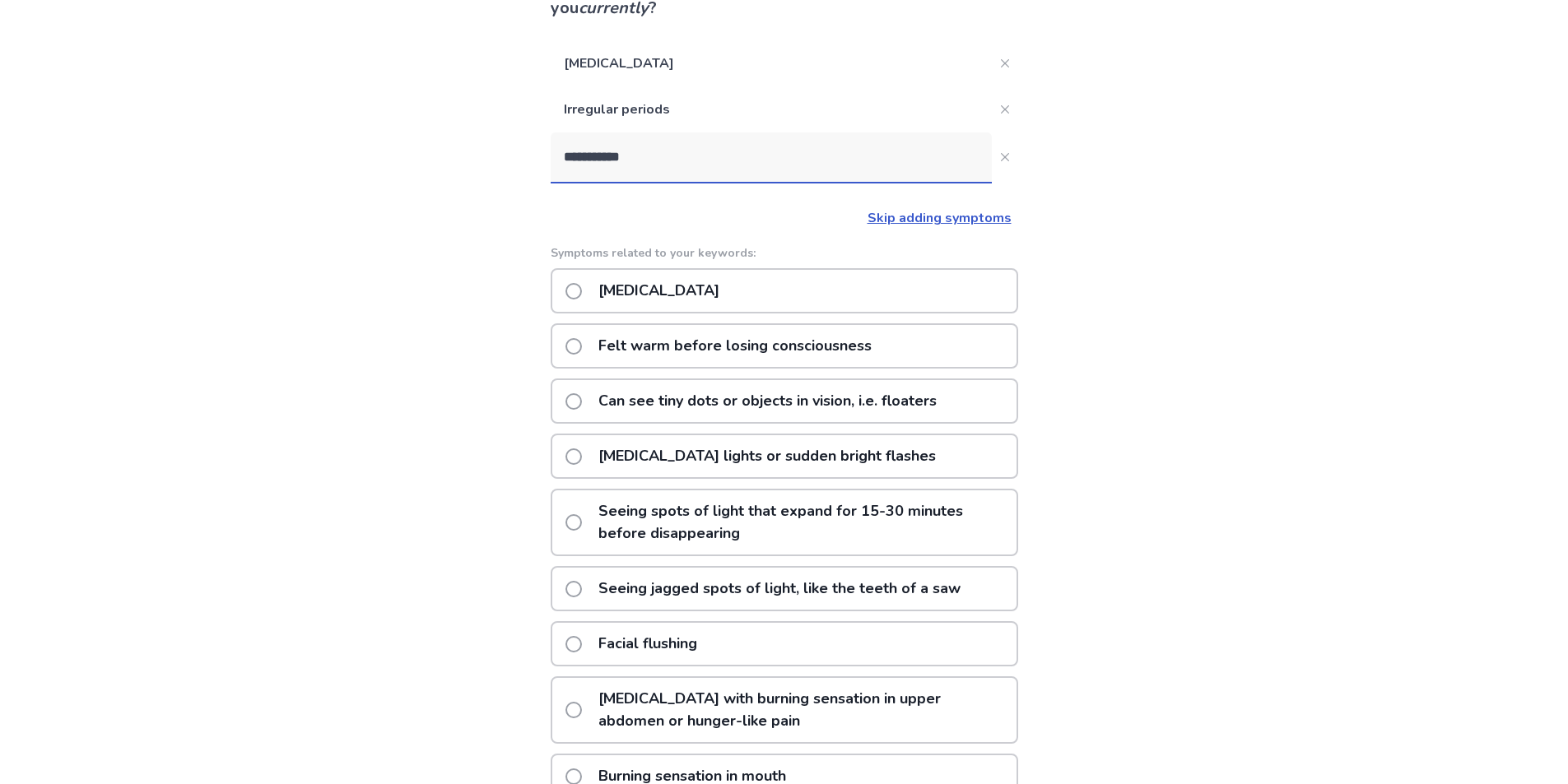
scroll to position [0, 0]
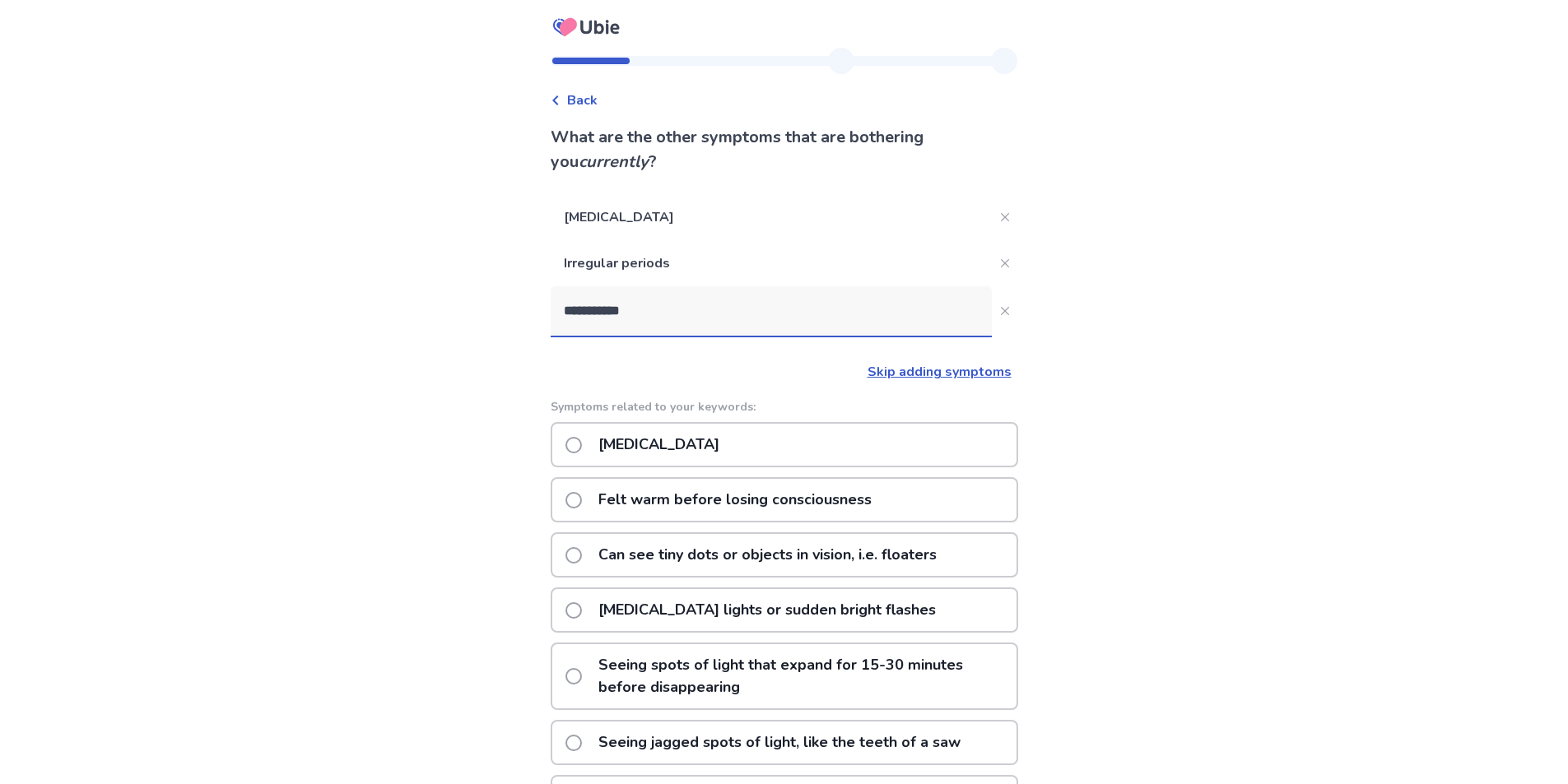
drag, startPoint x: 659, startPoint y: 307, endPoint x: 567, endPoint y: 301, distance: 92.2
click at [567, 301] on input "**********" at bounding box center [771, 311] width 441 height 49
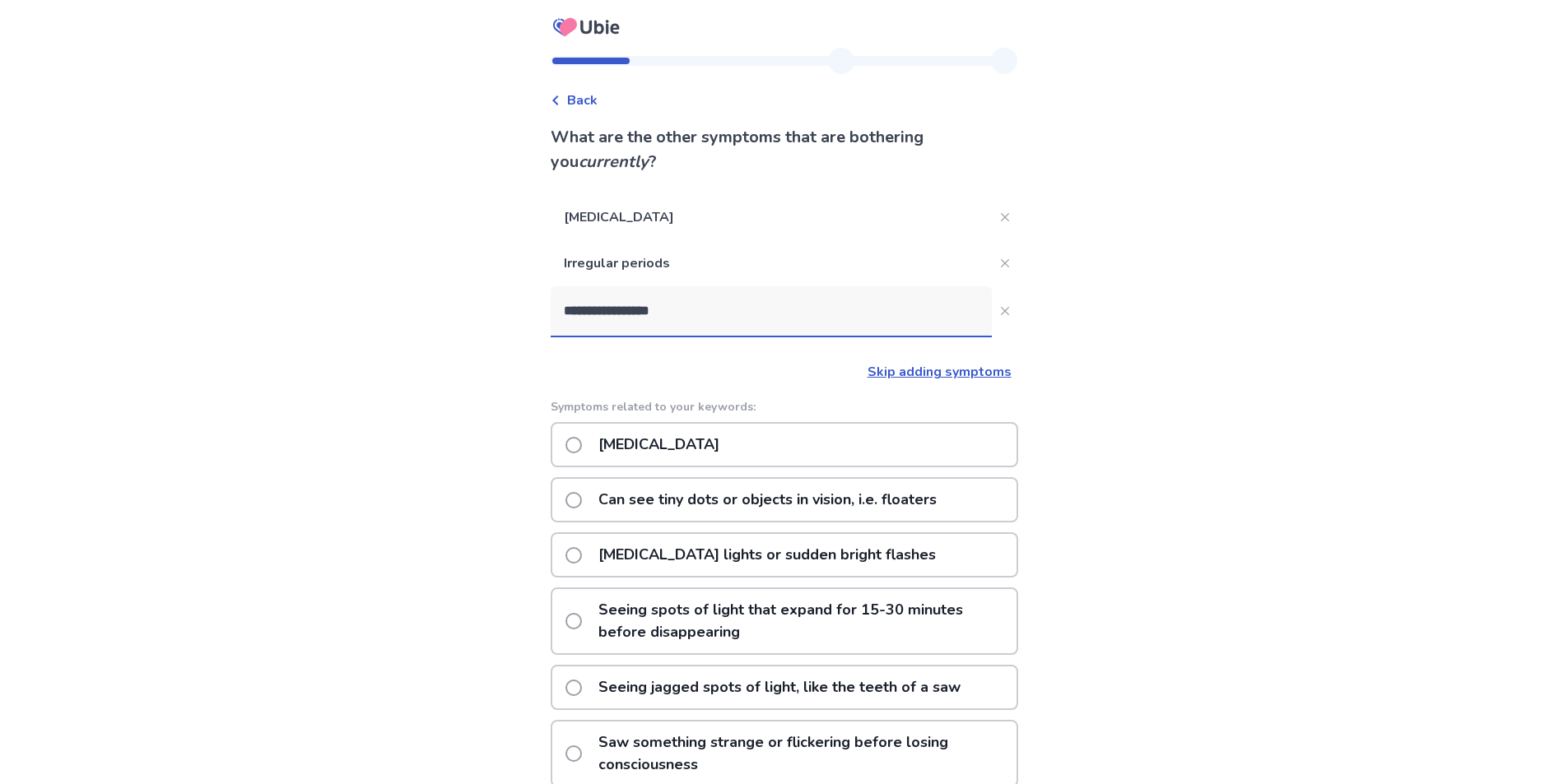
type input "**********"
click at [585, 102] on span "Back" at bounding box center [582, 100] width 31 height 20
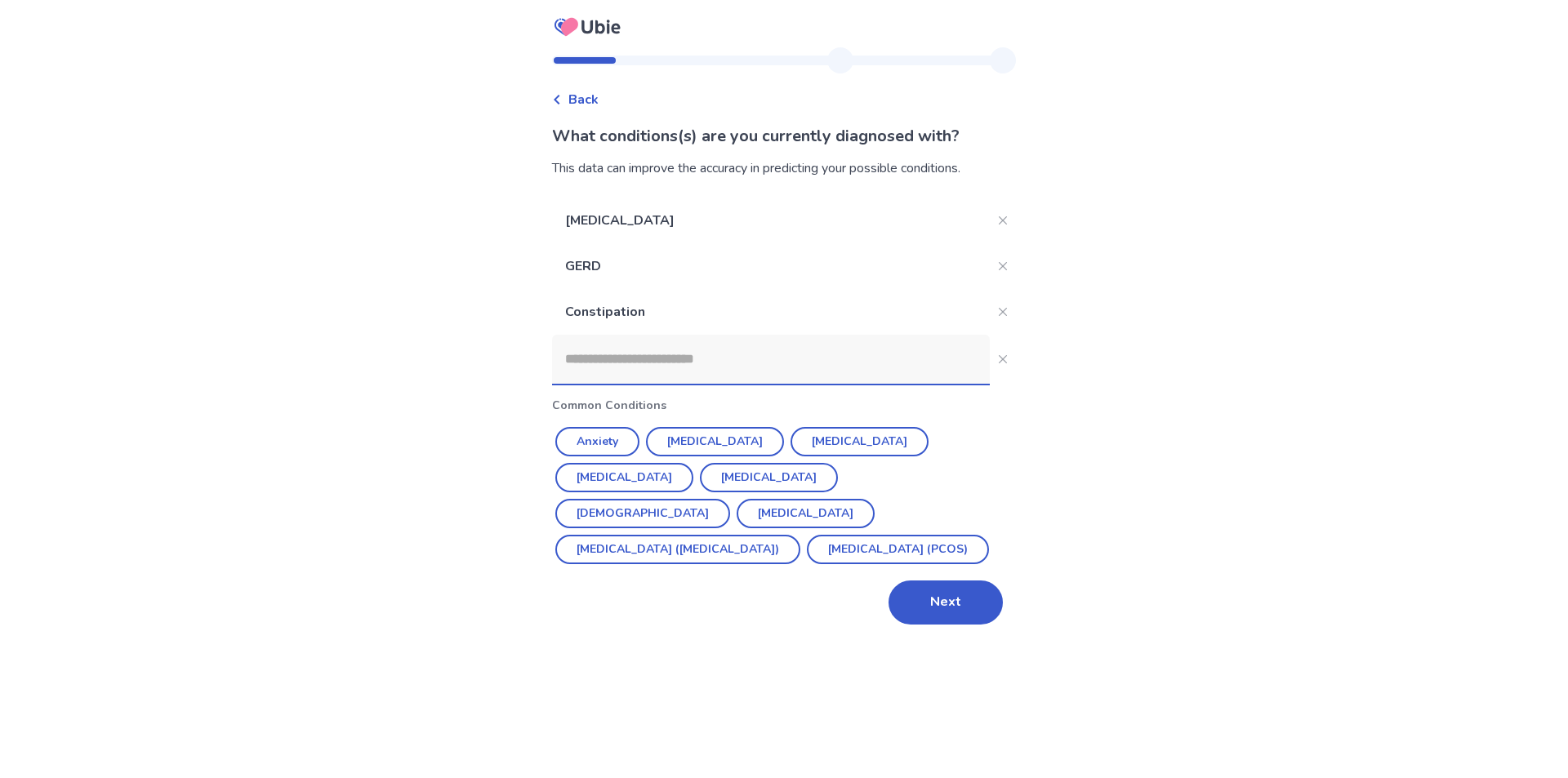
click at [759, 360] on input at bounding box center [771, 360] width 438 height 49
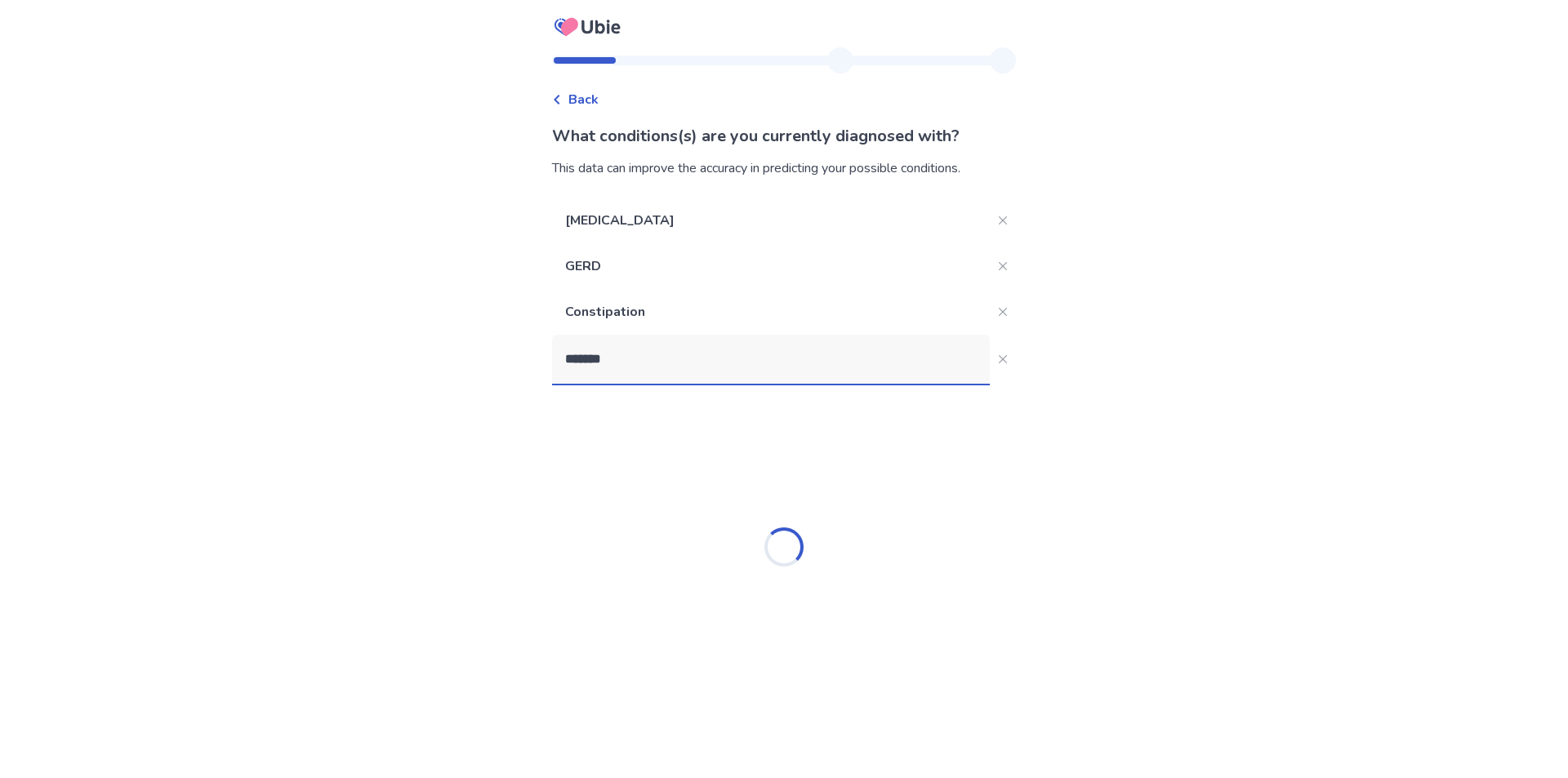
type input "********"
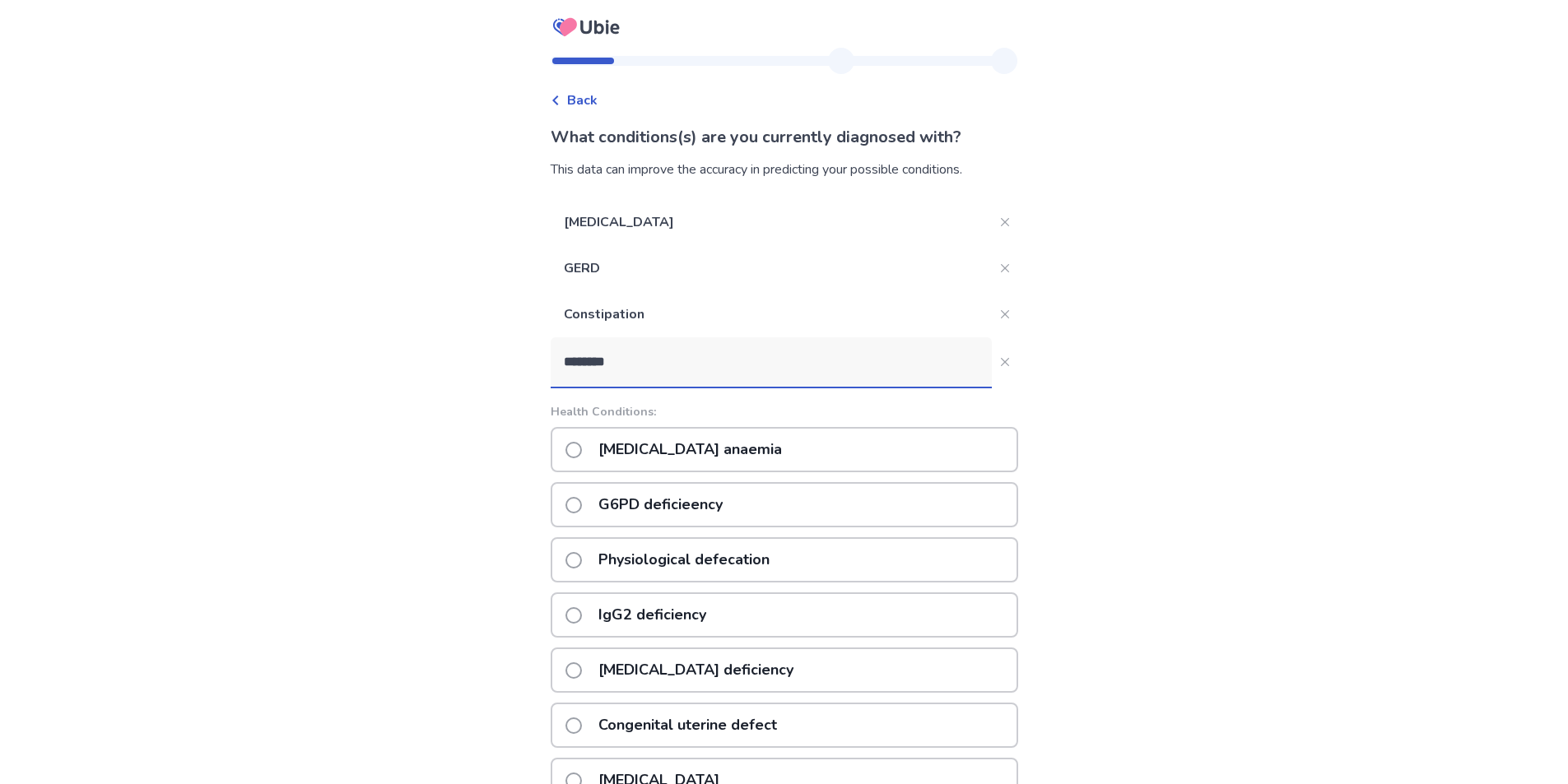
click at [738, 448] on p "[MEDICAL_DATA] anaemia" at bounding box center [689, 449] width 203 height 42
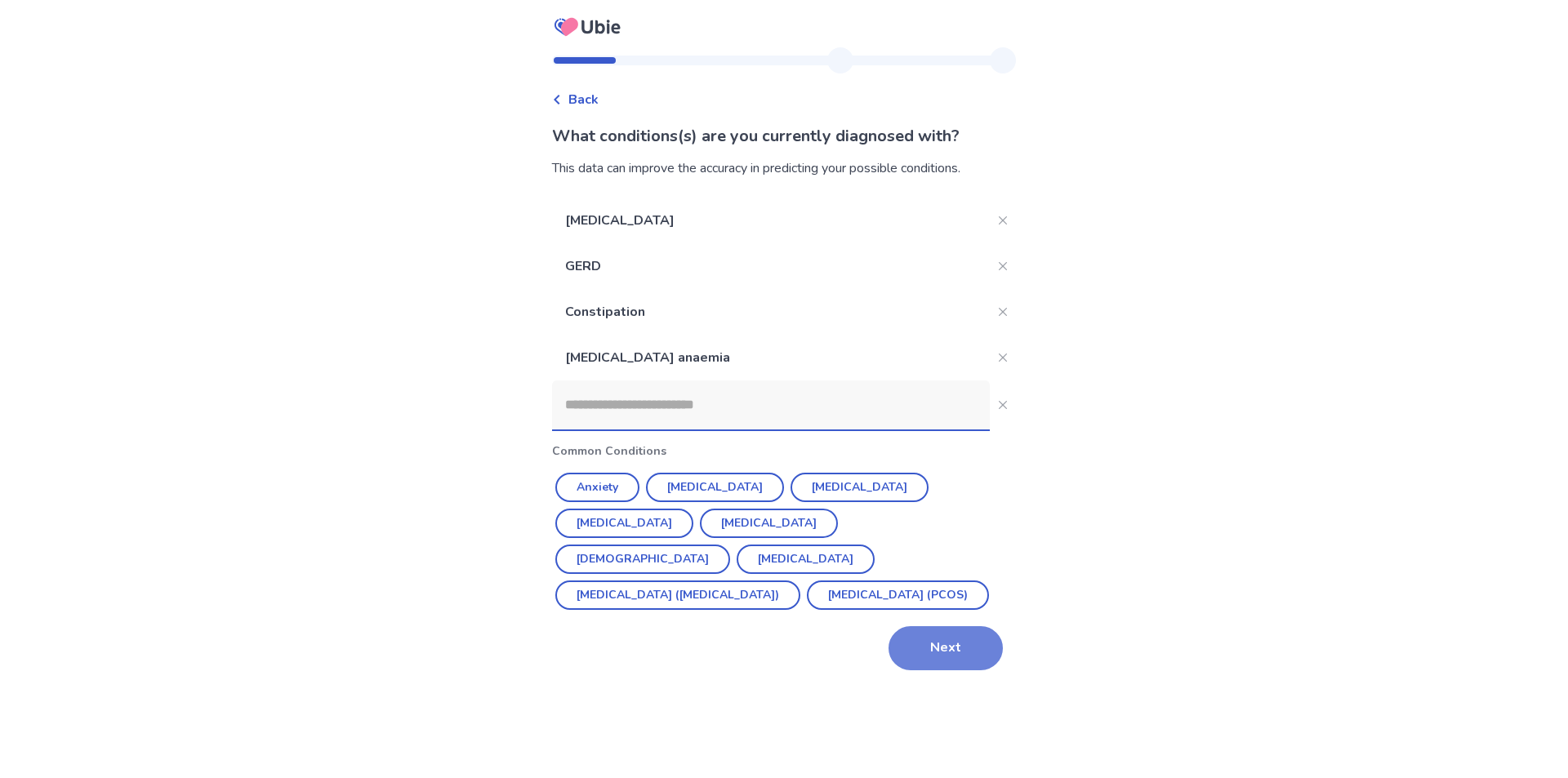
click at [931, 652] on button "Next" at bounding box center [945, 648] width 114 height 44
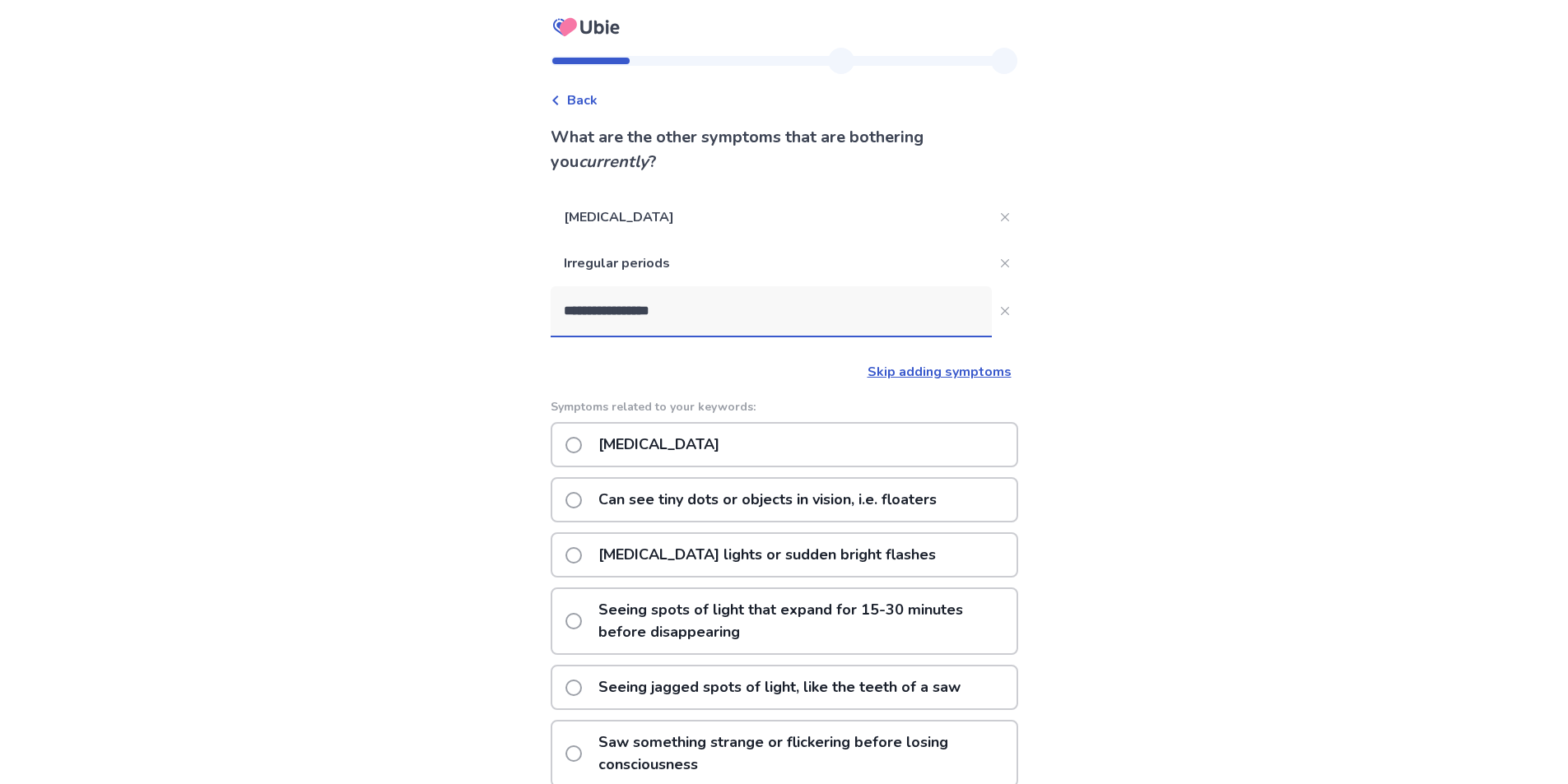
drag, startPoint x: 690, startPoint y: 316, endPoint x: 503, endPoint y: 295, distance: 188.2
click at [503, 295] on div "**********" at bounding box center [784, 556] width 1568 height 1114
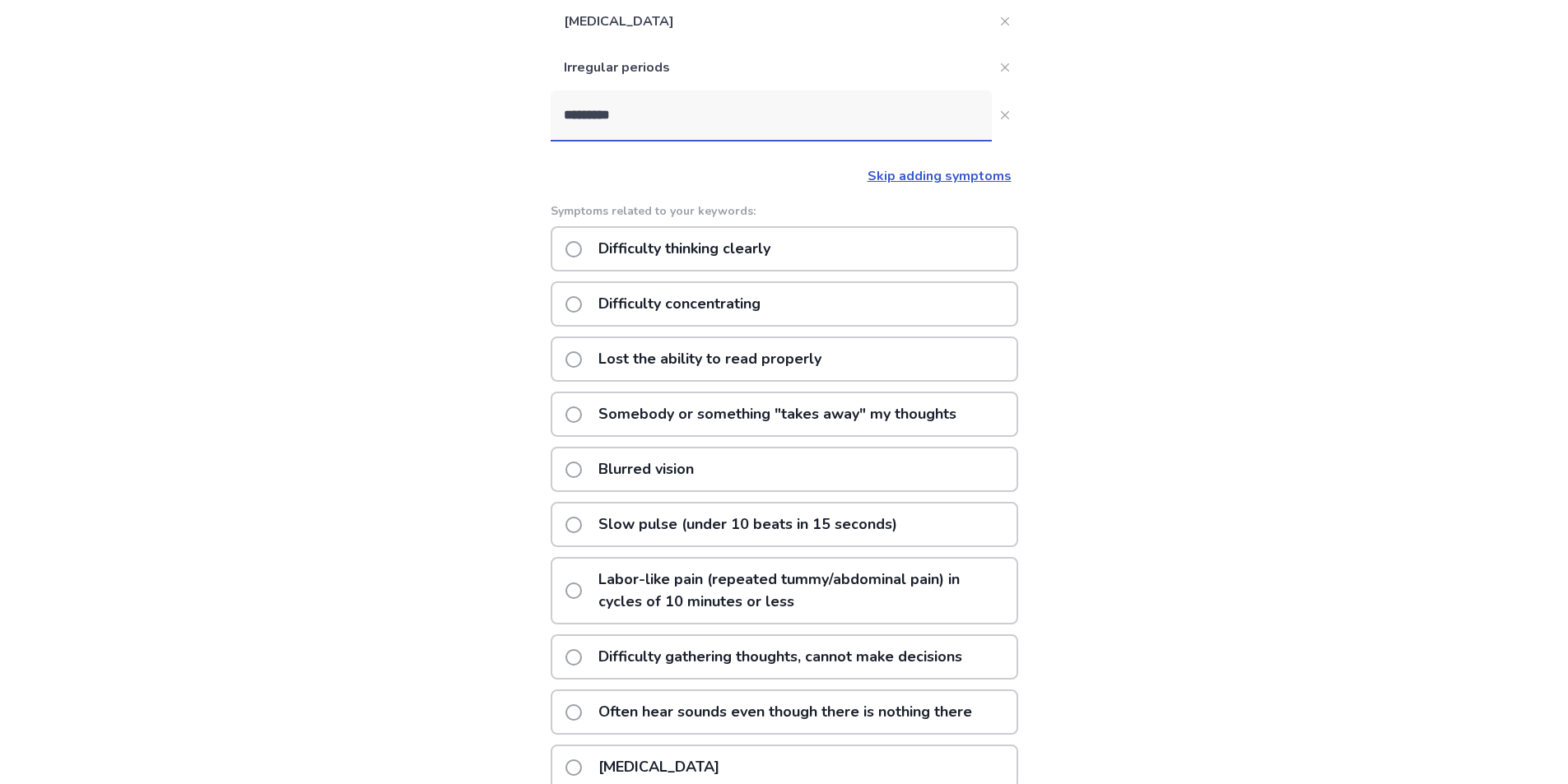
scroll to position [247, 0]
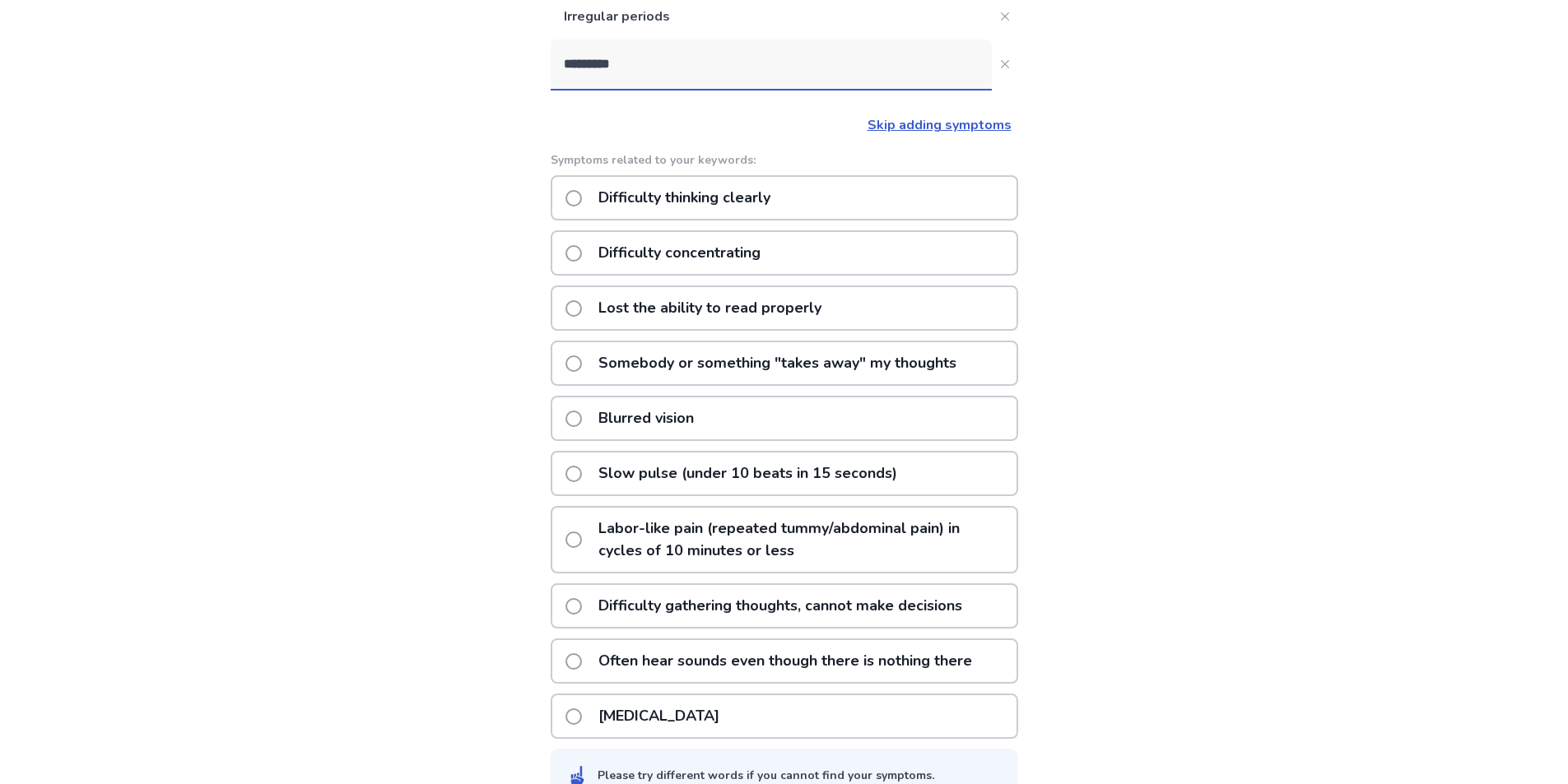
type input "*********"
click at [582, 248] on span at bounding box center [573, 253] width 17 height 17
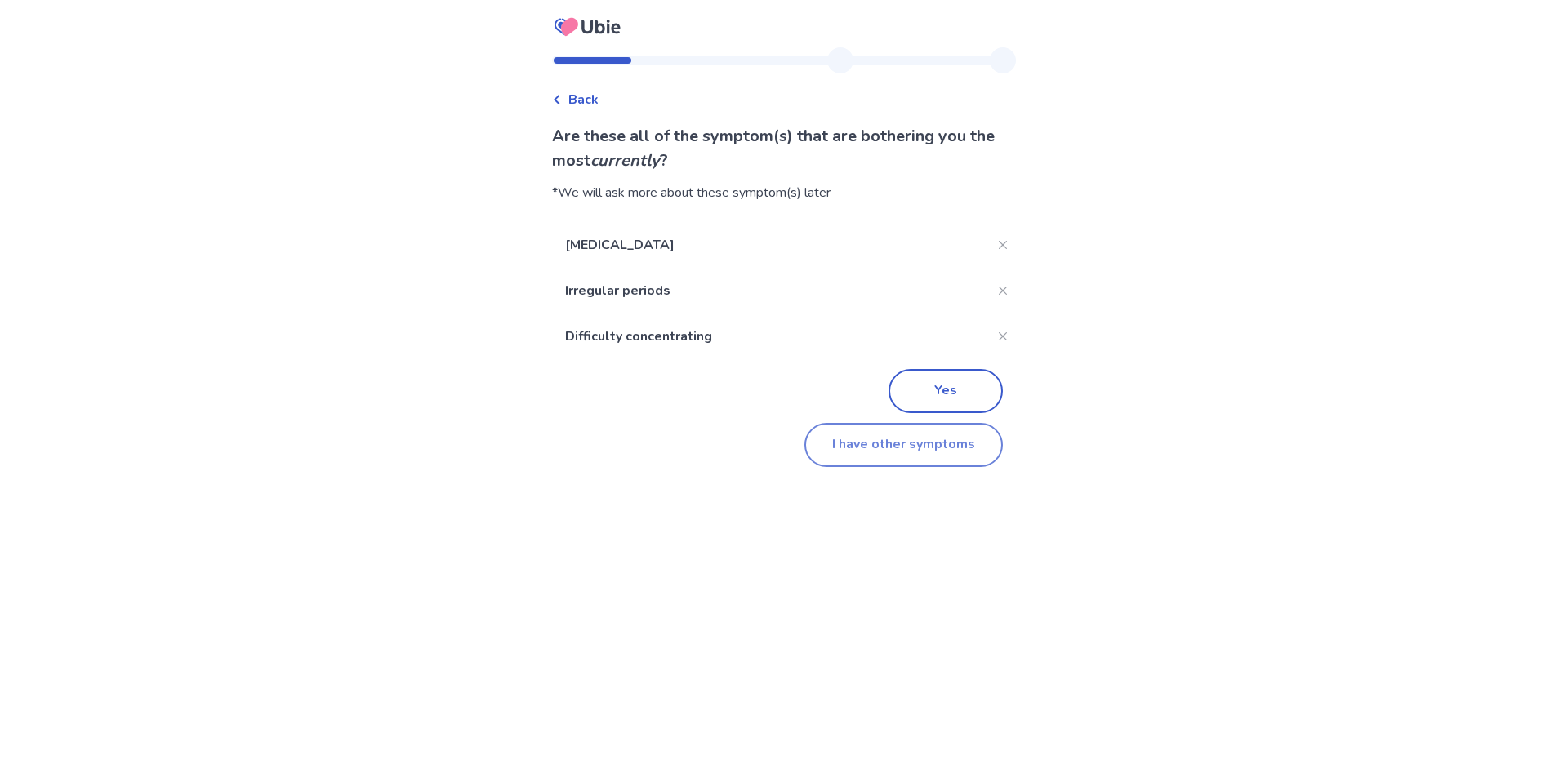
click at [942, 446] on button "I have other symptoms" at bounding box center [903, 445] width 198 height 44
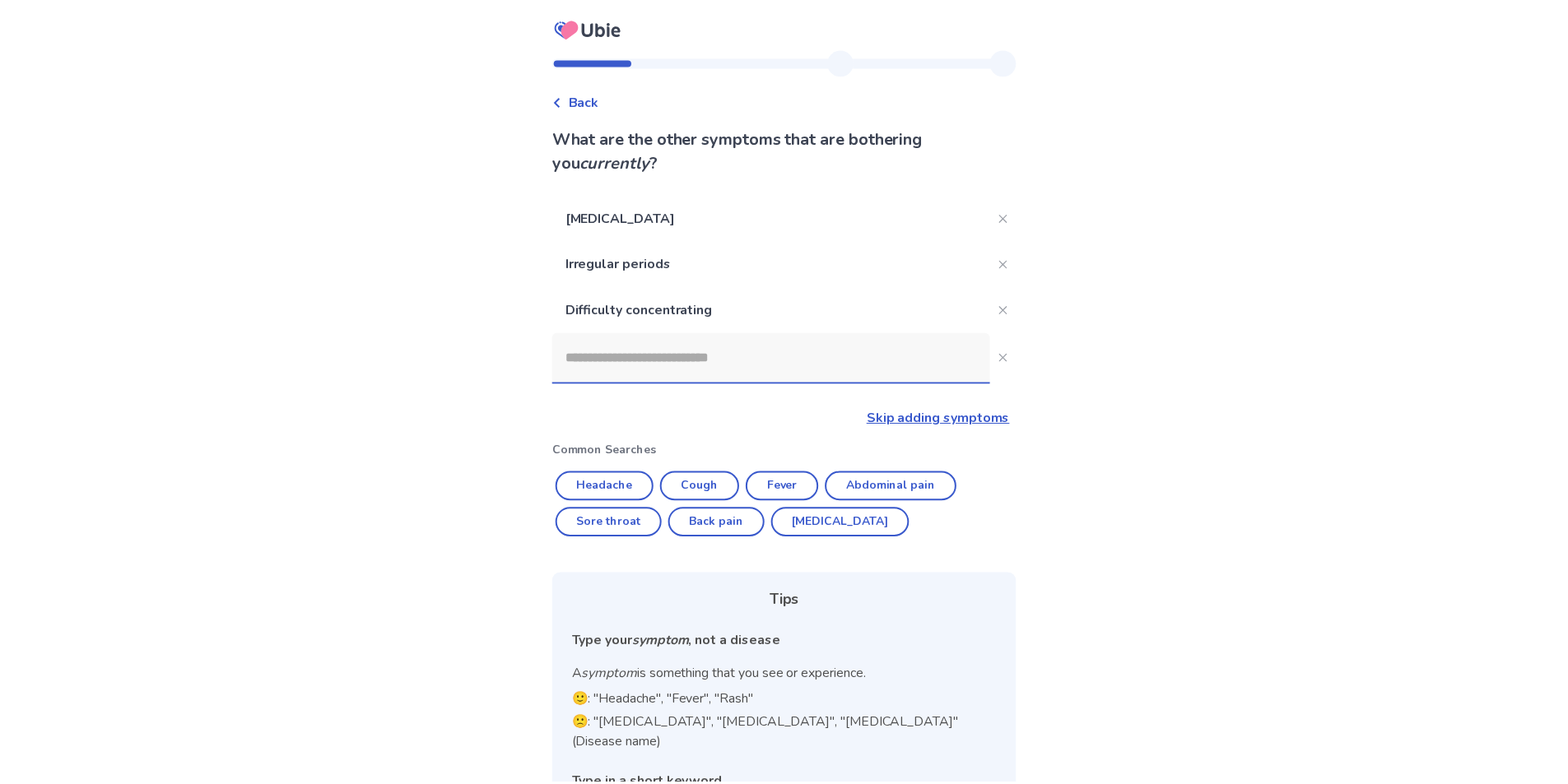
scroll to position [95, 0]
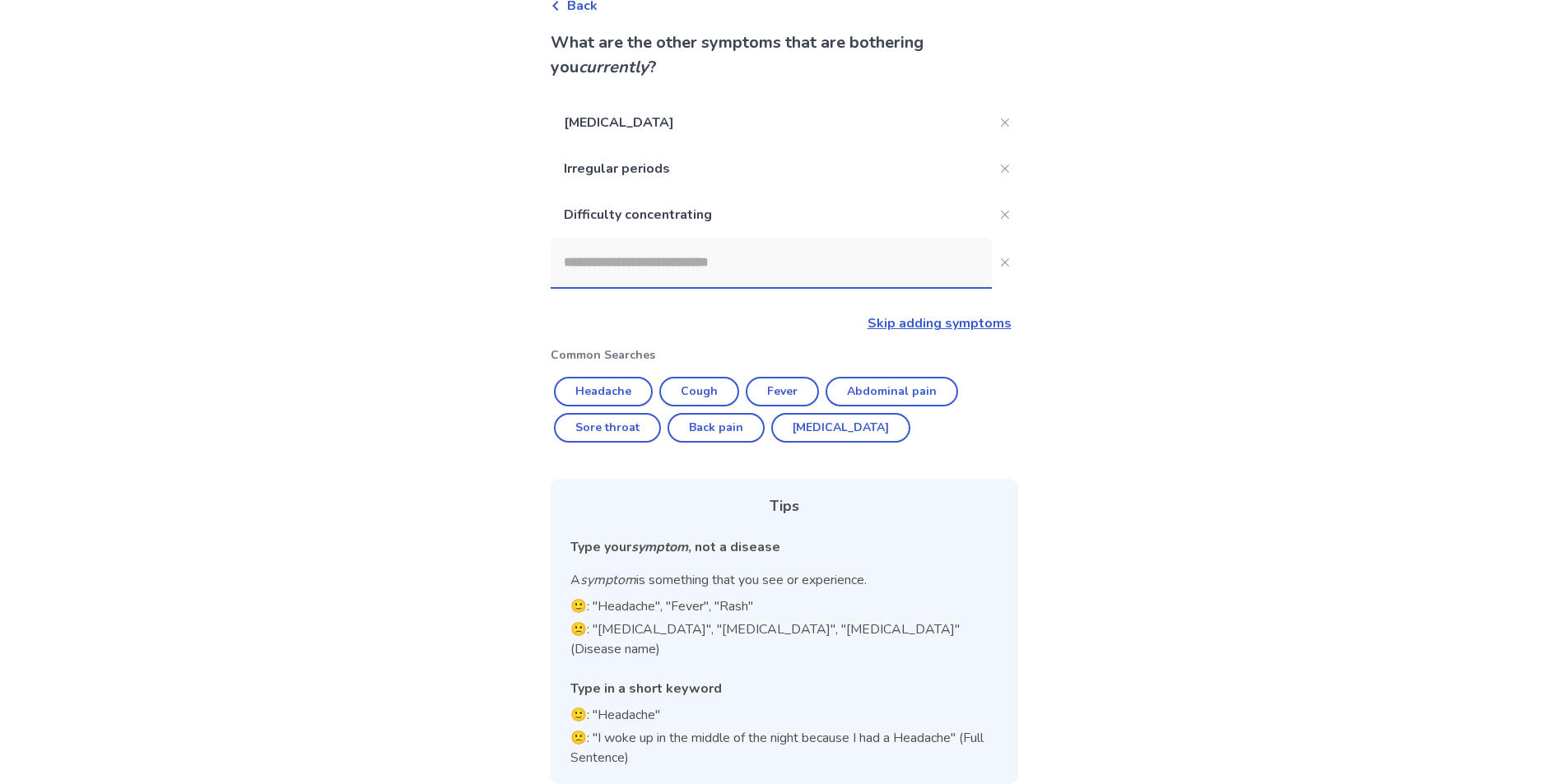
click at [782, 272] on input at bounding box center [771, 262] width 441 height 49
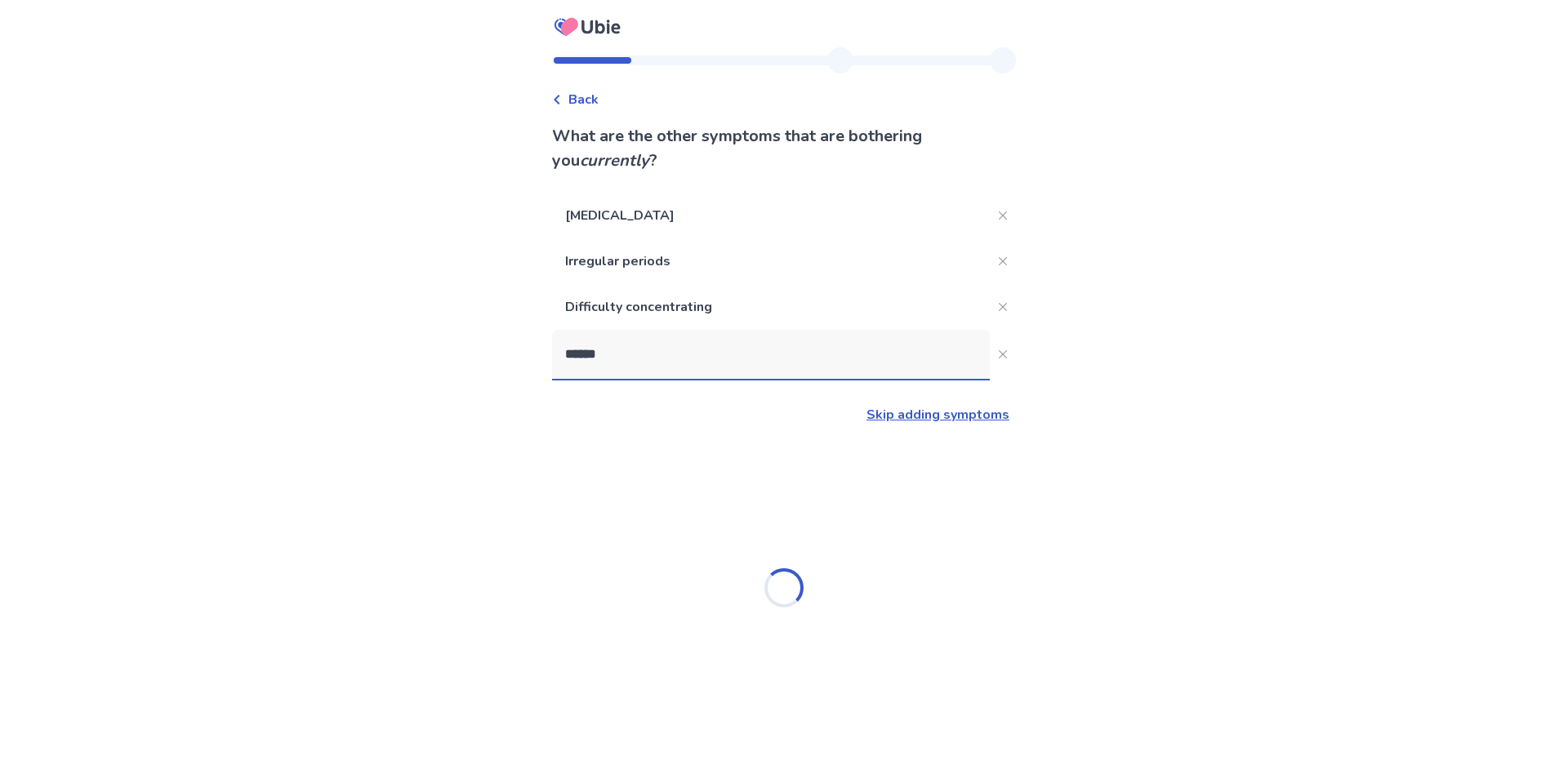
type input "*******"
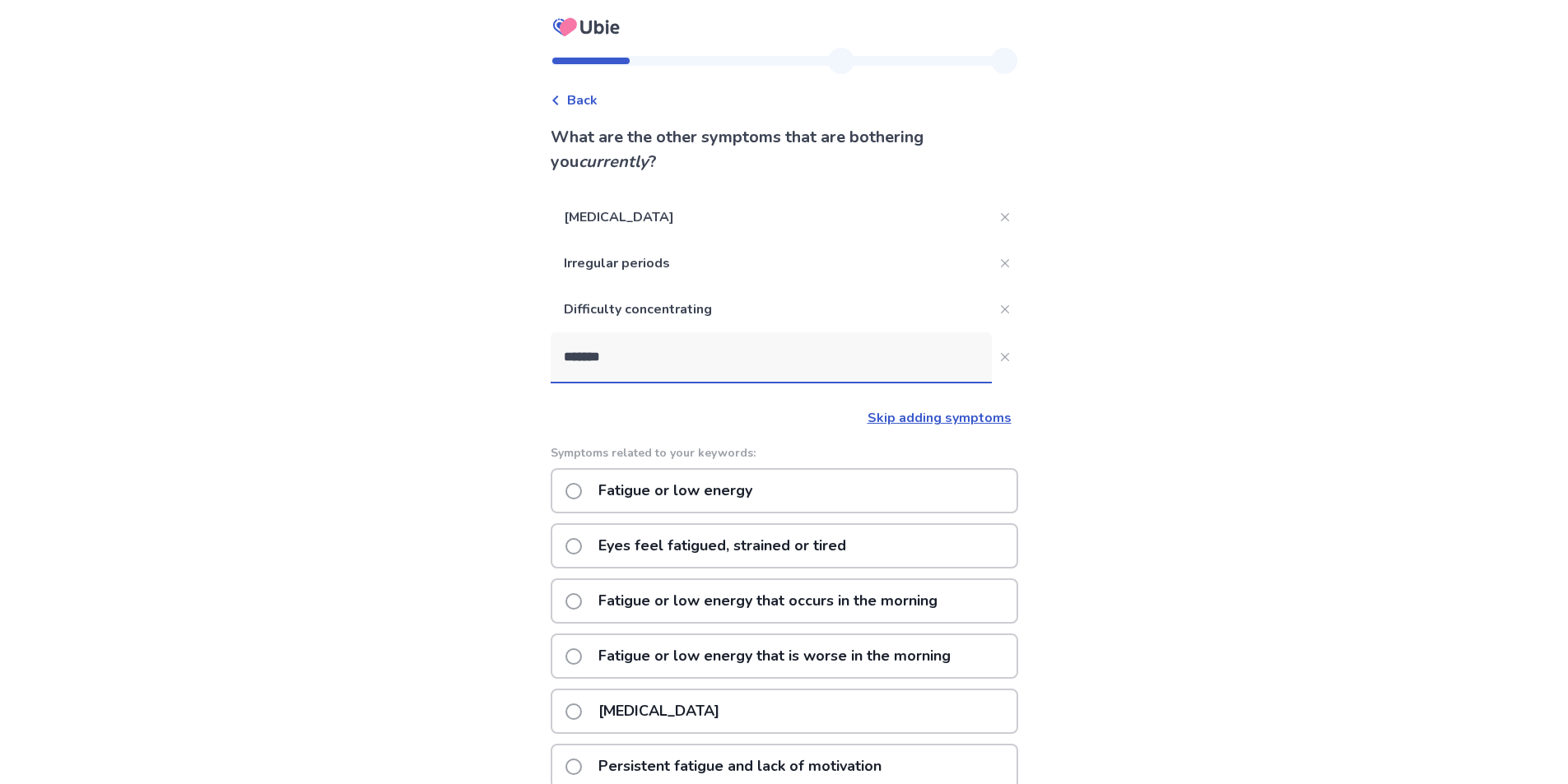
click at [729, 496] on p "Fatigue or low energy" at bounding box center [675, 490] width 173 height 42
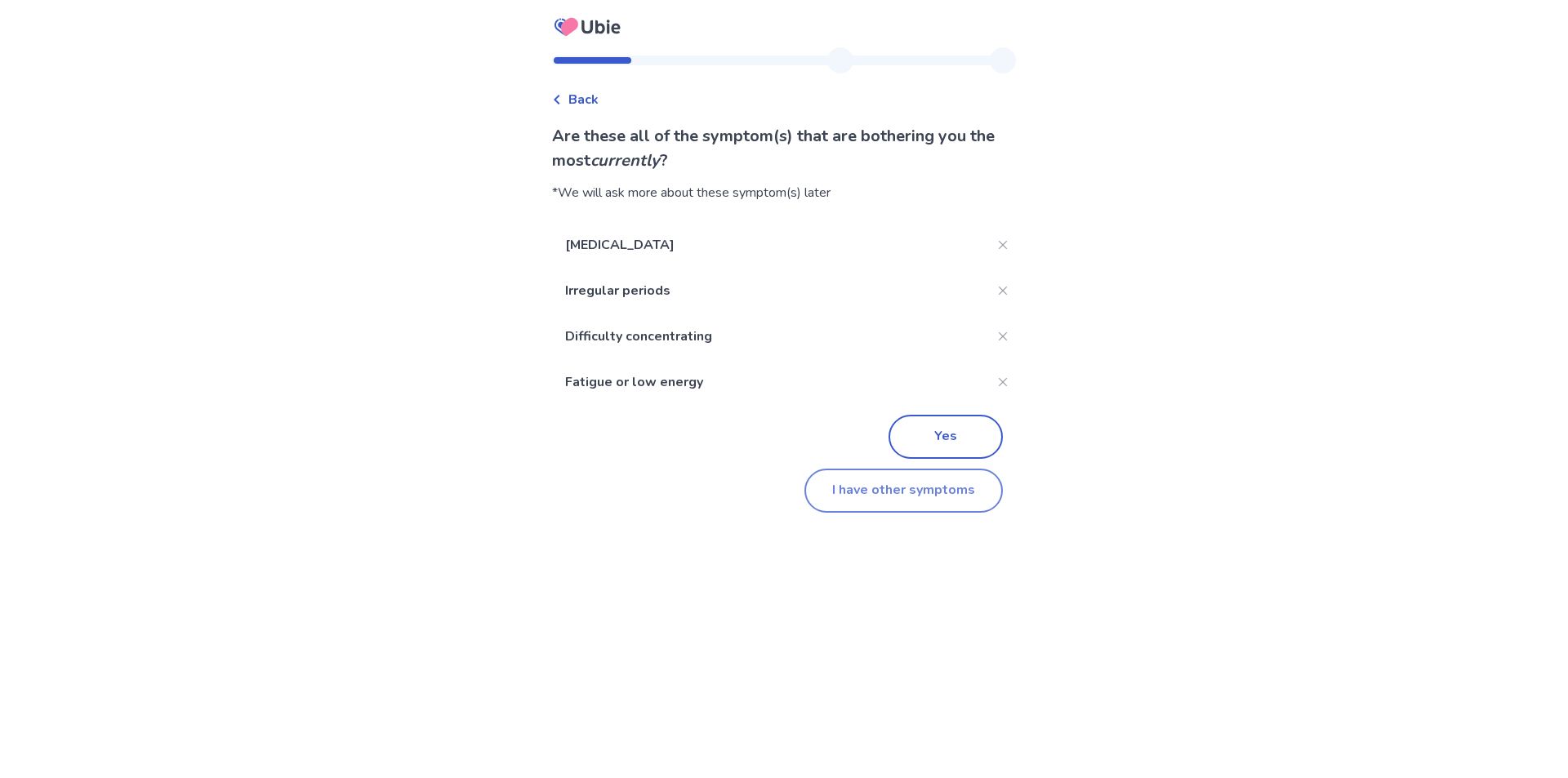
click at [924, 496] on button "I have other symptoms" at bounding box center [903, 491] width 198 height 44
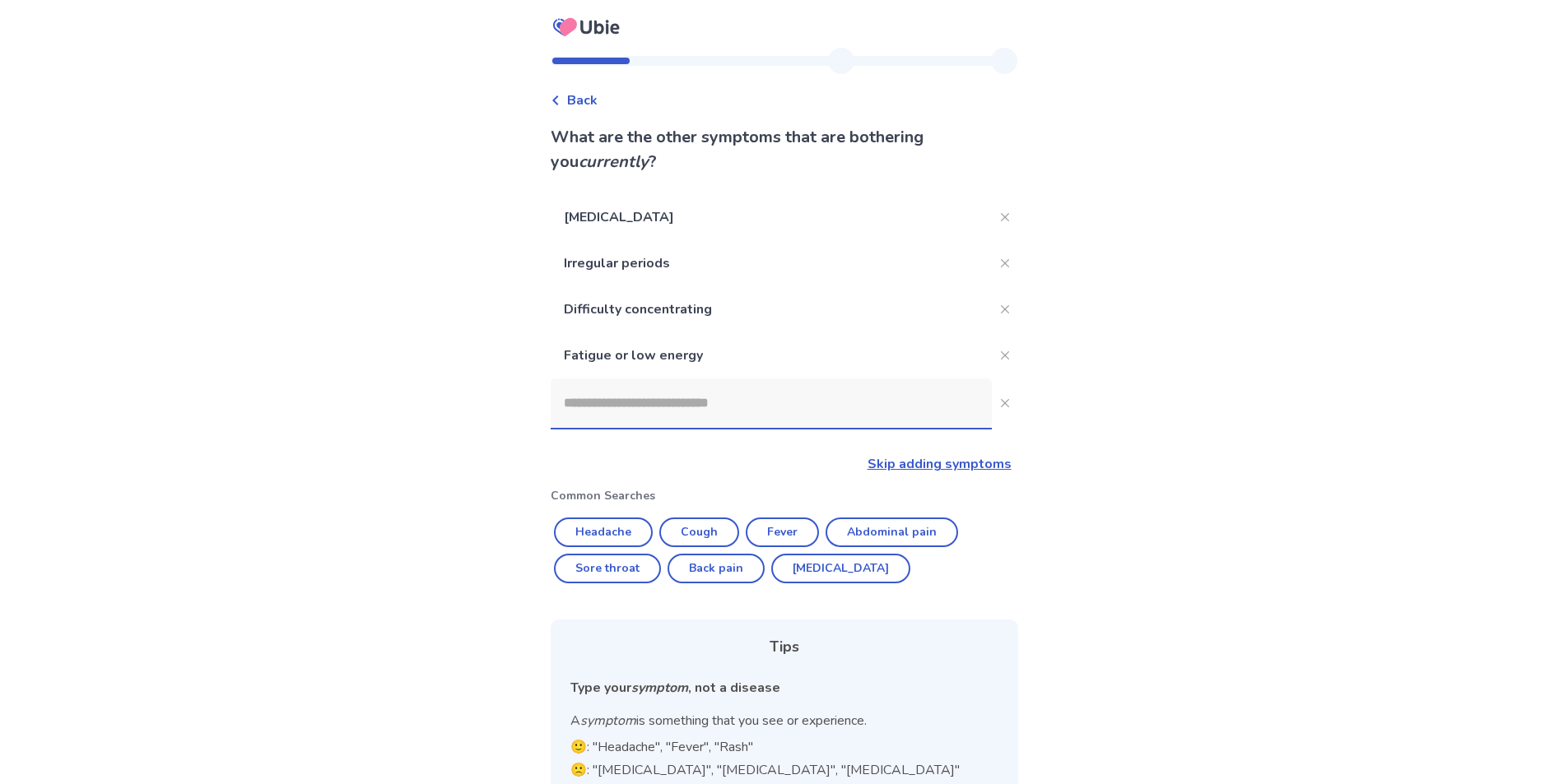
click at [704, 397] on input at bounding box center [771, 403] width 441 height 49
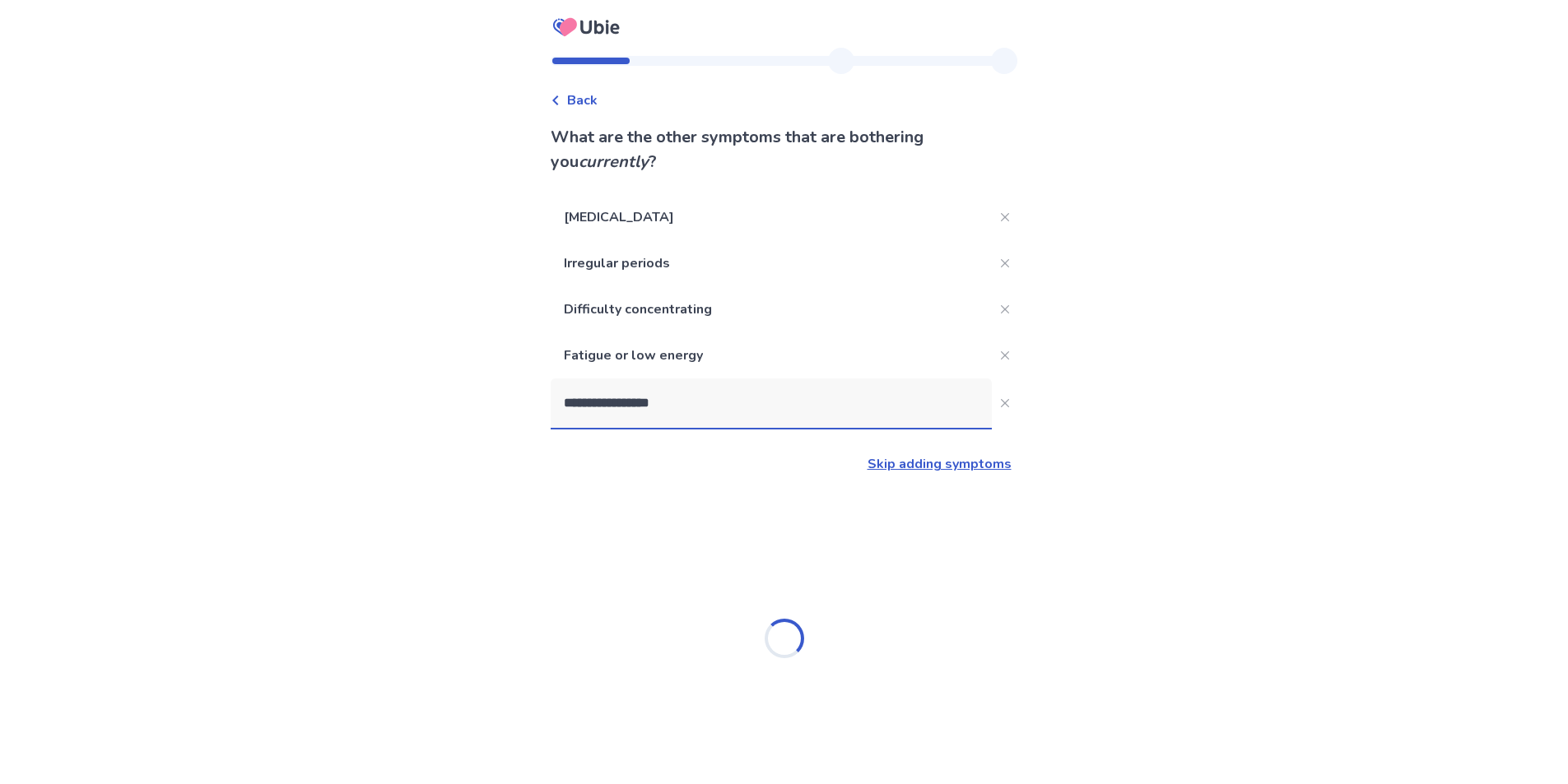
type input "**********"
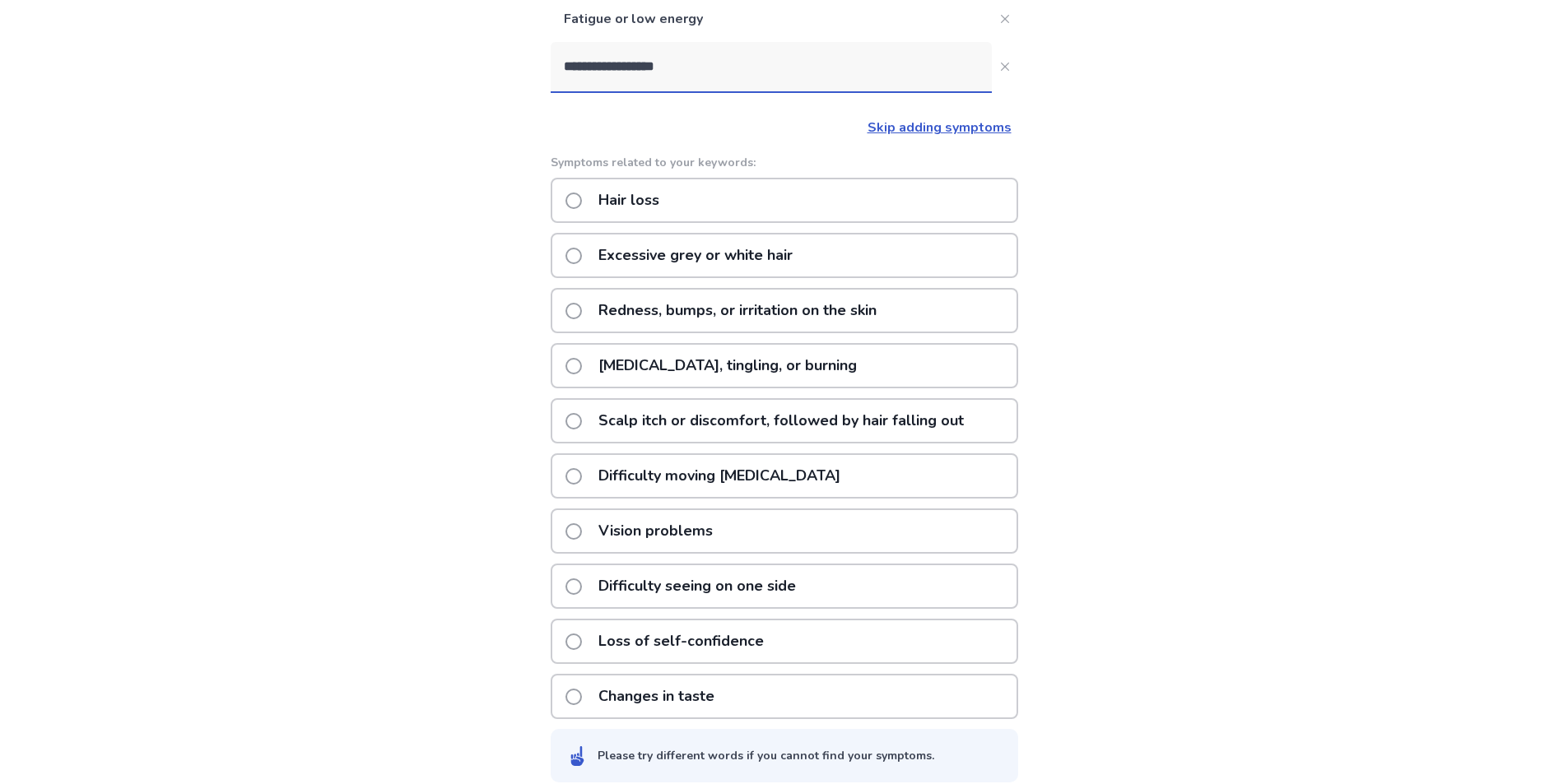
scroll to position [355, 0]
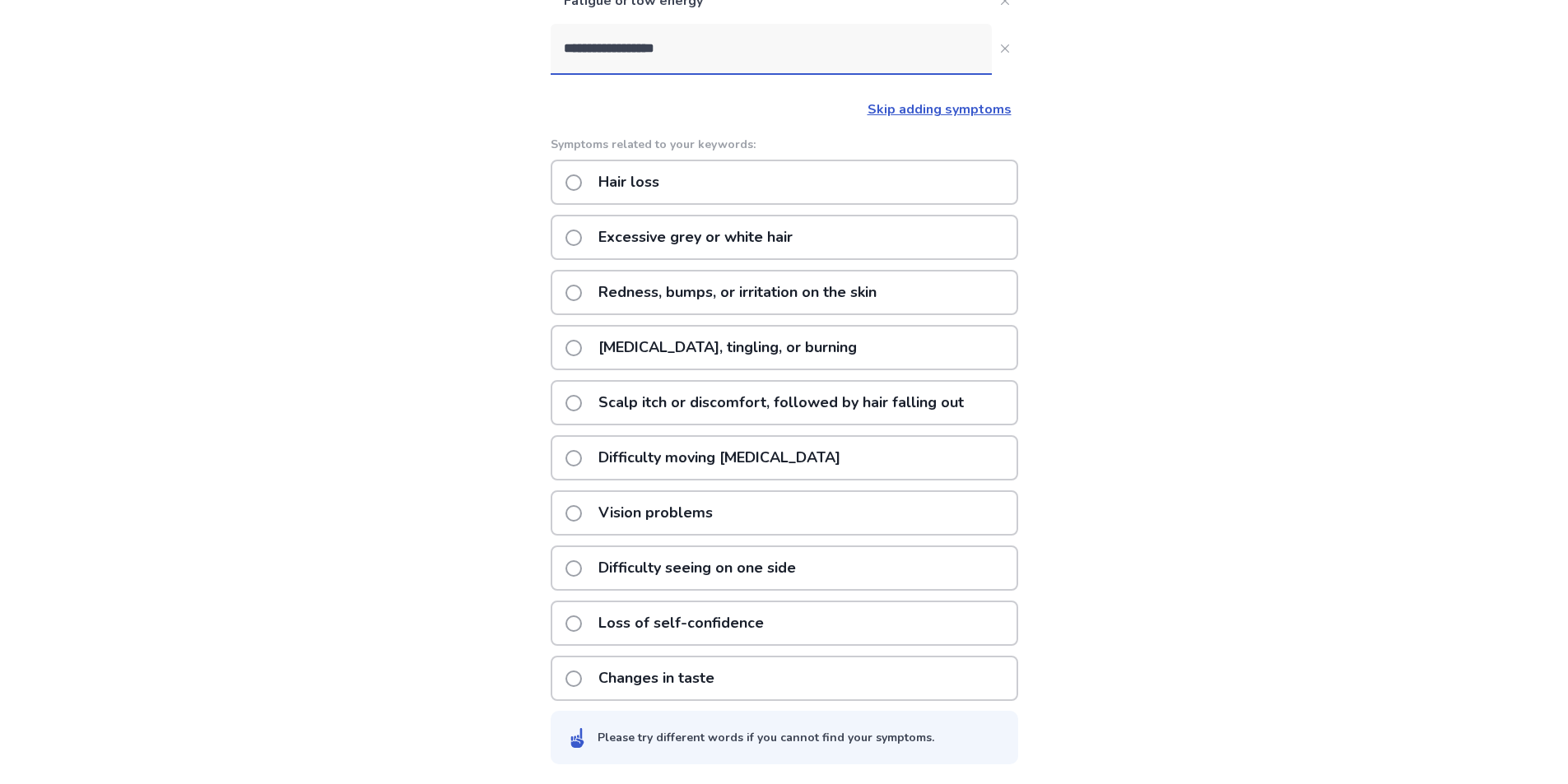
click at [642, 181] on p "Hair loss" at bounding box center [628, 182] width 81 height 42
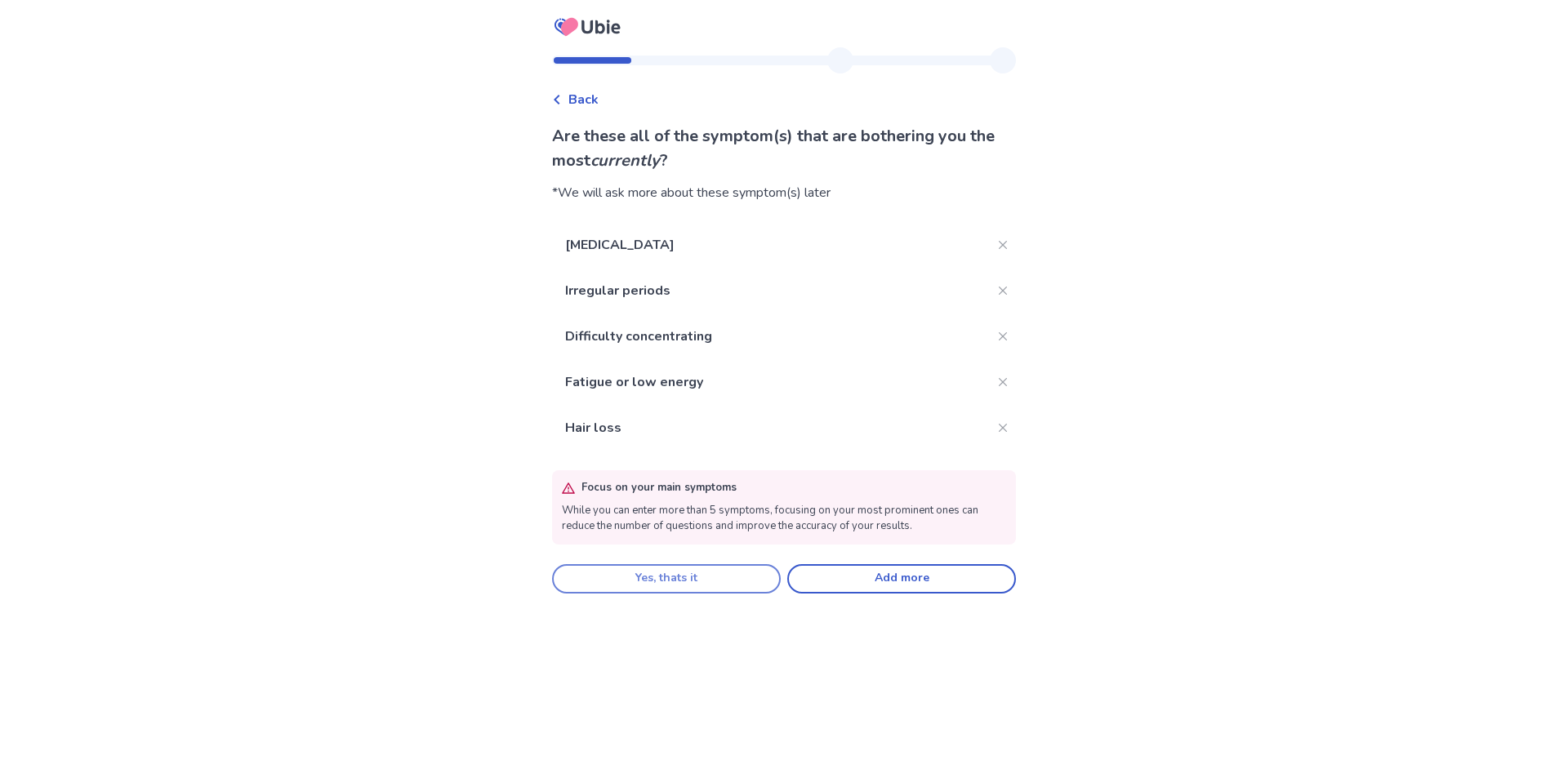
click at [748, 585] on button "Yes, thats it" at bounding box center [667, 579] width 229 height 29
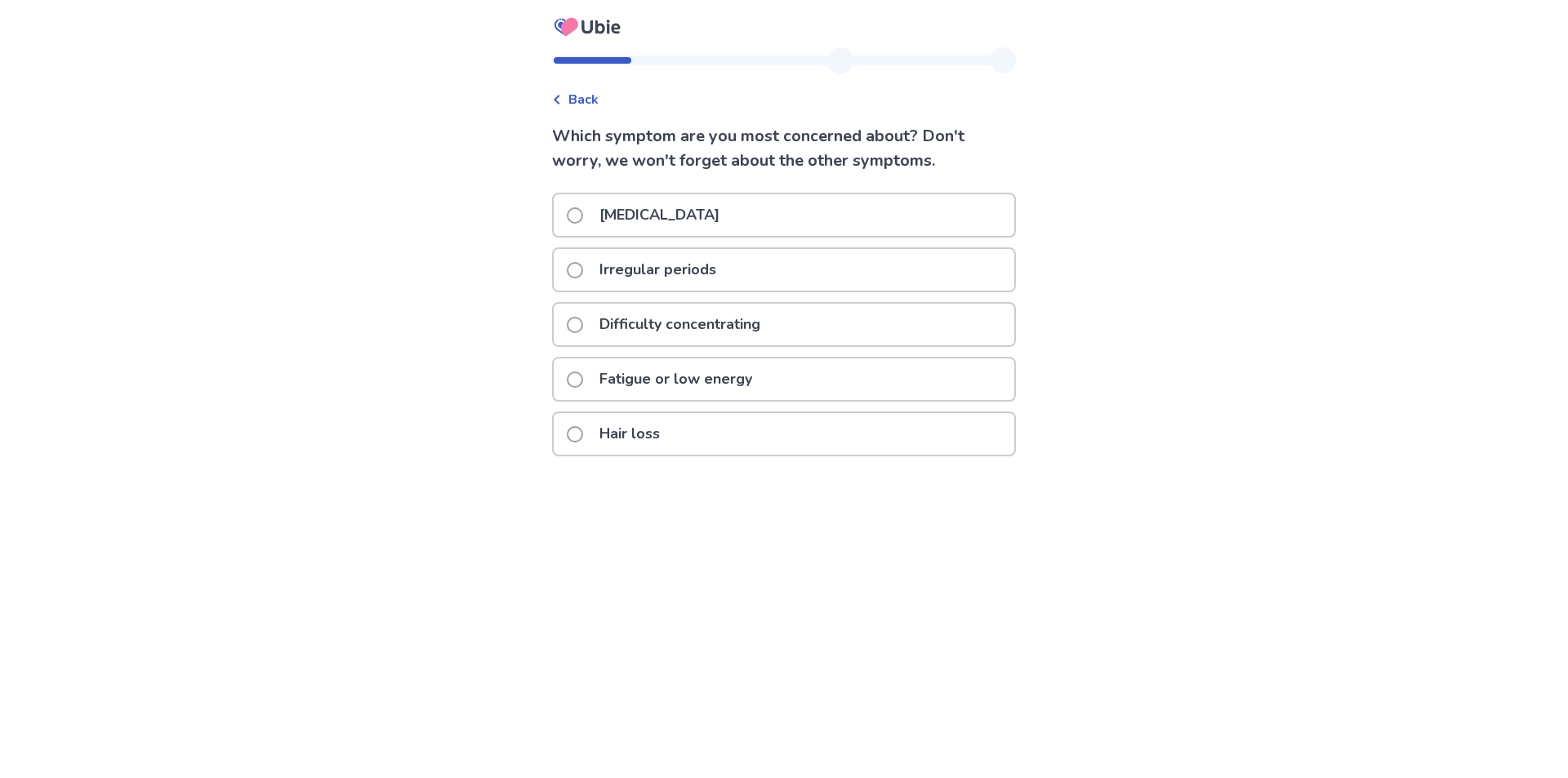
click at [623, 269] on p "Irregular periods" at bounding box center [658, 270] width 137 height 42
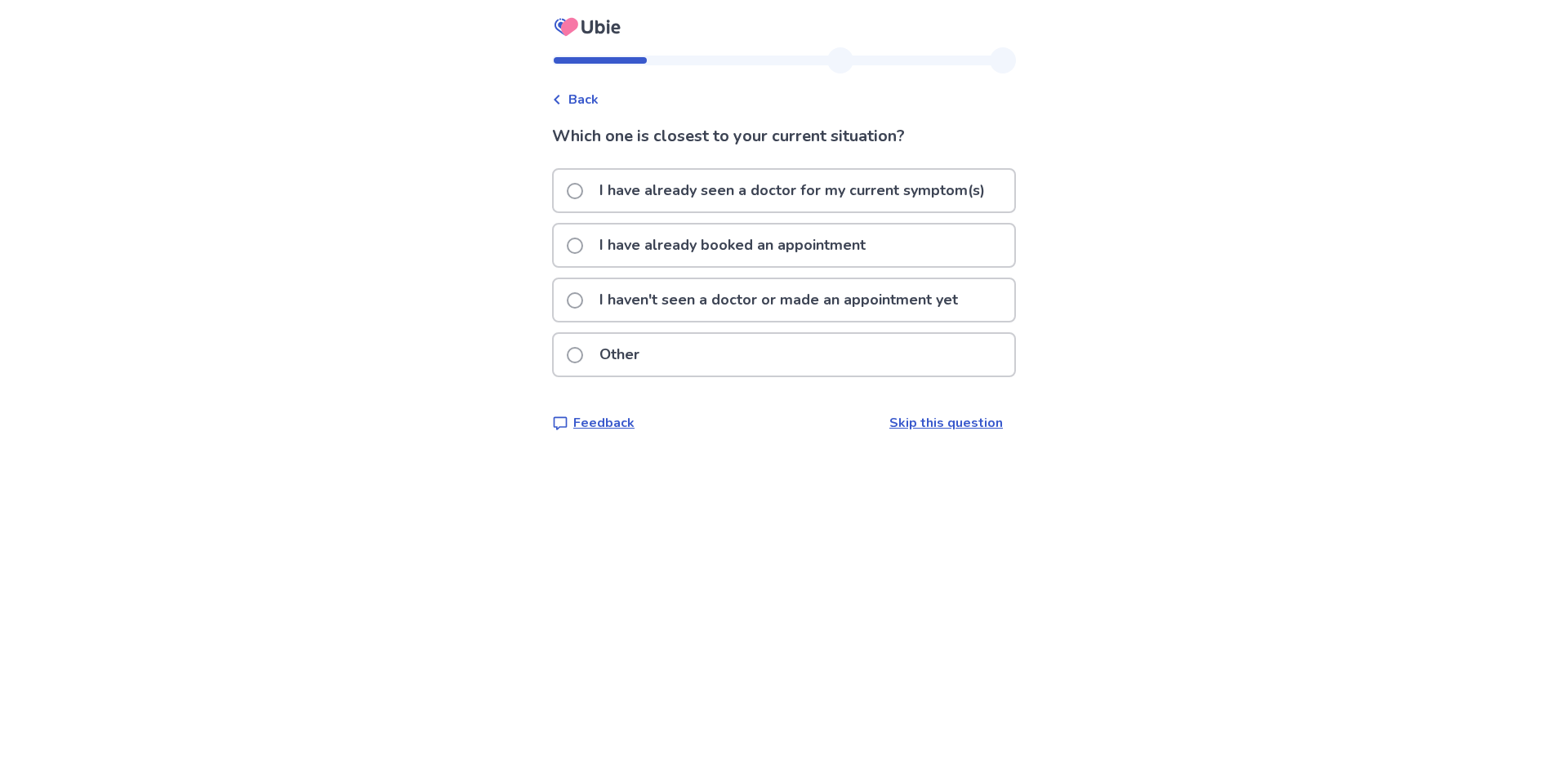
click at [897, 192] on p "I have already seen a doctor for my current symptom(s)" at bounding box center [792, 191] width 405 height 42
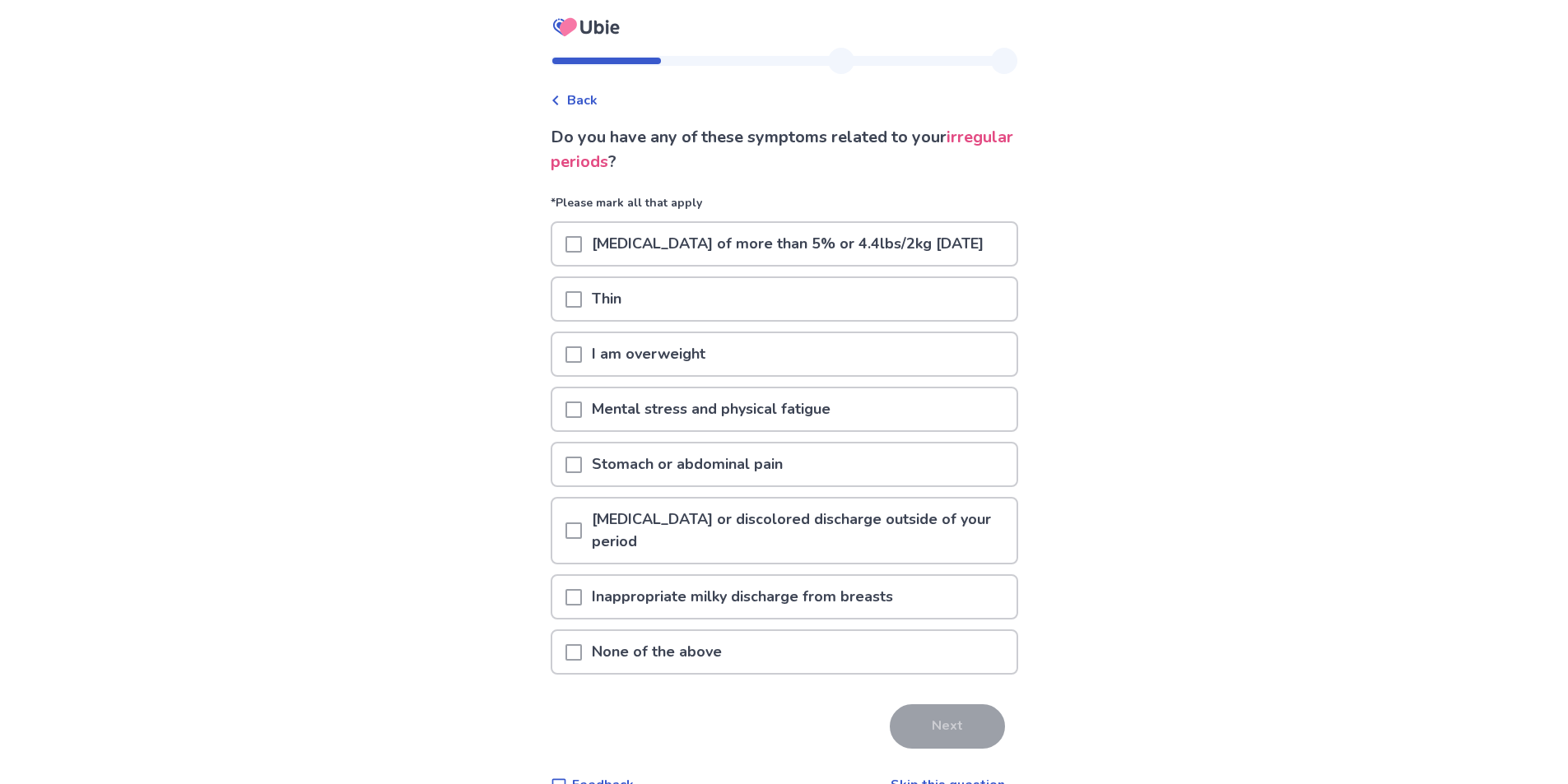
click at [828, 667] on div "None of the above" at bounding box center [784, 652] width 464 height 42
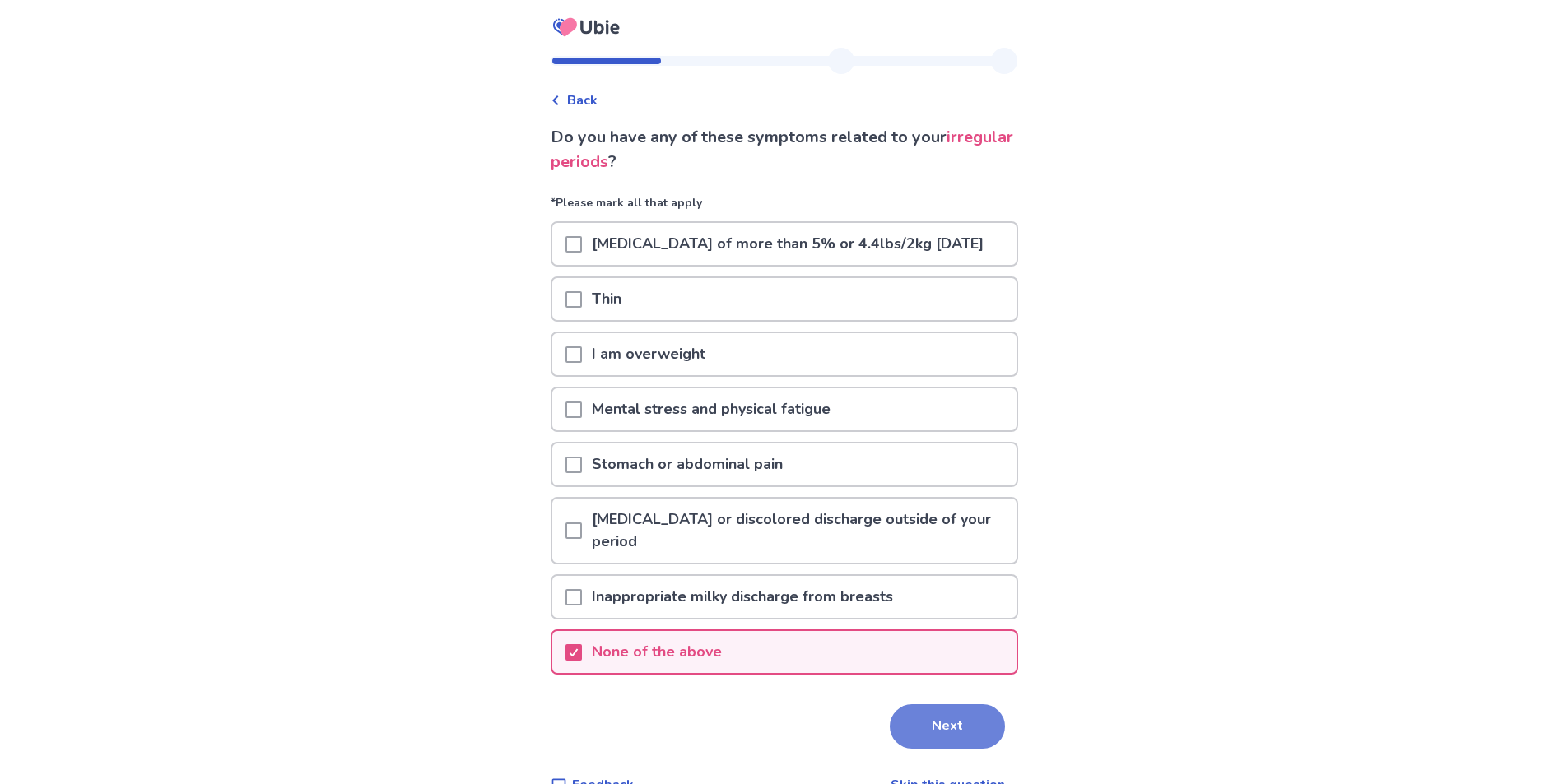
click at [905, 749] on button "Next" at bounding box center [947, 726] width 115 height 44
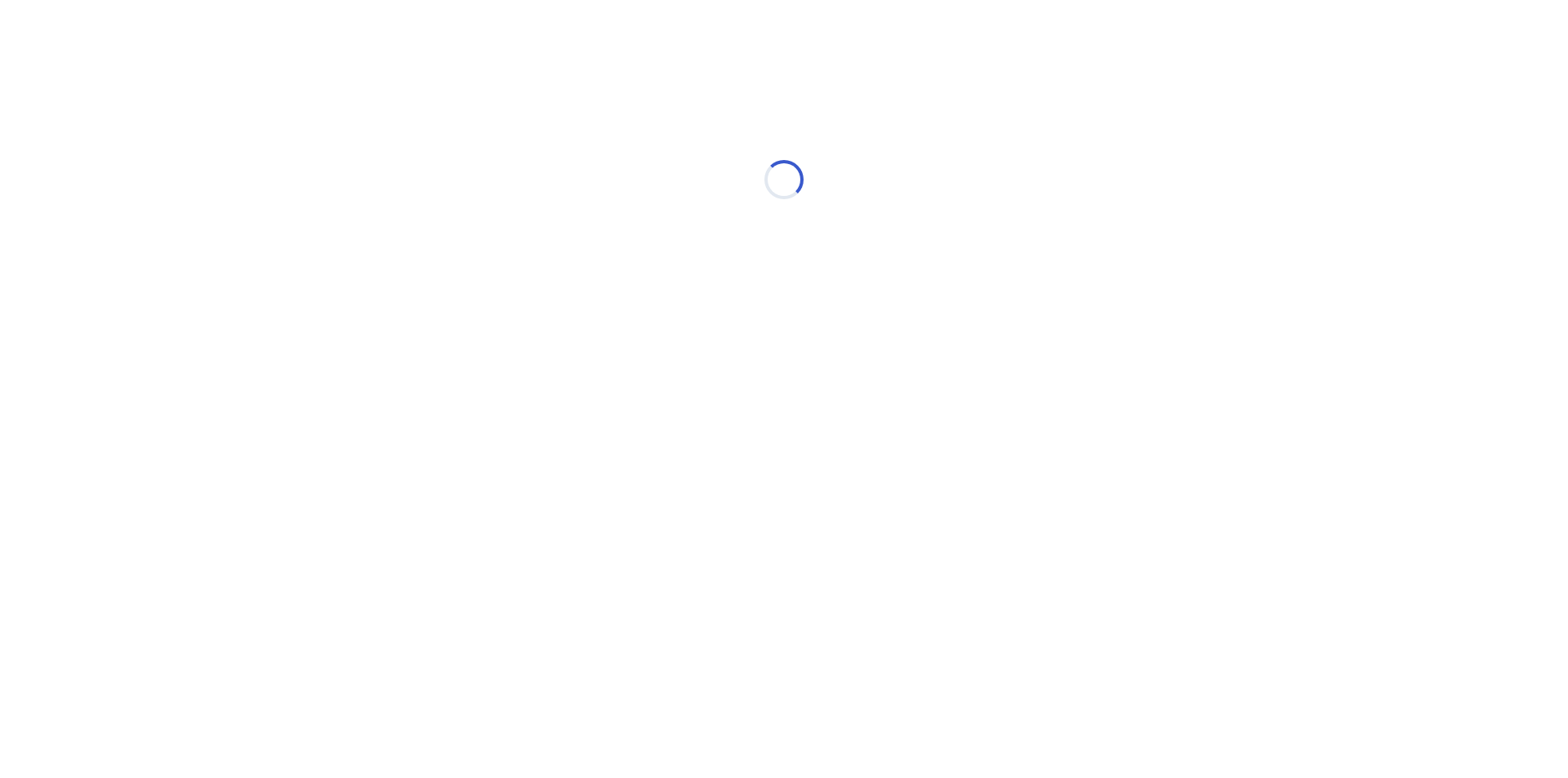
select select "*"
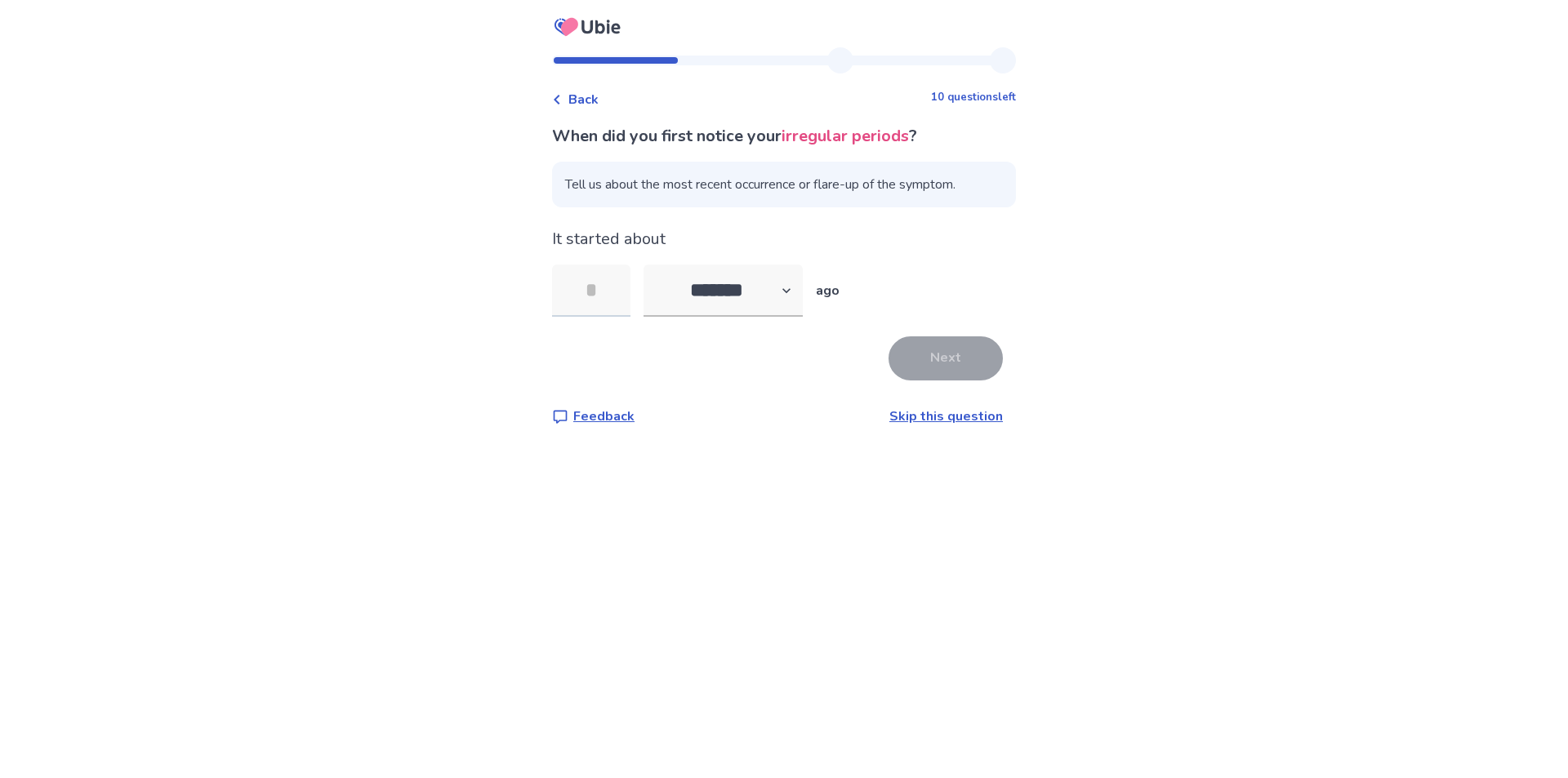
click at [596, 297] on input "tel" at bounding box center [591, 290] width 78 height 52
type input "*"
click at [731, 284] on select "******* ****** ******* ******** *******" at bounding box center [722, 290] width 159 height 52
select select "*"
click at [653, 265] on select "******* ****** ******* ******** *******" at bounding box center [722, 290] width 159 height 52
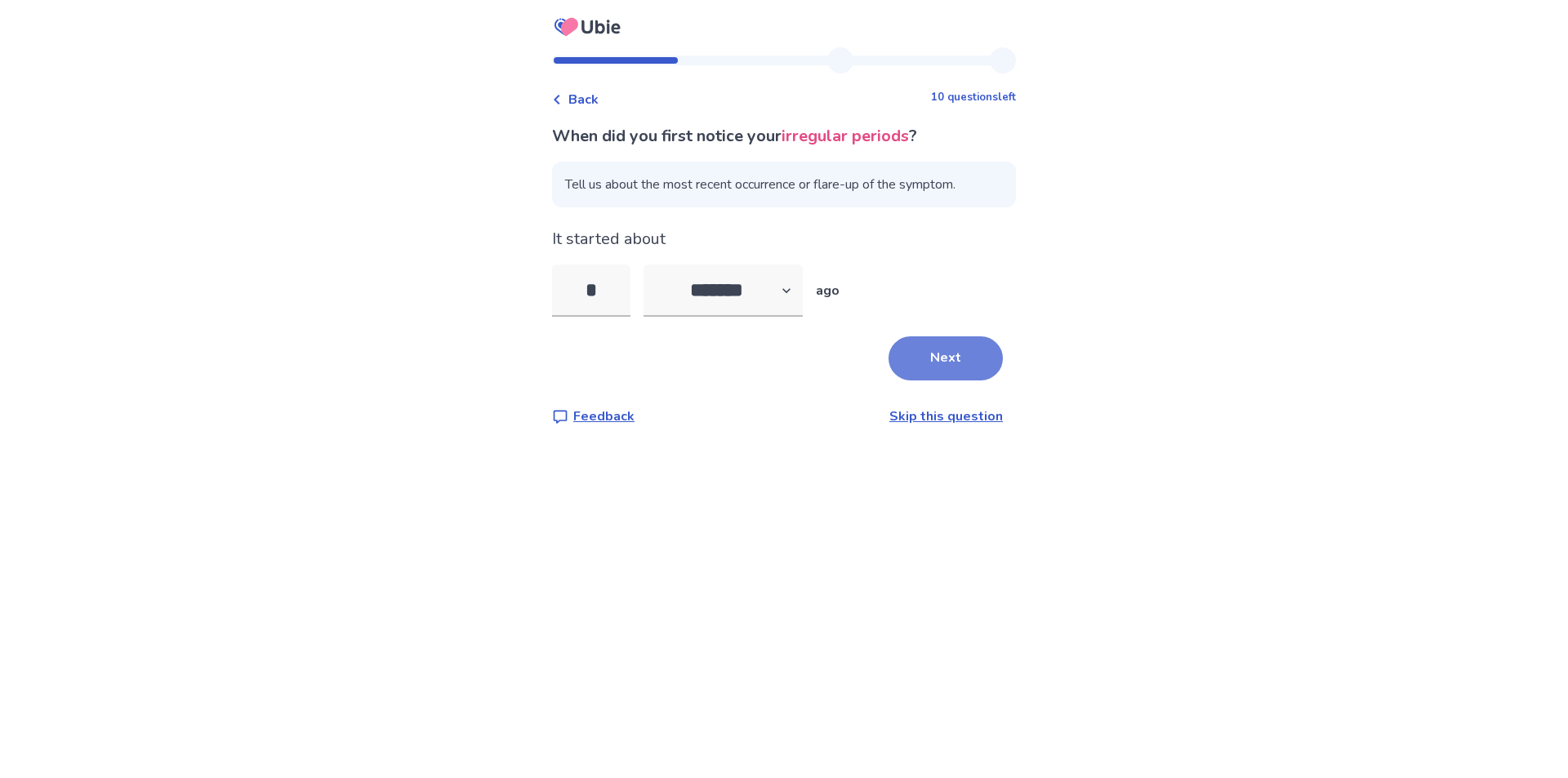
click at [908, 340] on button "Next" at bounding box center [945, 358] width 114 height 44
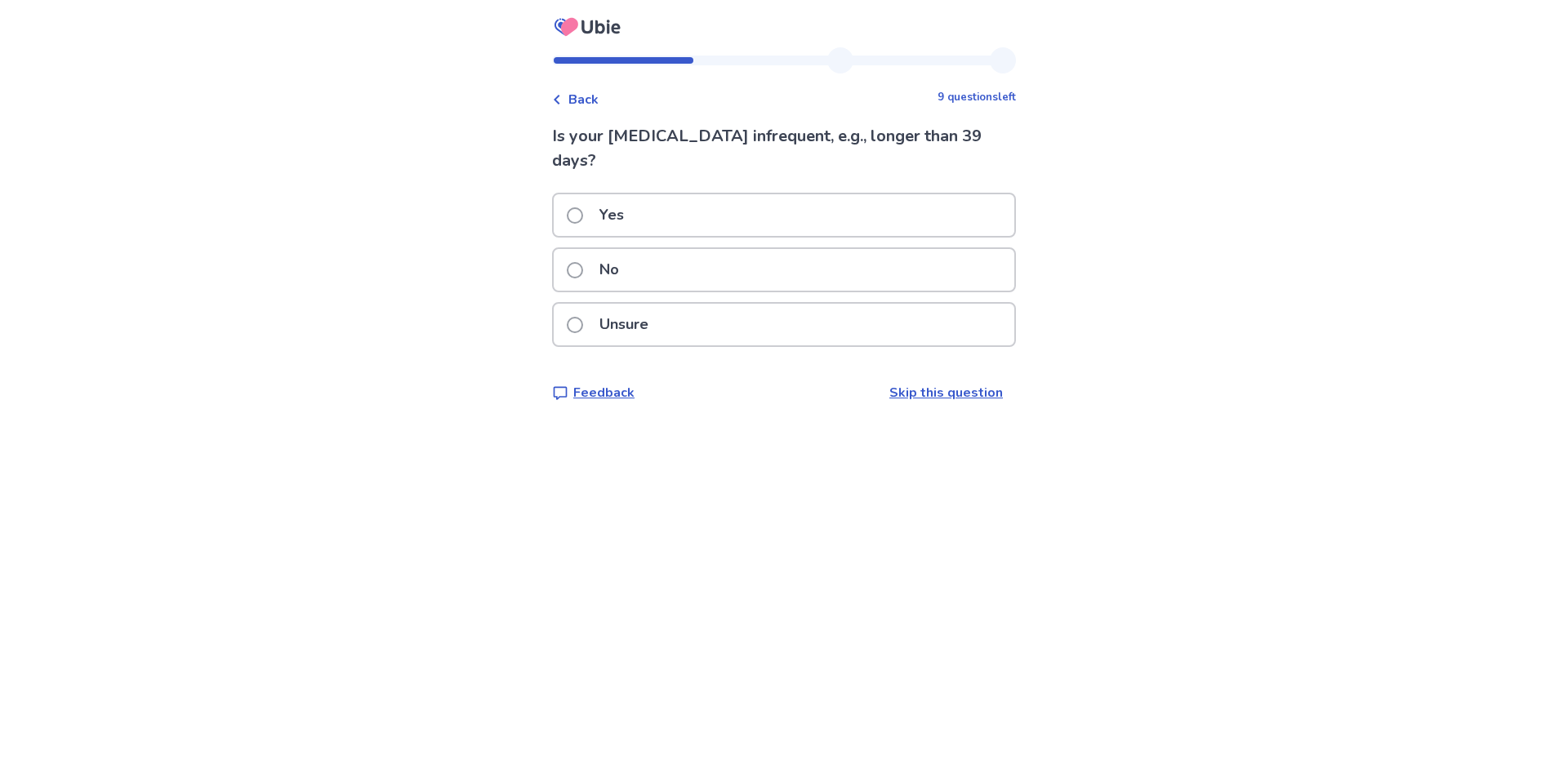
click at [698, 271] on div "No" at bounding box center [784, 270] width 460 height 42
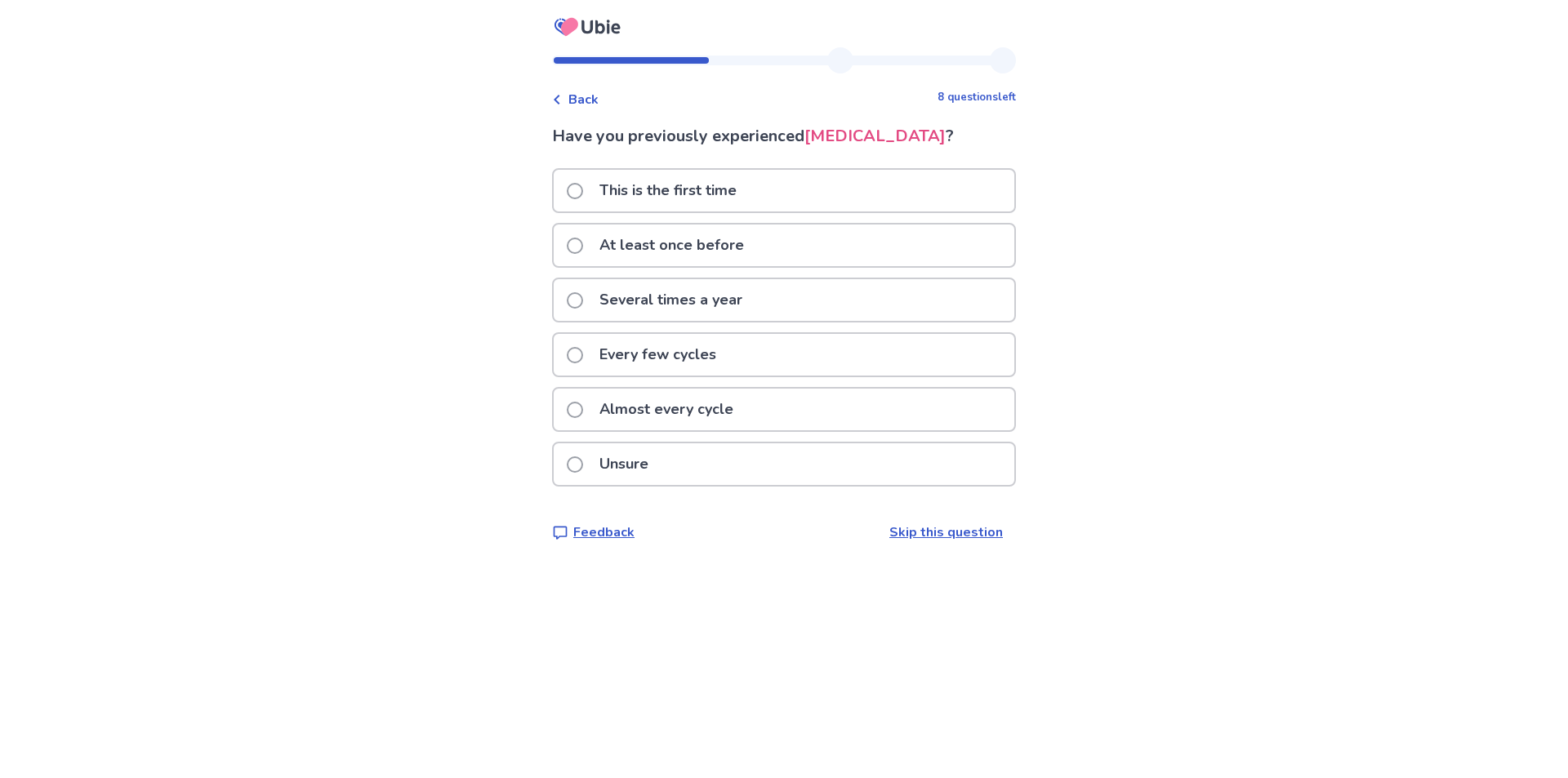
click at [698, 211] on p "This is the first time" at bounding box center [668, 191] width 156 height 42
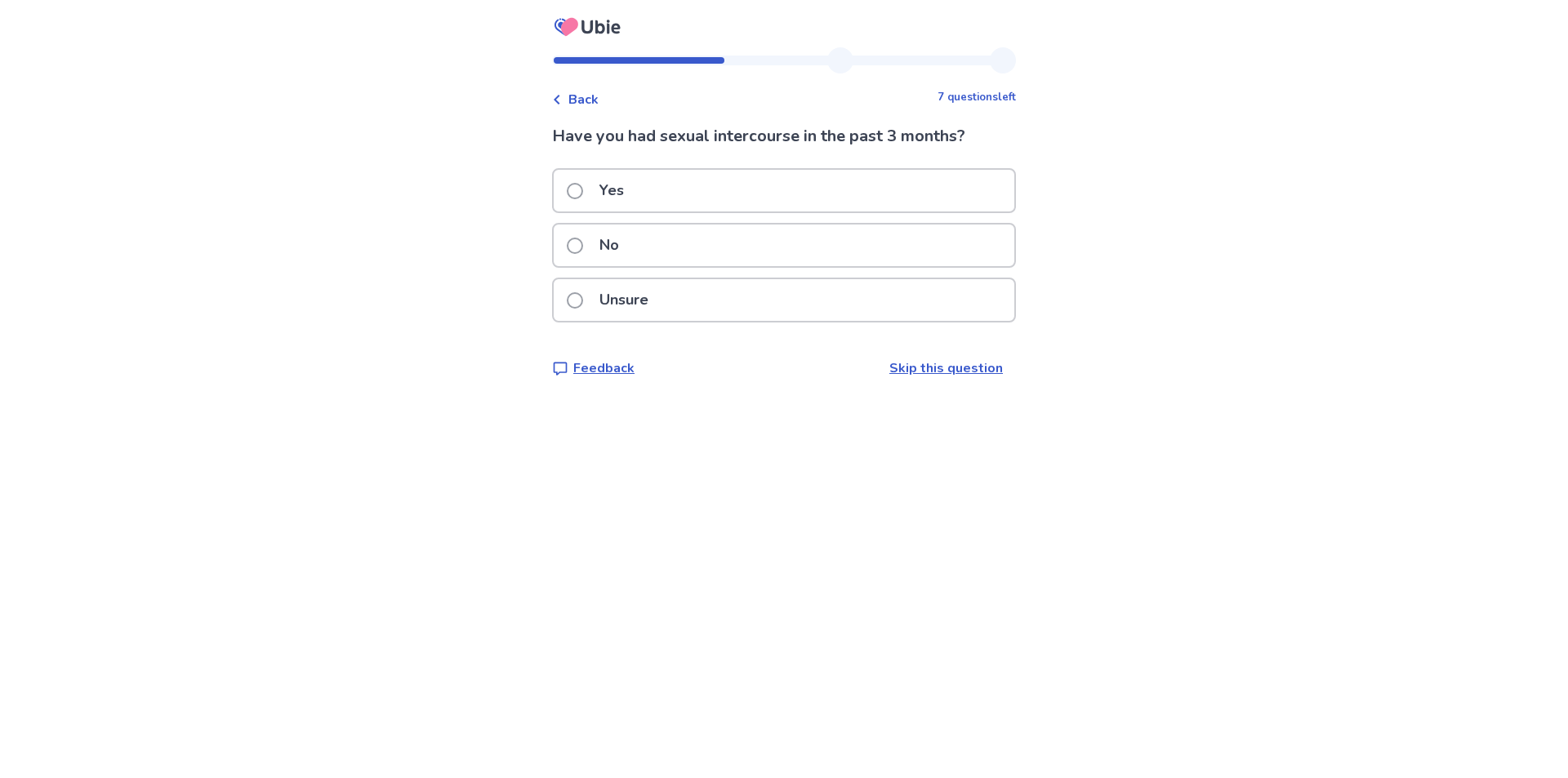
click at [796, 205] on div "Yes" at bounding box center [784, 191] width 460 height 42
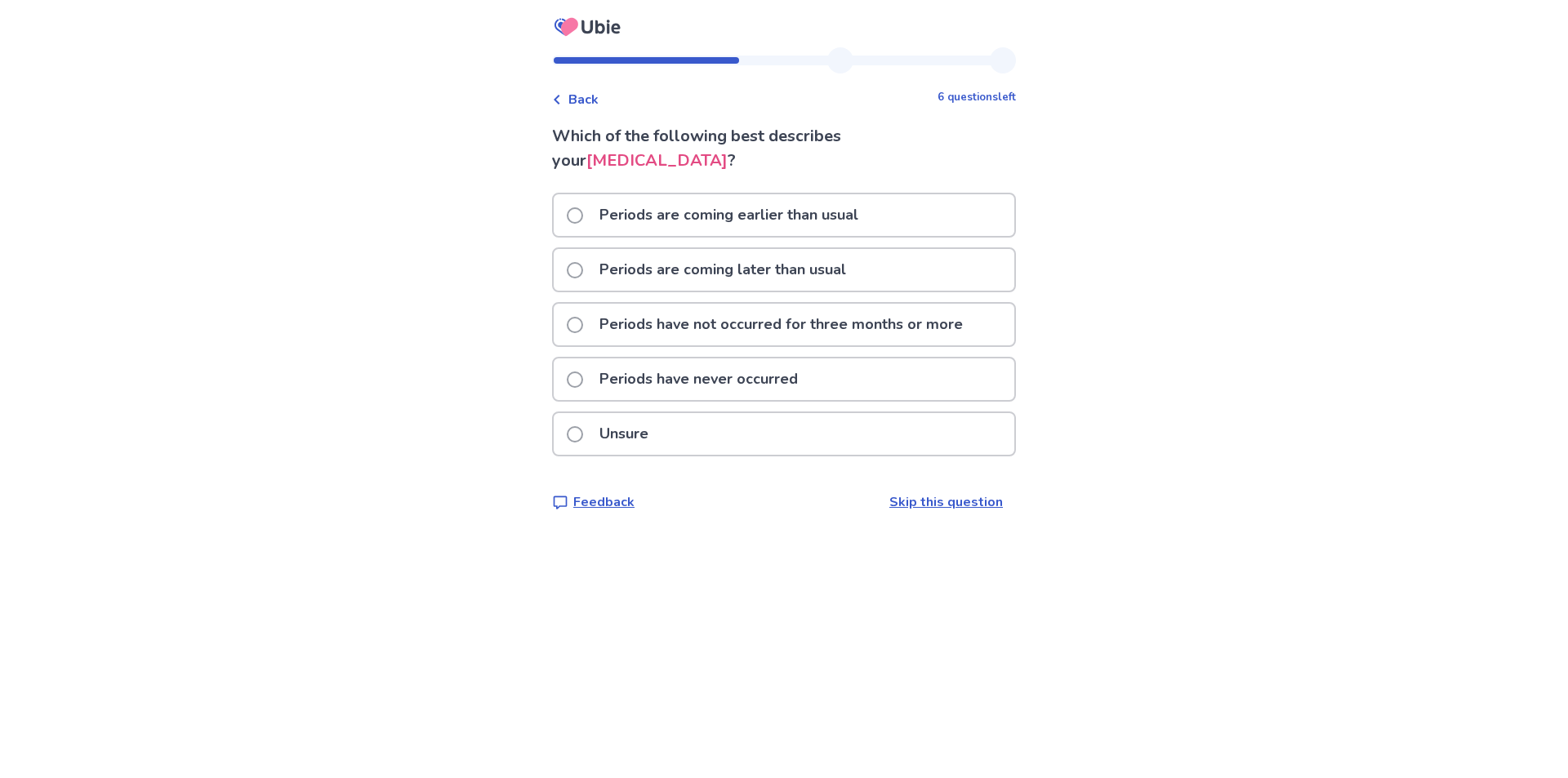
click at [785, 216] on p "Periods are coming earlier than usual" at bounding box center [728, 215] width 279 height 42
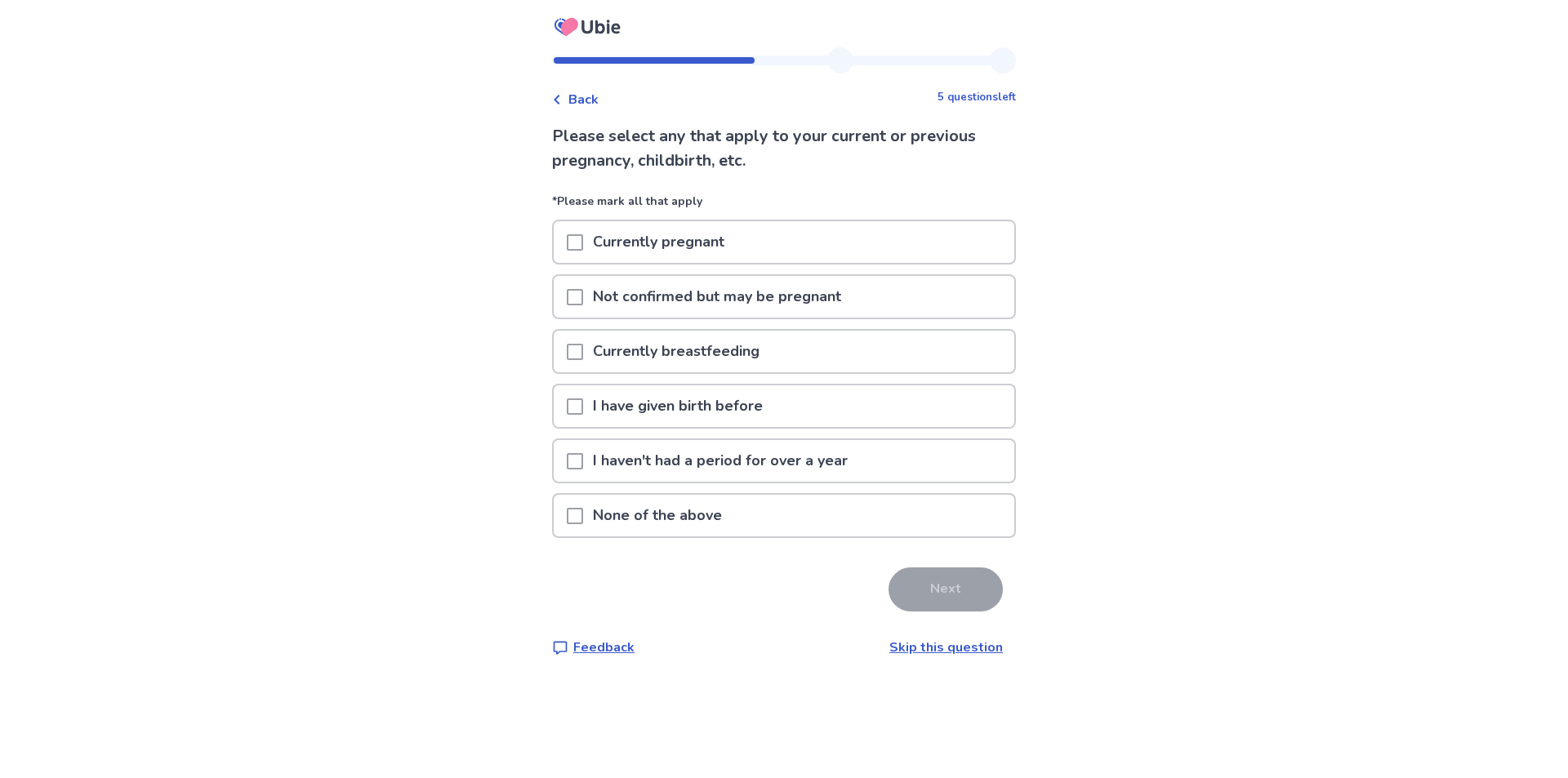
click at [700, 515] on p "None of the above" at bounding box center [658, 515] width 149 height 42
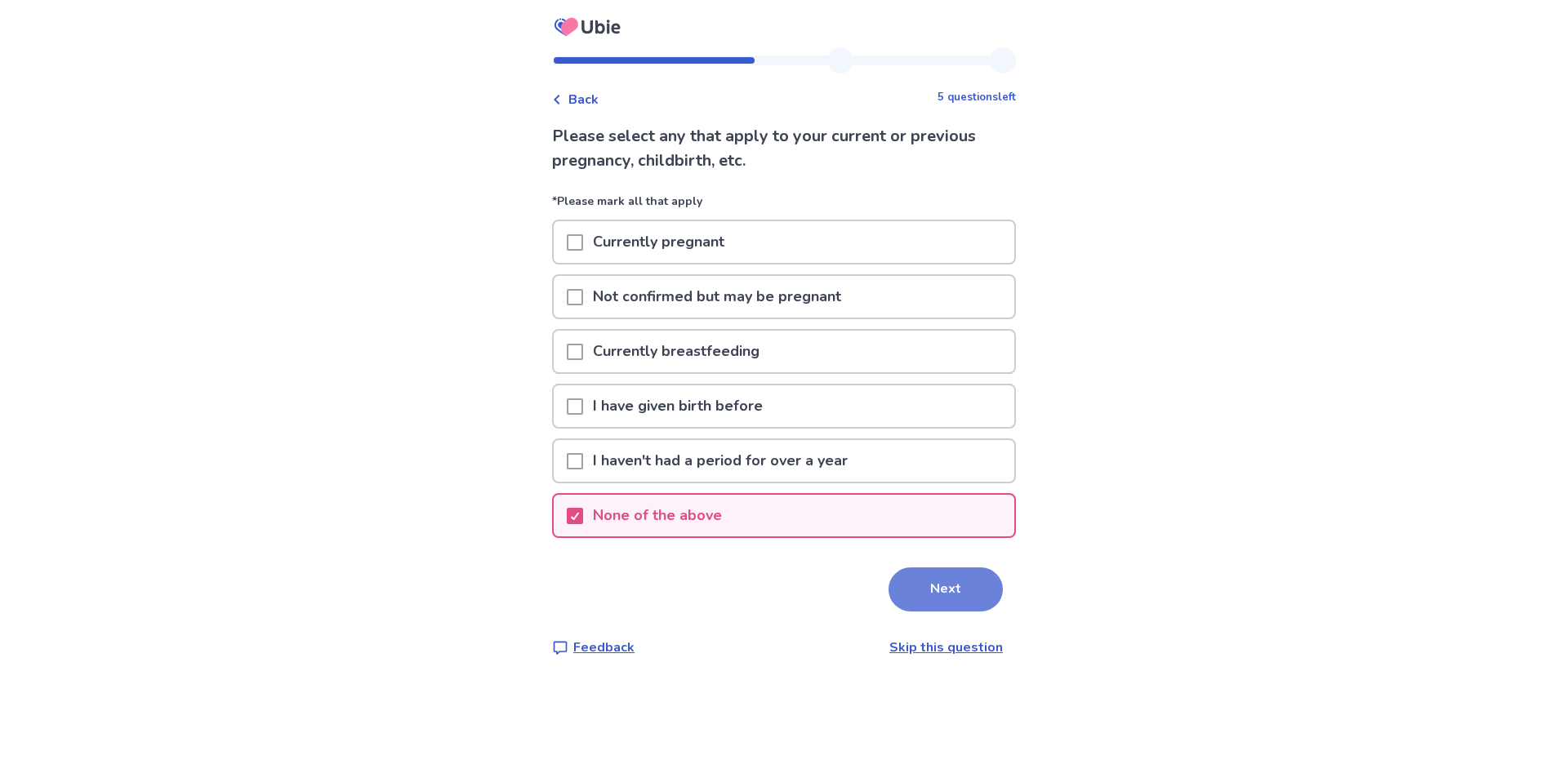
click at [891, 601] on button "Next" at bounding box center [945, 589] width 114 height 44
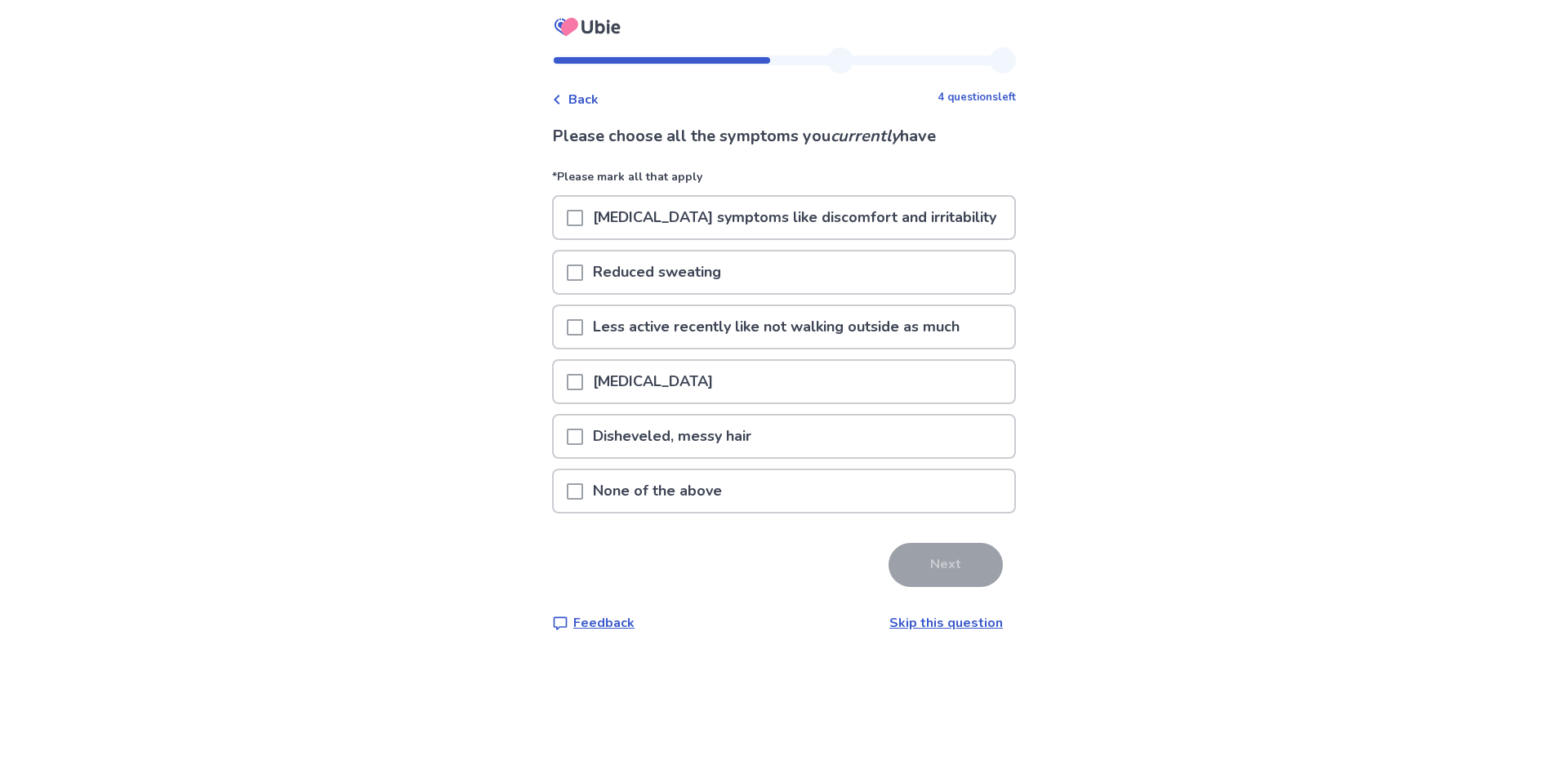
click at [584, 323] on span at bounding box center [575, 327] width 17 height 17
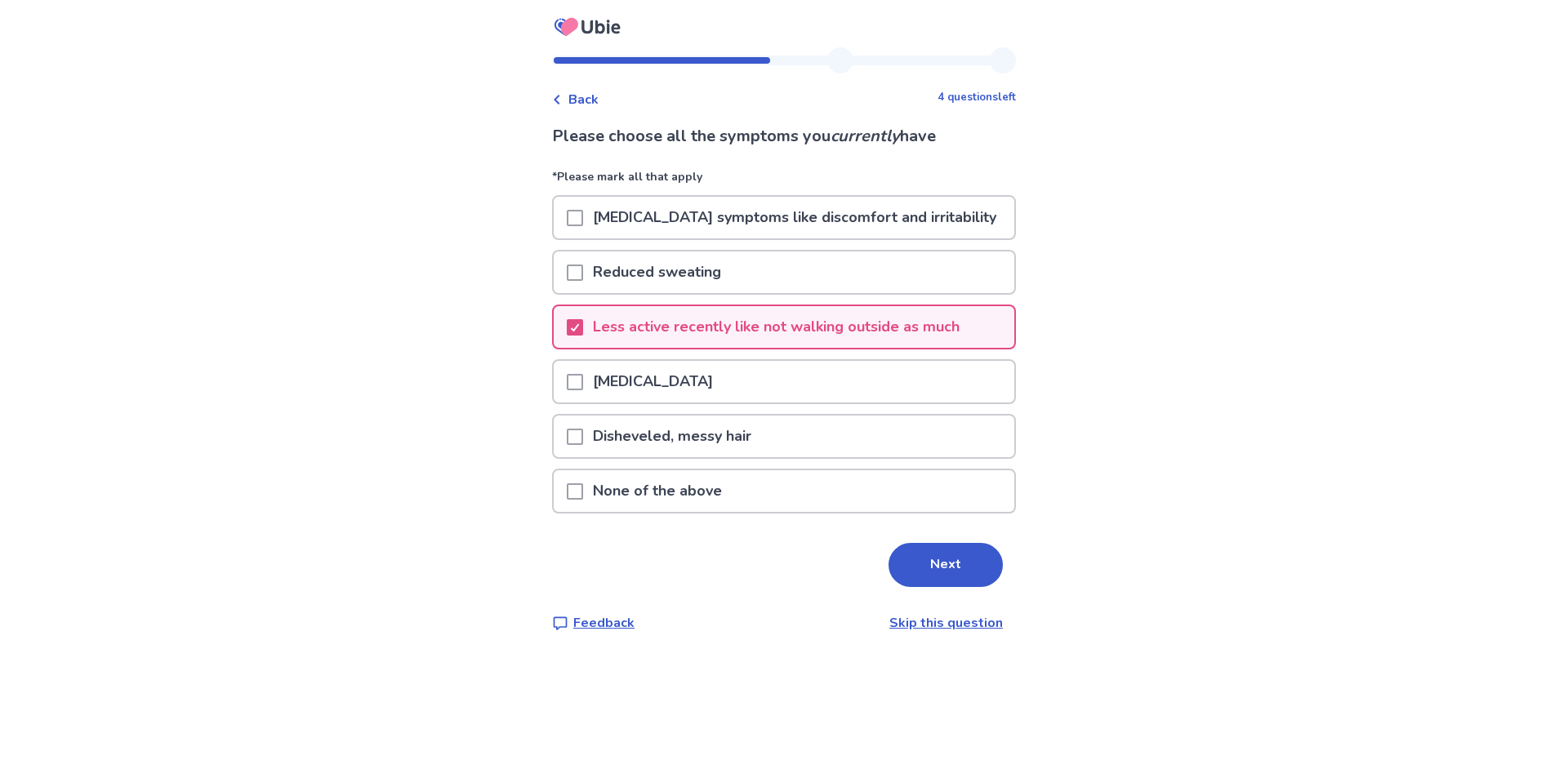
click at [584, 380] on span at bounding box center [575, 382] width 17 height 17
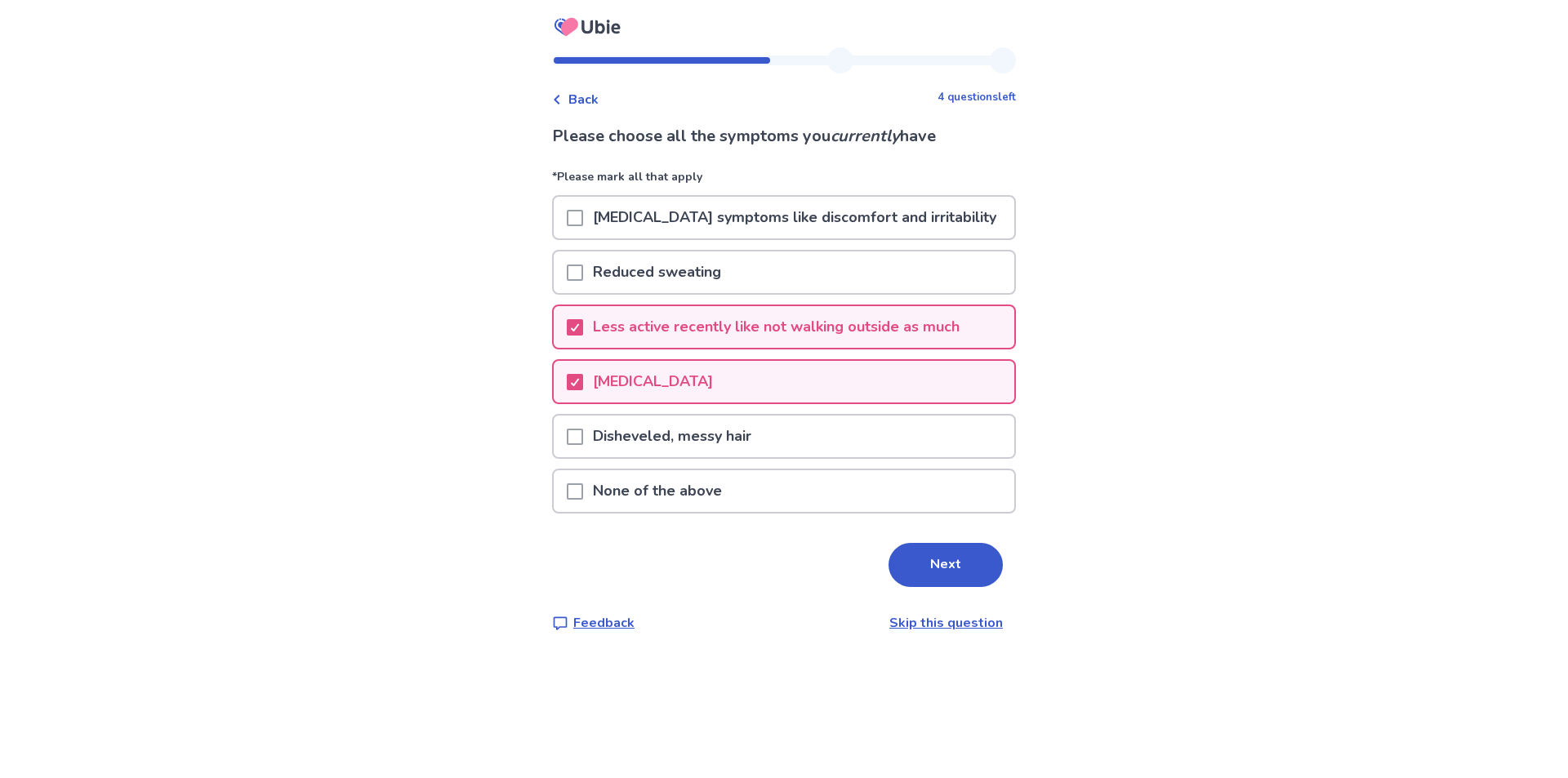
click at [584, 215] on span at bounding box center [575, 218] width 17 height 17
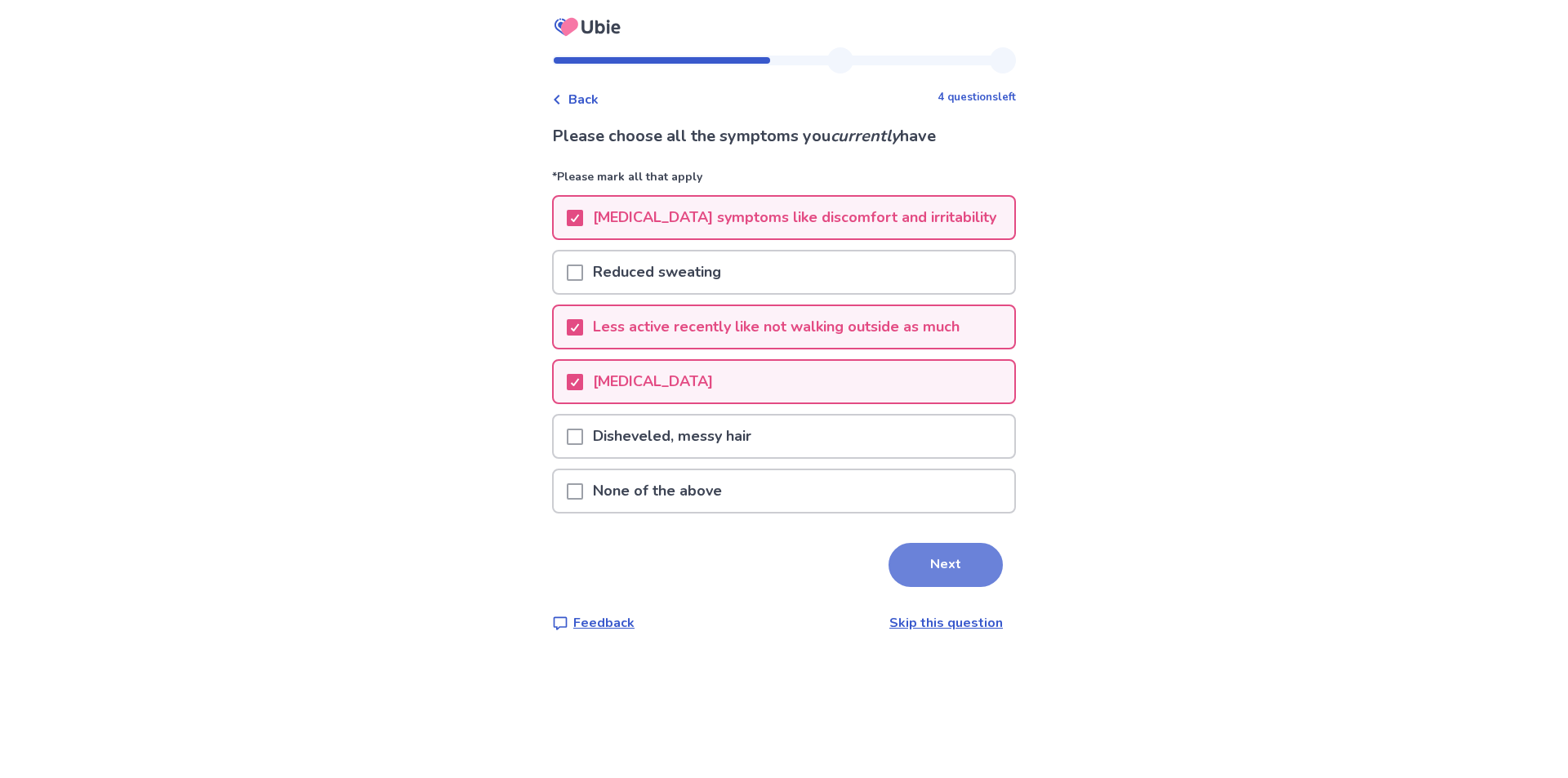
click at [919, 564] on button "Next" at bounding box center [945, 565] width 114 height 44
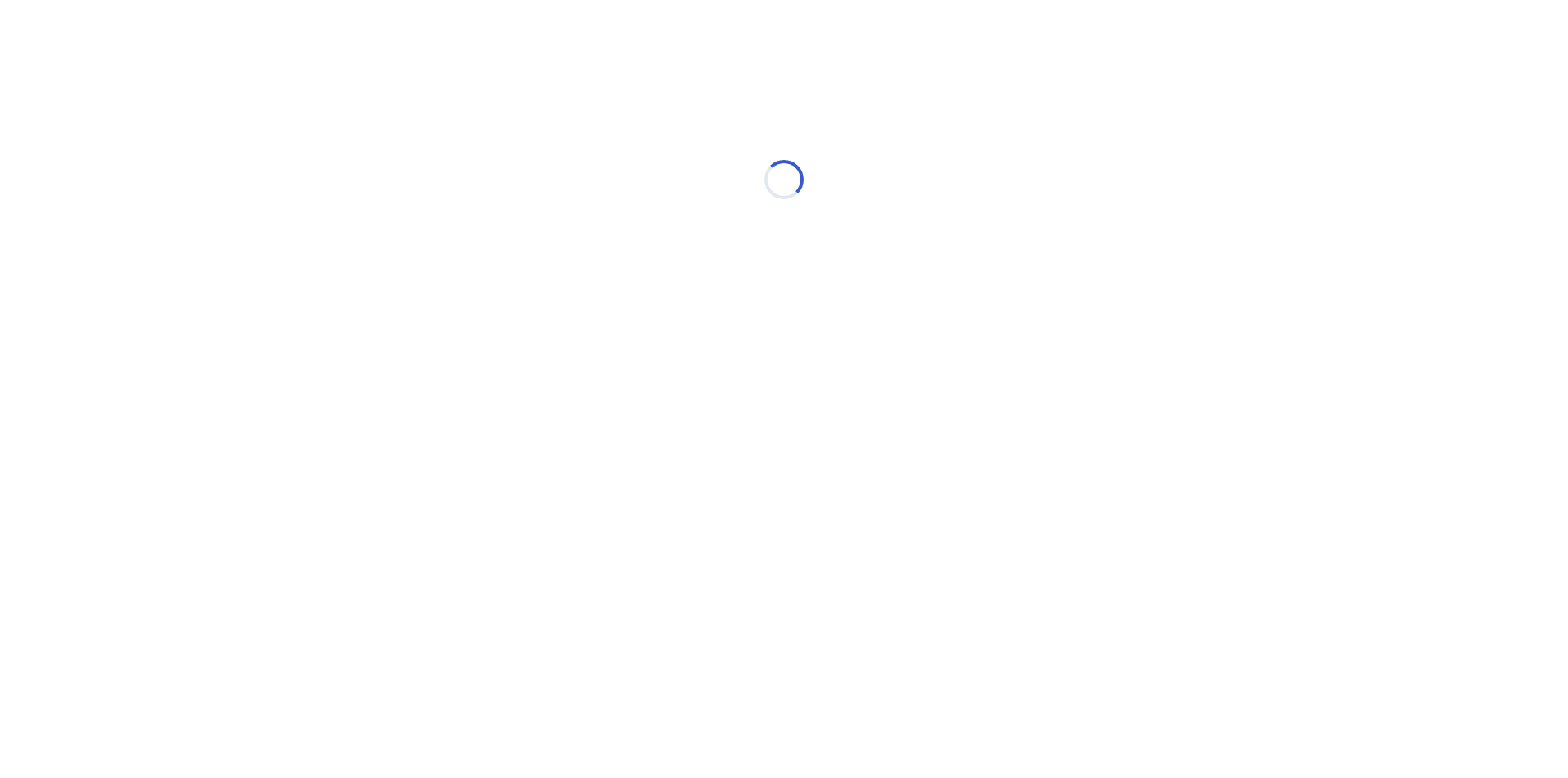
select select "*"
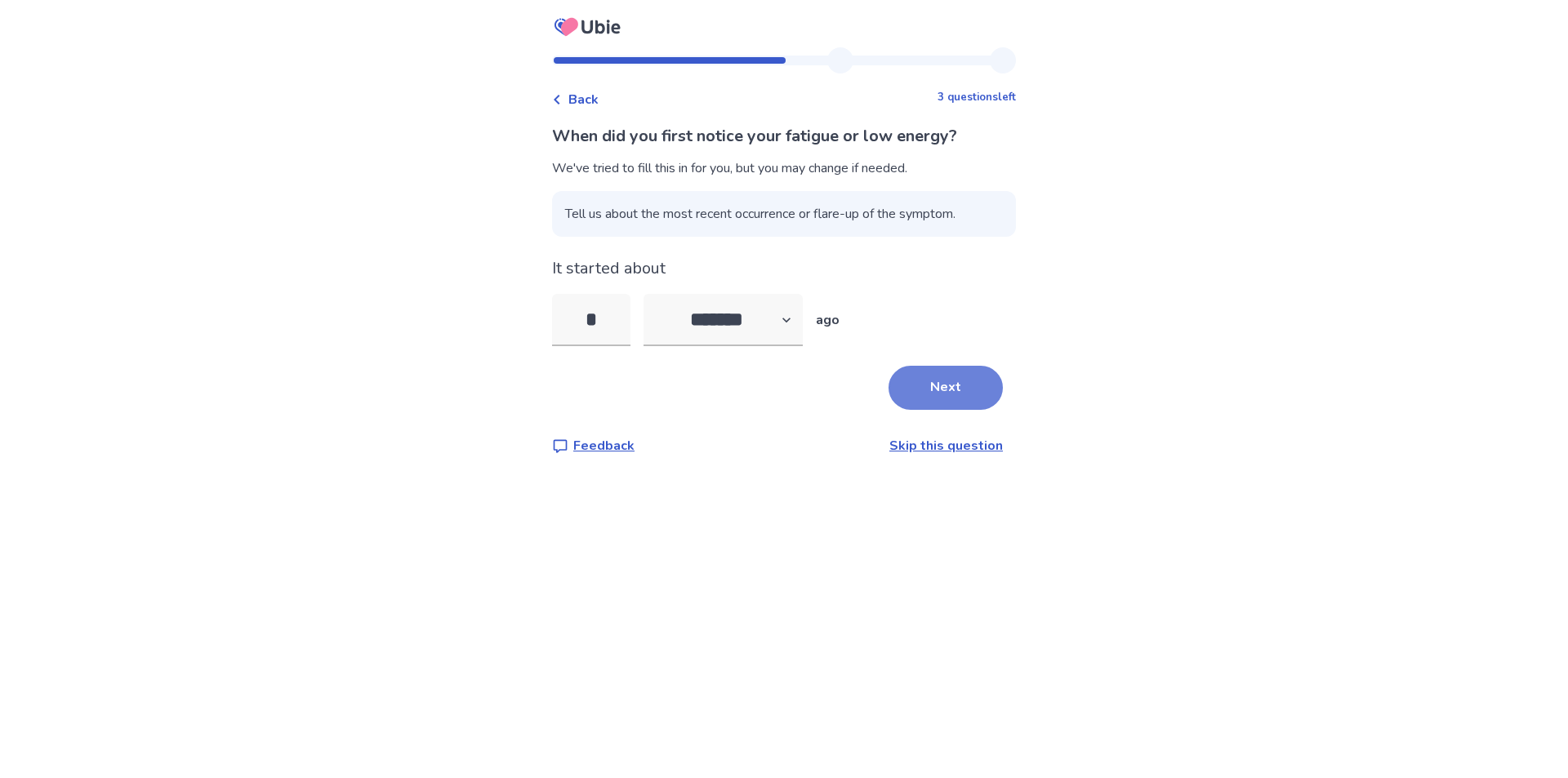
click at [943, 384] on button "Next" at bounding box center [945, 387] width 114 height 44
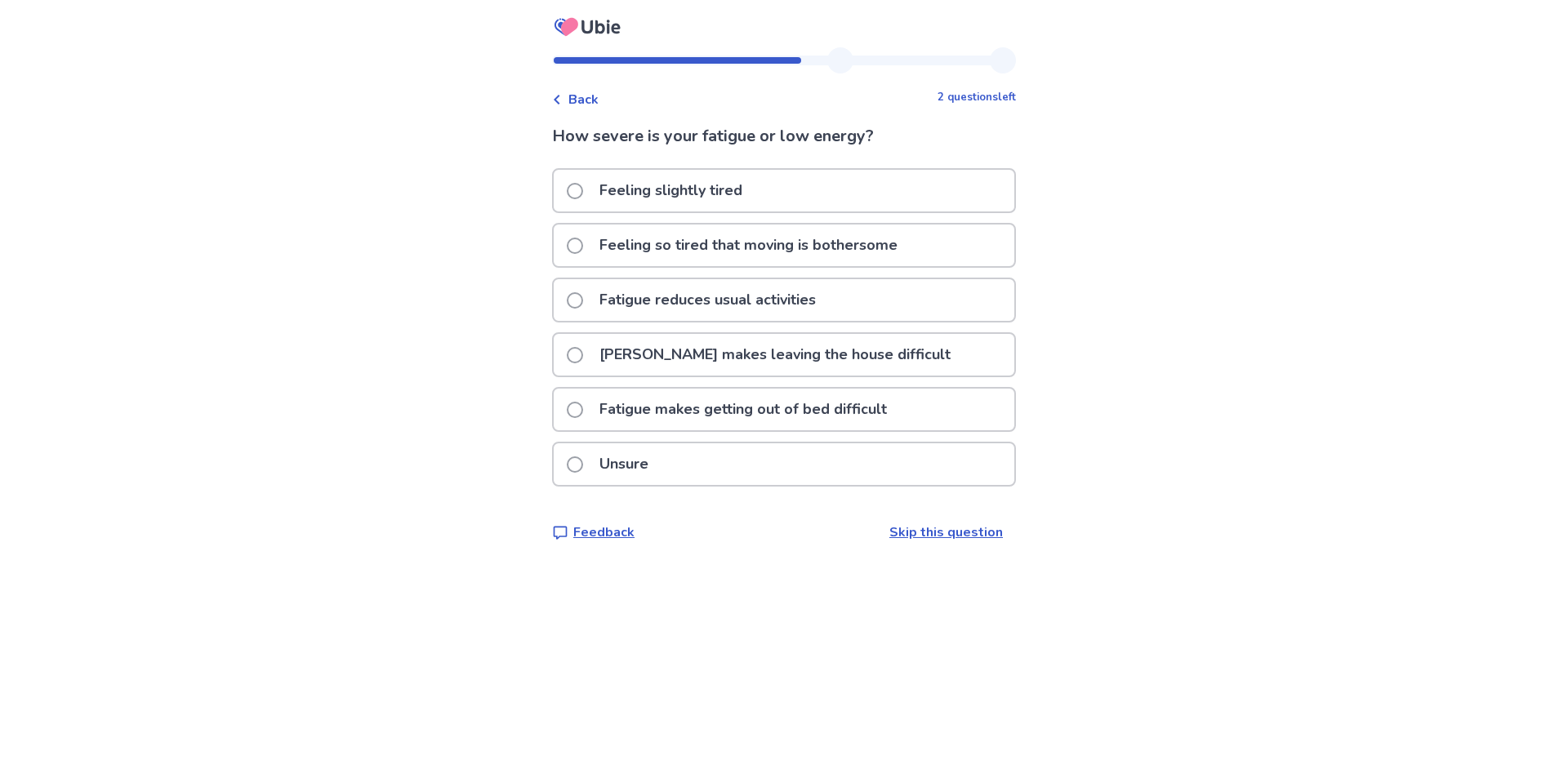
click at [677, 305] on p "Fatigue reduces usual activities" at bounding box center [707, 300] width 236 height 42
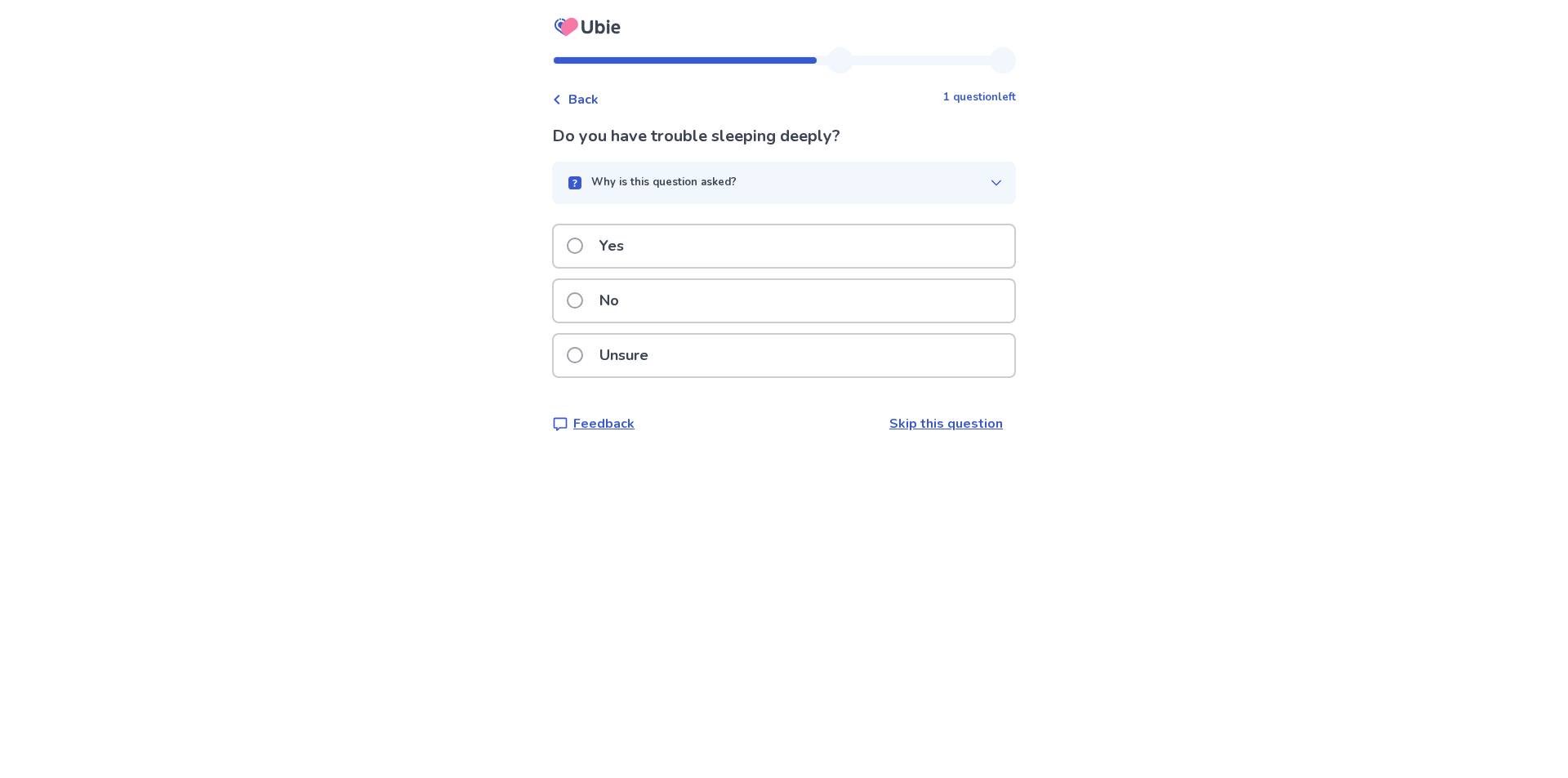
click at [670, 355] on div "Unsure" at bounding box center [784, 356] width 460 height 42
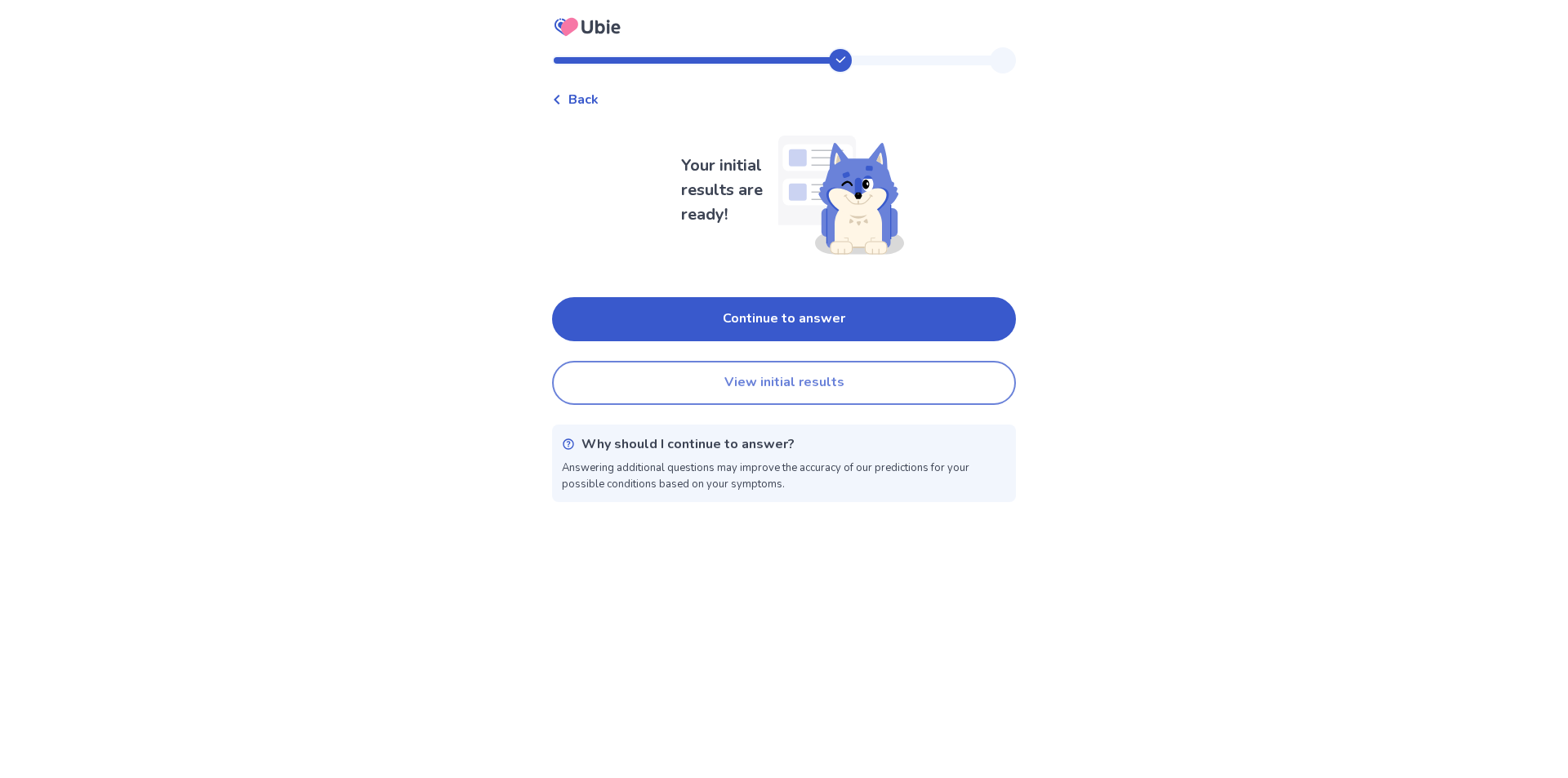
click at [731, 372] on button "View initial results" at bounding box center [784, 382] width 464 height 44
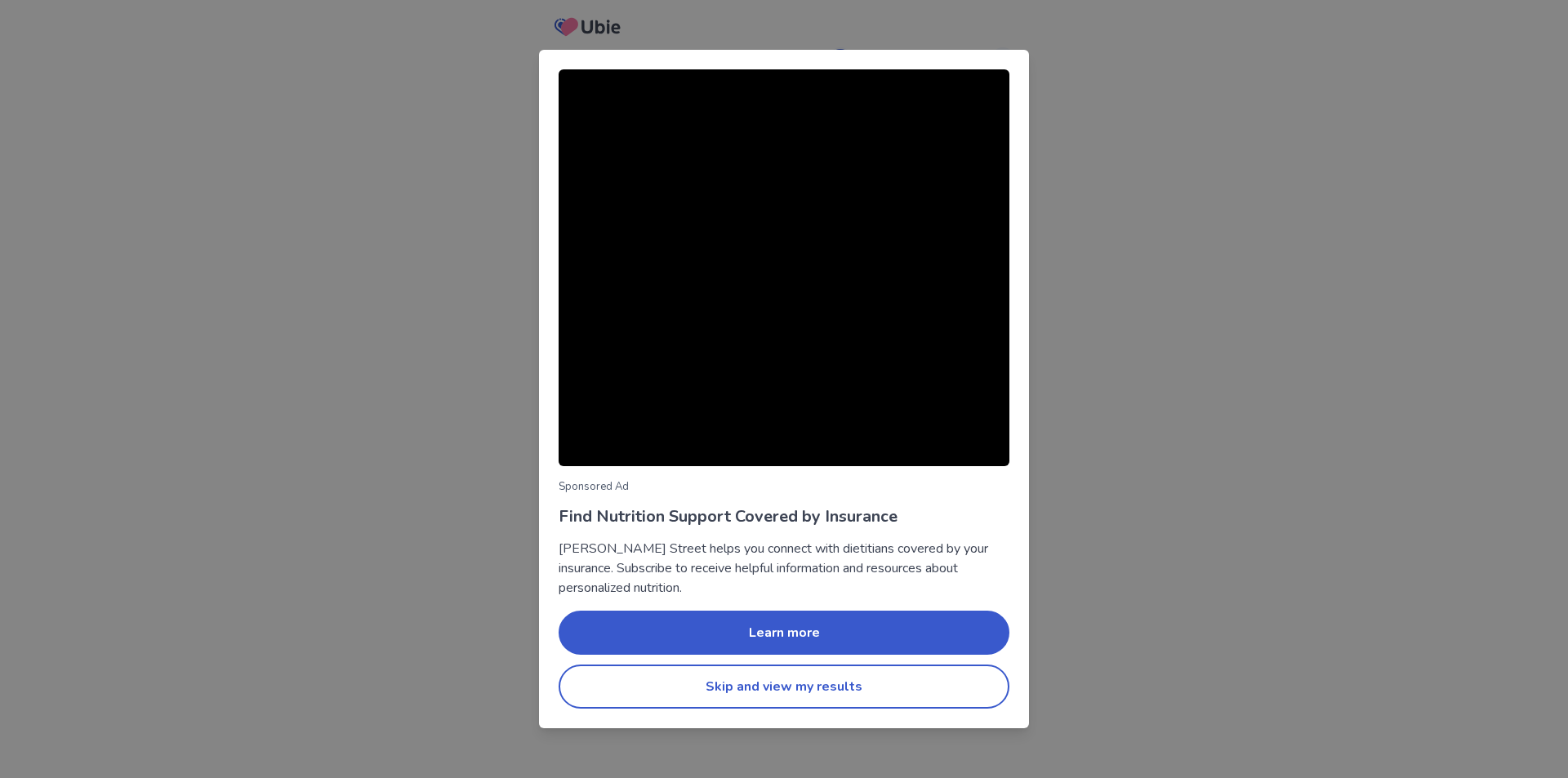
click at [782, 681] on button "Skip and view my results" at bounding box center [784, 686] width 451 height 44
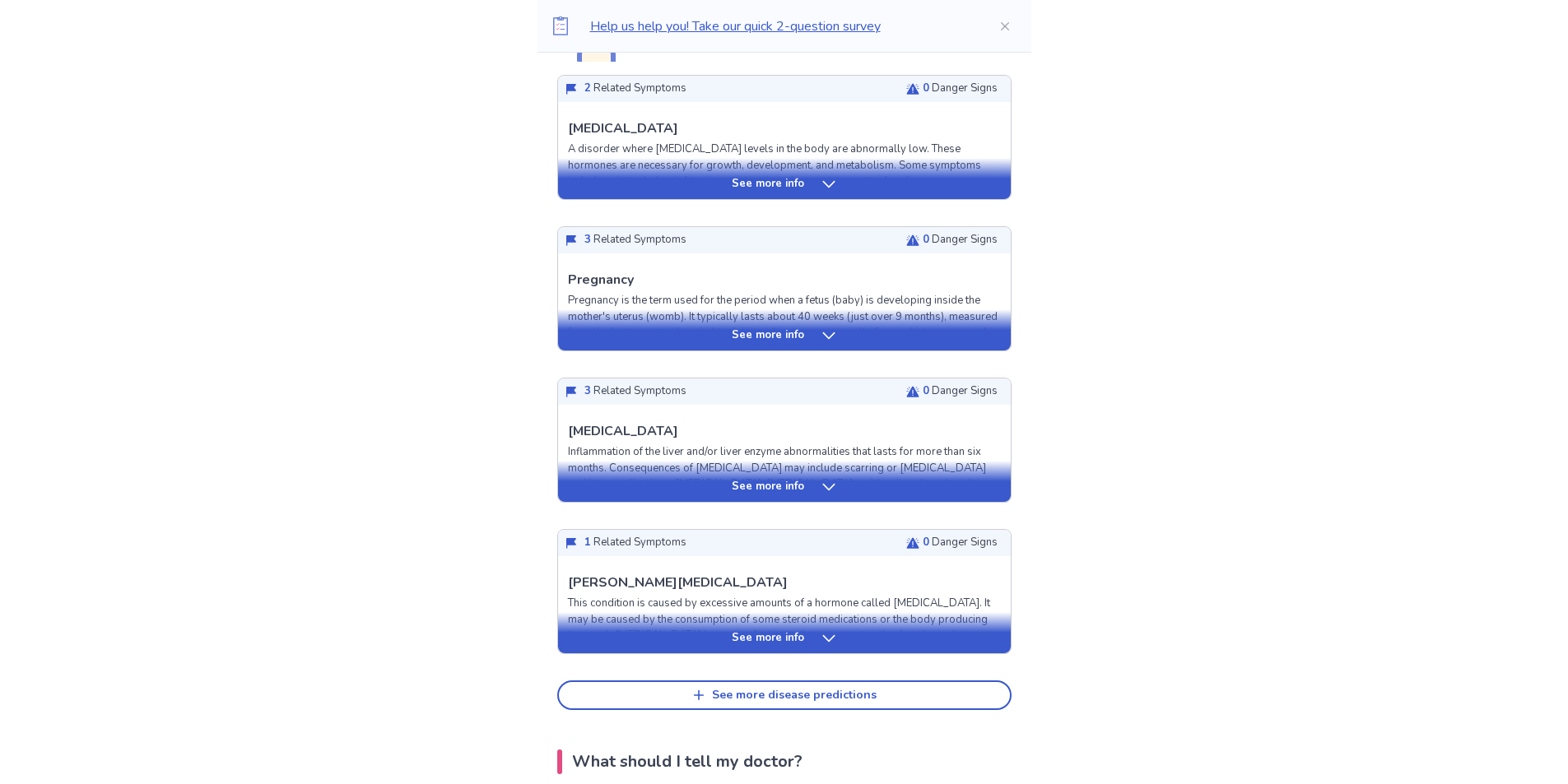
scroll to position [493, 0]
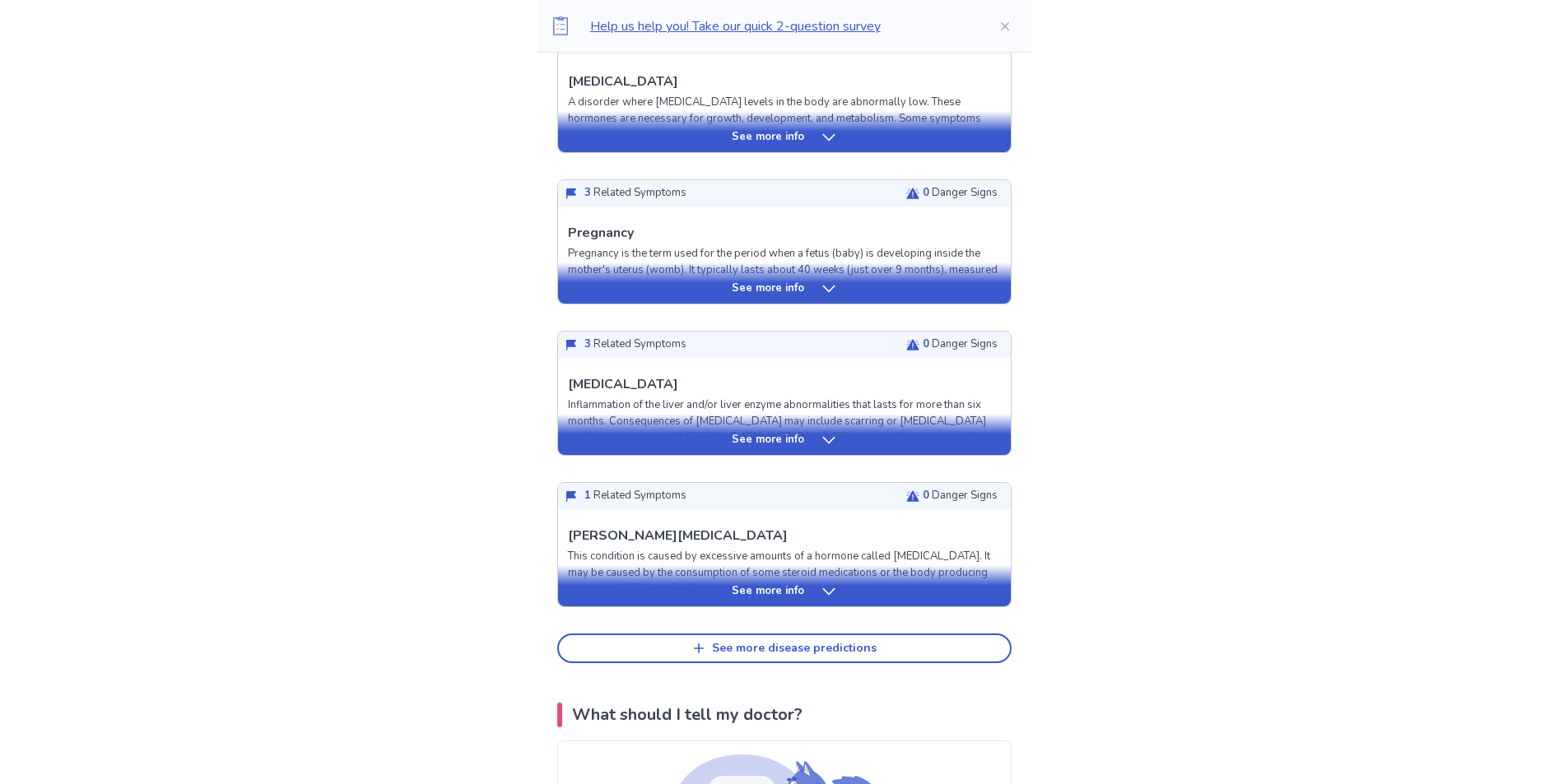
click at [761, 595] on p "See more info" at bounding box center [768, 591] width 73 height 17
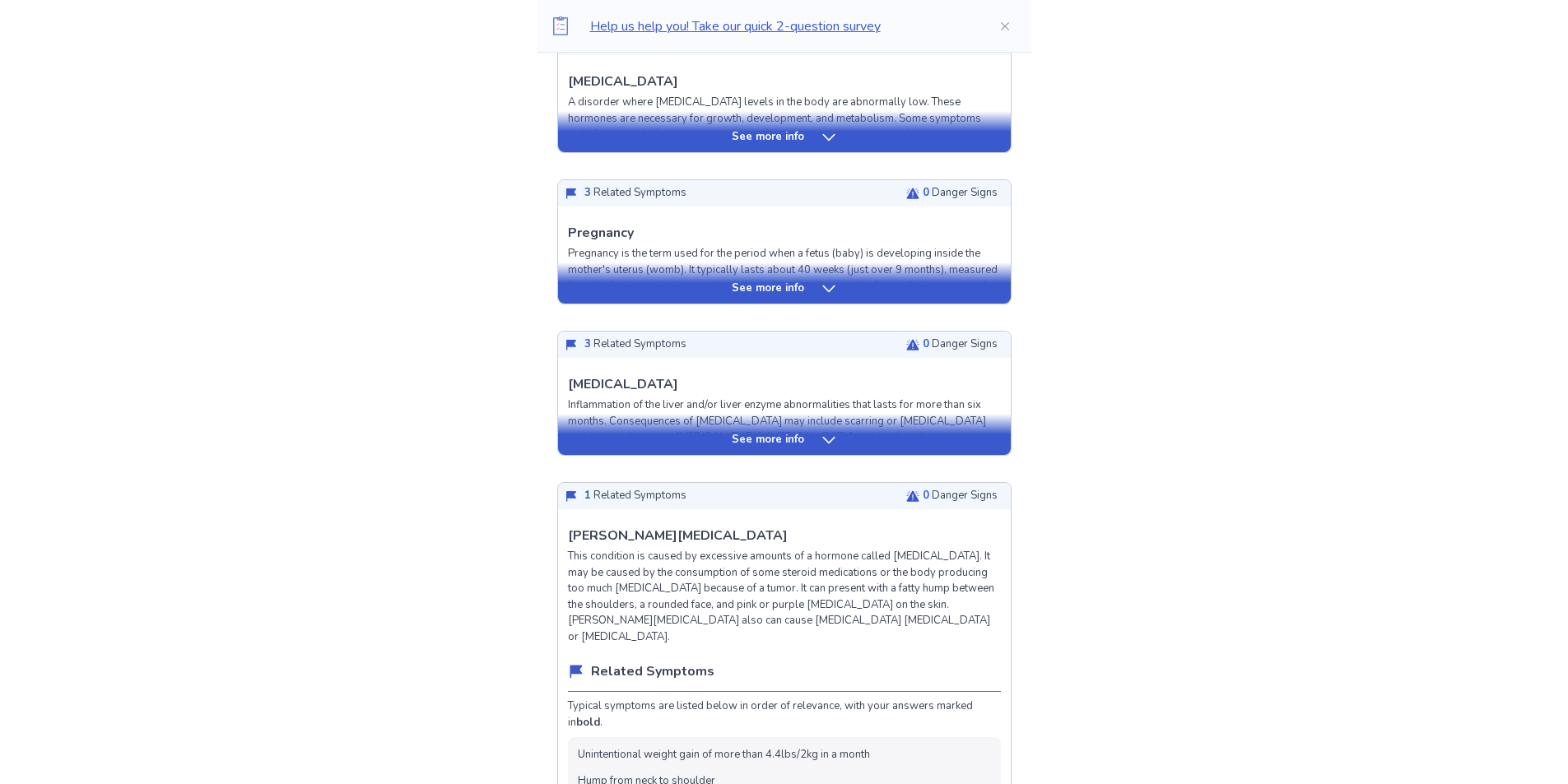
scroll to position [741, 0]
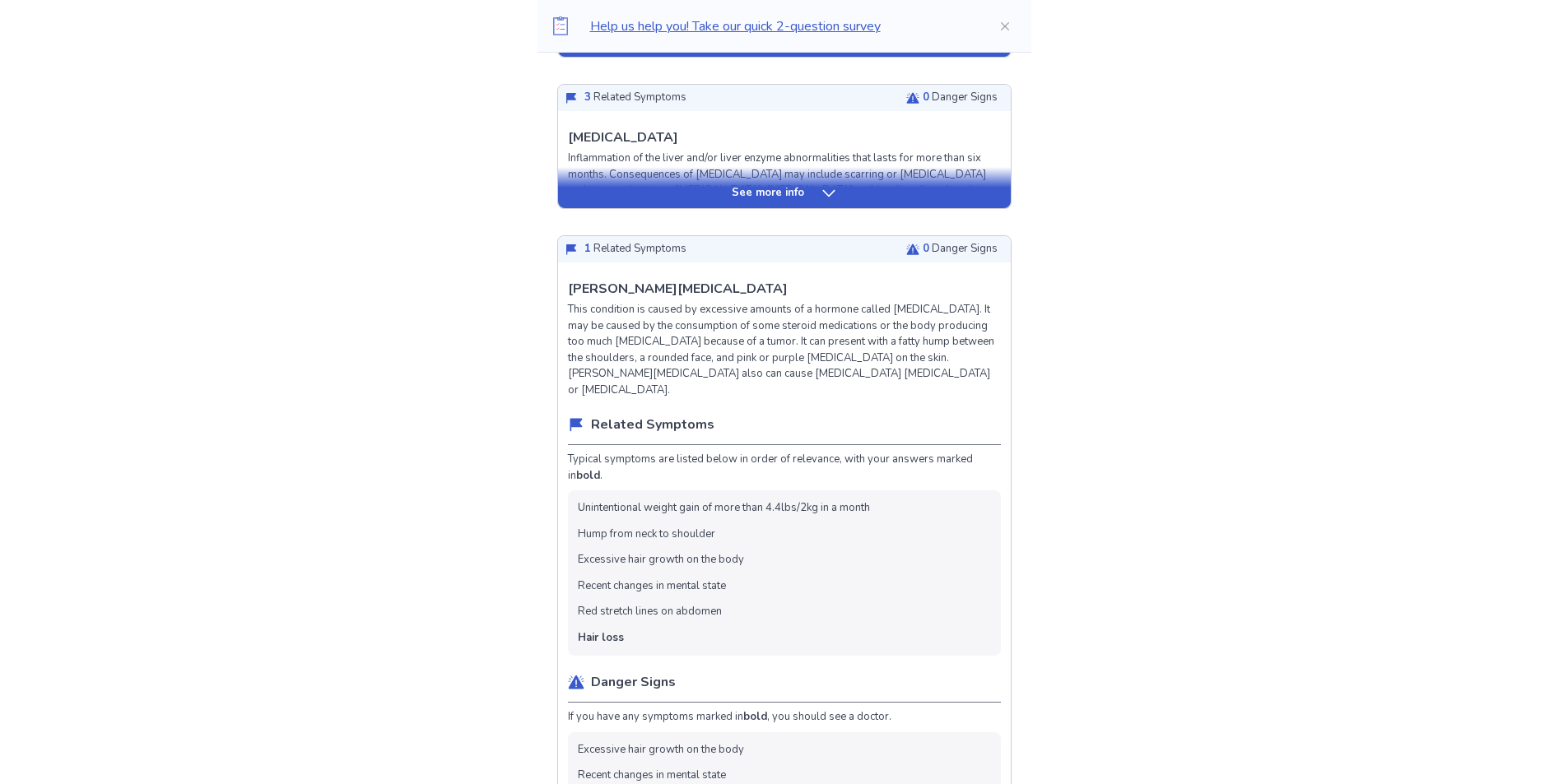
click at [783, 196] on p "See more info" at bounding box center [768, 193] width 73 height 17
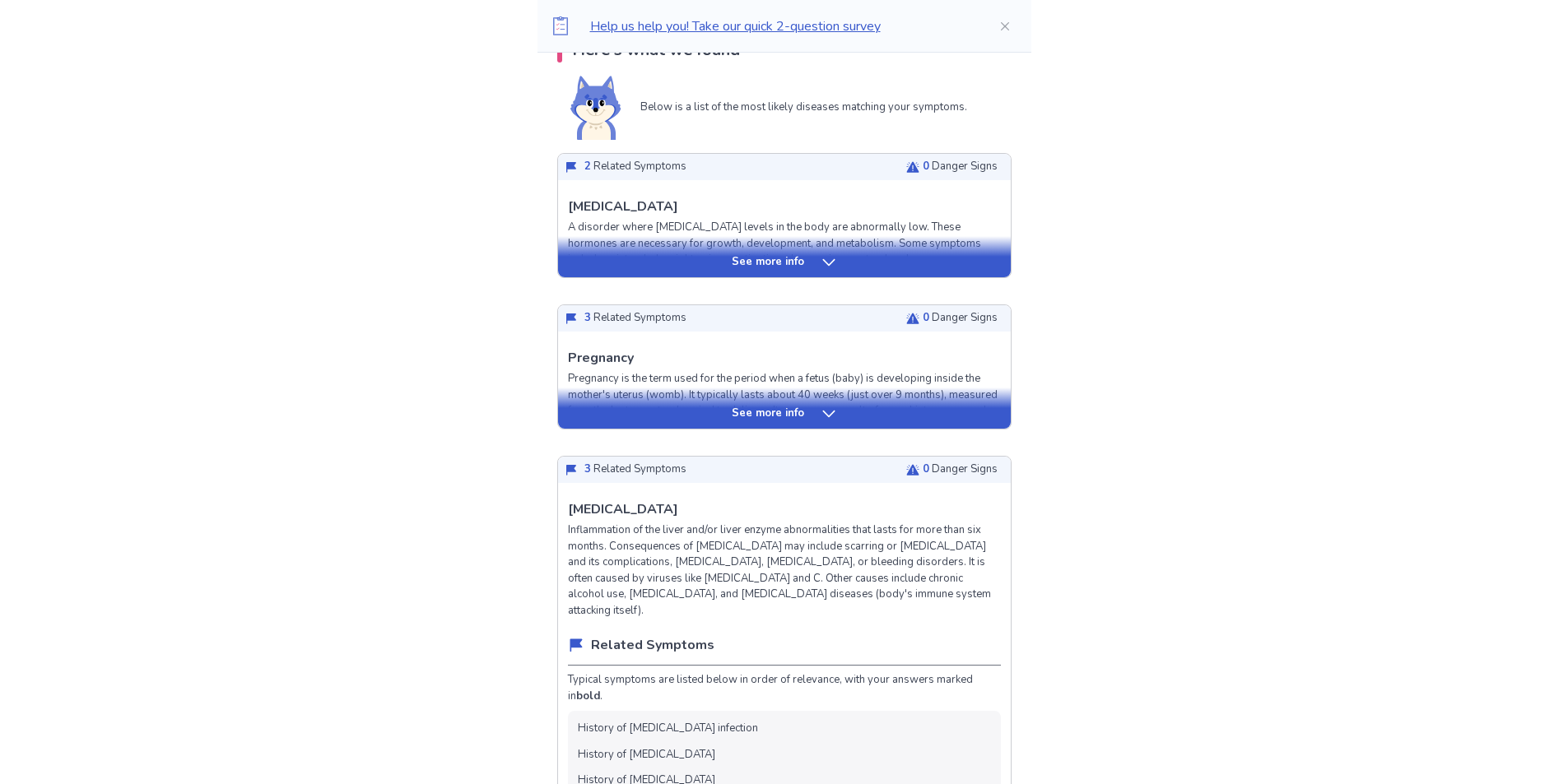
scroll to position [329, 0]
